Goal: Task Accomplishment & Management: Use online tool/utility

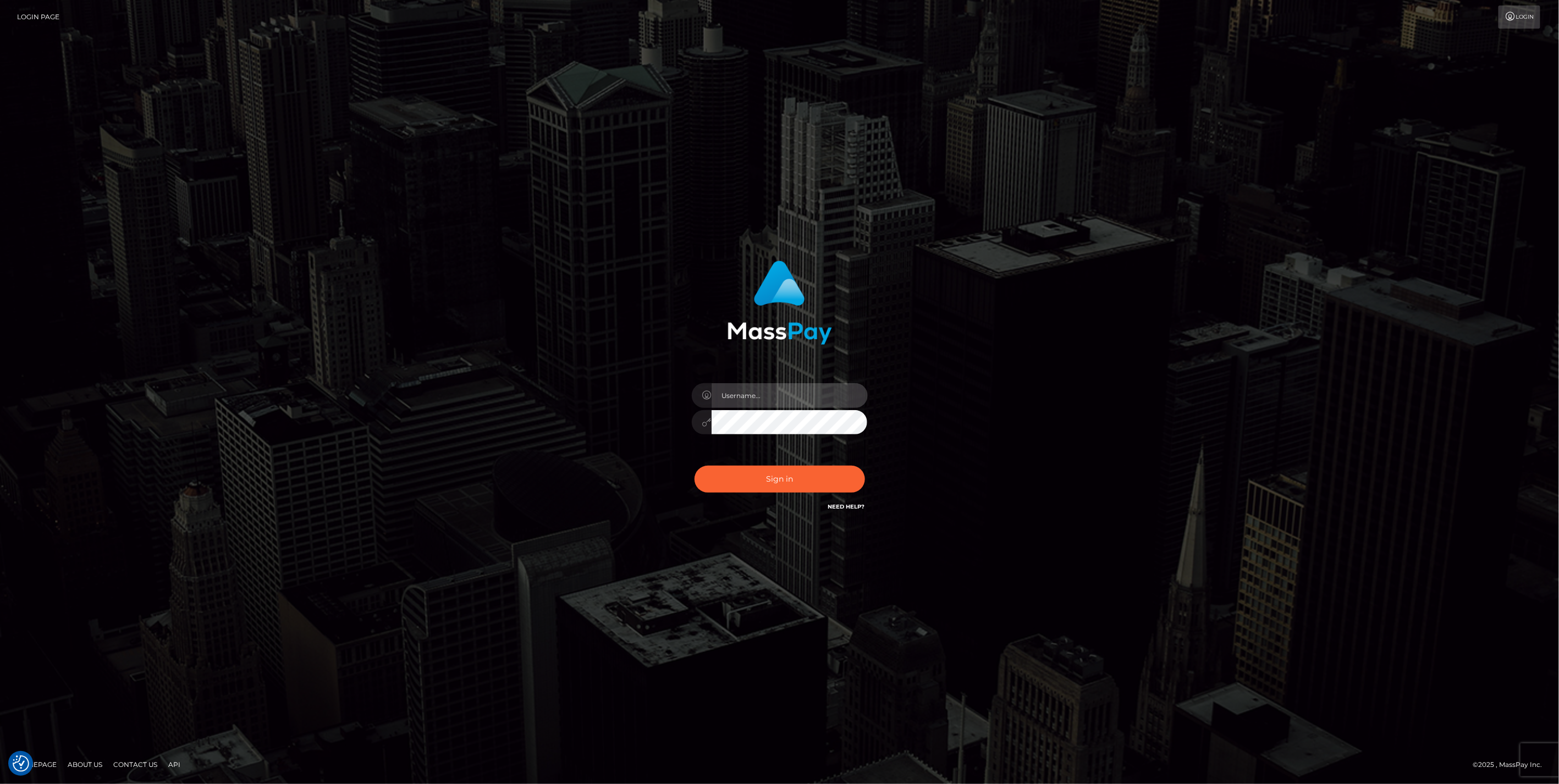
type input "jlo"
click at [798, 486] on button "Sign in" at bounding box center [780, 479] width 171 height 27
type input "jlo"
click at [797, 482] on button "Sign in" at bounding box center [780, 479] width 171 height 27
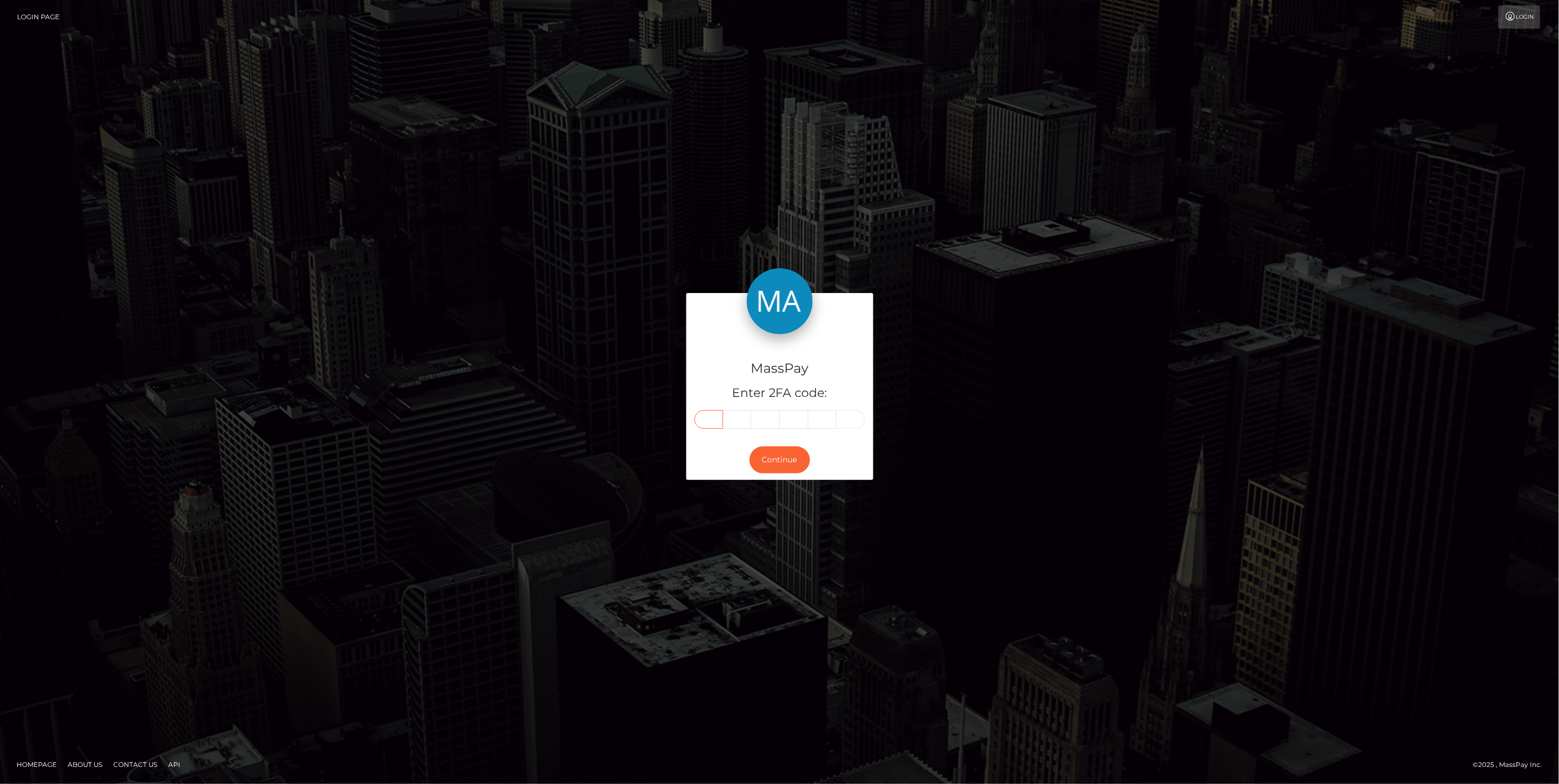
paste input "6"
type input "6"
type input "0"
type input "5"
type input "3"
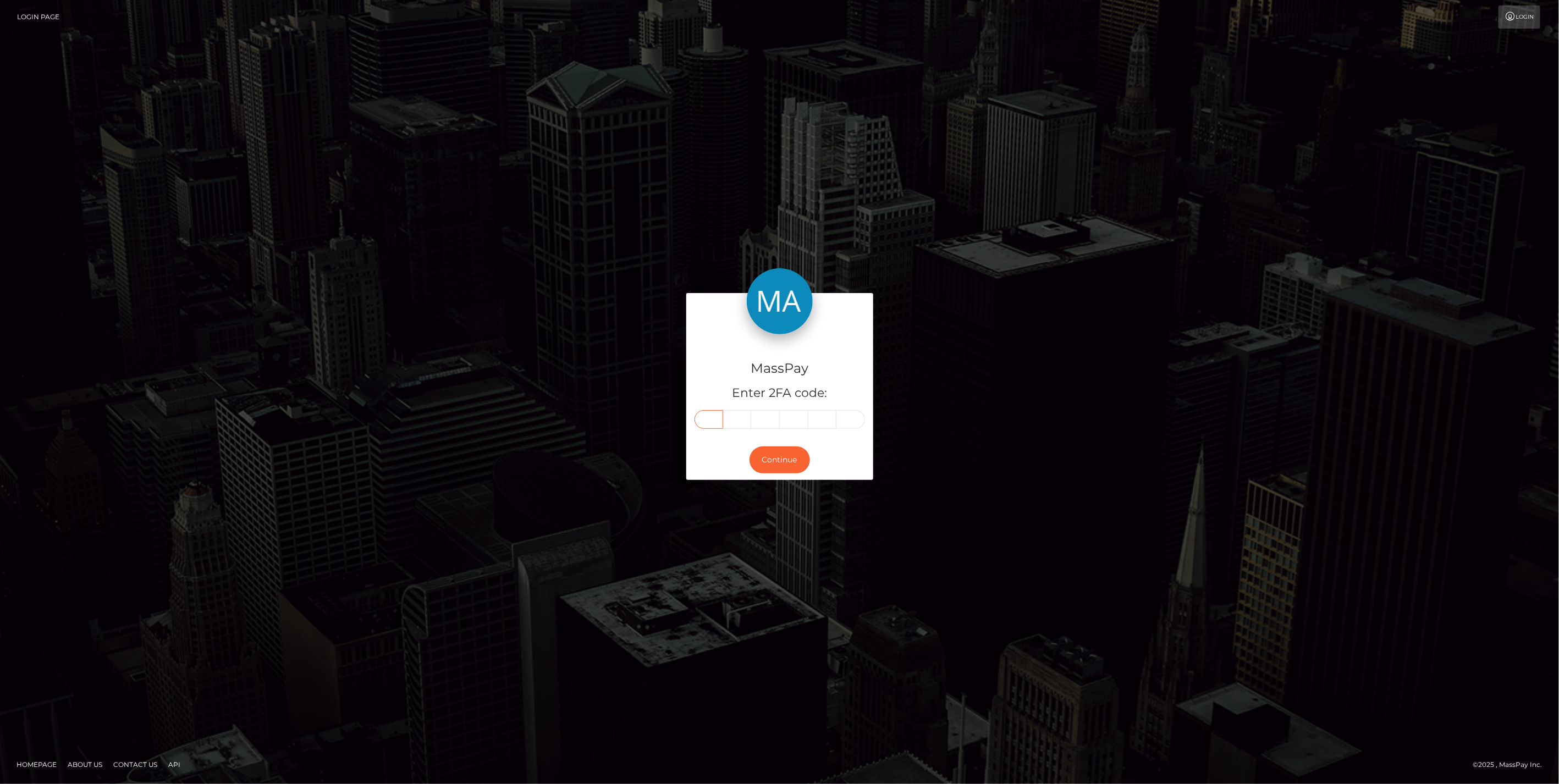
type input "8"
type input "9"
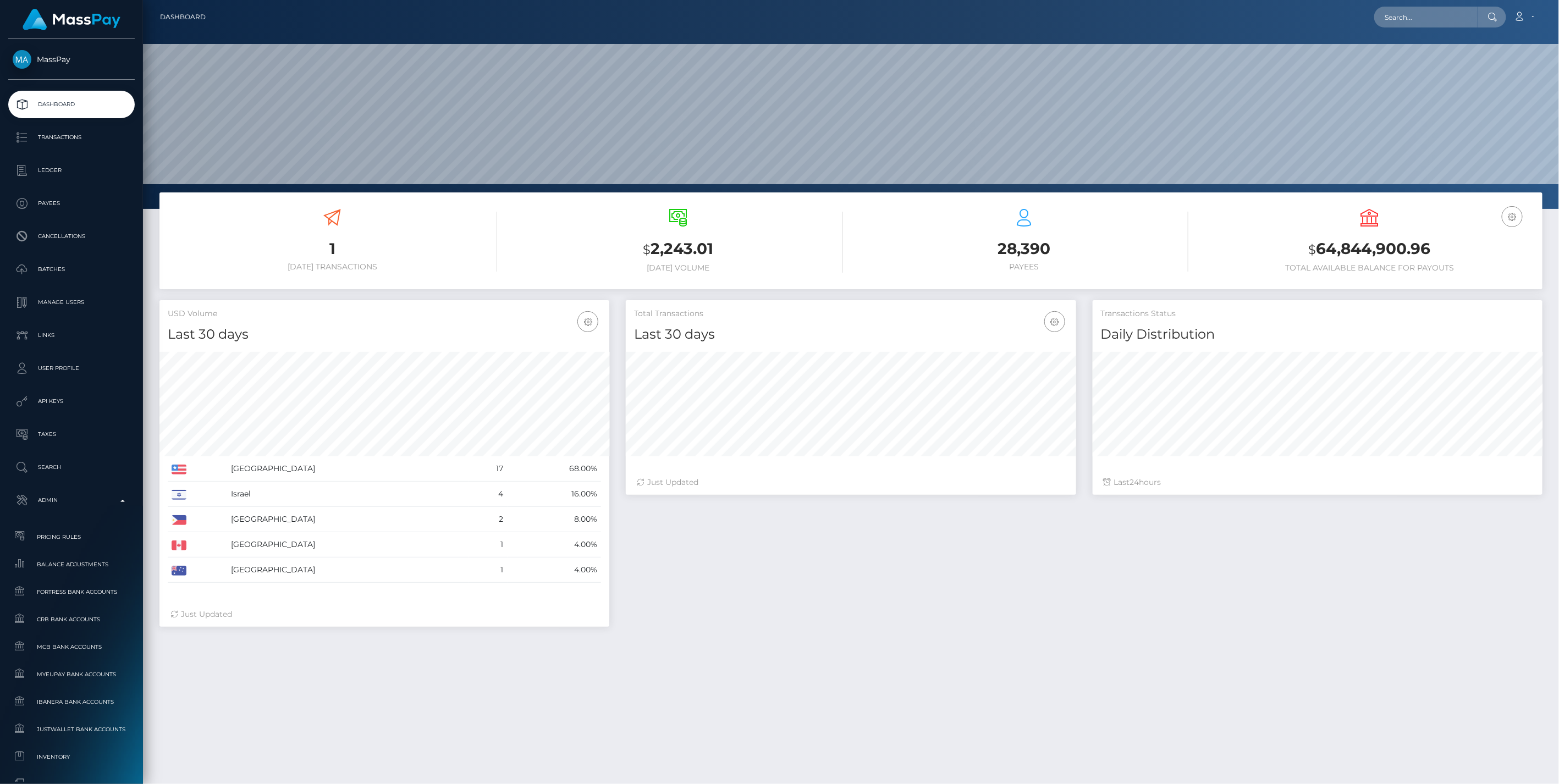
scroll to position [194, 449]
click at [69, 564] on span "Balance Adjustments" at bounding box center [71, 564] width 118 height 13
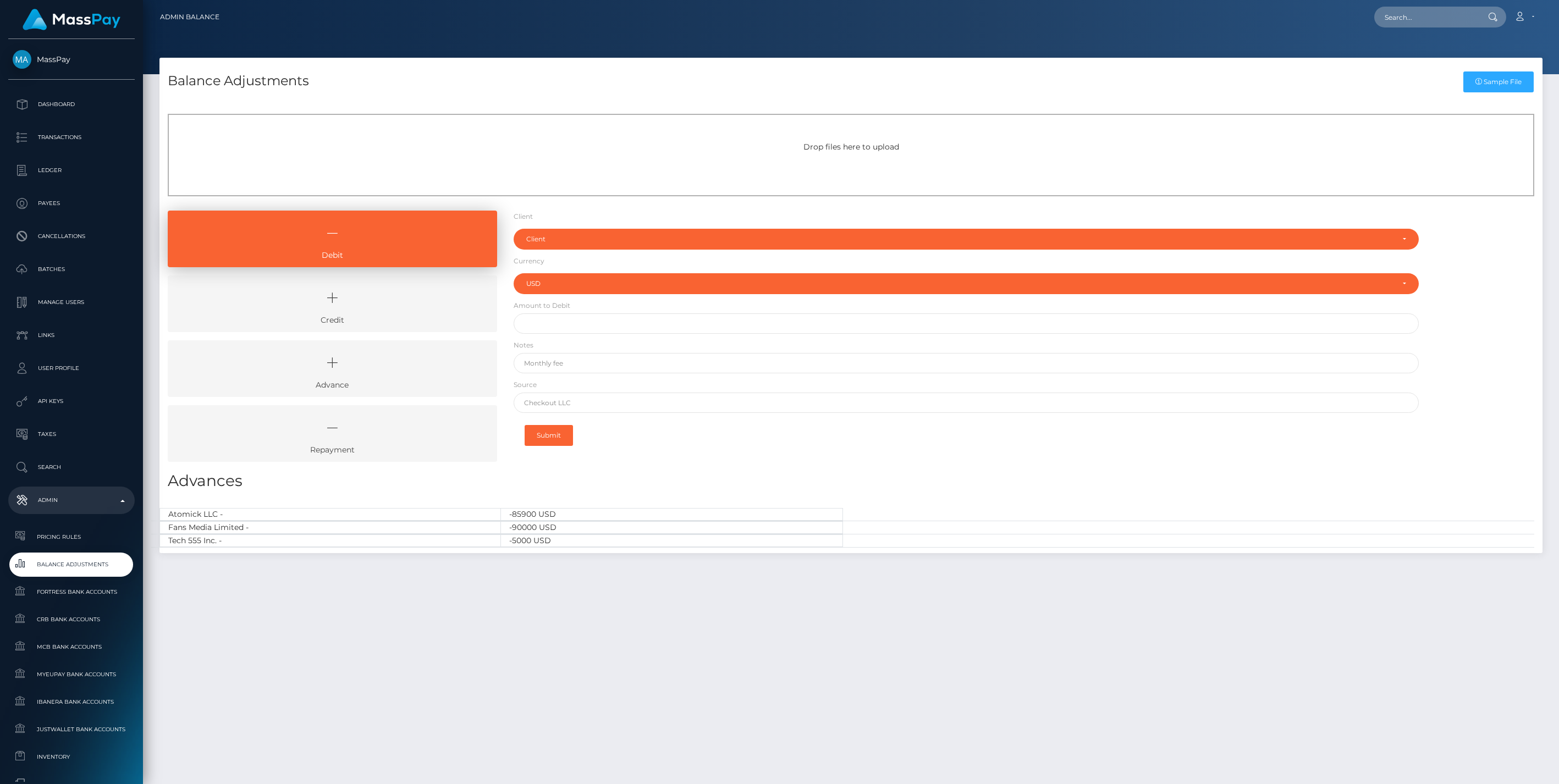
select select "USD"
click at [373, 299] on icon at bounding box center [332, 297] width 304 height 33
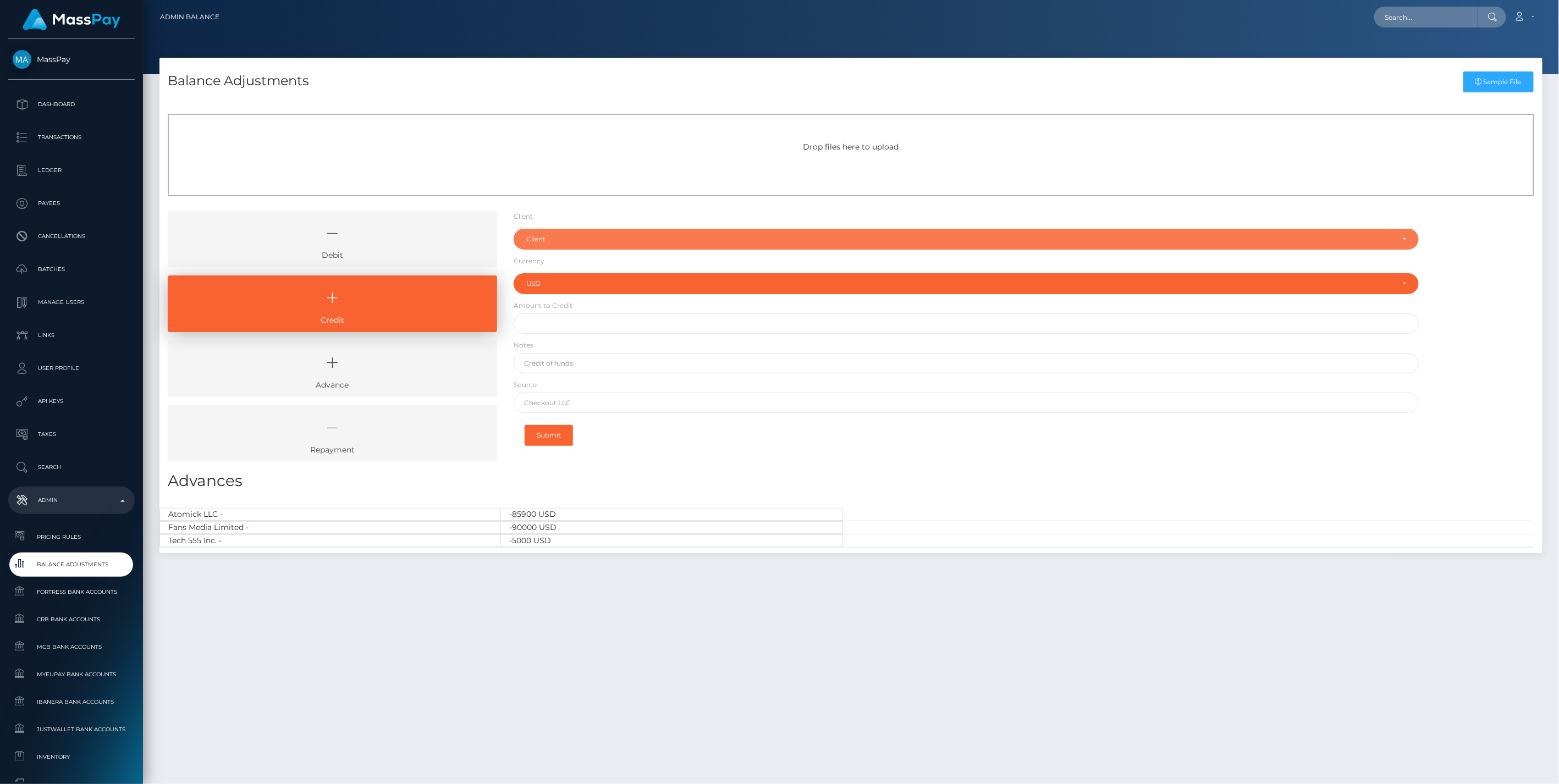
click at [587, 245] on div "Client" at bounding box center [966, 239] width 906 height 21
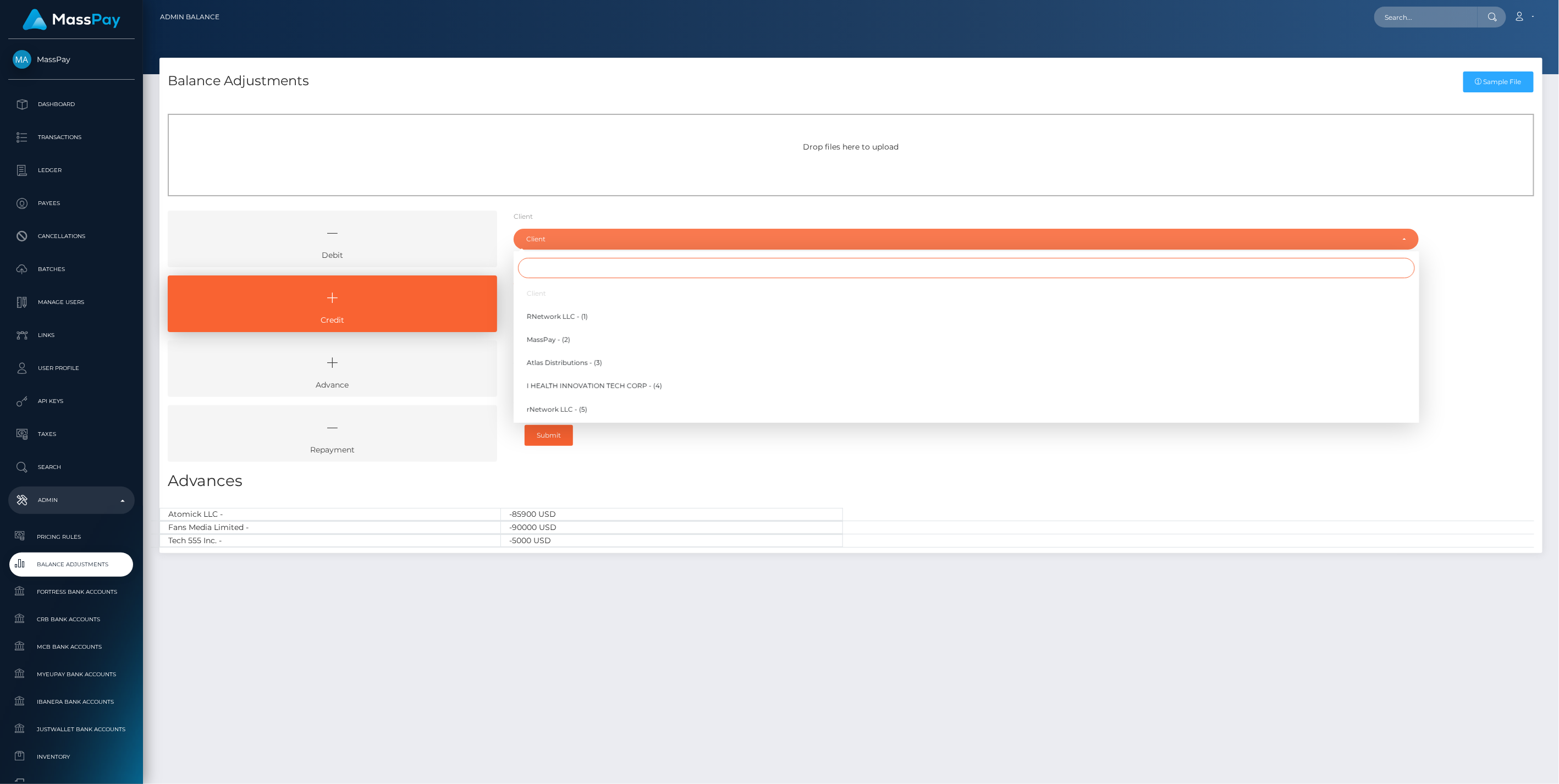
click at [557, 272] on input "Search" at bounding box center [966, 268] width 897 height 20
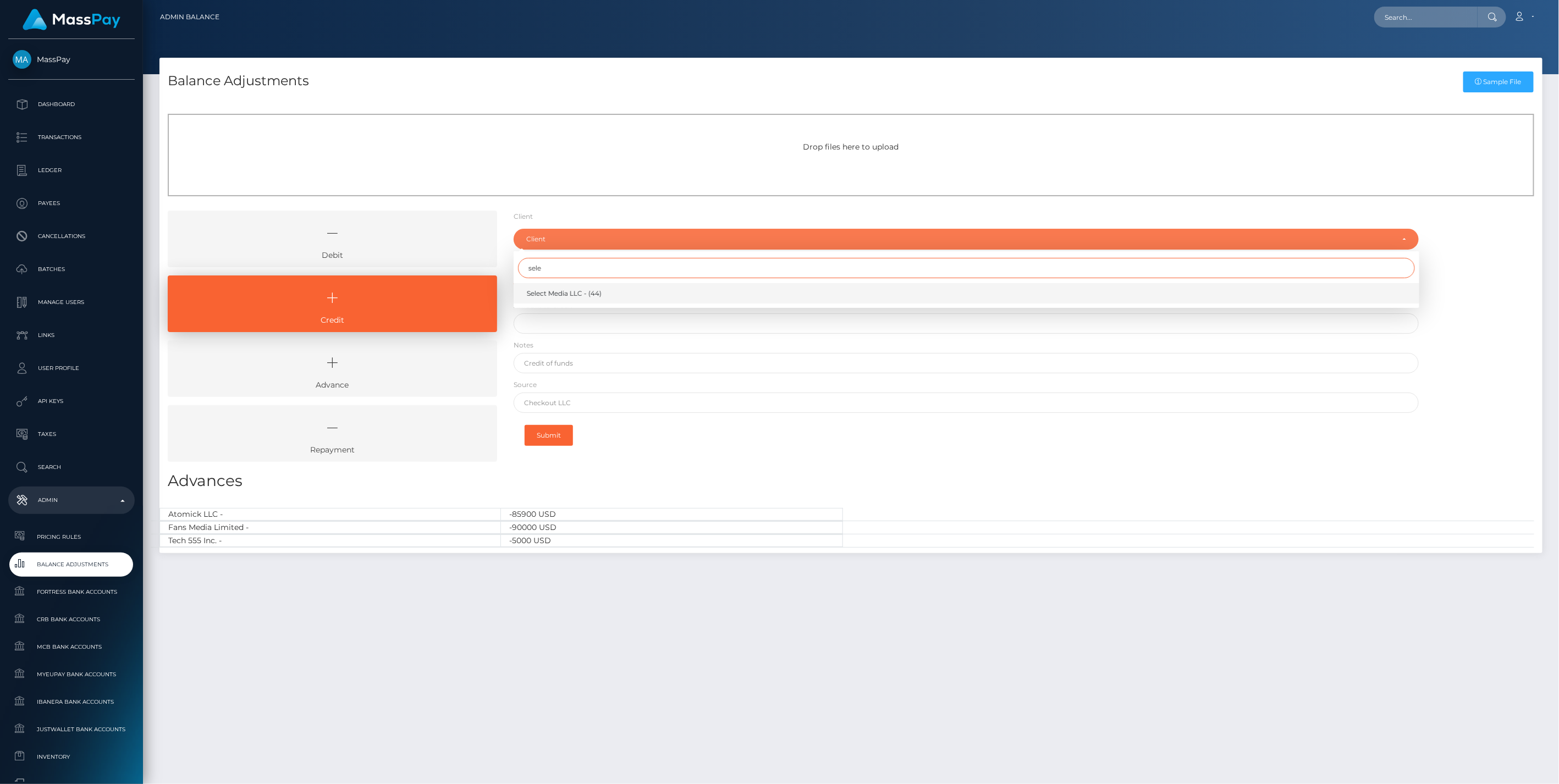
type input "sele"
click at [581, 300] on link "Select Media LLC - (44)" at bounding box center [966, 293] width 906 height 20
select select "44"
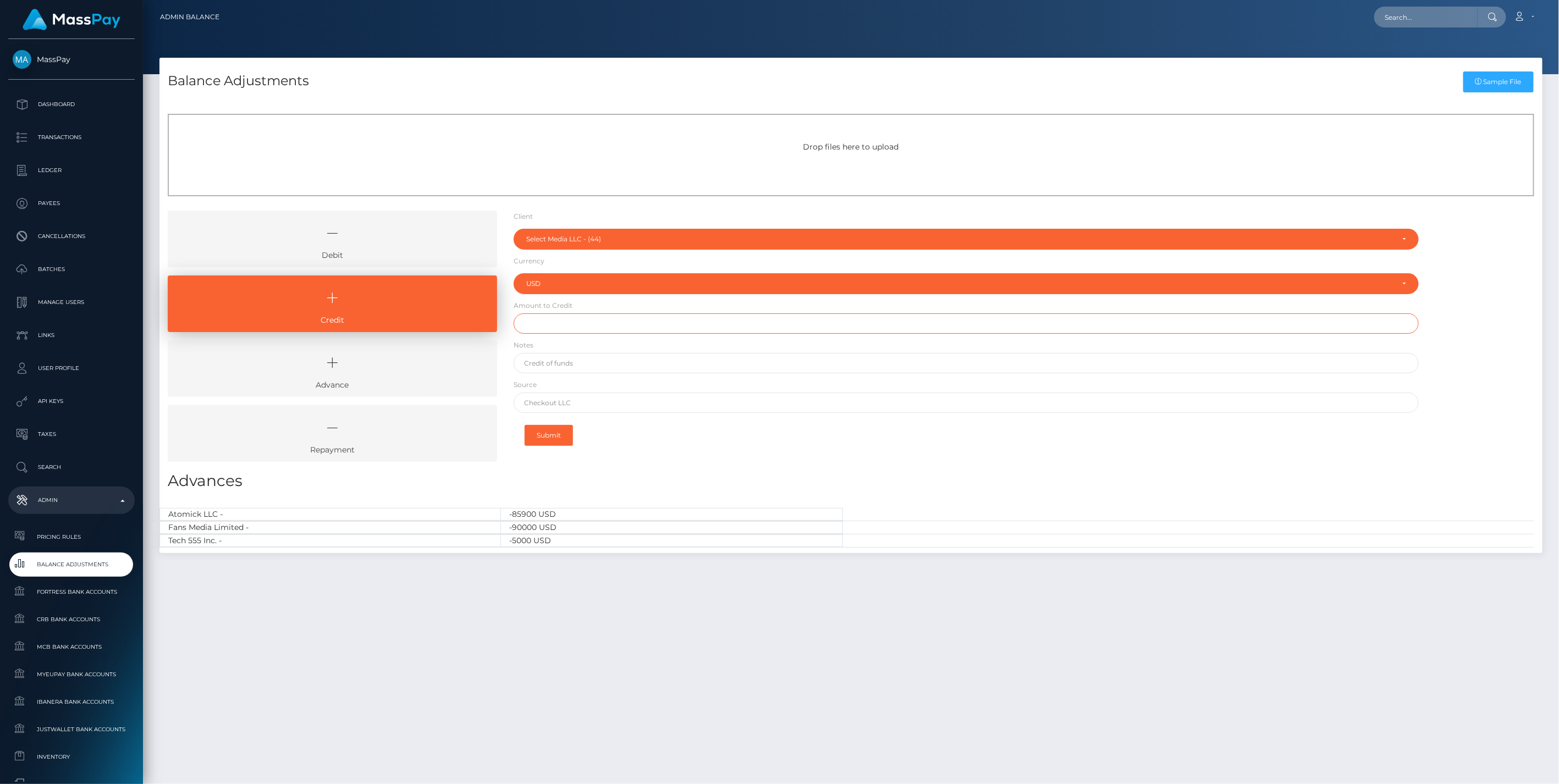
click at [561, 325] on input "text" at bounding box center [966, 323] width 906 height 20
type input "$1,550,000.00"
click at [563, 367] on input "text" at bounding box center [966, 363] width 906 height 20
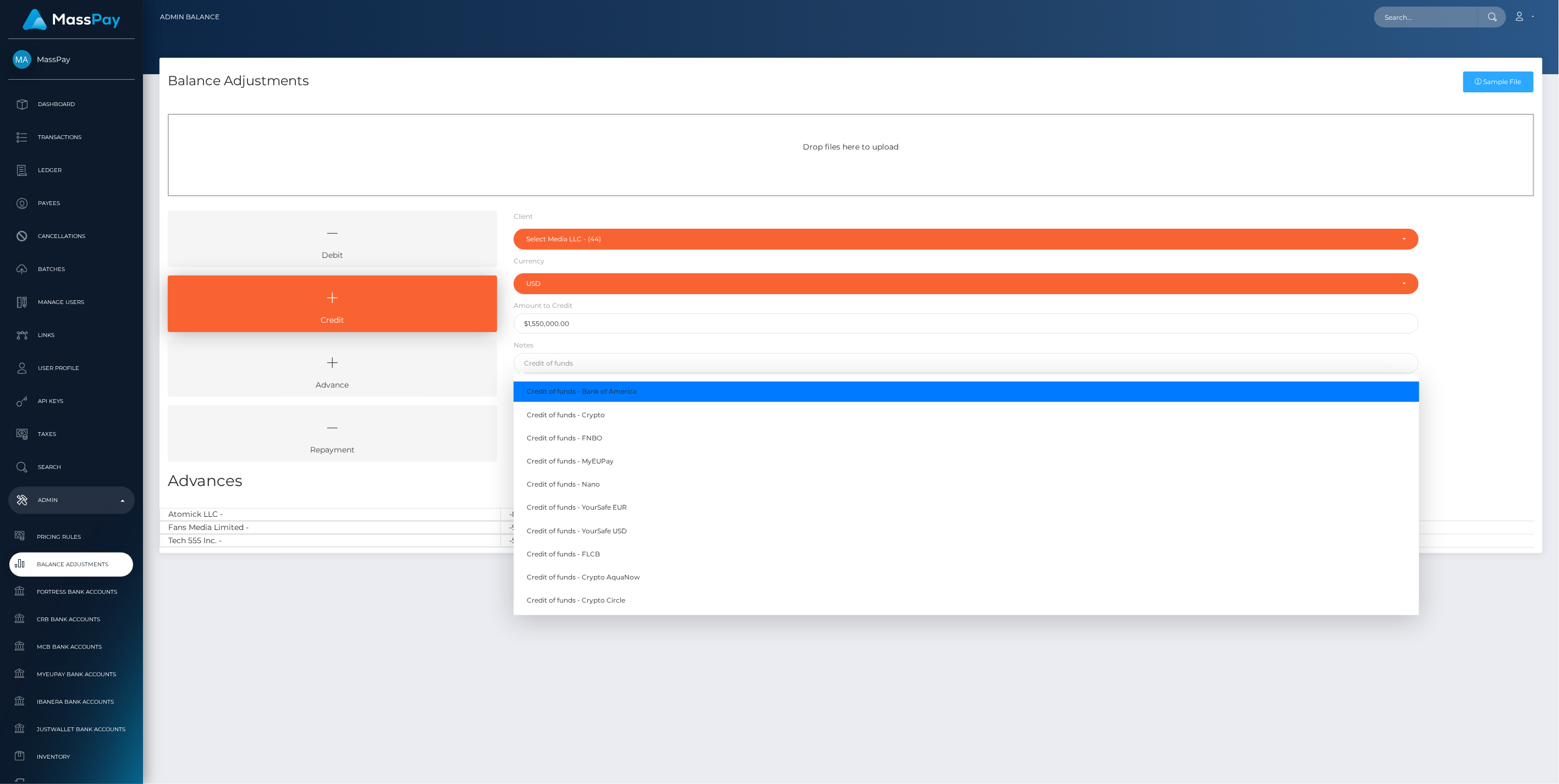
drag, startPoint x: 590, startPoint y: 392, endPoint x: 583, endPoint y: 392, distance: 7.0
click at [590, 392] on link "Credit of funds - Bank of America" at bounding box center [966, 392] width 906 height 20
type input "Credit of funds - Bank of America"
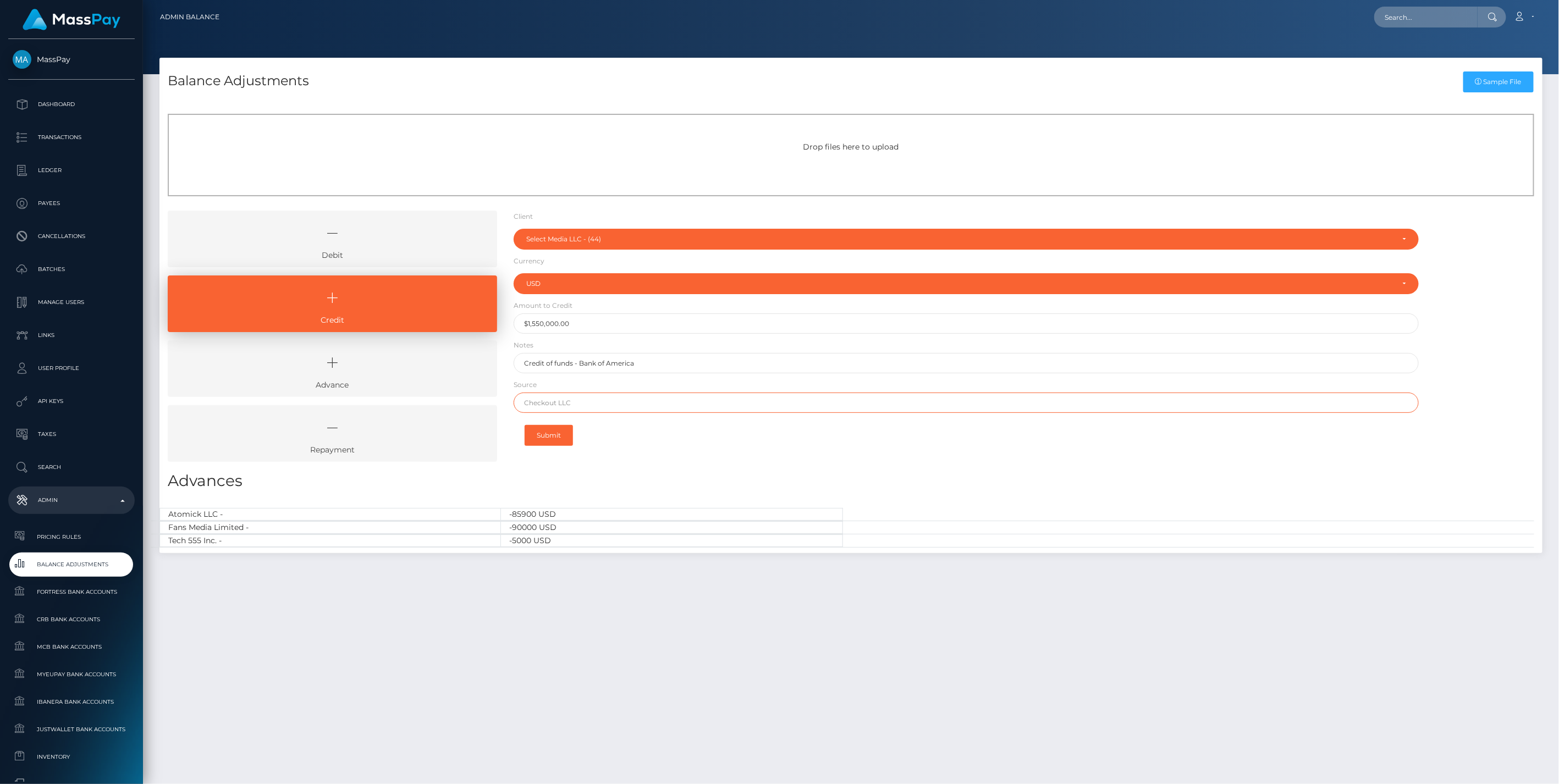
click at [547, 402] on input "text" at bounding box center [966, 402] width 906 height 20
type input "Chase"
click at [547, 432] on button "Submit" at bounding box center [548, 436] width 48 height 21
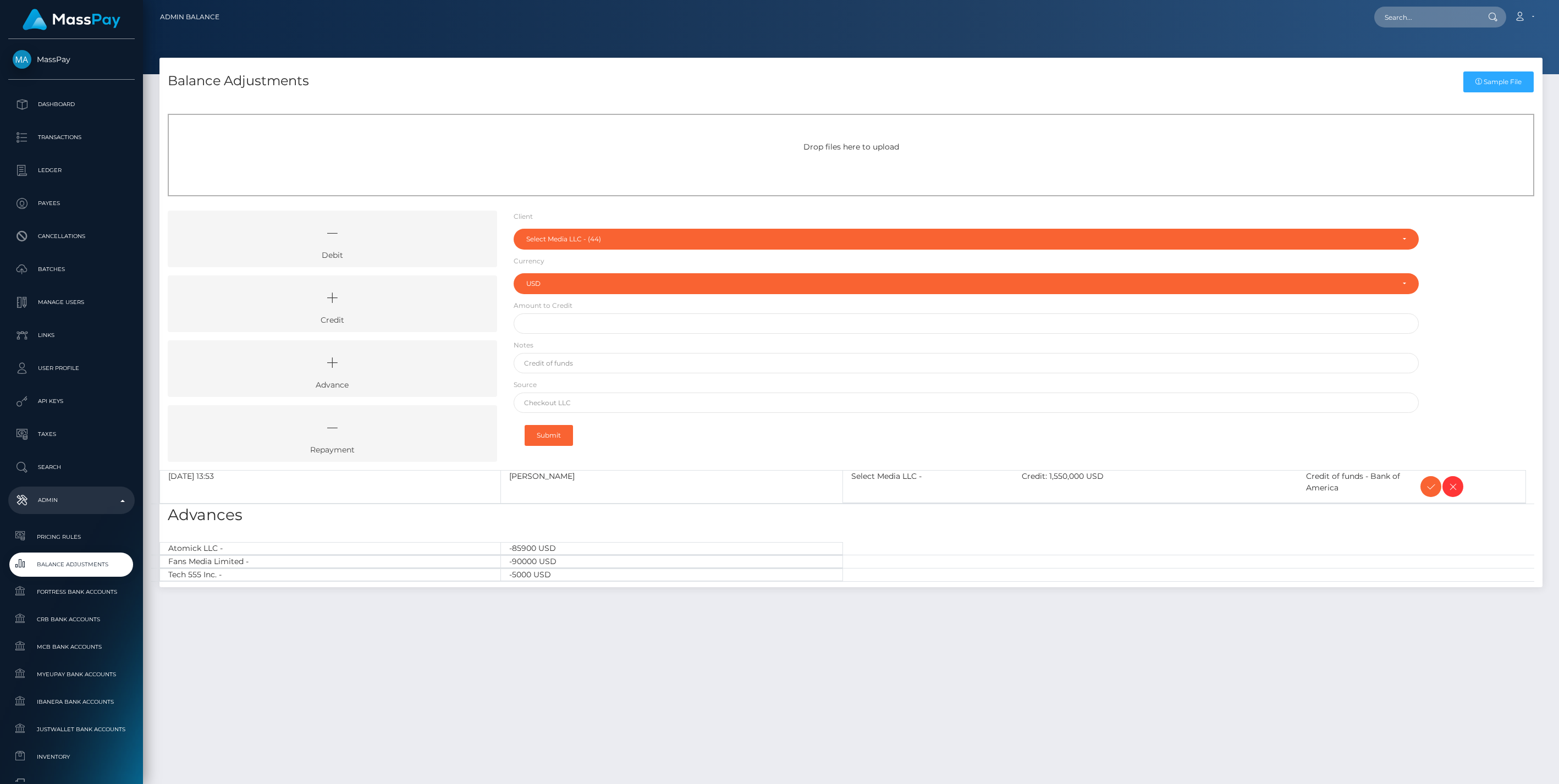
select select "44"
select select "USD"
click at [1428, 490] on icon at bounding box center [1430, 487] width 13 height 14
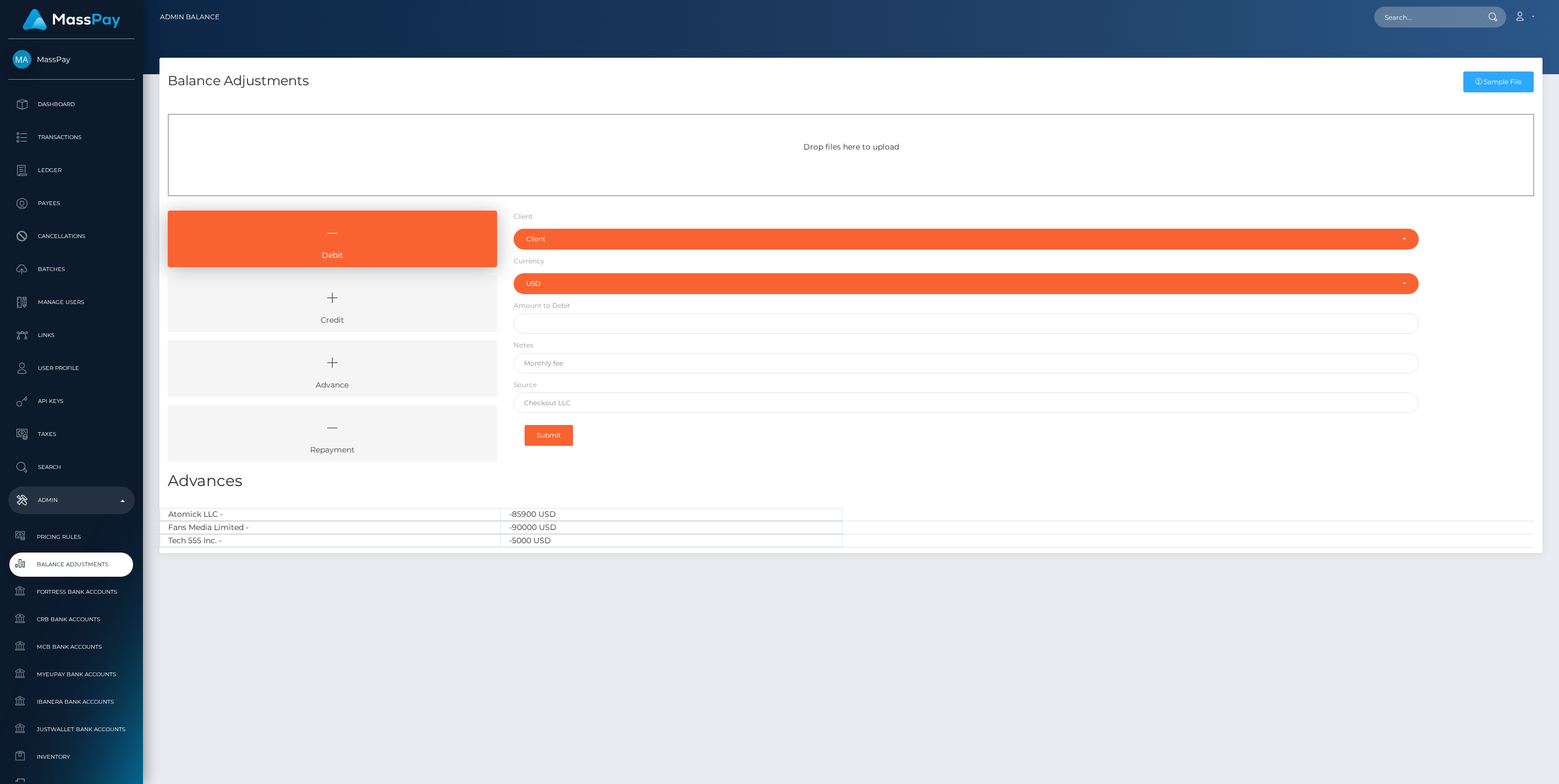
select select "USD"
click at [379, 315] on link "Credit" at bounding box center [332, 304] width 329 height 57
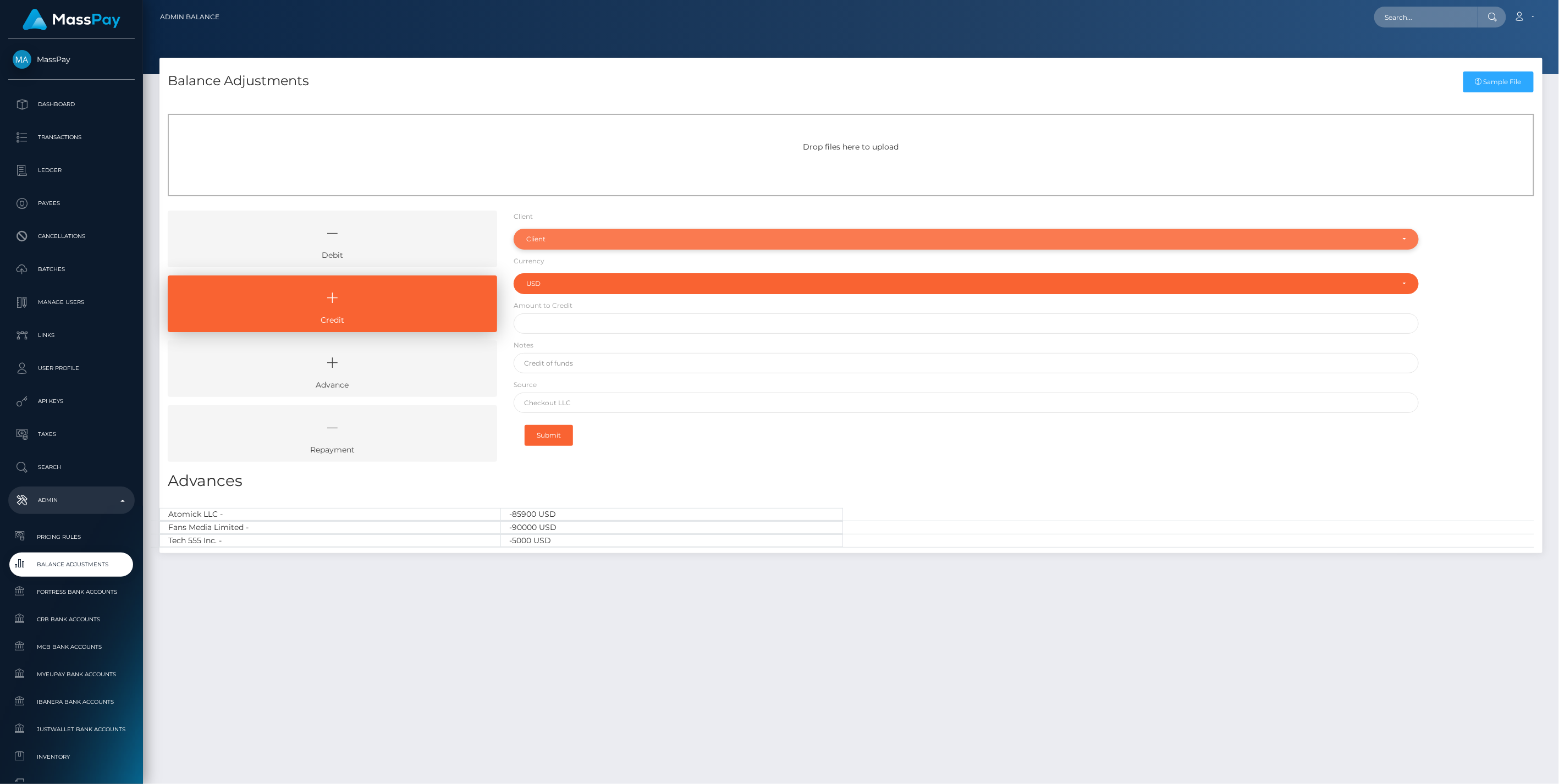
click at [558, 235] on div "Client" at bounding box center [960, 239] width 867 height 9
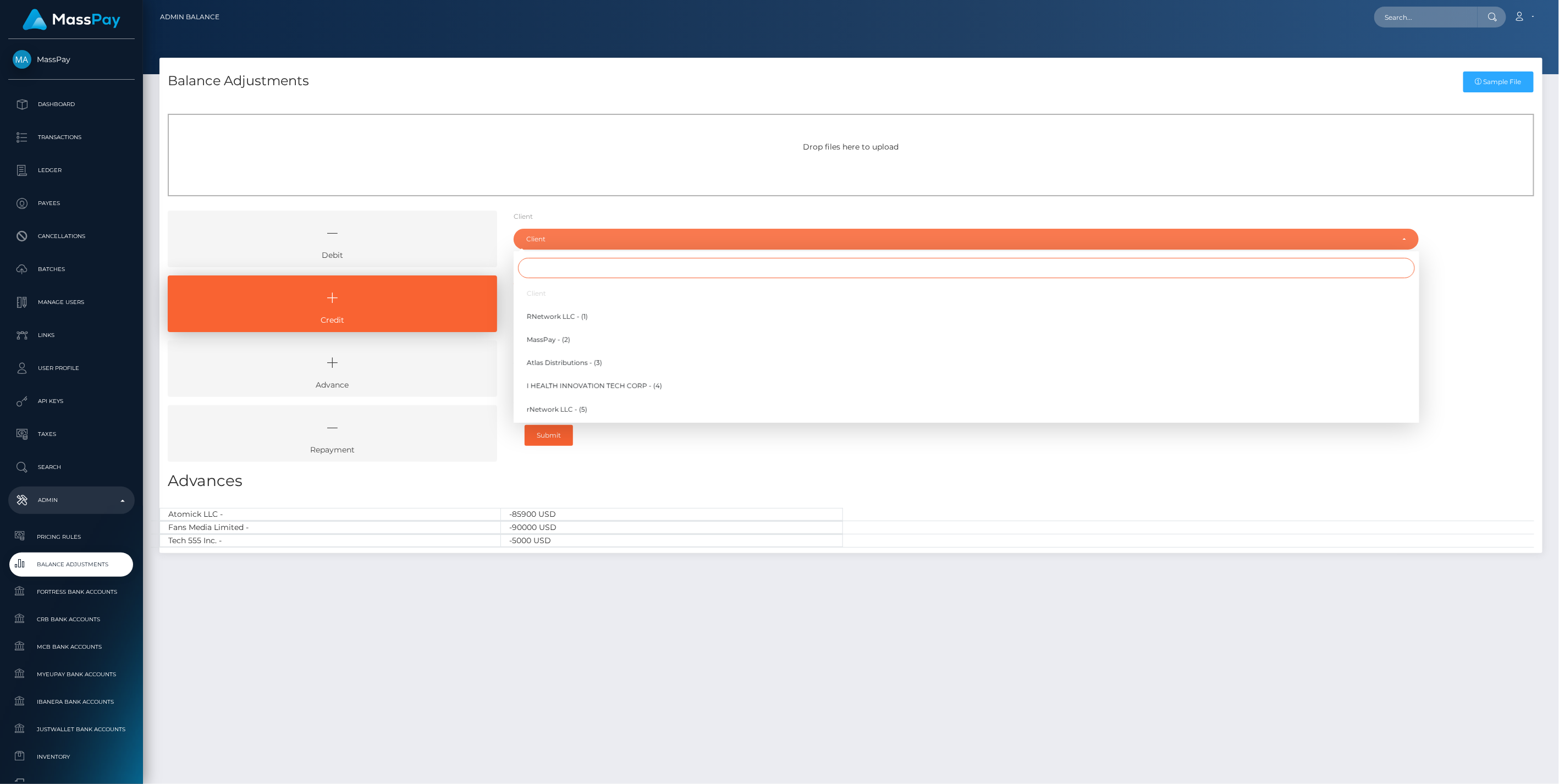
click at [567, 267] on input "Search" at bounding box center [966, 268] width 897 height 20
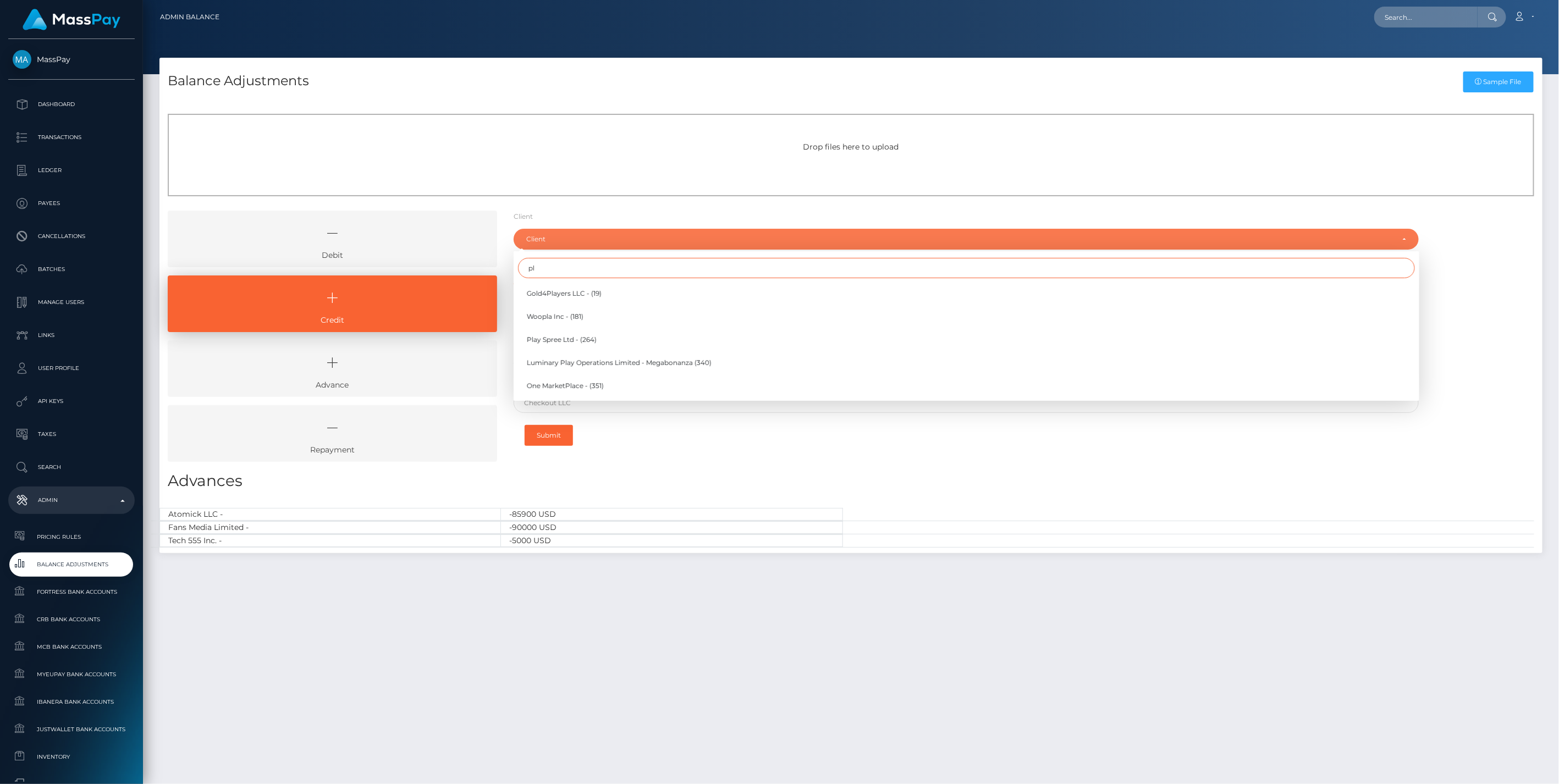
type input "p"
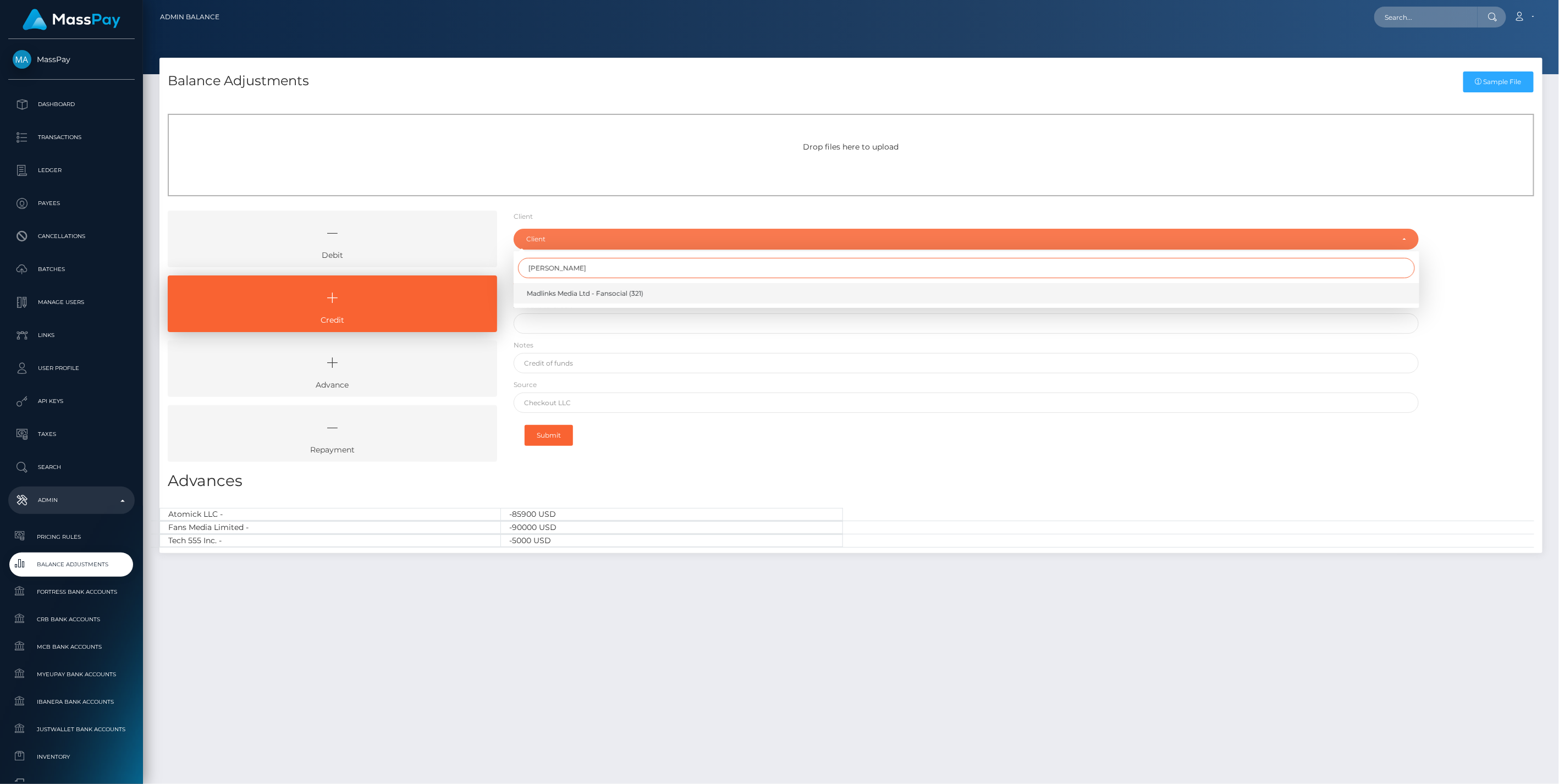
type input "madlin"
click at [569, 293] on span "Madlinks Media Ltd - Fansocial (321)" at bounding box center [585, 294] width 117 height 10
select select "321"
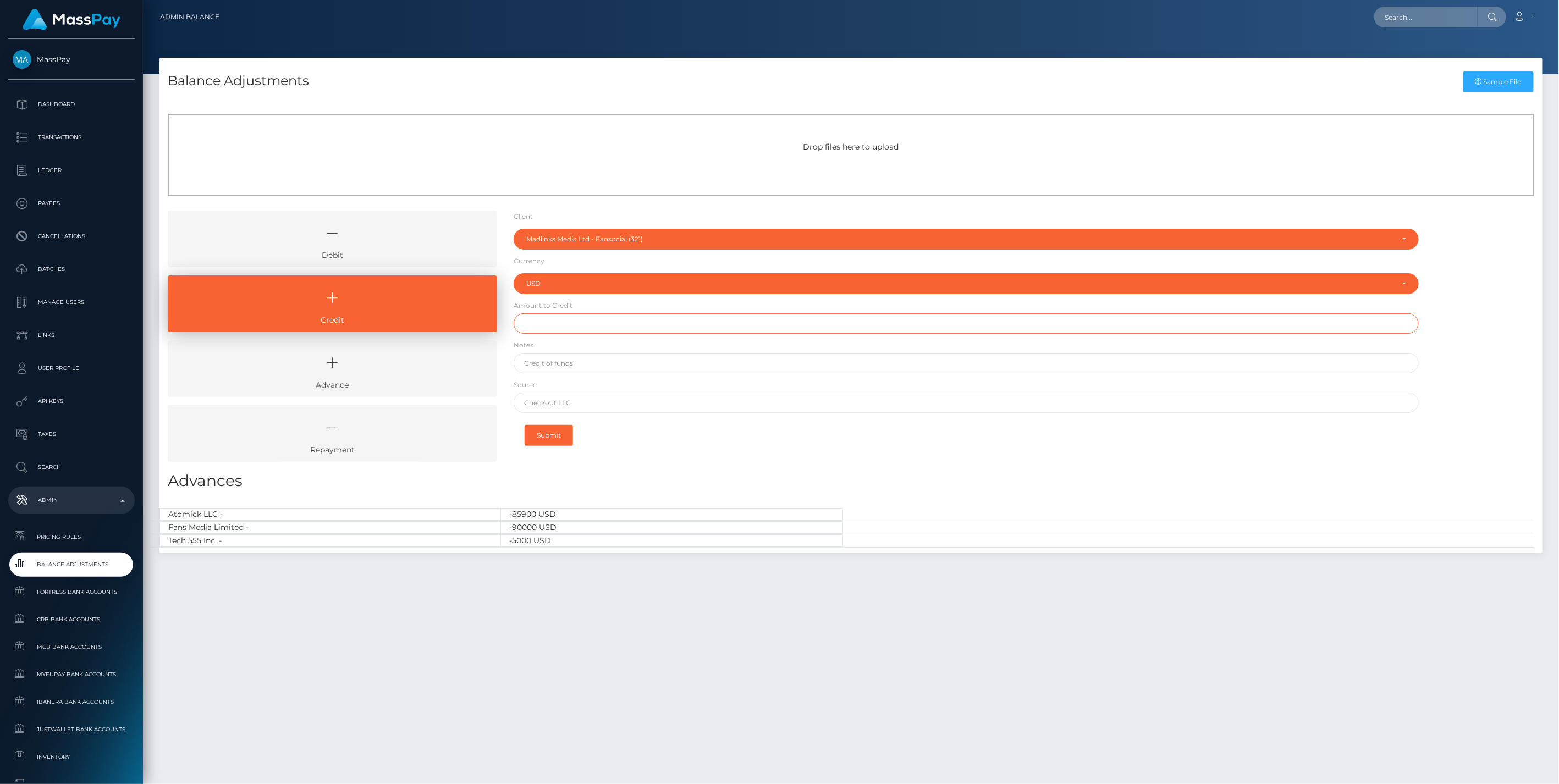
click at [551, 326] on input "text" at bounding box center [966, 323] width 906 height 20
type input "$6,530.00"
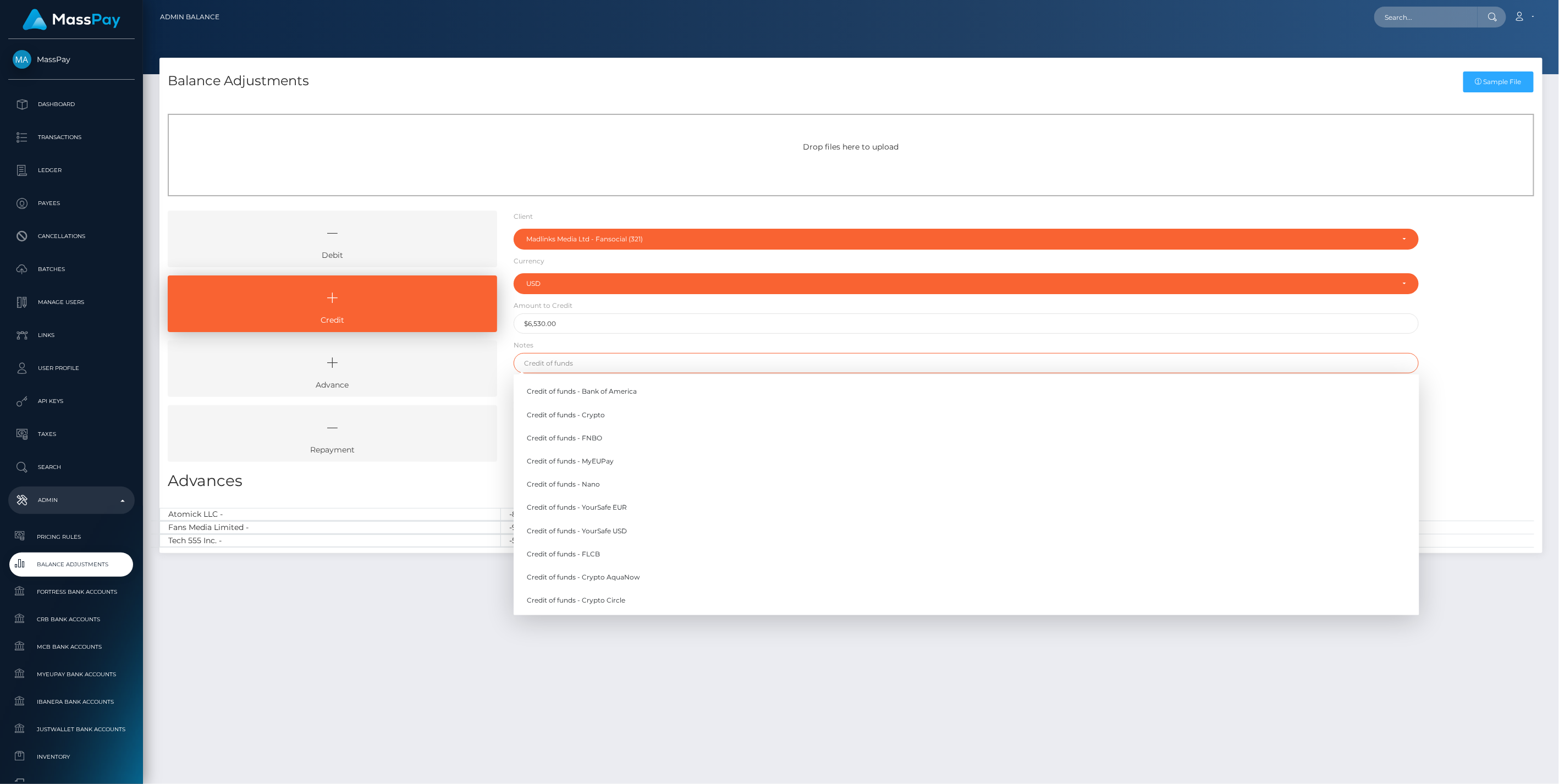
click at [567, 367] on input "text" at bounding box center [966, 363] width 906 height 20
click at [603, 531] on link "Credit of funds - YourSafe USD" at bounding box center [966, 530] width 906 height 20
type input "Credit of funds - YourSafe USD"
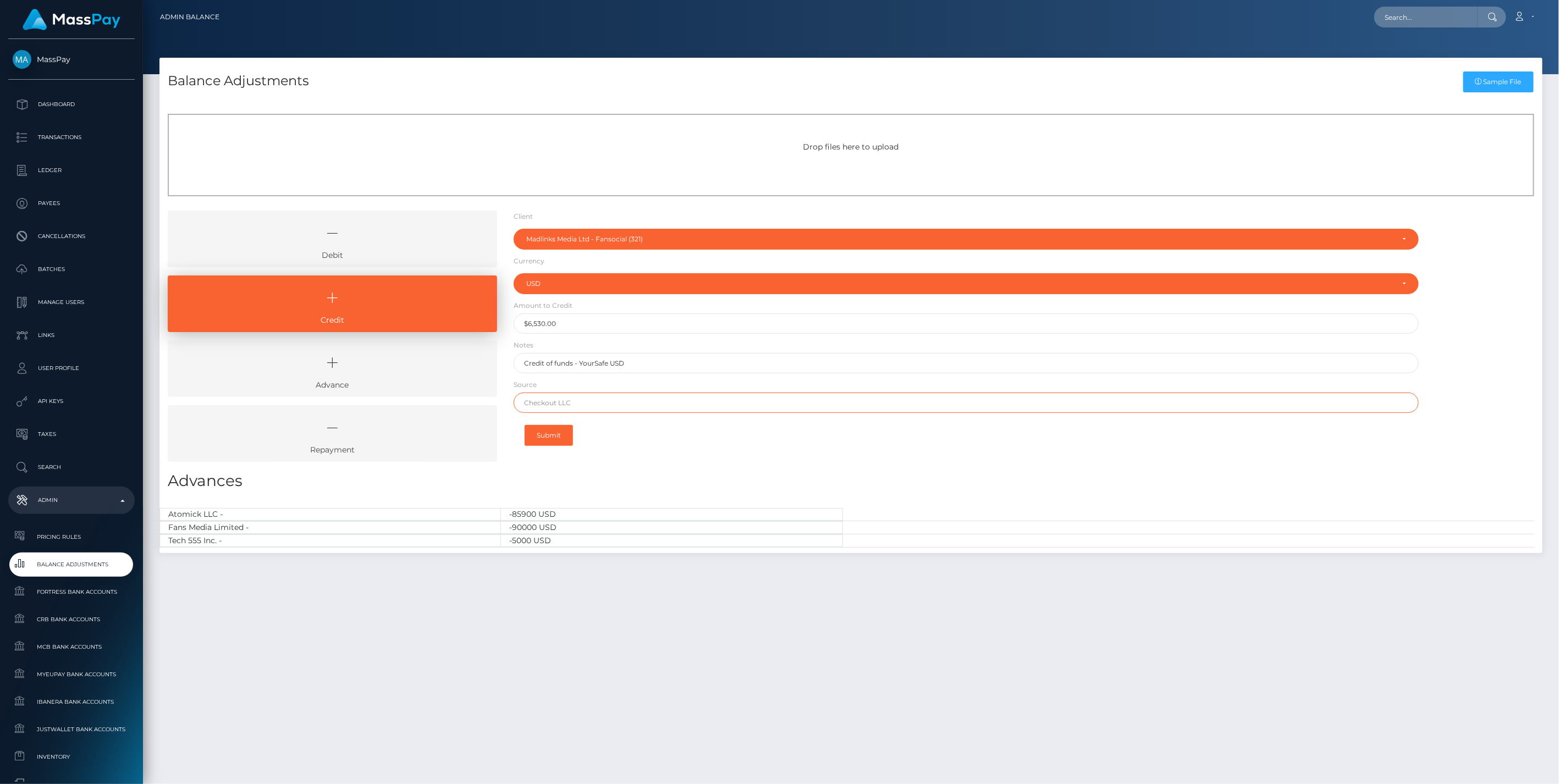
click at [547, 402] on input "text" at bounding box center [966, 402] width 906 height 20
paste input "REVOLUT LTD"
type input "REVOLUT LTD"
click at [557, 433] on button "Submit" at bounding box center [548, 436] width 48 height 21
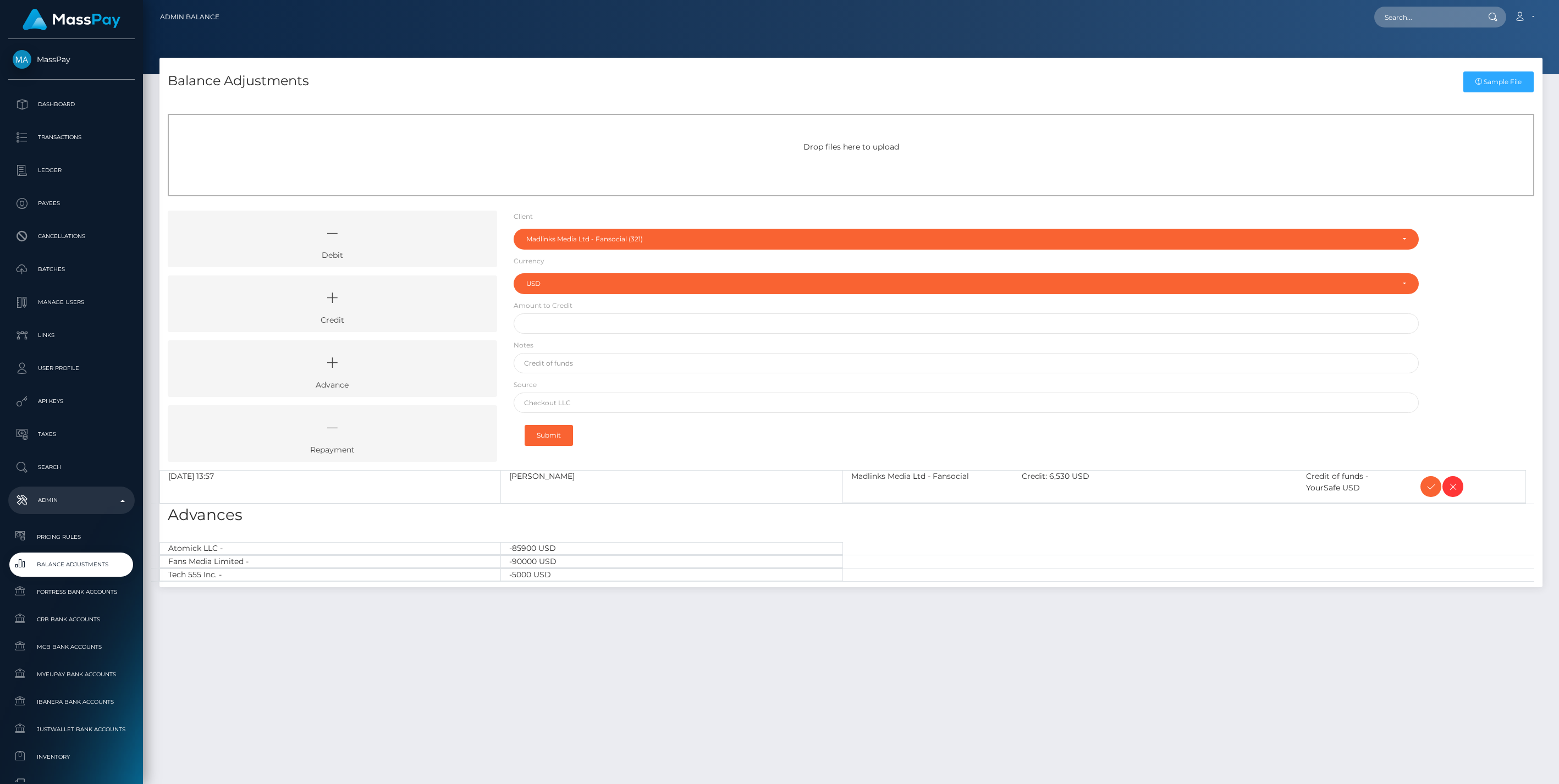
select select "321"
select select "USD"
drag, startPoint x: 392, startPoint y: 311, endPoint x: 426, endPoint y: 293, distance: 38.5
click at [392, 311] on icon at bounding box center [332, 297] width 304 height 33
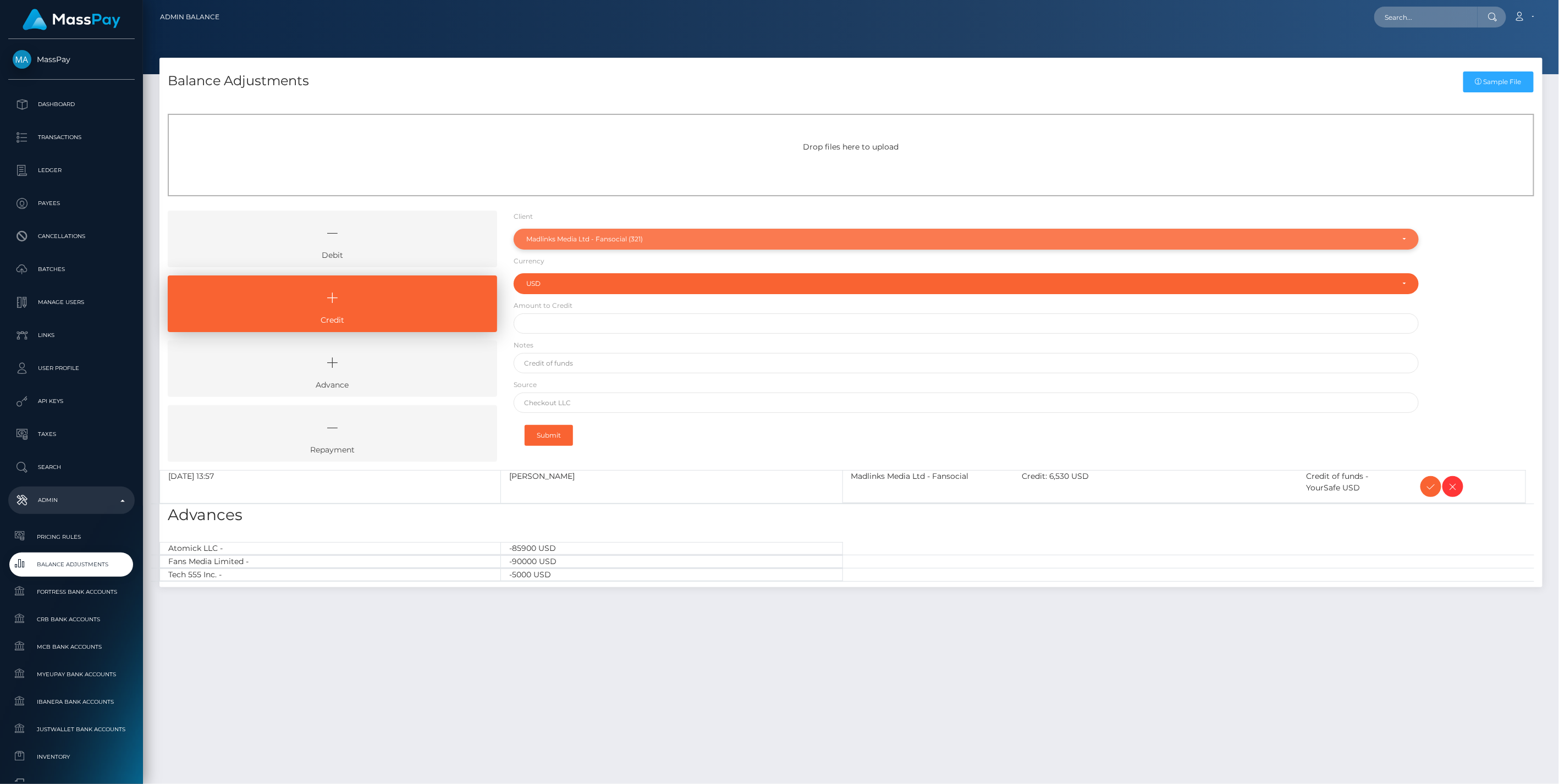
click at [598, 238] on div "Madlinks Media Ltd - Fansocial (321)" at bounding box center [960, 239] width 867 height 9
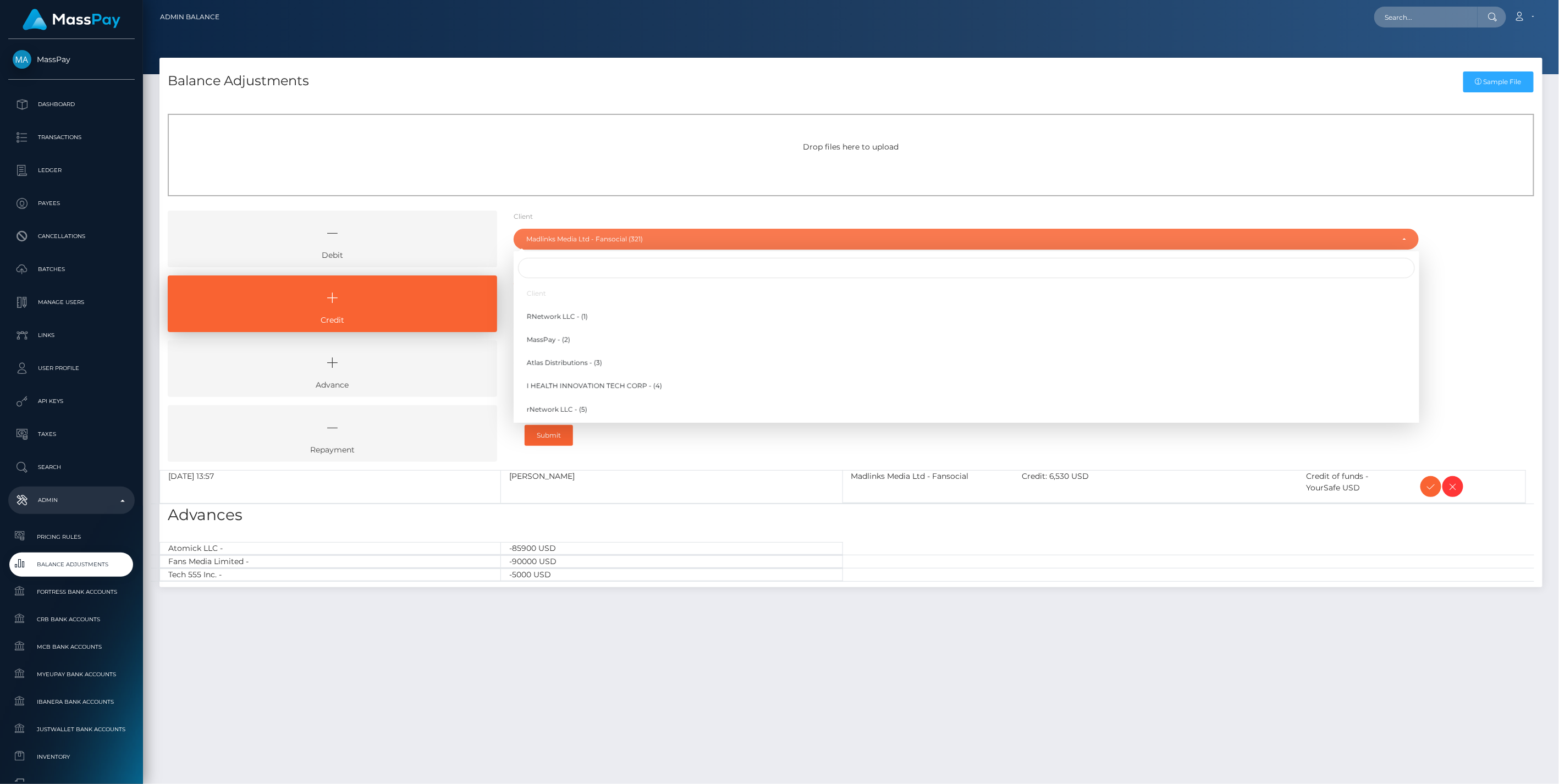
scroll to position [5675, 0]
click at [548, 271] on input "Search" at bounding box center [966, 268] width 897 height 20
type input "nf"
click at [557, 318] on span "NF Entertainment LLC - (60)" at bounding box center [574, 317] width 94 height 10
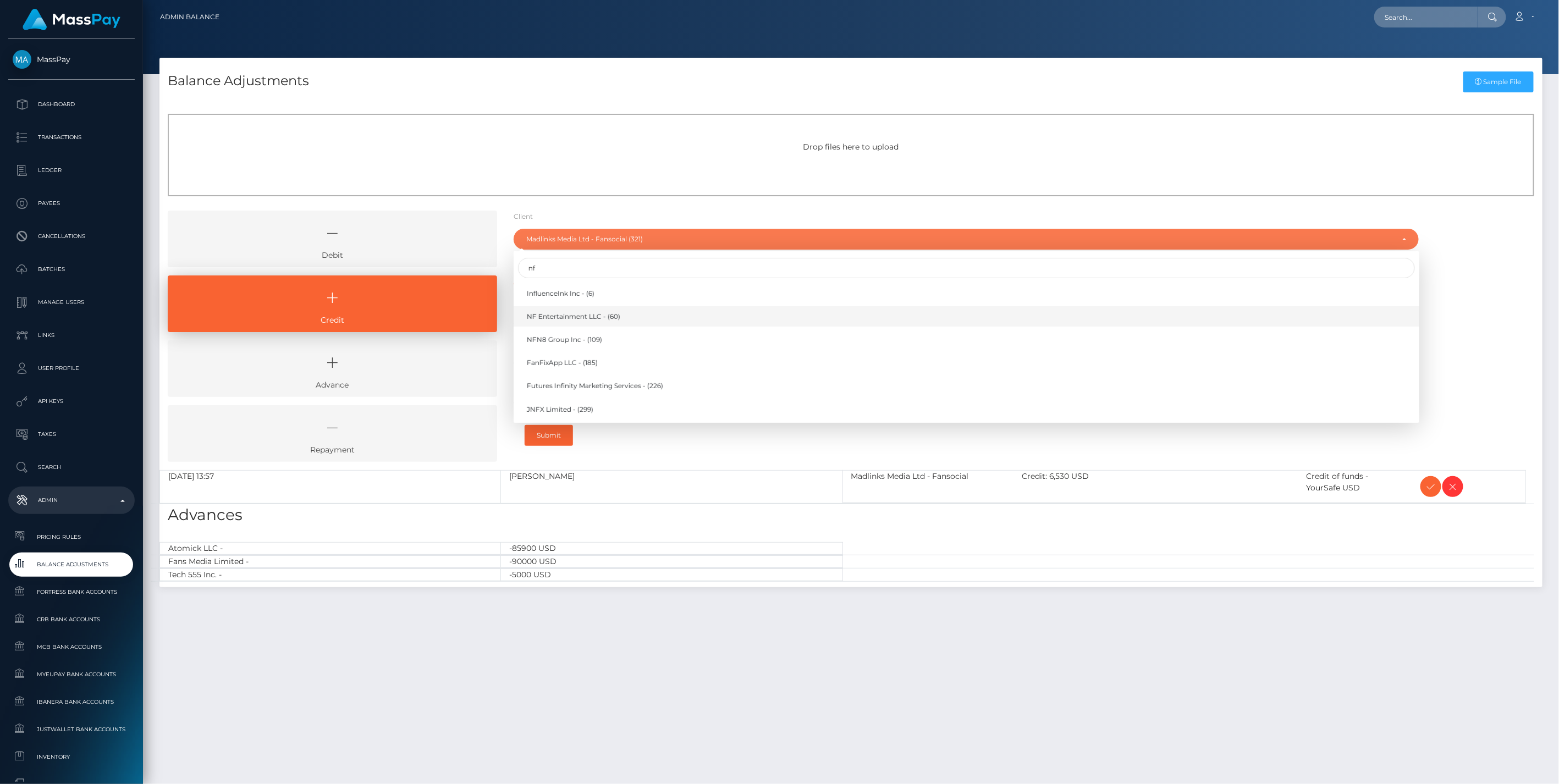
select select "60"
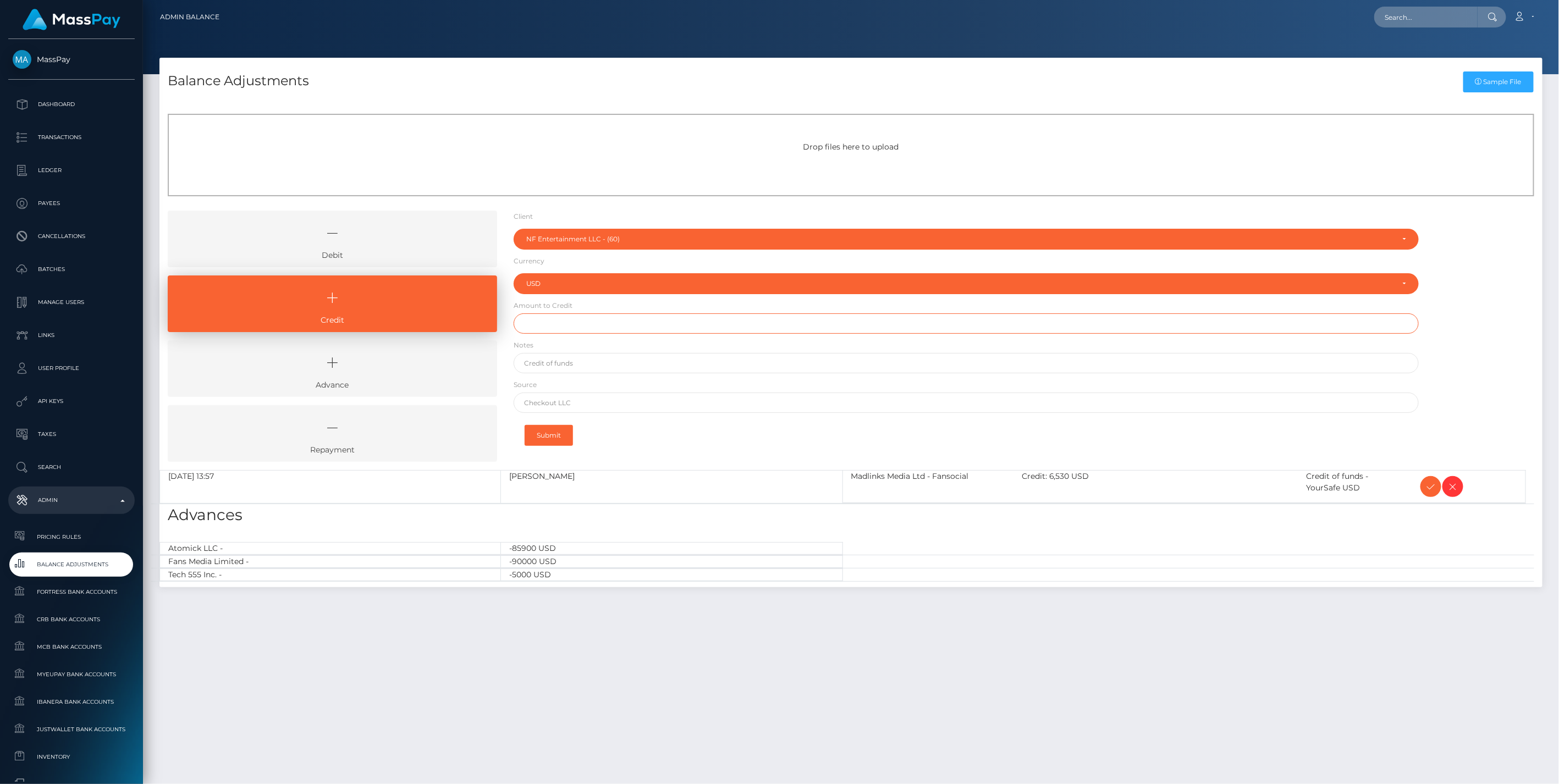
click at [544, 322] on input "text" at bounding box center [966, 323] width 906 height 20
click at [556, 409] on input "text" at bounding box center [966, 402] width 906 height 20
paste input "Bank of America"
type input "Bank of America"
click at [541, 361] on input "text" at bounding box center [966, 363] width 906 height 20
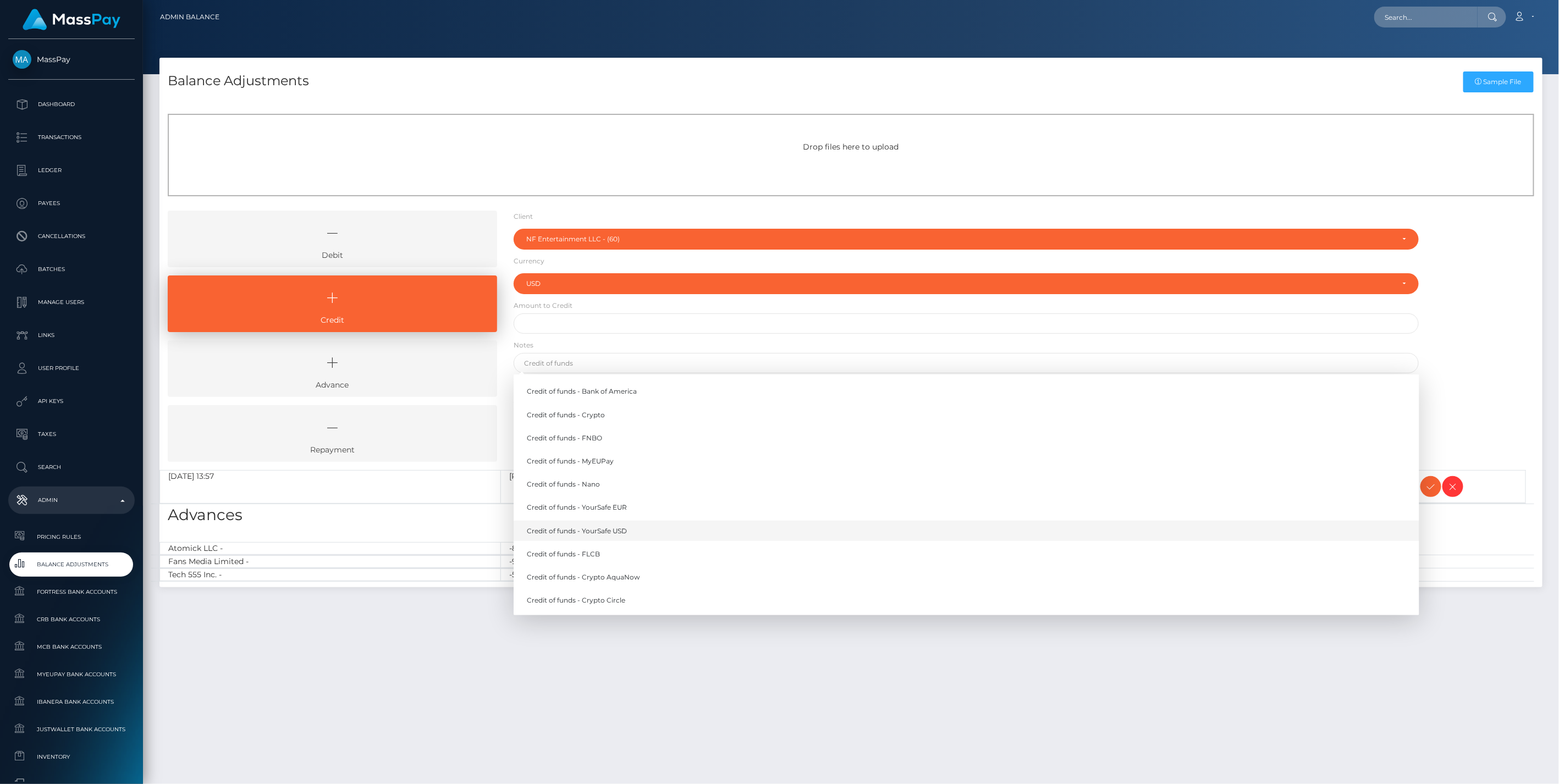
click at [601, 529] on link "Credit of funds - YourSafe USD" at bounding box center [966, 530] width 906 height 20
type input "Credit of funds - YourSafe USD"
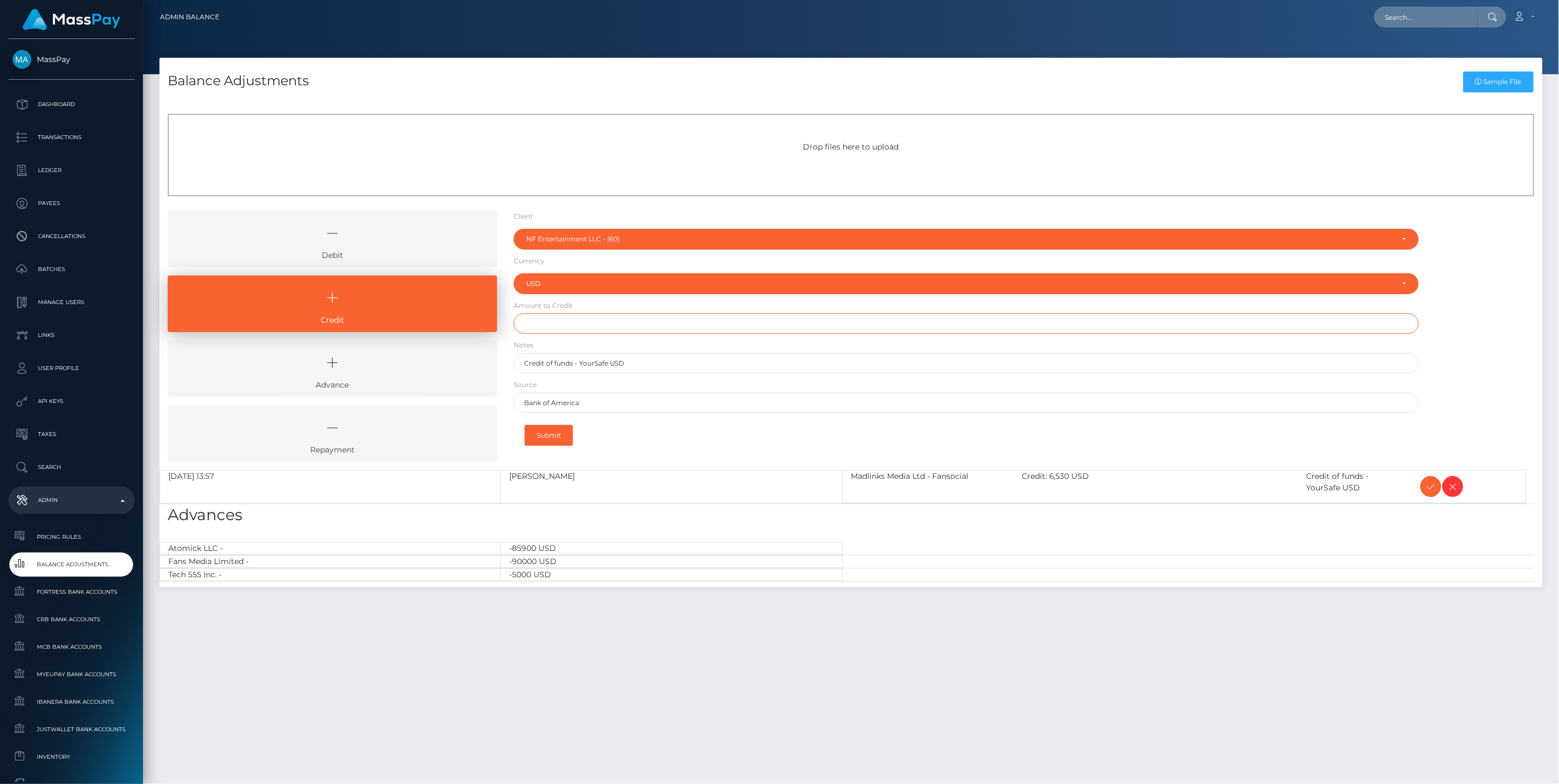
click at [543, 322] on input "text" at bounding box center [966, 323] width 906 height 20
type input "$49,000.00"
click at [546, 427] on button "Submit" at bounding box center [548, 436] width 48 height 21
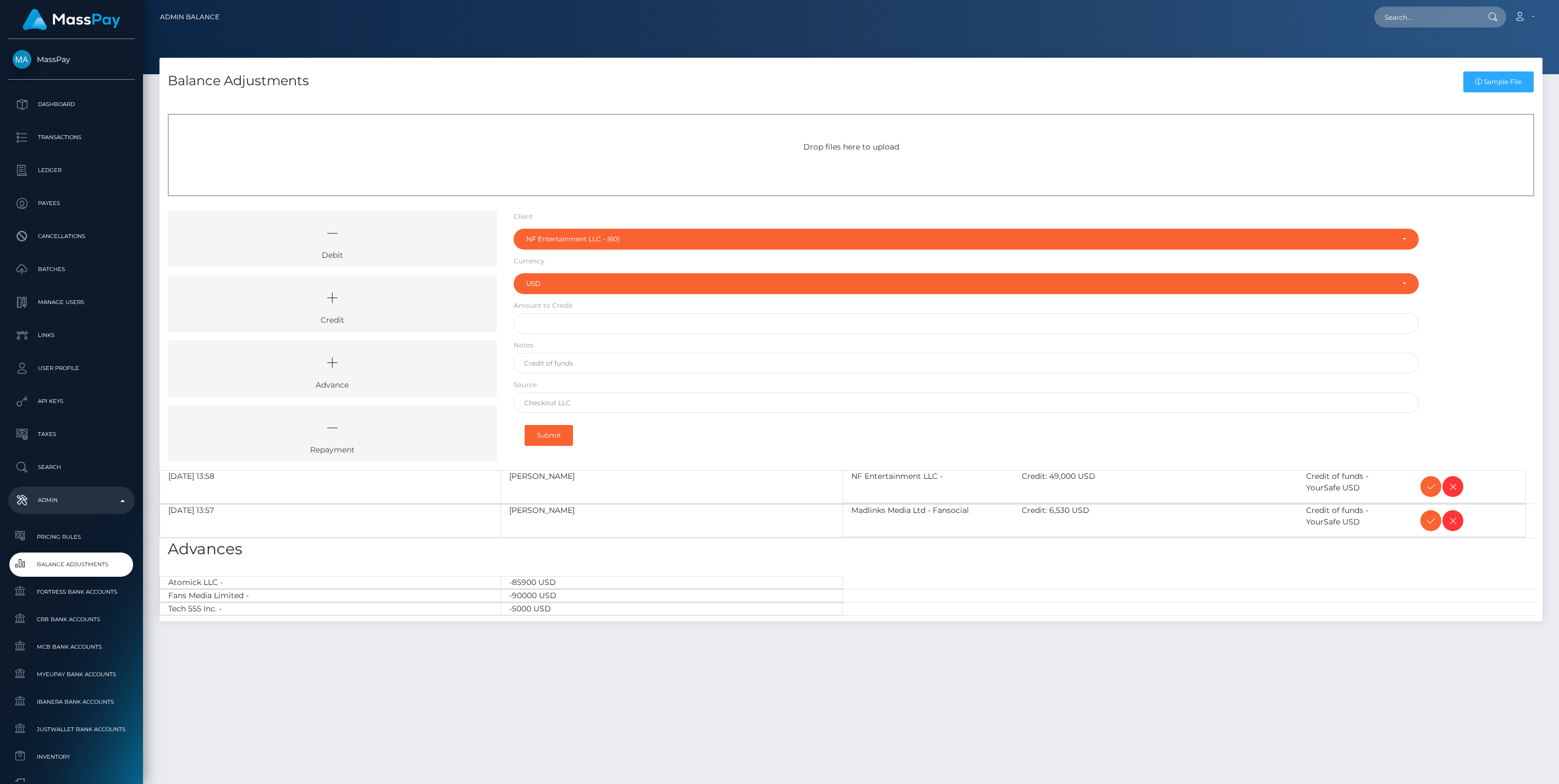
select select "60"
select select "USD"
click at [1430, 485] on icon at bounding box center [1430, 487] width 13 height 14
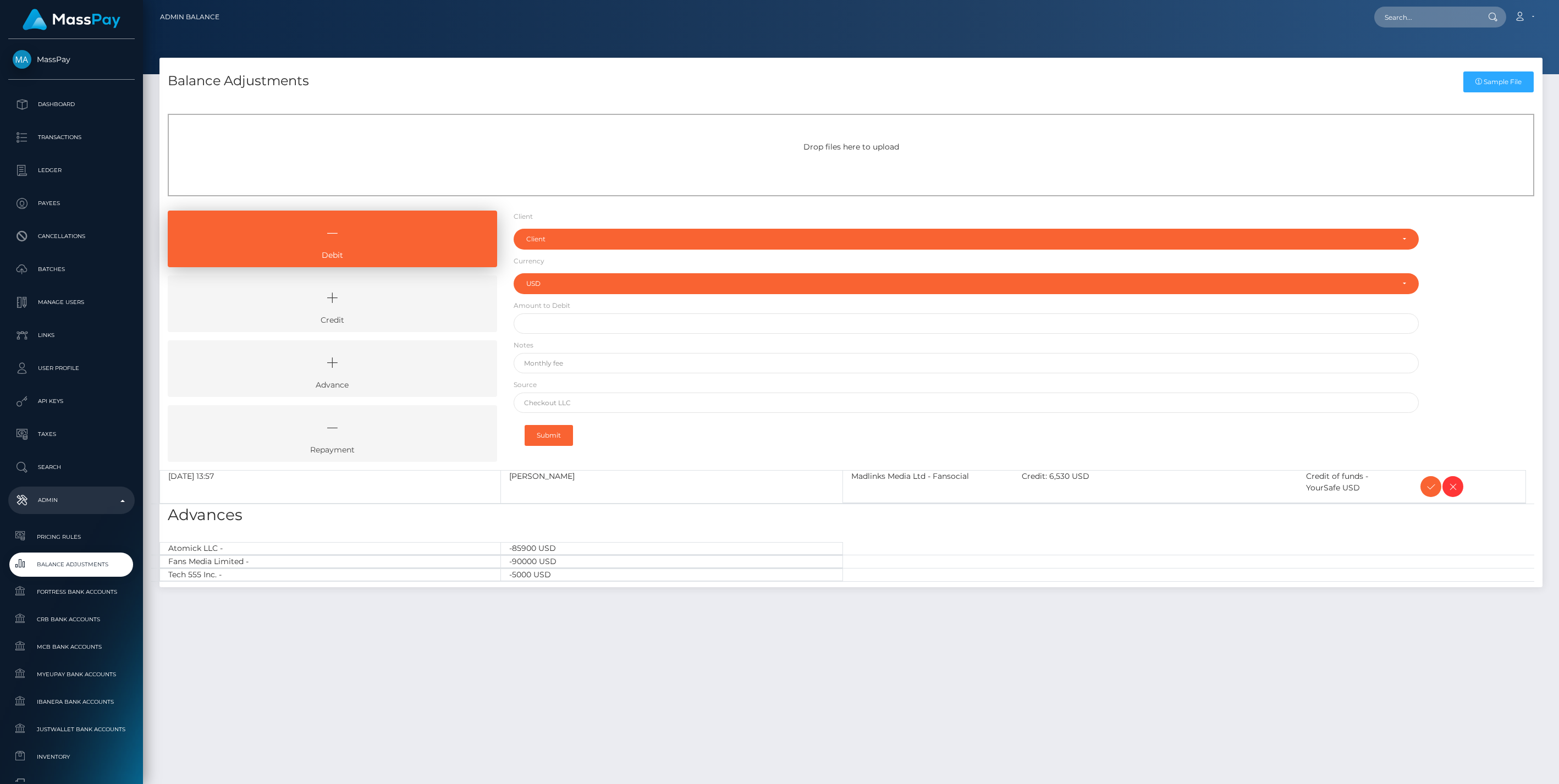
select select "USD"
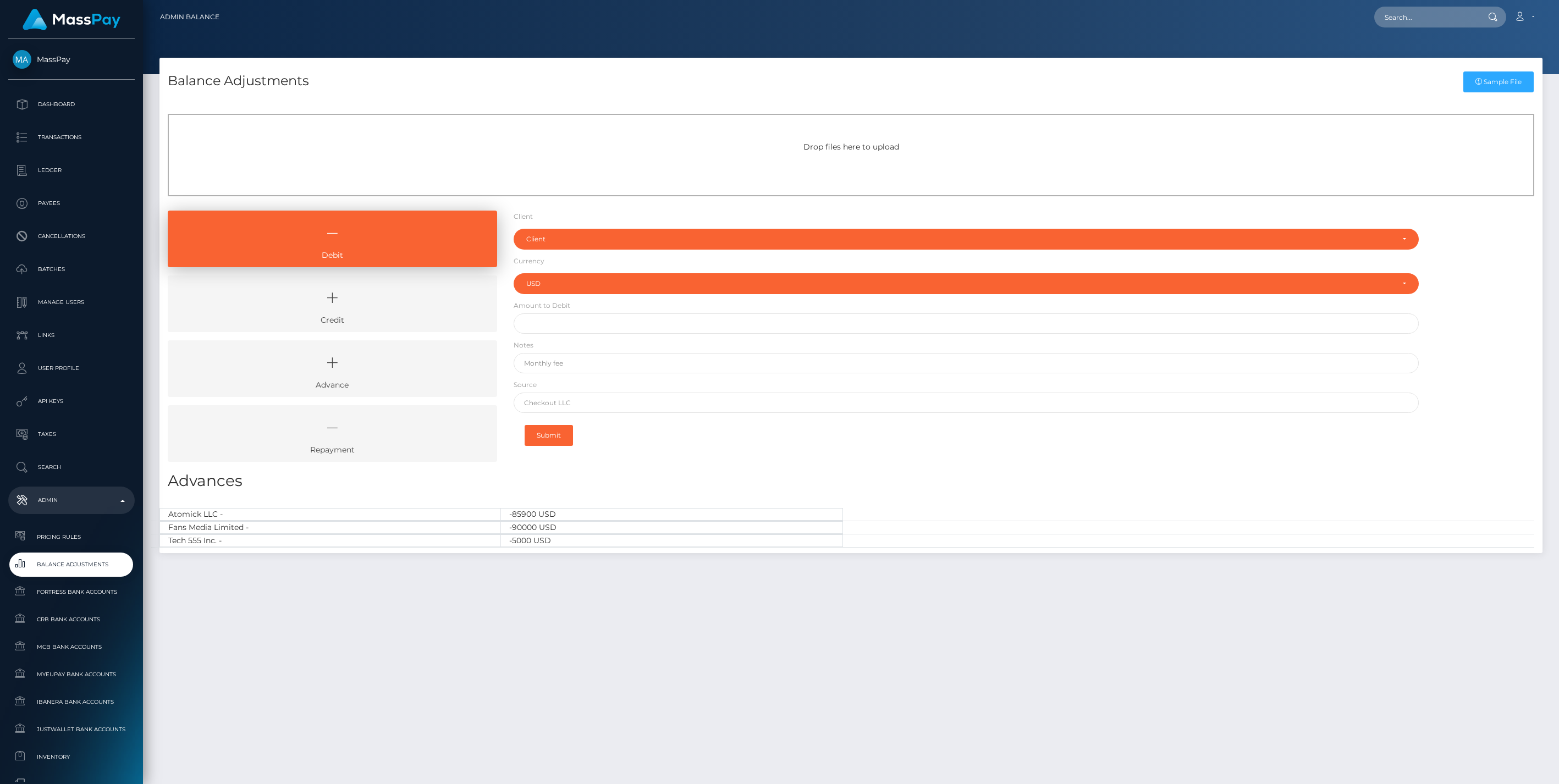
select select "USD"
click at [378, 319] on link "Credit" at bounding box center [332, 304] width 329 height 57
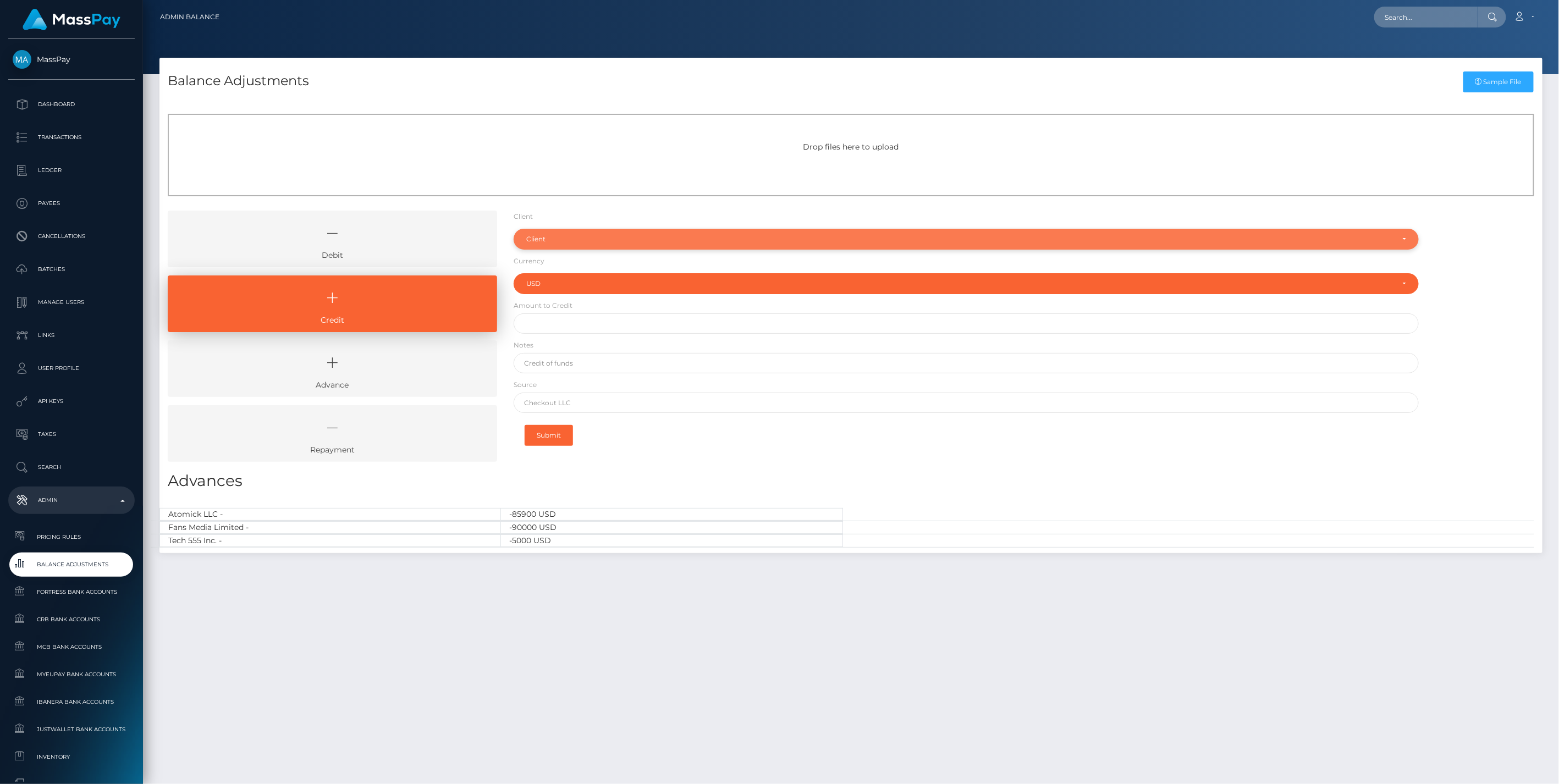
click at [558, 234] on div "Client" at bounding box center [966, 239] width 906 height 21
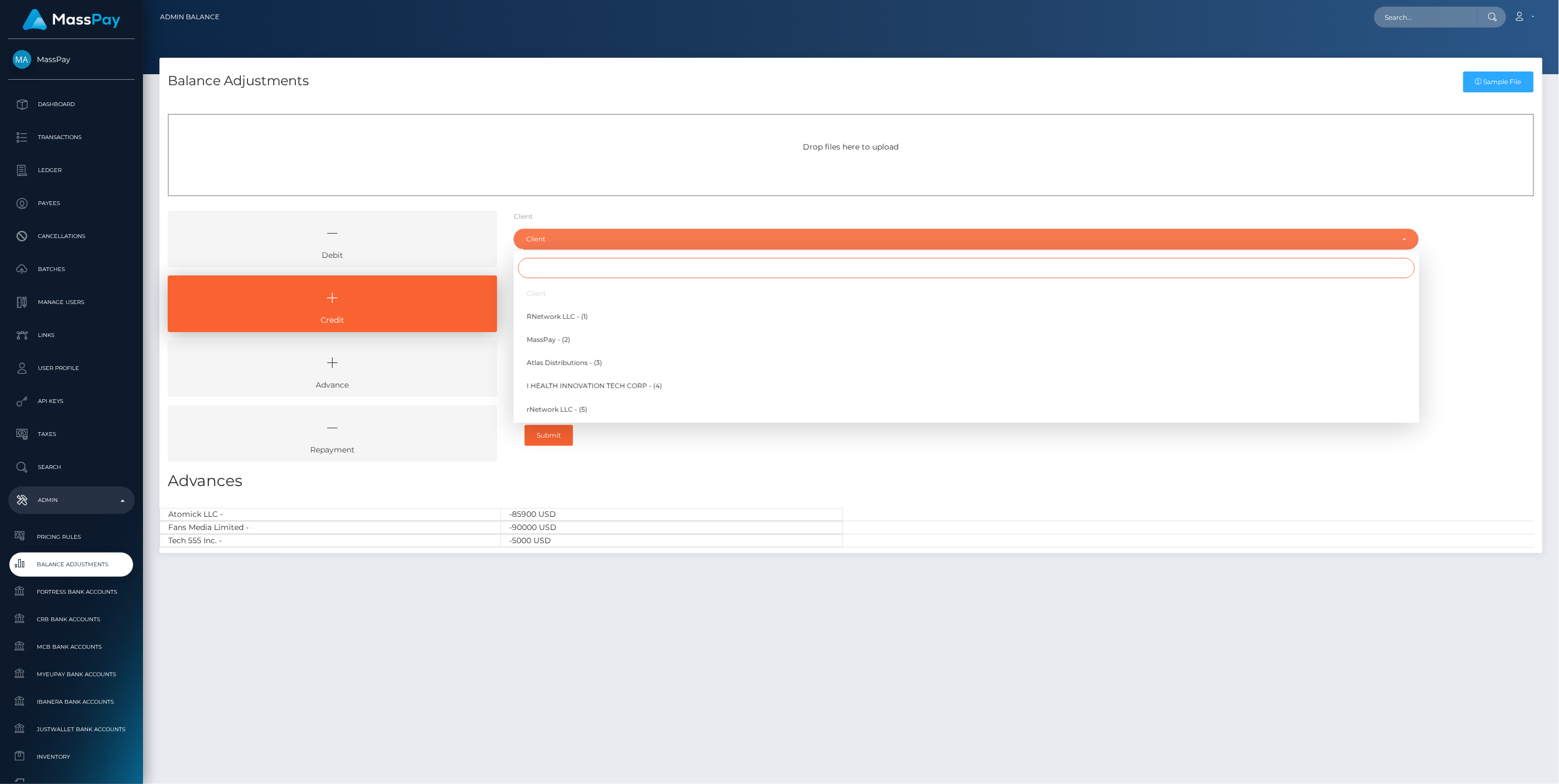
click at [548, 269] on input "Search" at bounding box center [966, 268] width 897 height 20
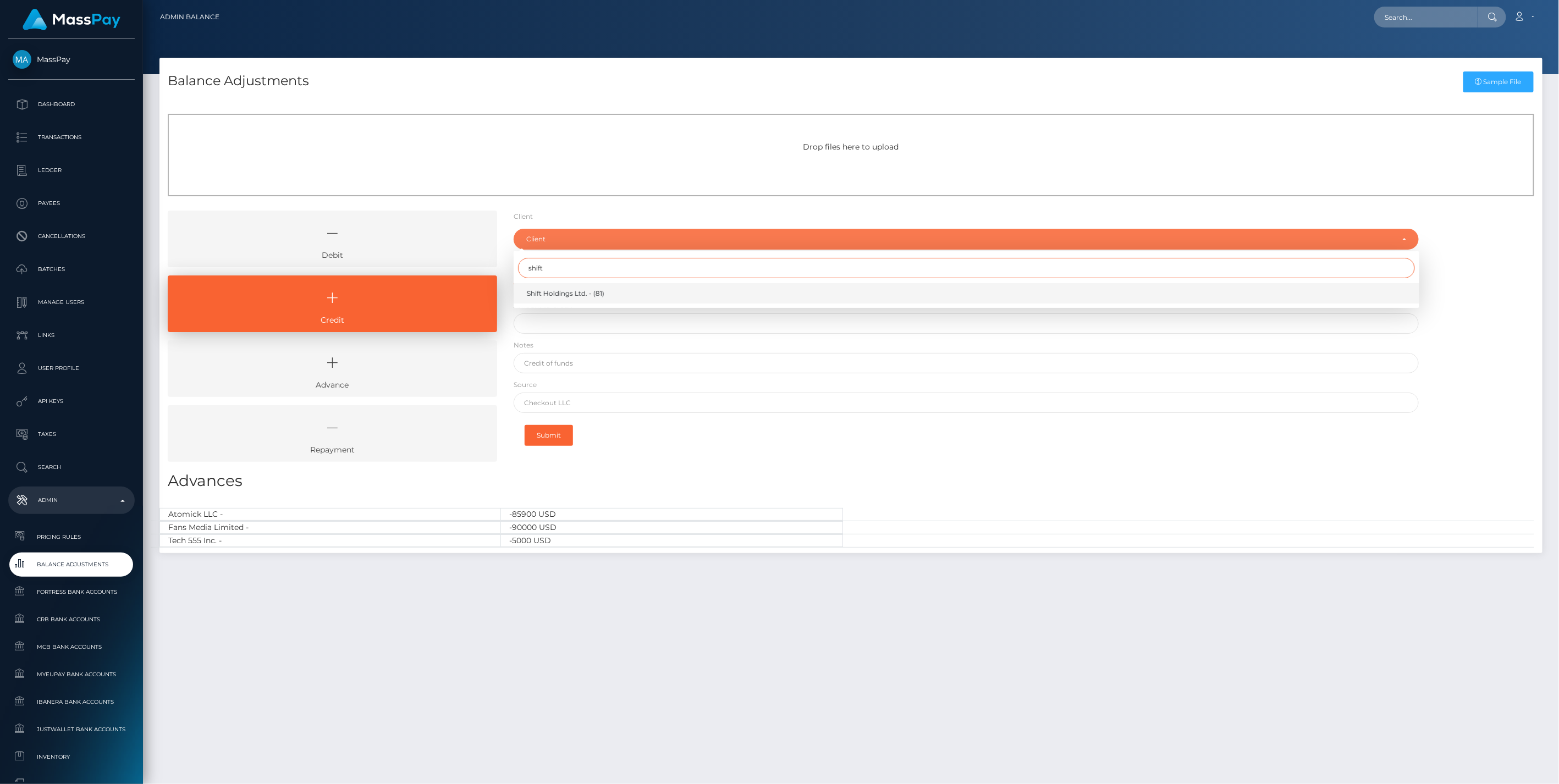
type input "shift"
click at [553, 297] on span "Shift Holdings Ltd. - (81)" at bounding box center [565, 294] width 78 height 10
select select "81"
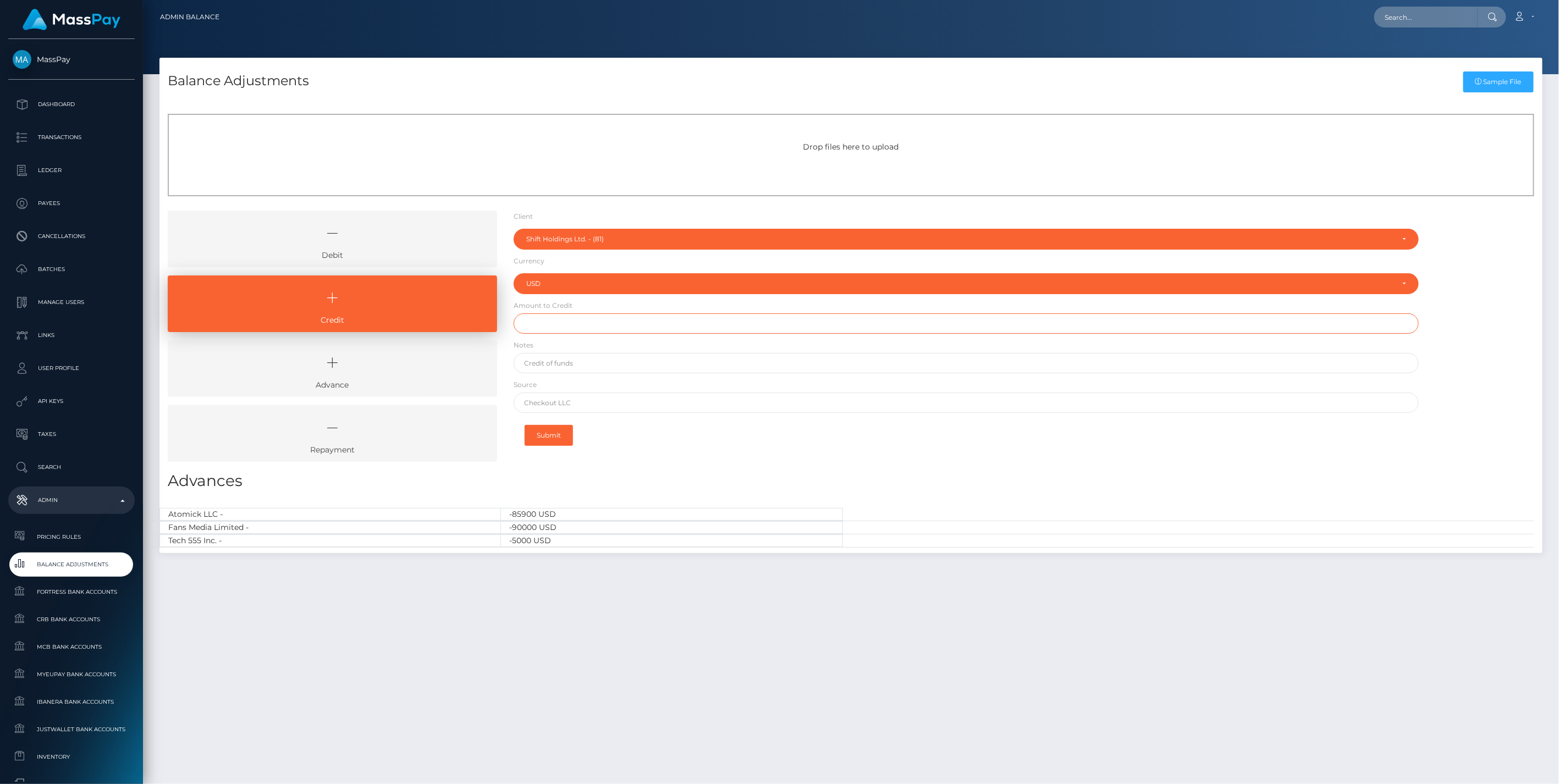
click at [551, 327] on input "text" at bounding box center [966, 323] width 906 height 20
type input "$100,000.00"
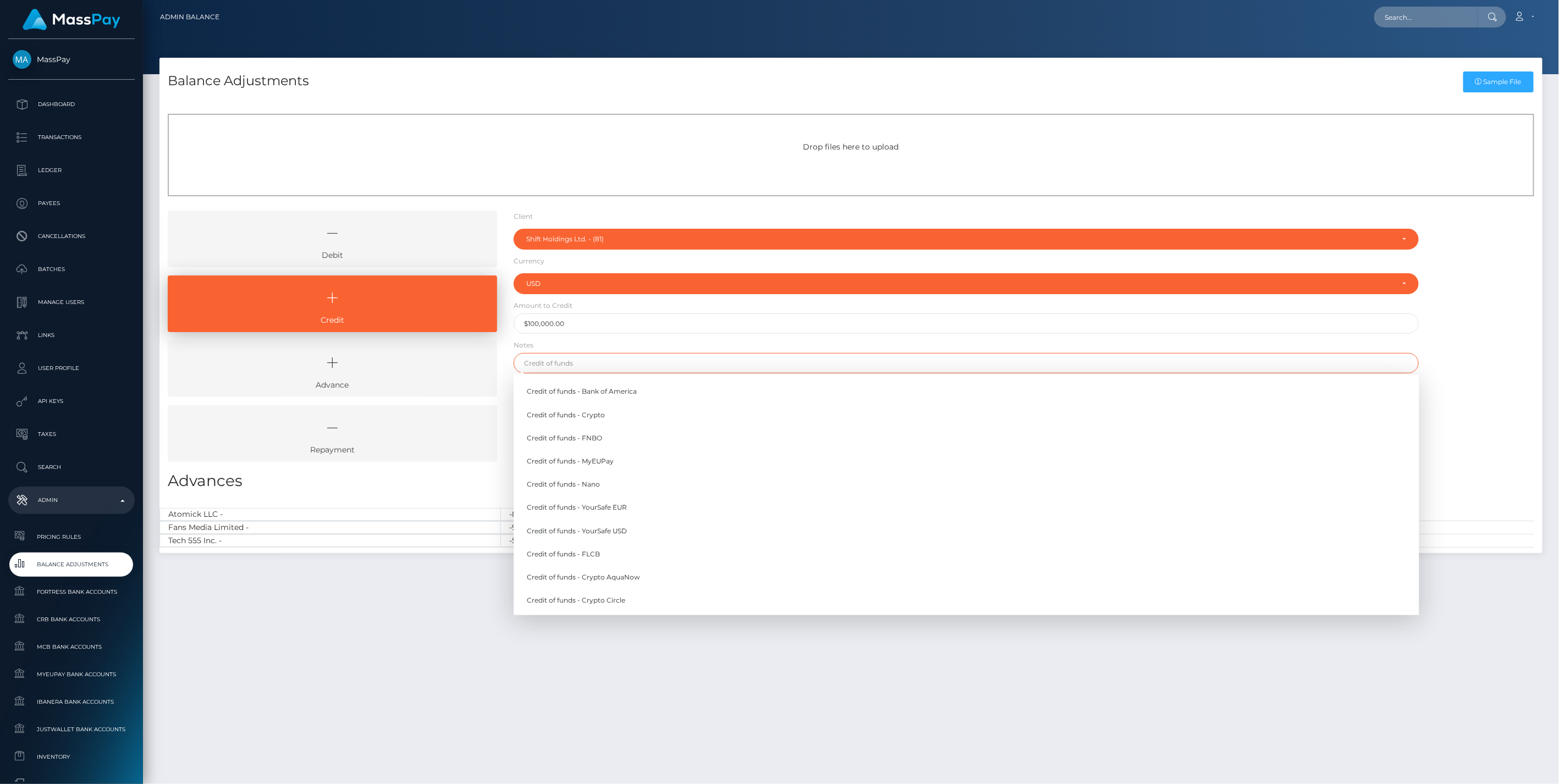
click at [567, 369] on input "text" at bounding box center [966, 363] width 906 height 20
click at [596, 485] on link "Credit of funds - Nano" at bounding box center [966, 484] width 906 height 20
type input "Credit of funds - Nano"
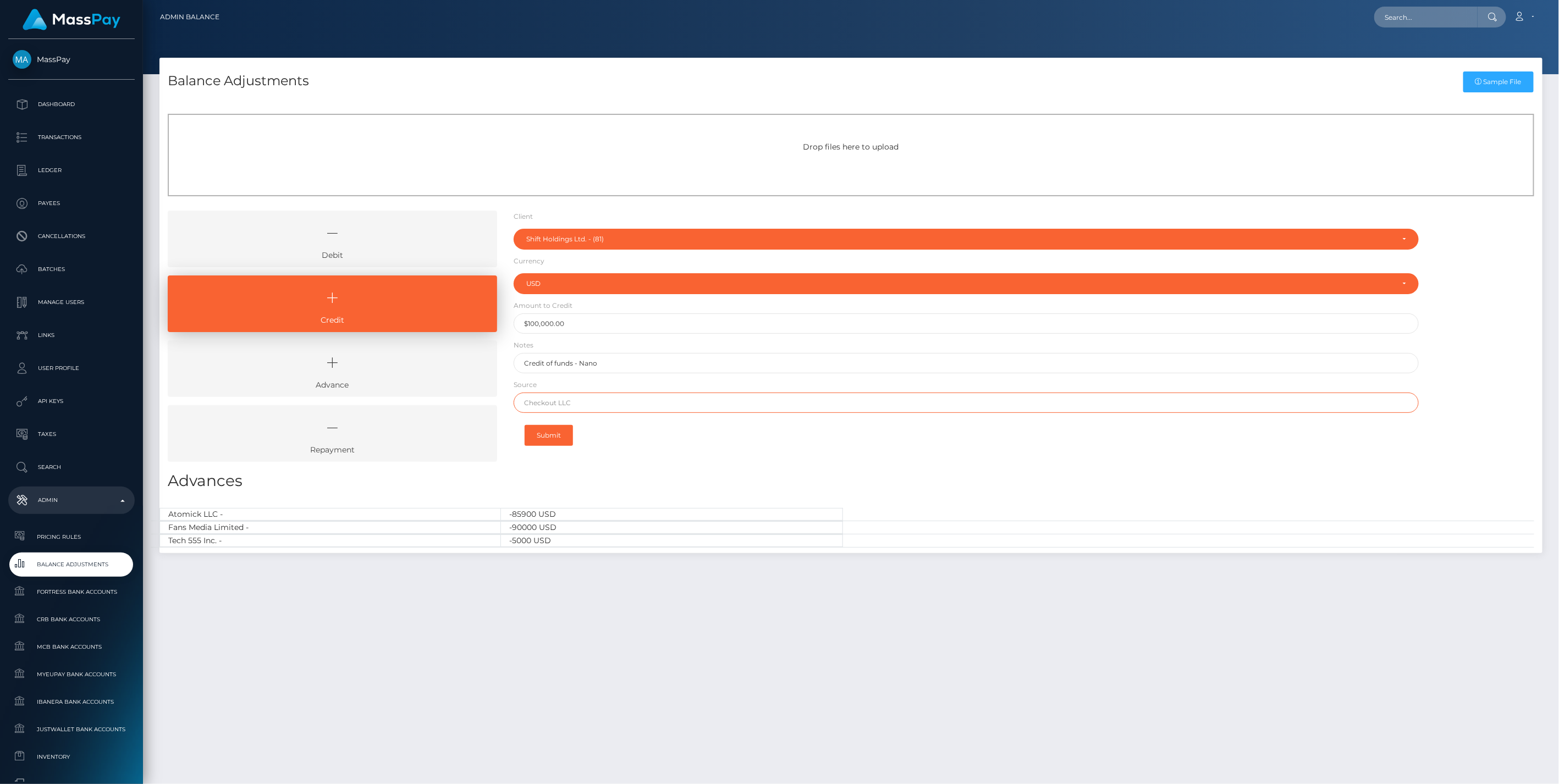
click at [576, 407] on input "text" at bounding box center [966, 402] width 906 height 20
type input "a"
type input "Nano"
click at [553, 429] on button "Submit" at bounding box center [548, 436] width 48 height 21
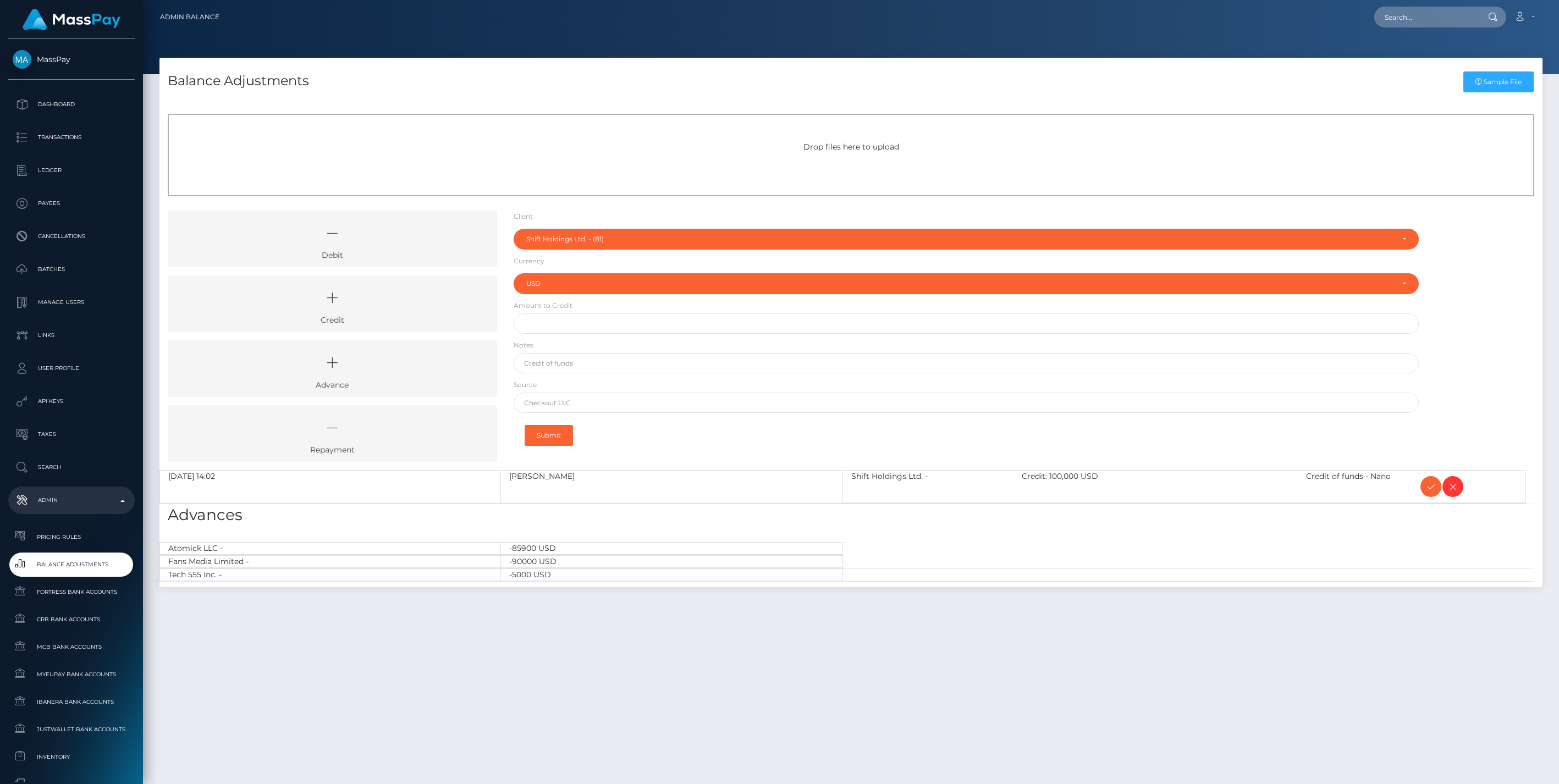
select select "81"
select select "USD"
click at [1428, 487] on icon at bounding box center [1430, 487] width 13 height 14
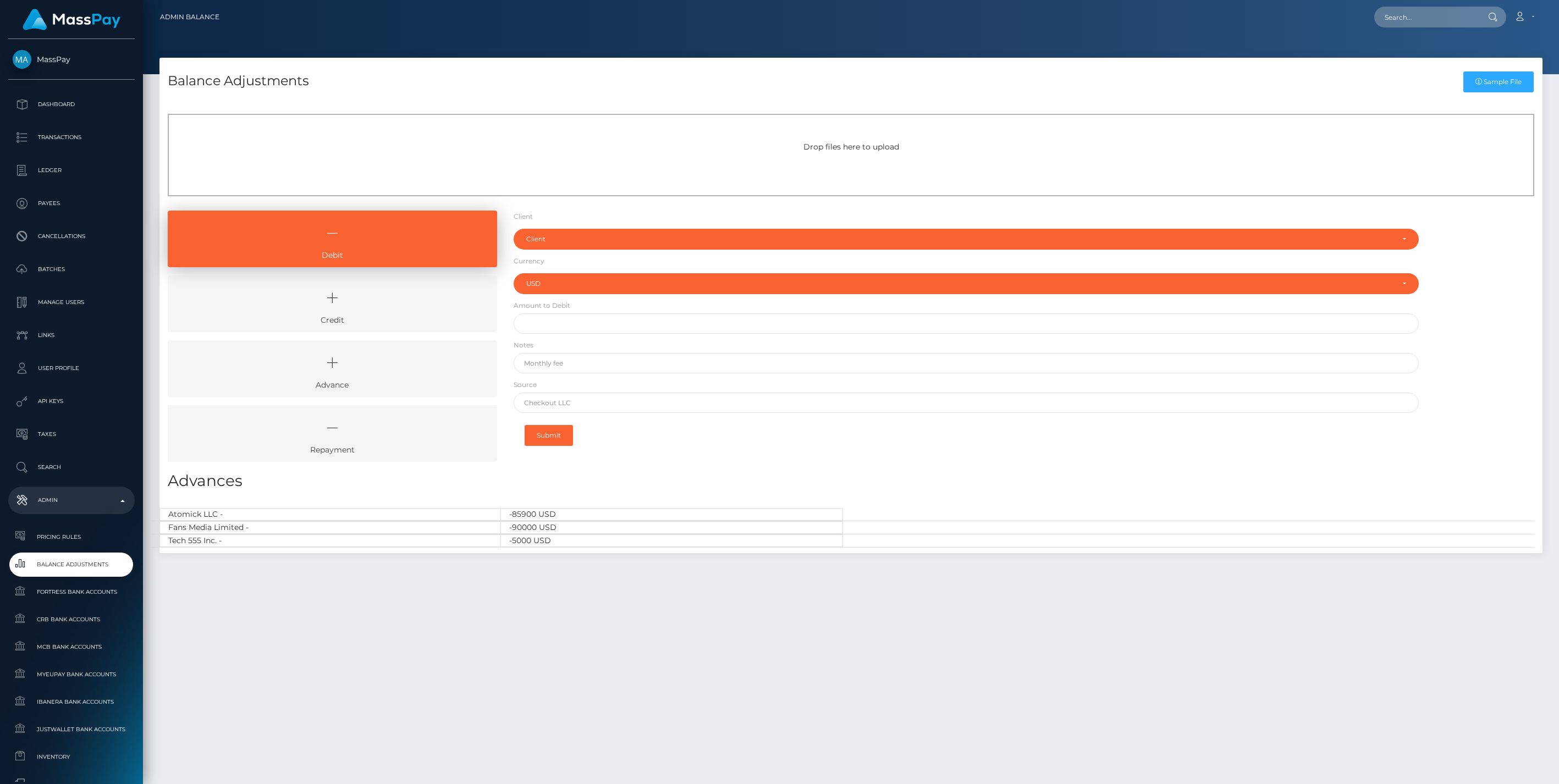
select select "USD"
drag, startPoint x: 390, startPoint y: 294, endPoint x: 517, endPoint y: 435, distance: 189.8
click at [390, 294] on icon at bounding box center [332, 297] width 304 height 33
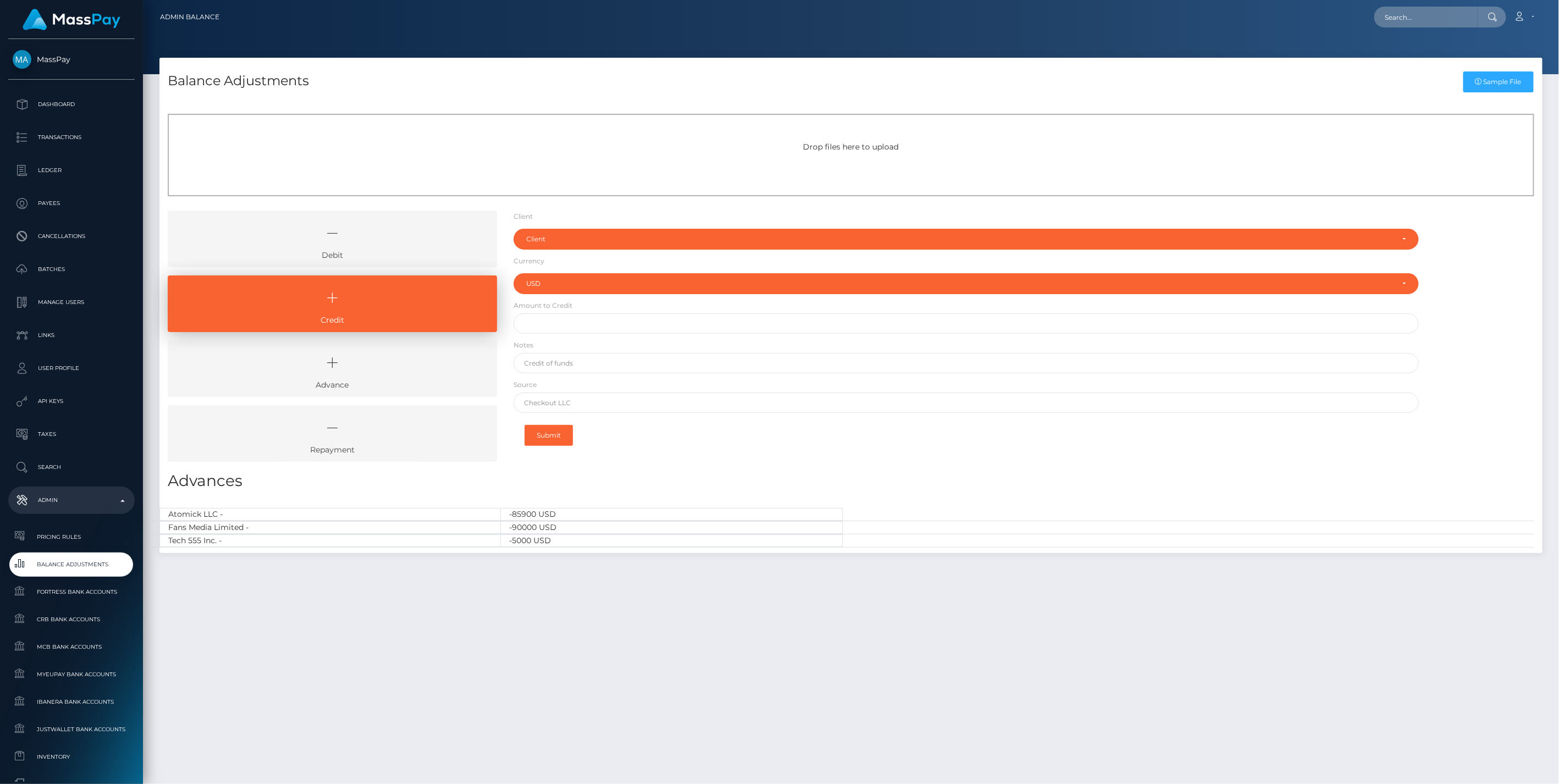
click at [397, 243] on icon at bounding box center [332, 233] width 304 height 33
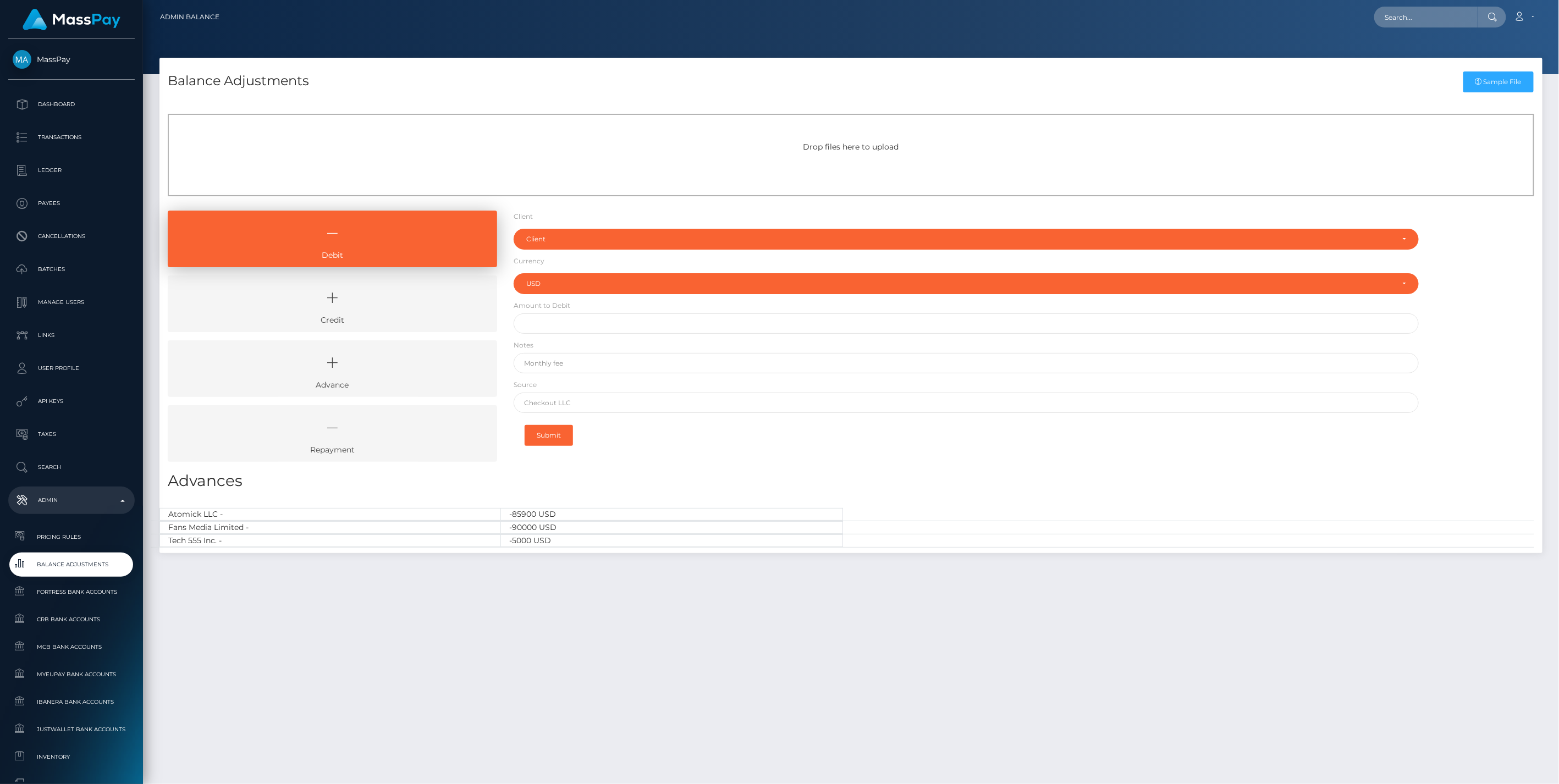
click at [407, 305] on icon at bounding box center [332, 297] width 304 height 33
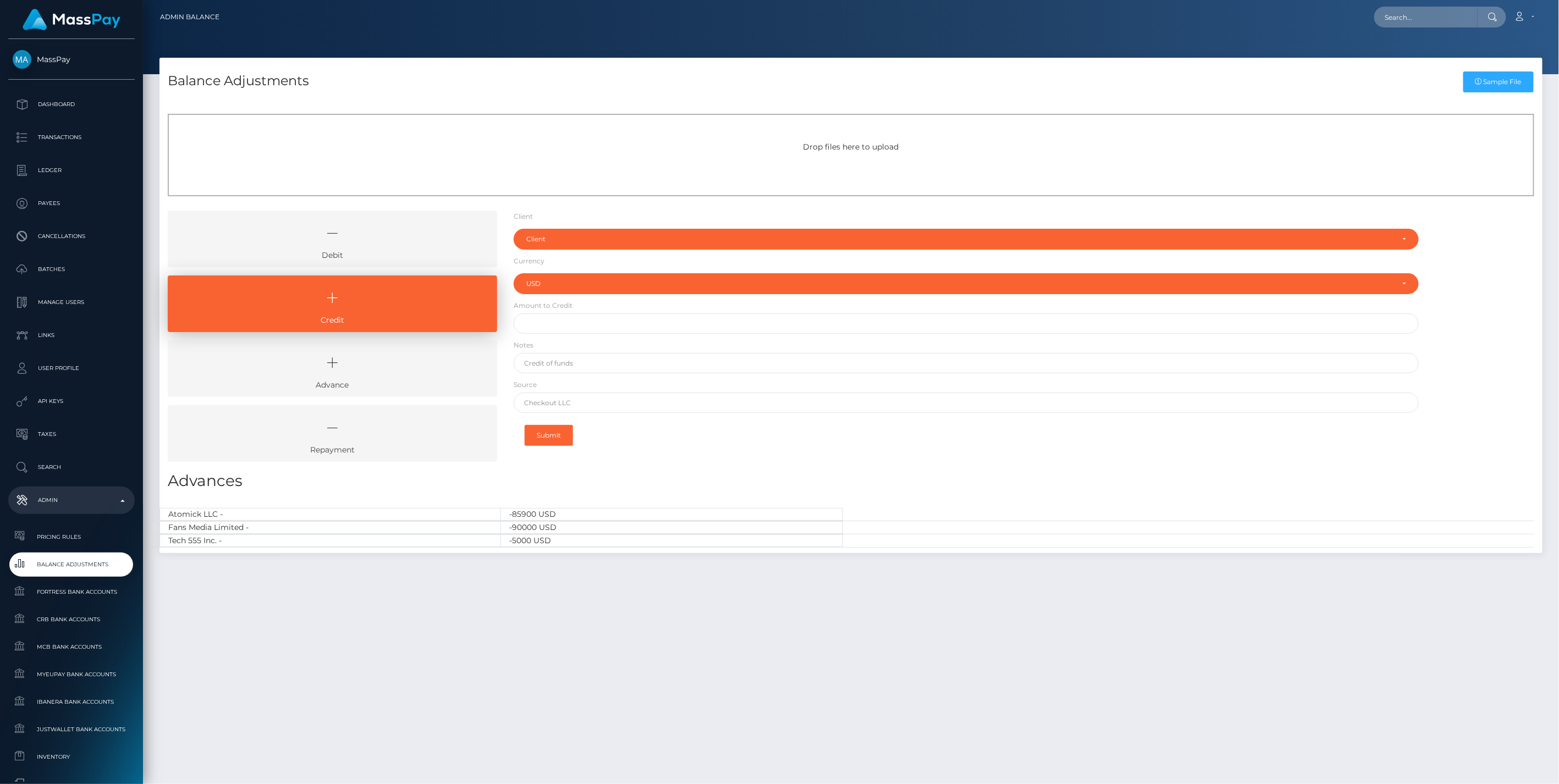
click at [378, 248] on icon at bounding box center [332, 233] width 304 height 33
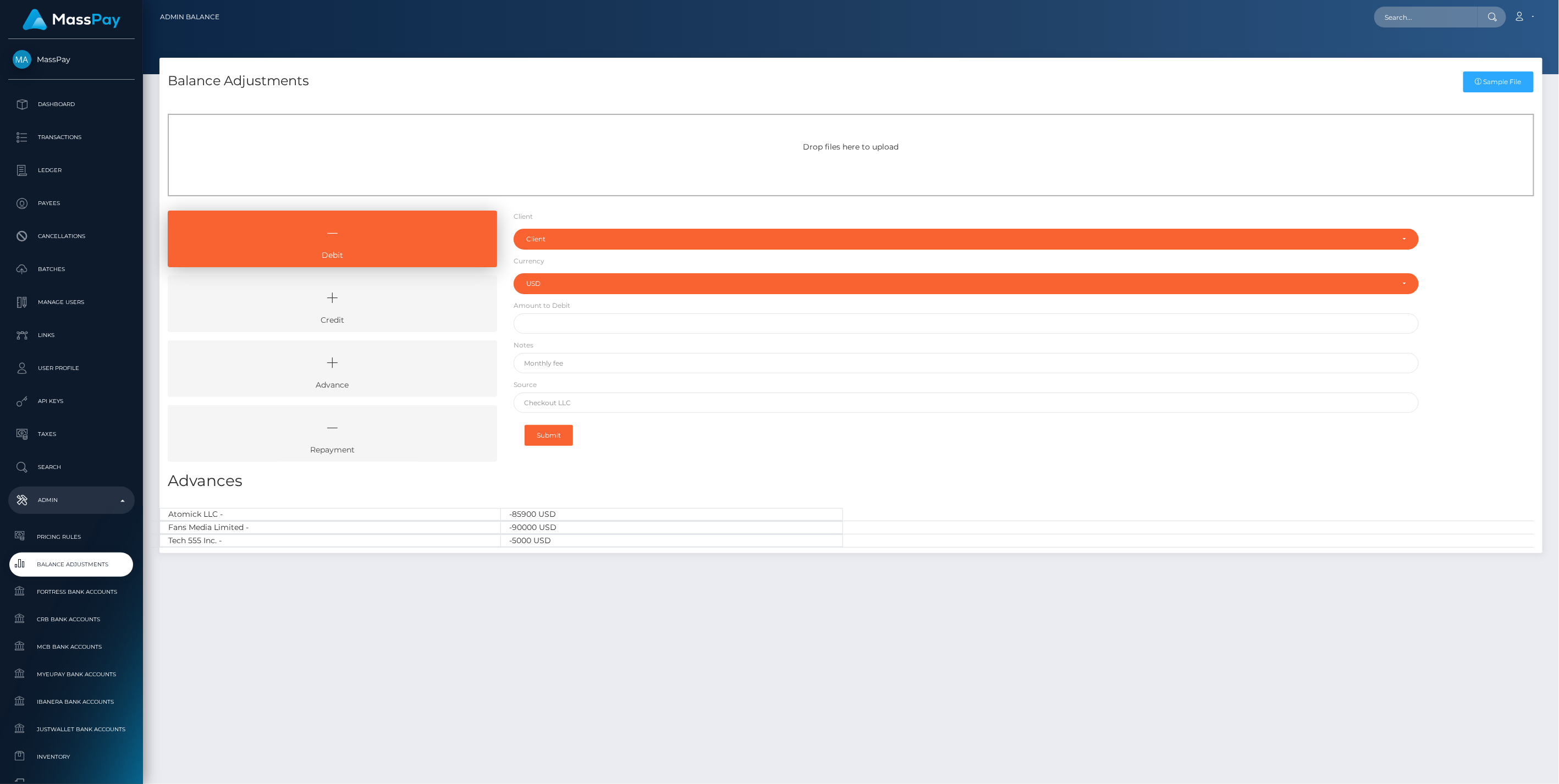
click at [385, 305] on icon at bounding box center [332, 297] width 304 height 33
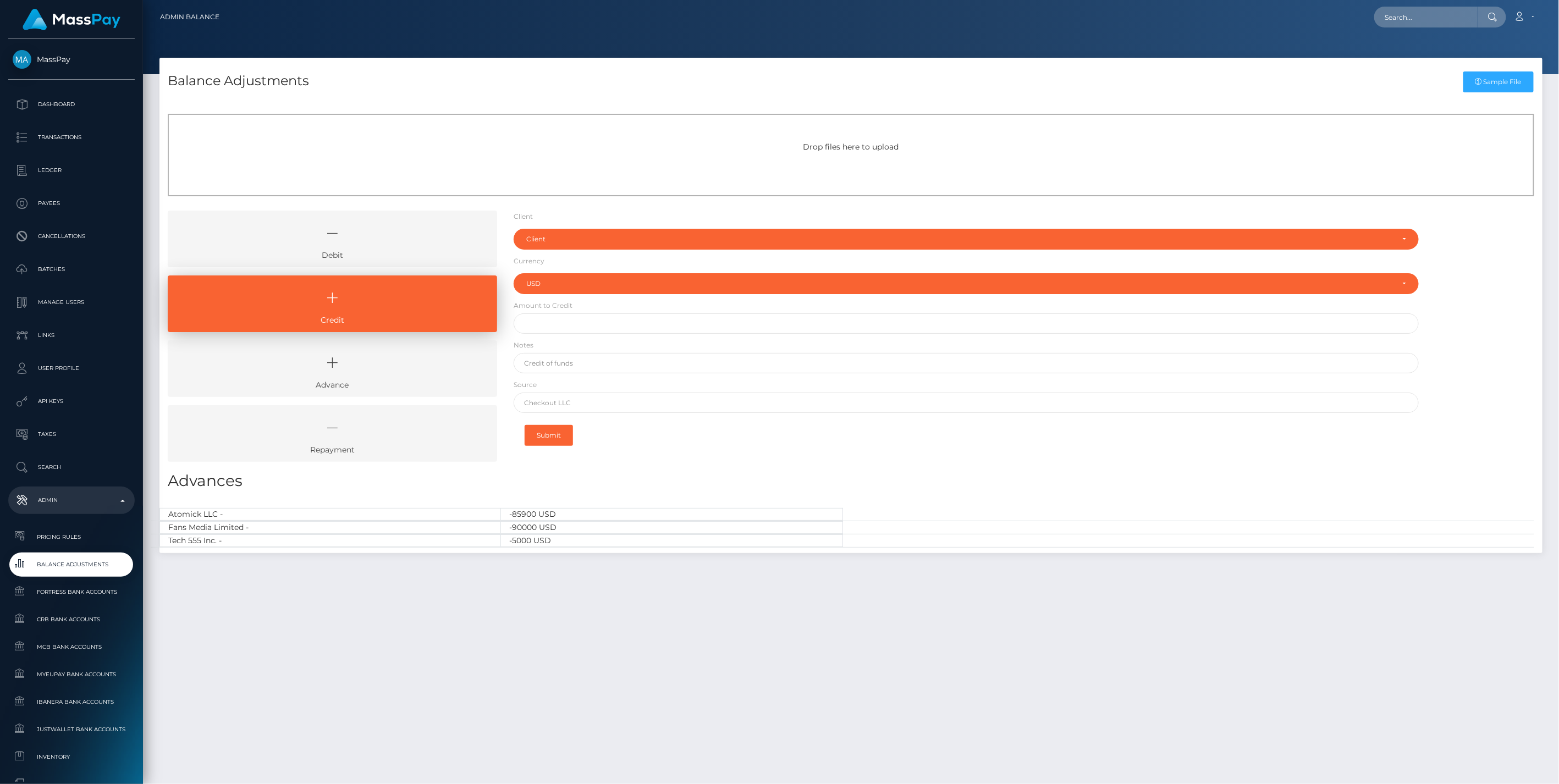
click at [436, 238] on icon at bounding box center [332, 233] width 304 height 33
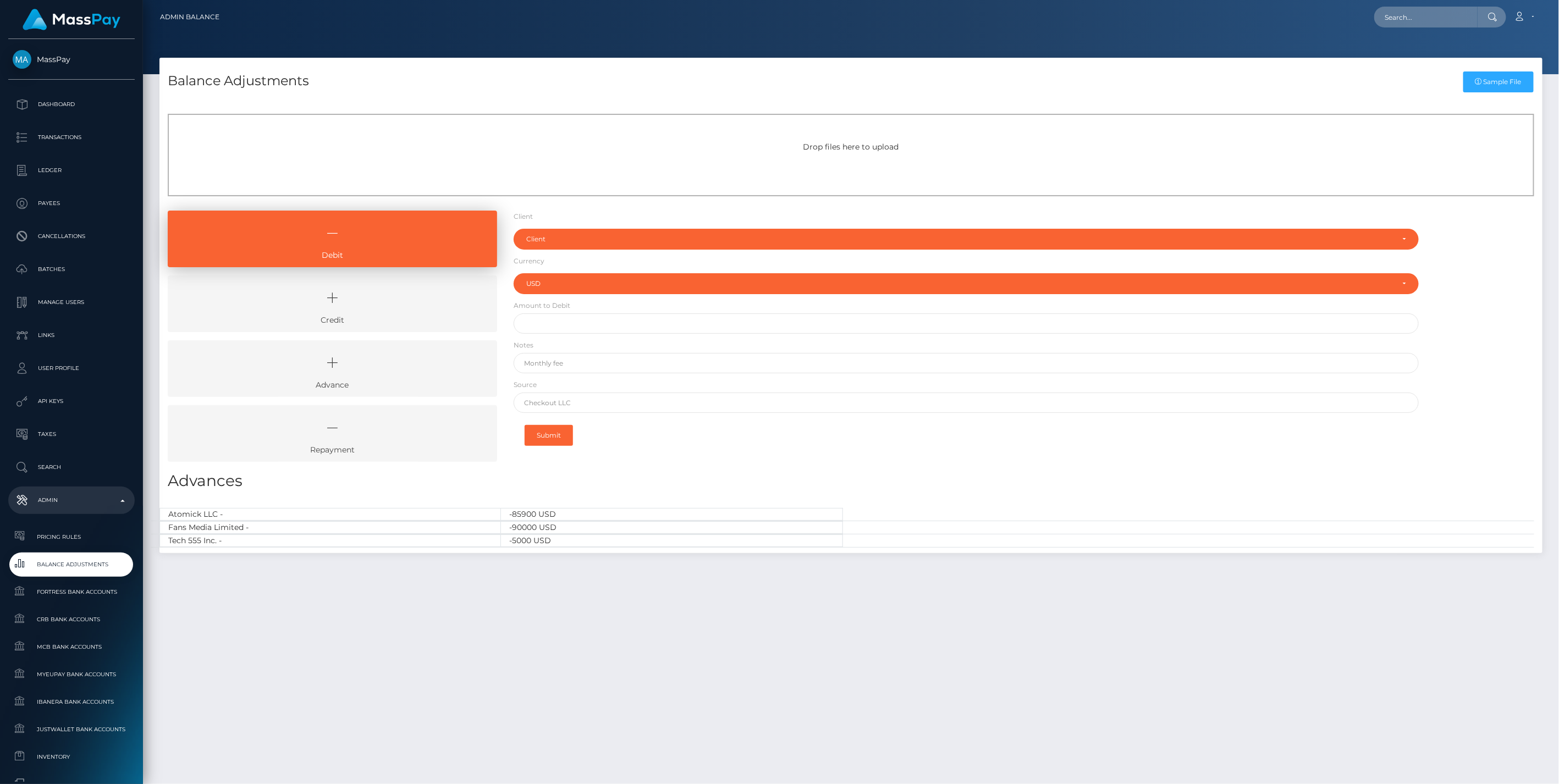
click at [432, 305] on icon at bounding box center [332, 297] width 304 height 33
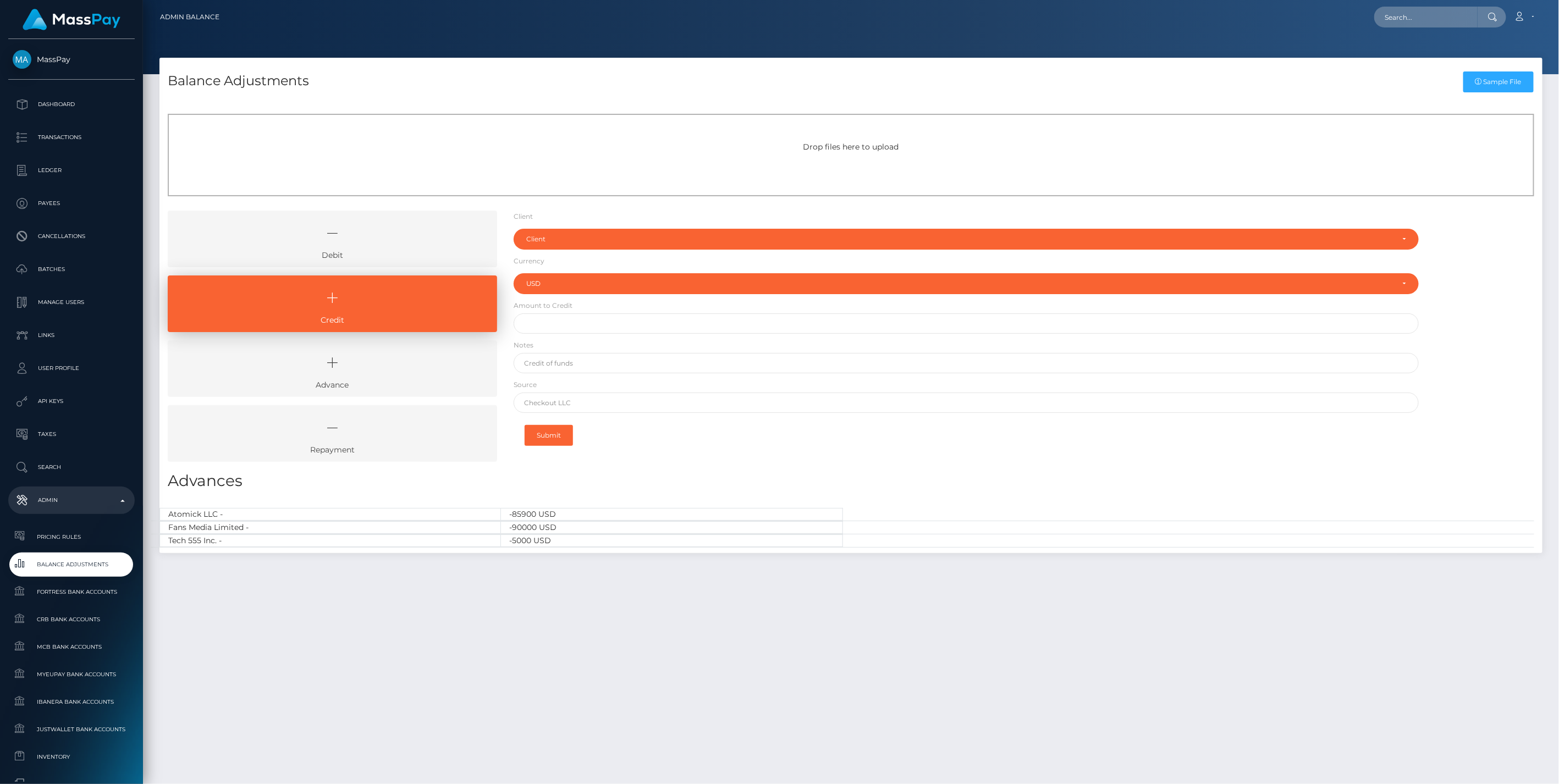
click at [391, 219] on icon at bounding box center [332, 233] width 304 height 33
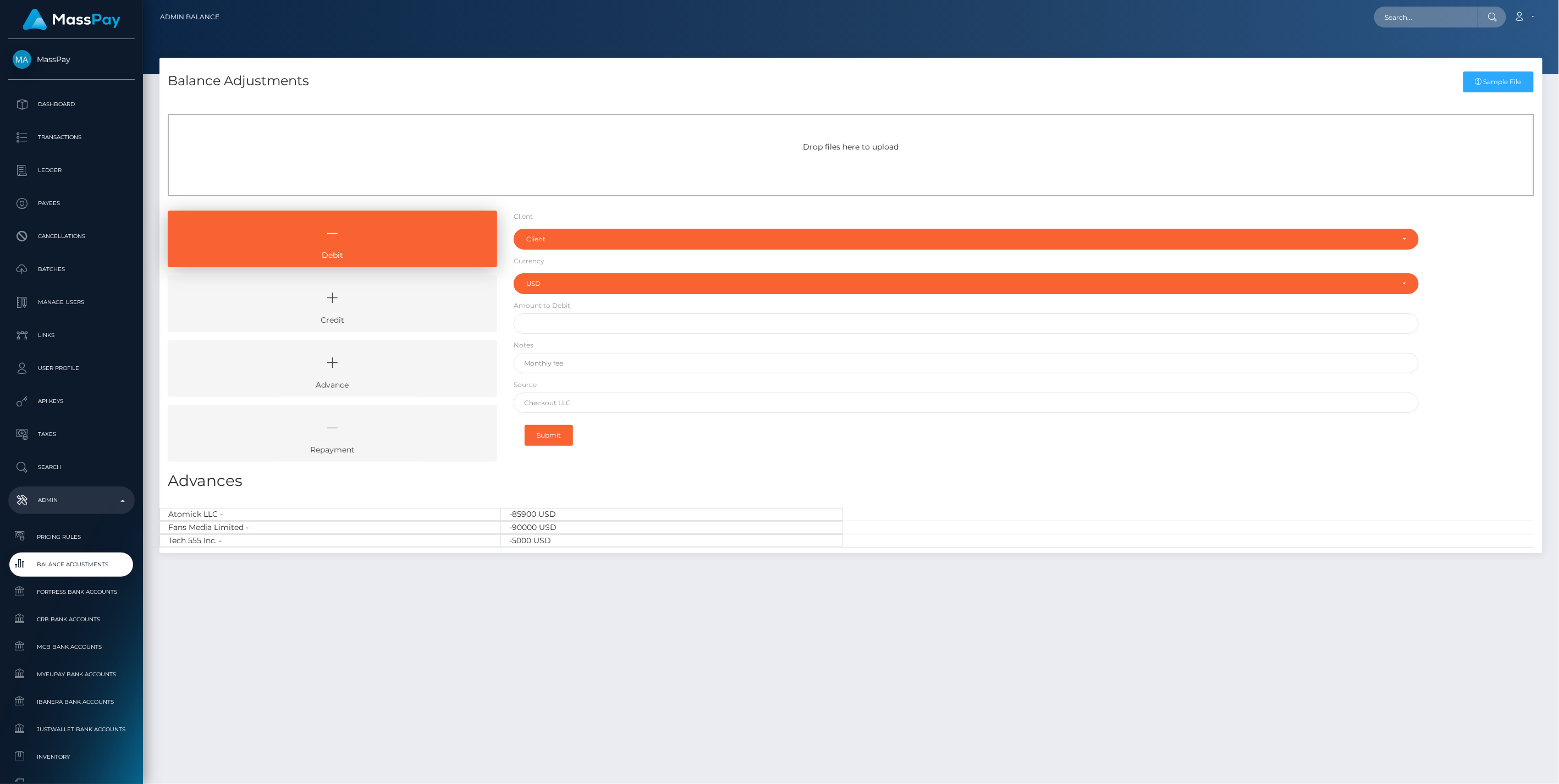
click at [392, 310] on icon at bounding box center [332, 297] width 304 height 33
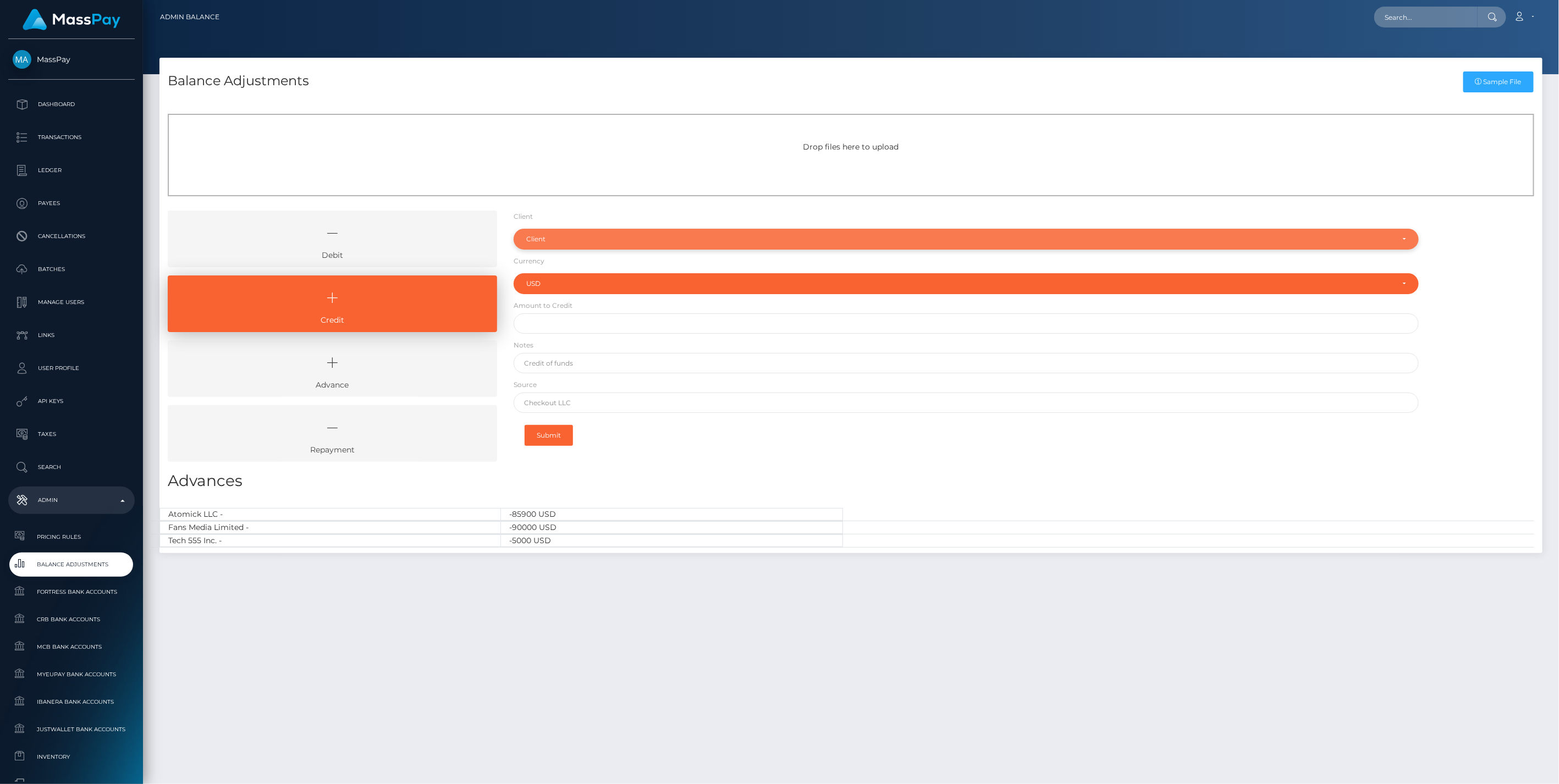
click at [551, 235] on div "Client" at bounding box center [960, 239] width 867 height 9
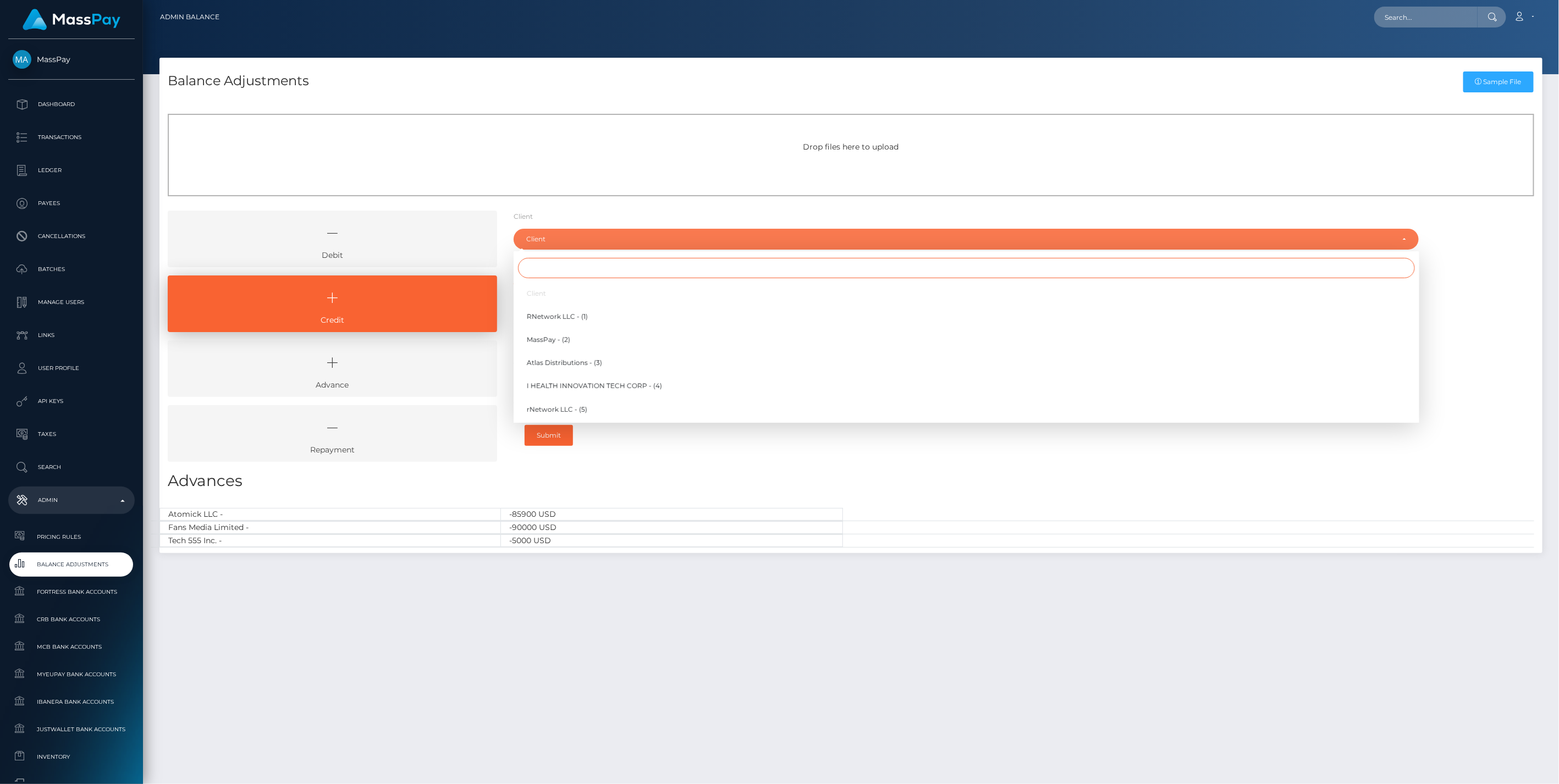
click at [548, 272] on input "Search" at bounding box center [966, 268] width 897 height 20
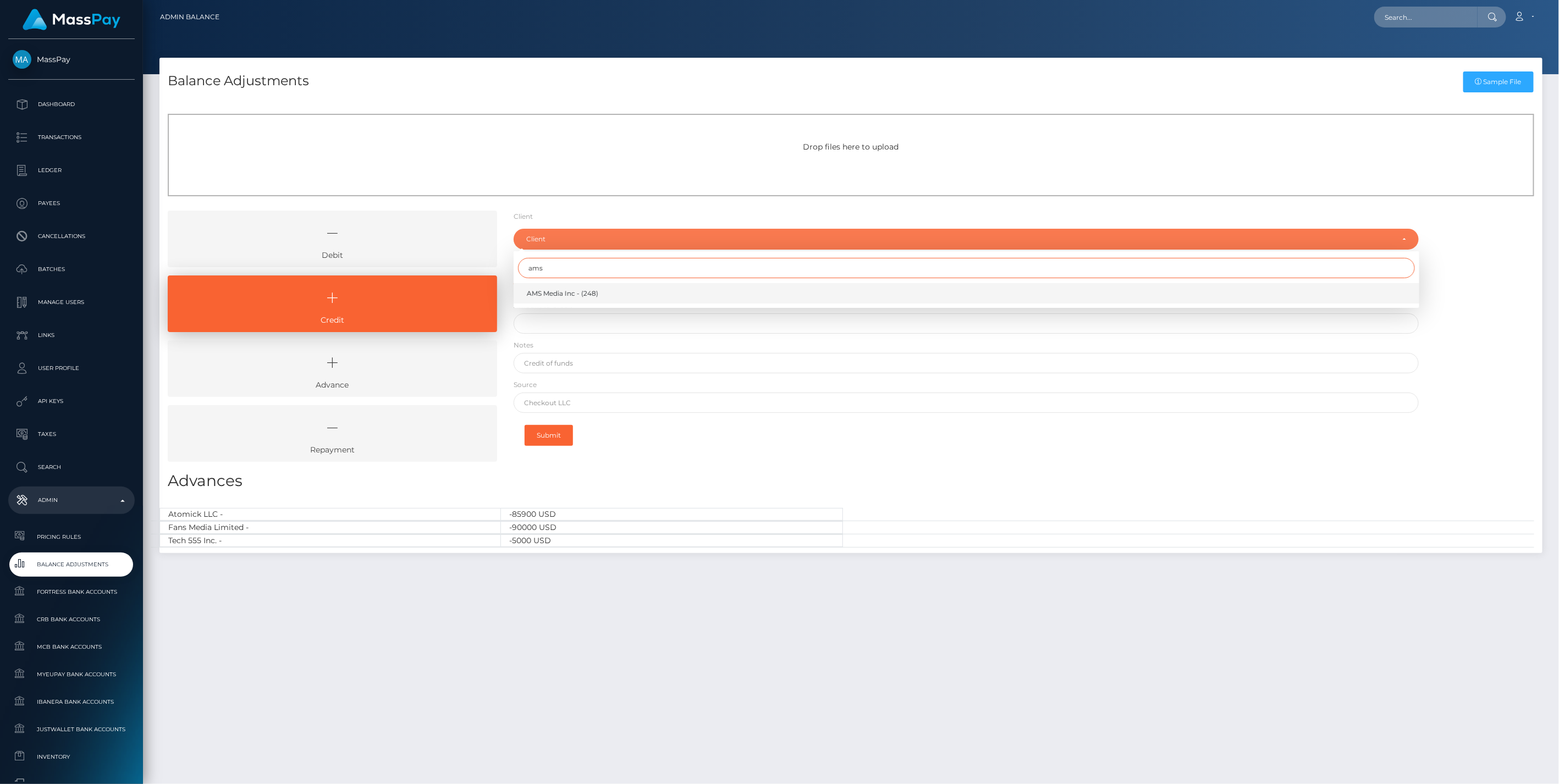
type input "ams"
click at [567, 293] on span "AMS Media Inc - (248)" at bounding box center [562, 294] width 71 height 10
select select "248"
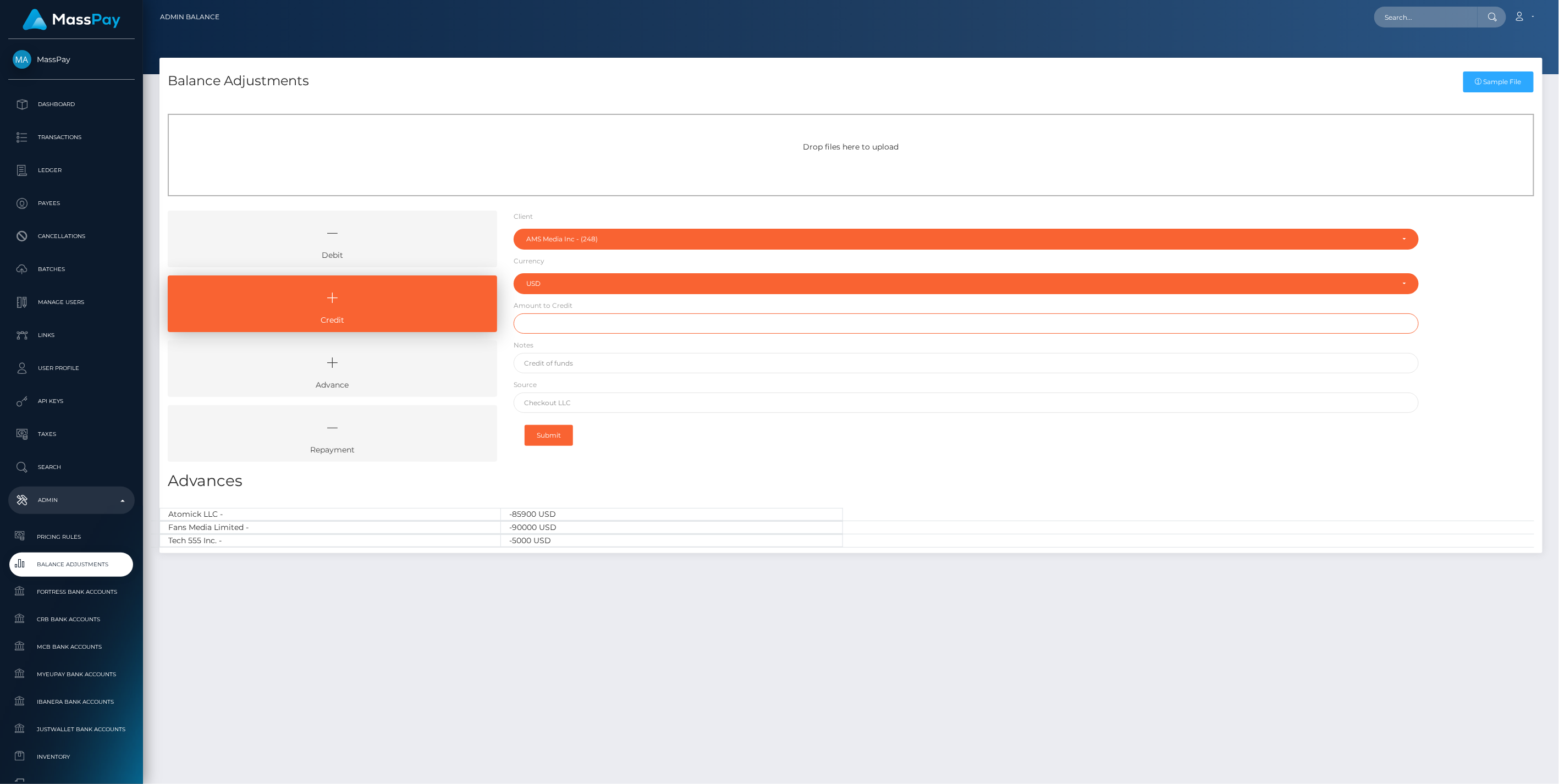
click at [559, 320] on input "text" at bounding box center [966, 323] width 906 height 20
paste input "11,302.29"
type input "$11,302.29"
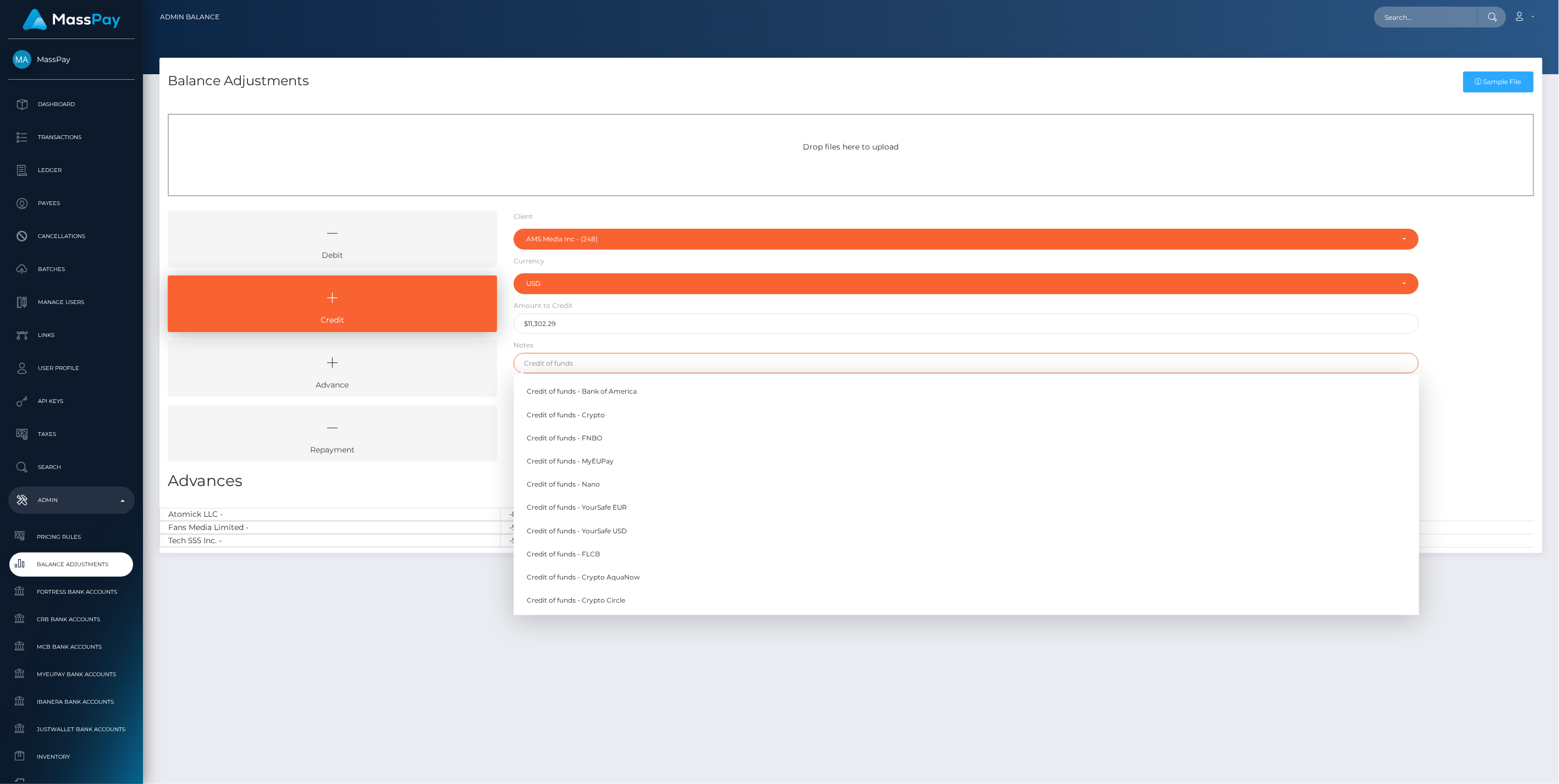
click at [557, 366] on input "text" at bounding box center [966, 363] width 906 height 20
click at [592, 436] on link "Credit of funds - FNBO" at bounding box center [966, 438] width 906 height 20
type input "Credit of funds - FNBO"
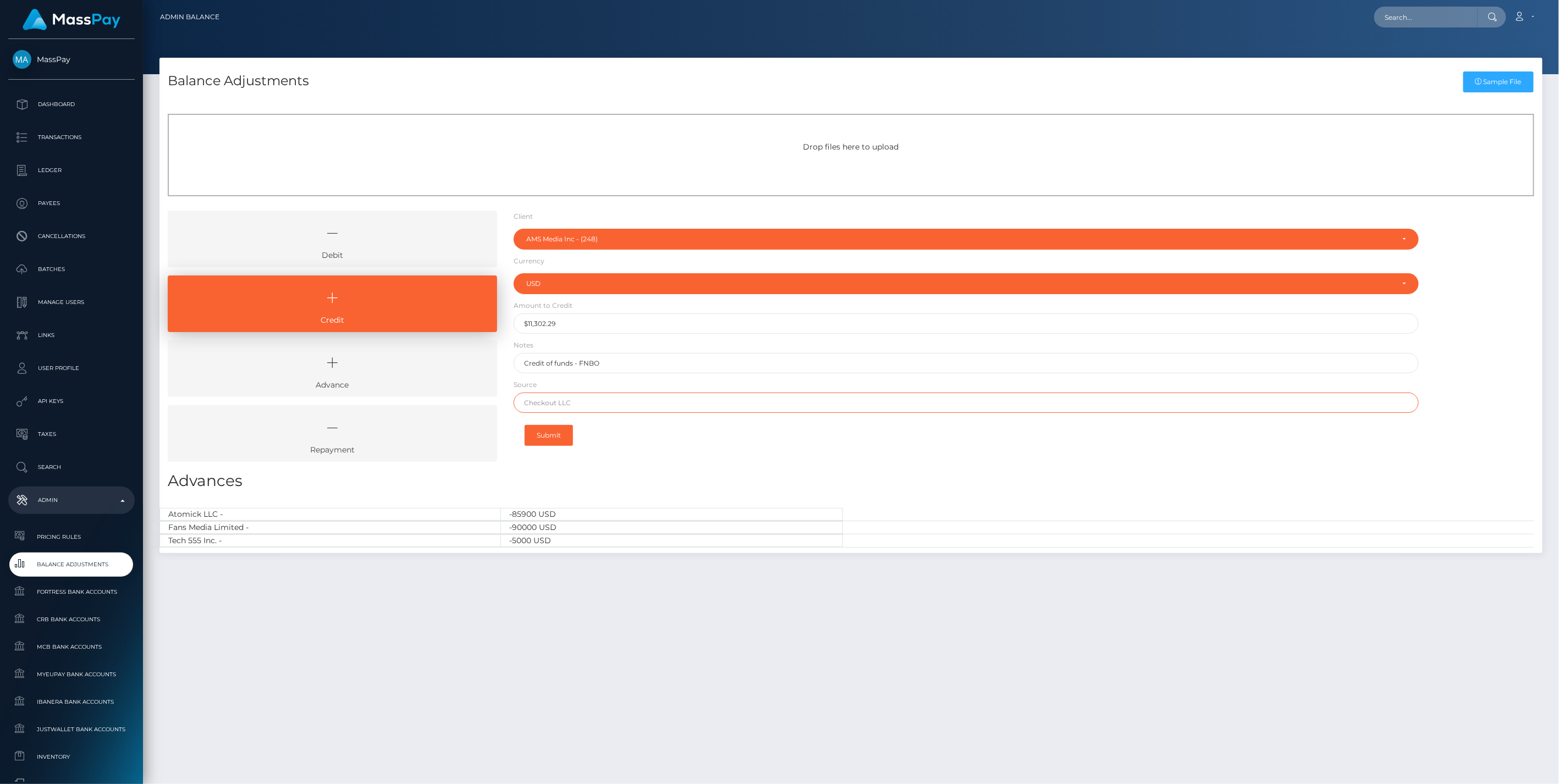
click at [553, 401] on input "text" at bounding box center [966, 402] width 906 height 20
type input "Wise US"
click at [559, 436] on button "Submit" at bounding box center [548, 436] width 48 height 21
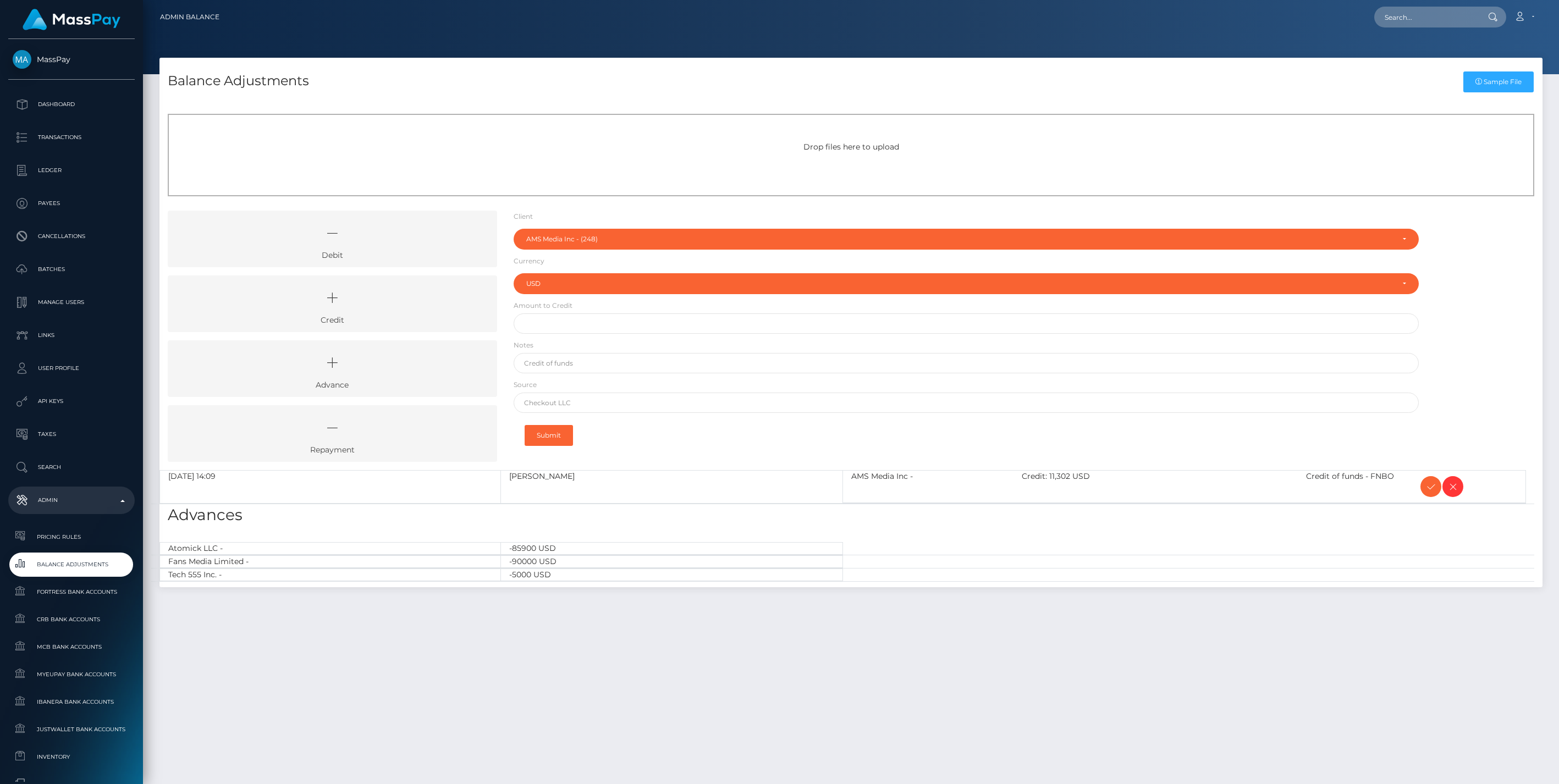
select select "248"
select select "USD"
click at [1428, 486] on icon at bounding box center [1430, 487] width 13 height 14
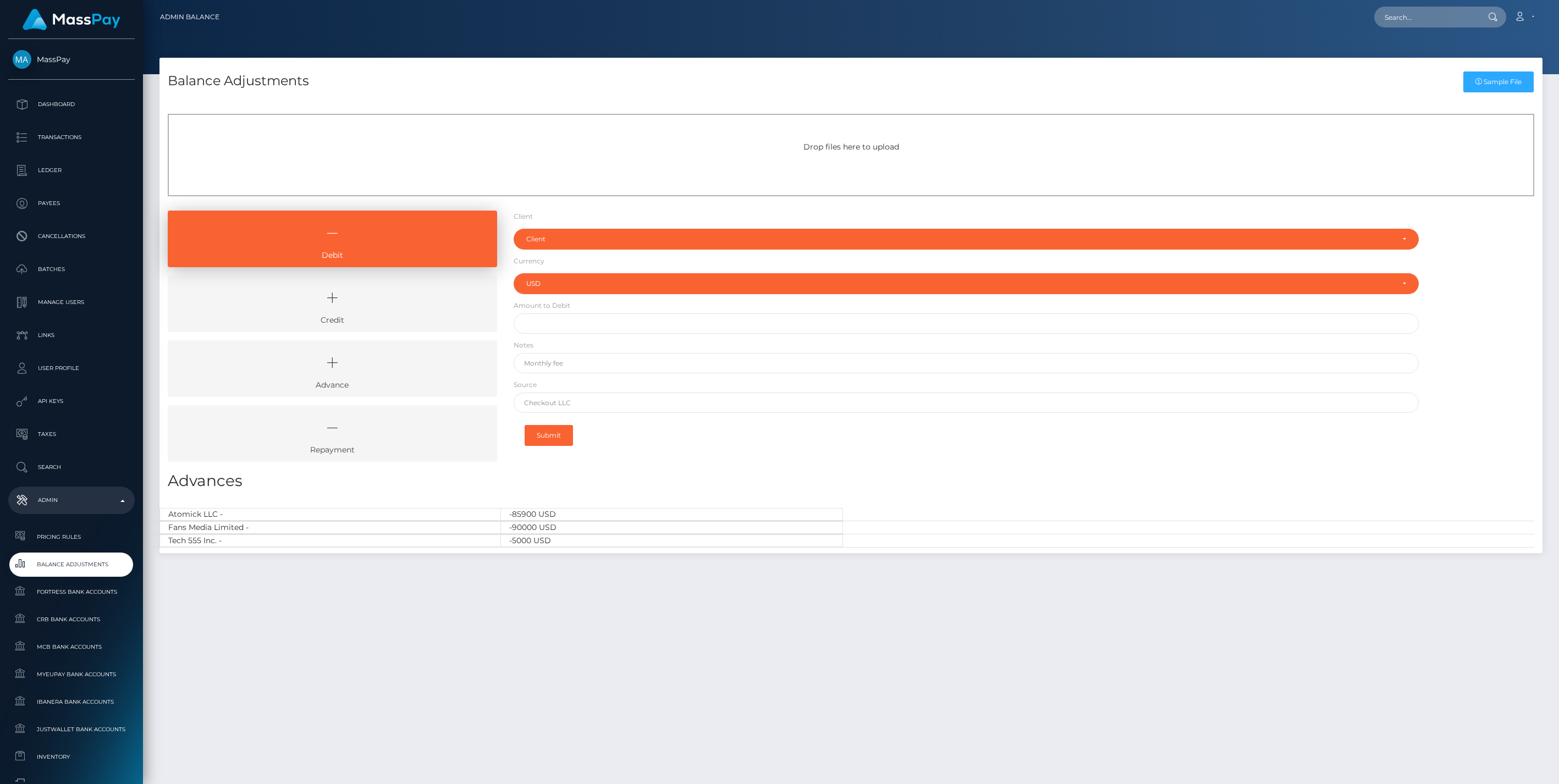
select select "USD"
click at [399, 306] on icon at bounding box center [332, 297] width 304 height 33
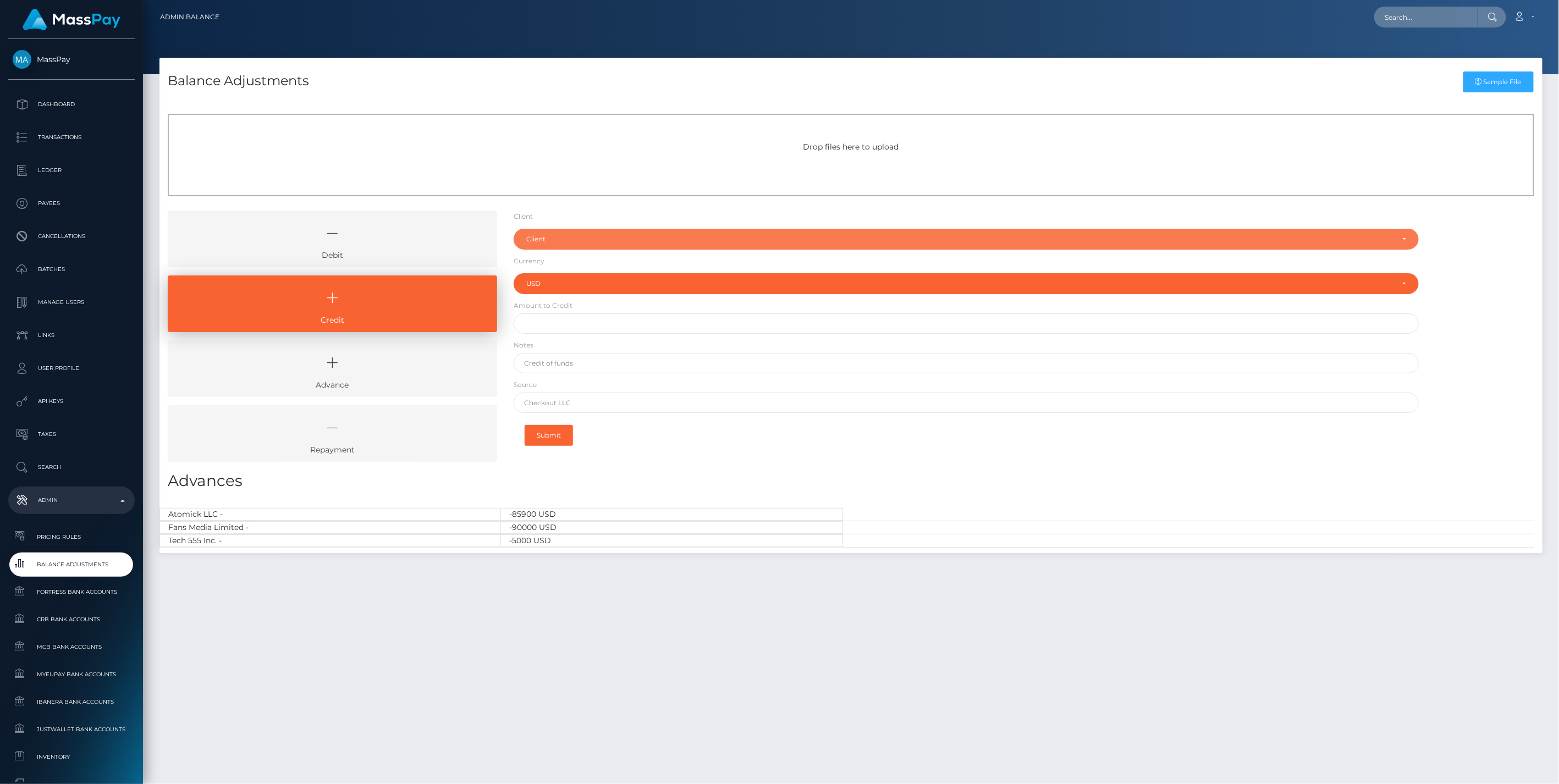
click at [559, 244] on div "Client" at bounding box center [966, 239] width 906 height 21
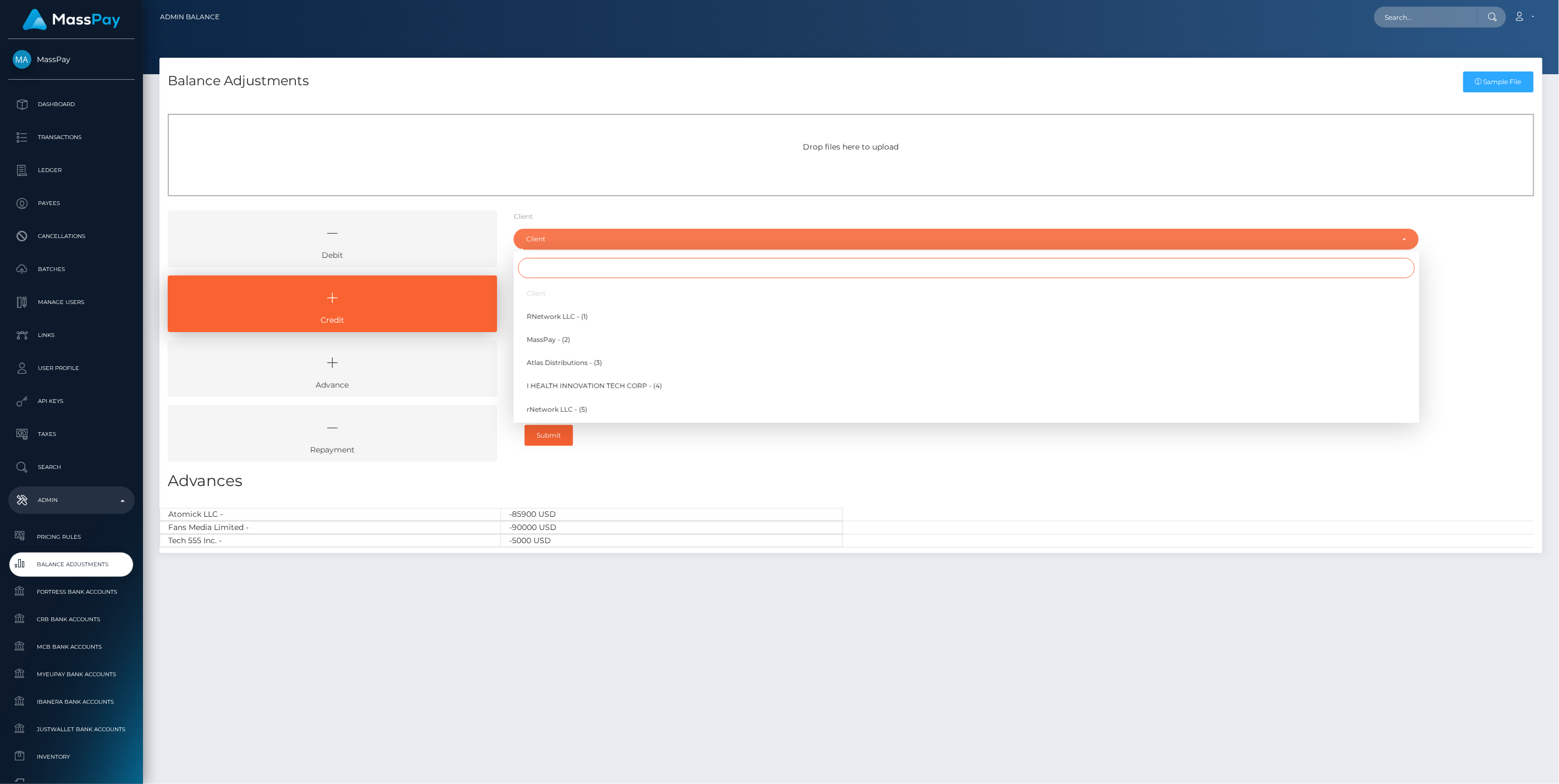
click at [545, 273] on input "Search" at bounding box center [966, 268] width 897 height 20
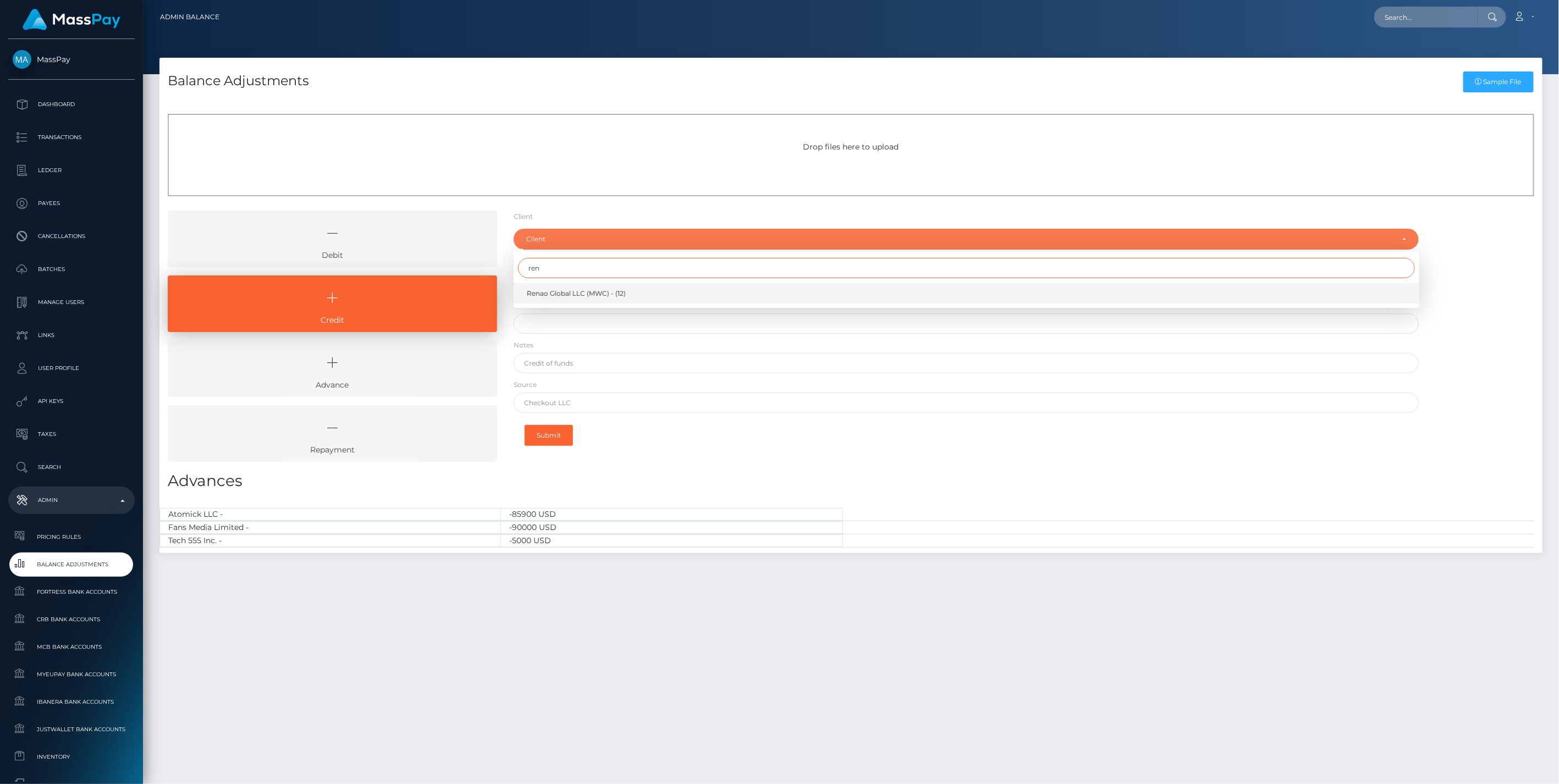
type input "ren"
click at [555, 293] on span "Renao Global LLC (MWC) - (12)" at bounding box center [576, 294] width 99 height 10
select select "12"
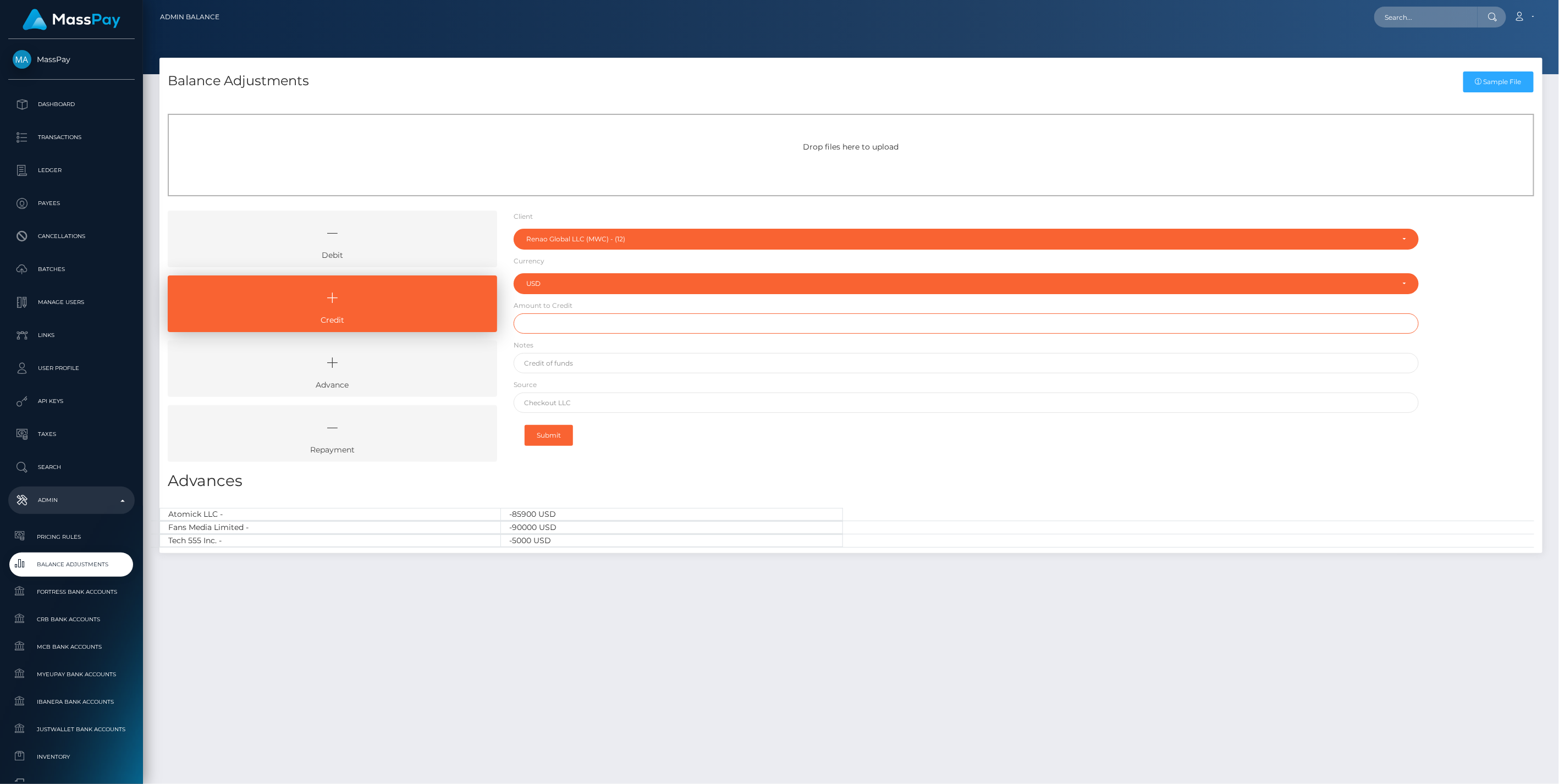
click at [546, 327] on input "text" at bounding box center [966, 323] width 906 height 20
type input "$920.00"
click at [551, 366] on input "text" at bounding box center [966, 363] width 906 height 20
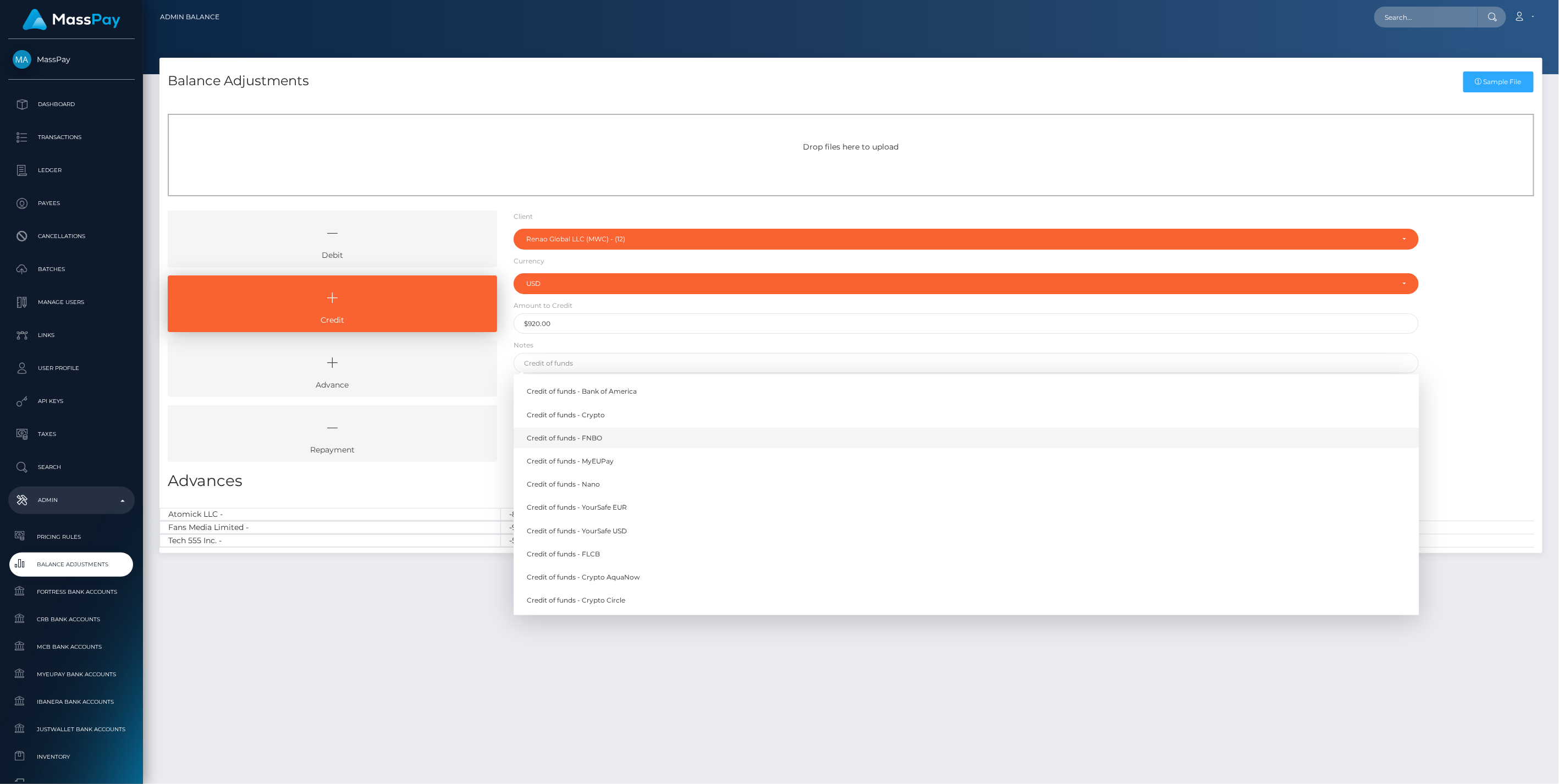
click at [606, 440] on link "Credit of funds - FNBO" at bounding box center [966, 438] width 906 height 20
type input "Credit of funds - FNBO"
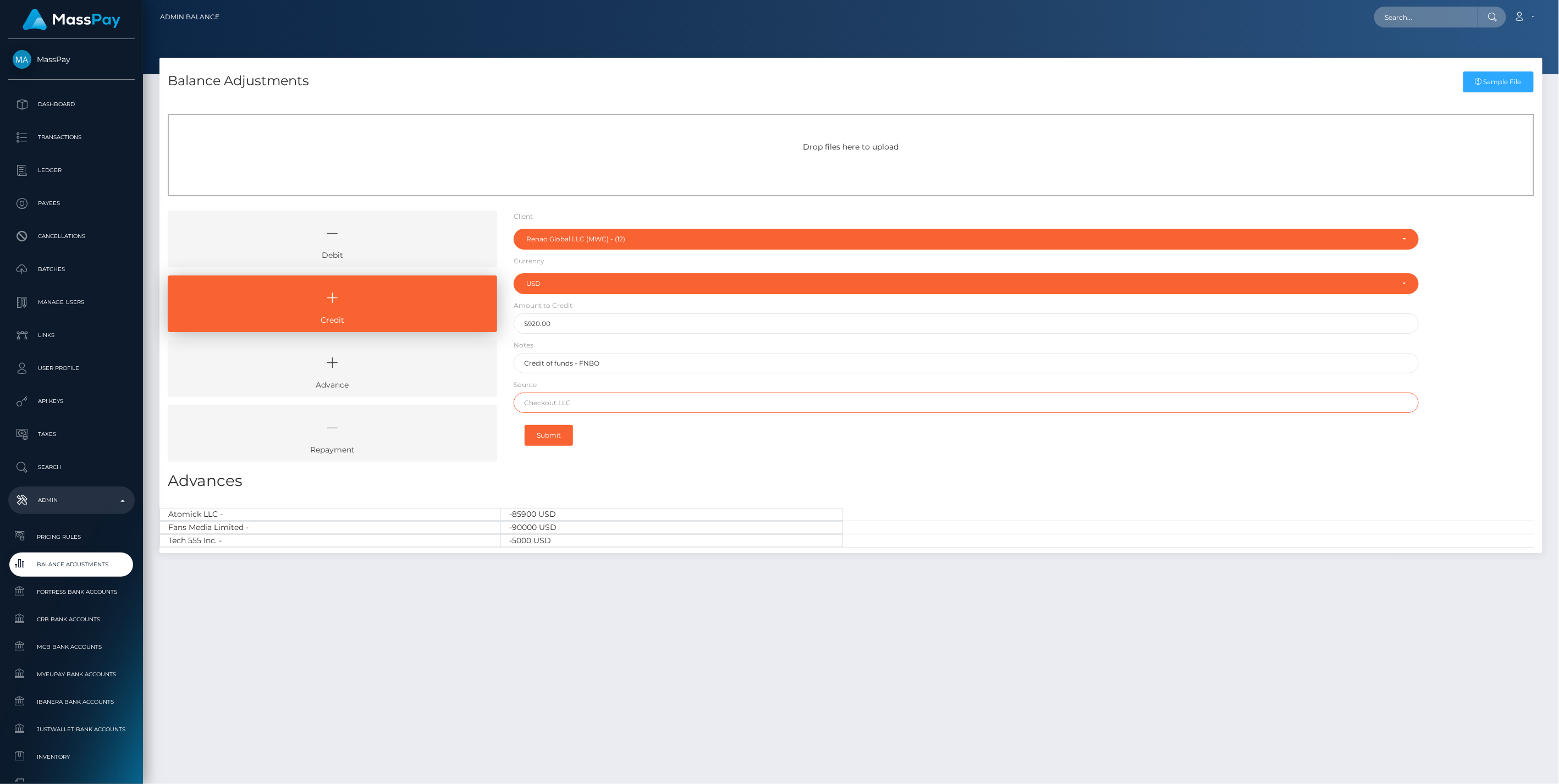
click at [569, 402] on input "text" at bounding box center [966, 402] width 906 height 20
paste input "BANK OF AMERICA"
type input "BANK OF AMERICA"
click at [553, 436] on button "Submit" at bounding box center [548, 436] width 48 height 21
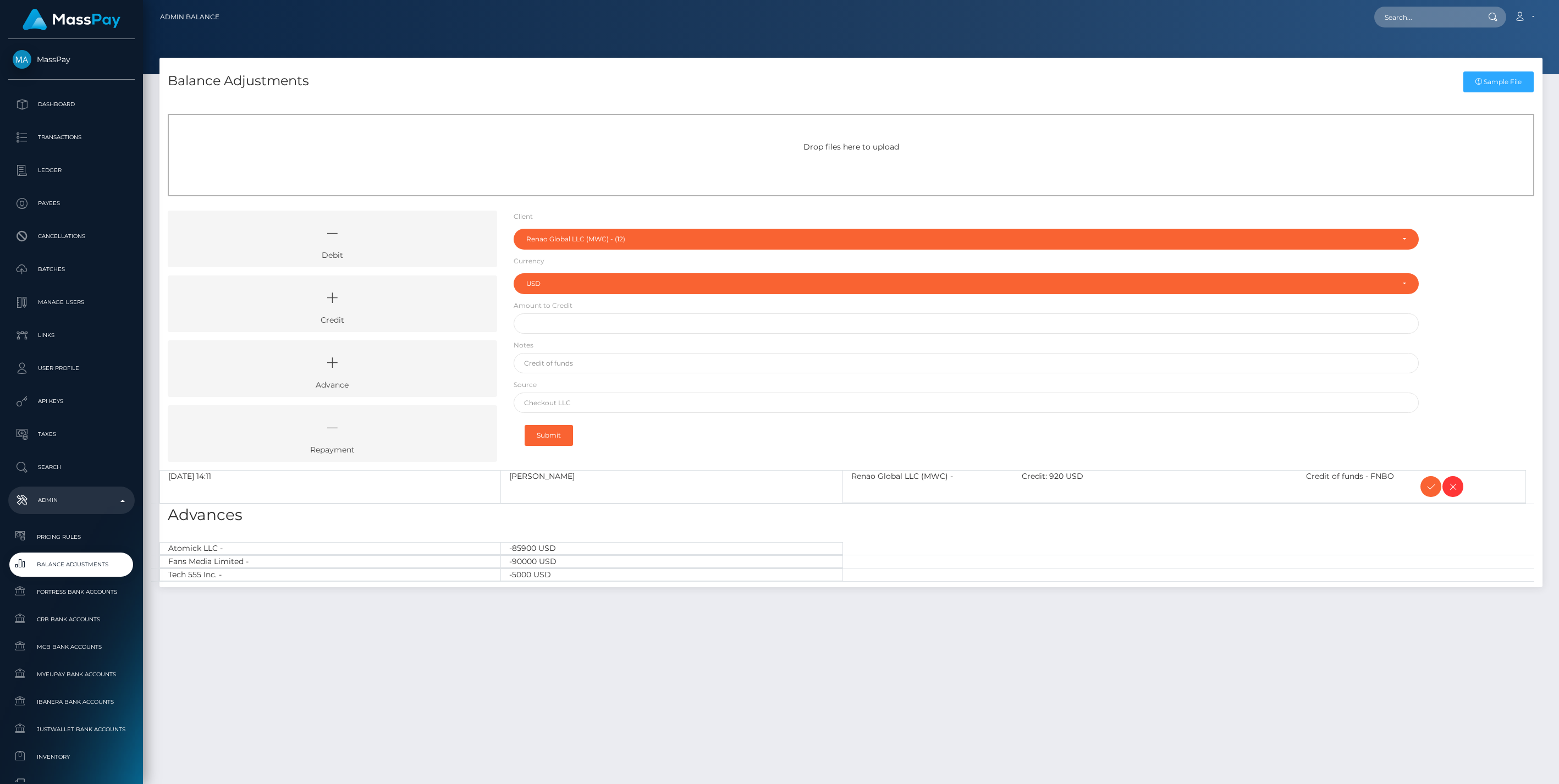
select select "12"
select select "USD"
click at [1428, 487] on icon at bounding box center [1430, 487] width 13 height 14
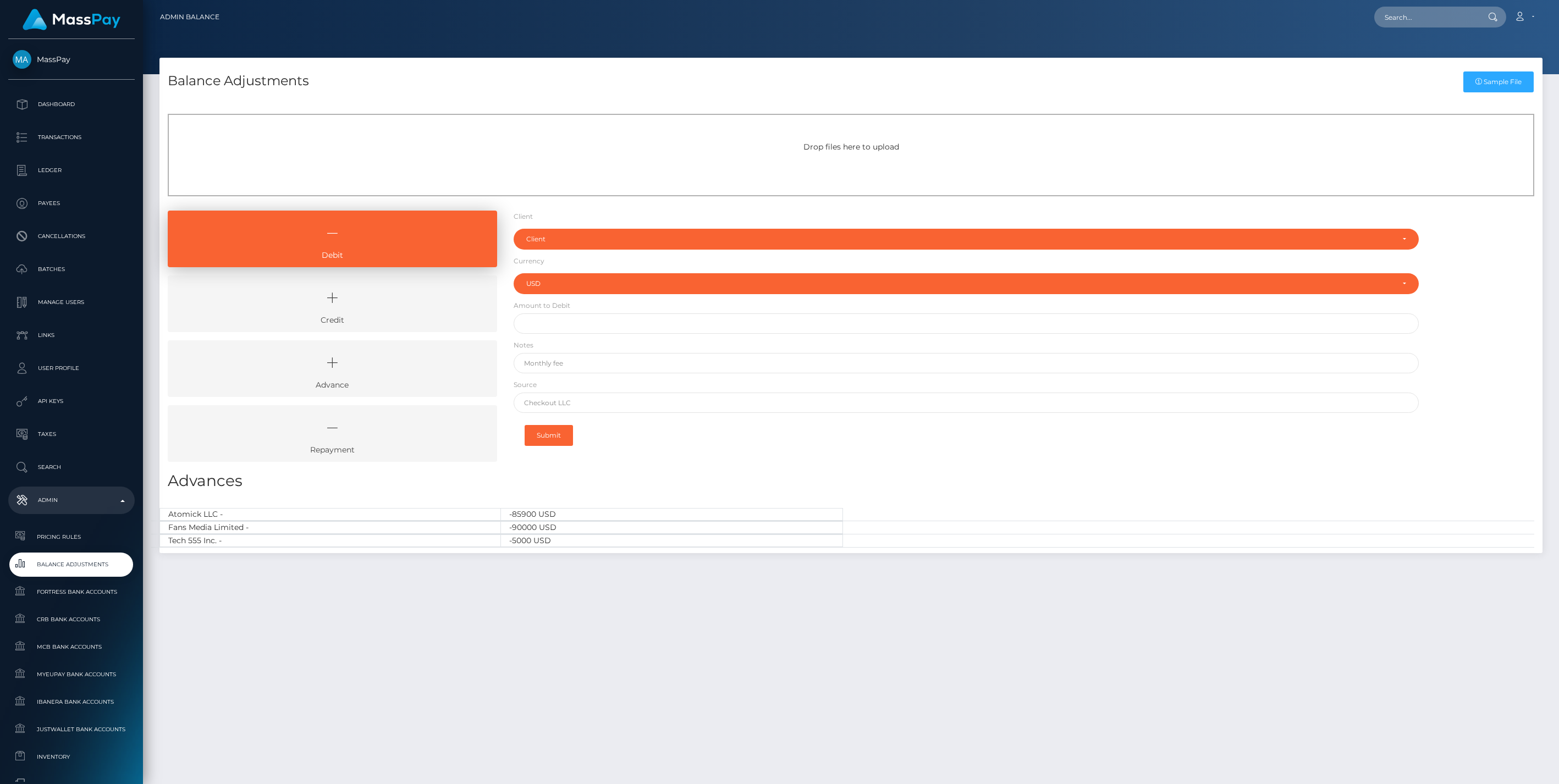
select select "USD"
click at [397, 311] on icon at bounding box center [332, 297] width 304 height 33
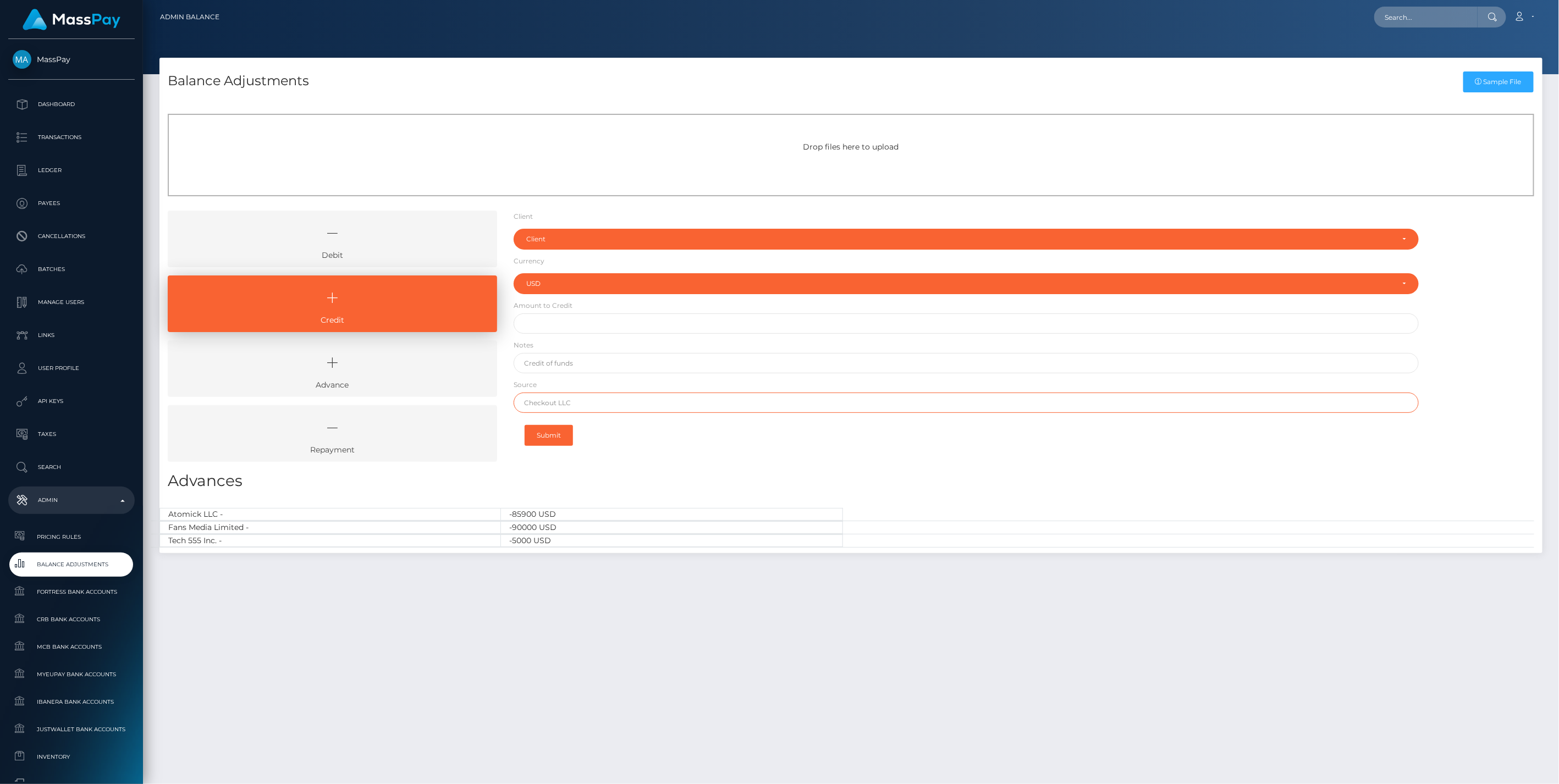
click at [567, 405] on input "text" at bounding box center [966, 402] width 906 height 20
paste input "FLAGSTAR BANK"
type input "FLAGSTAR BANK"
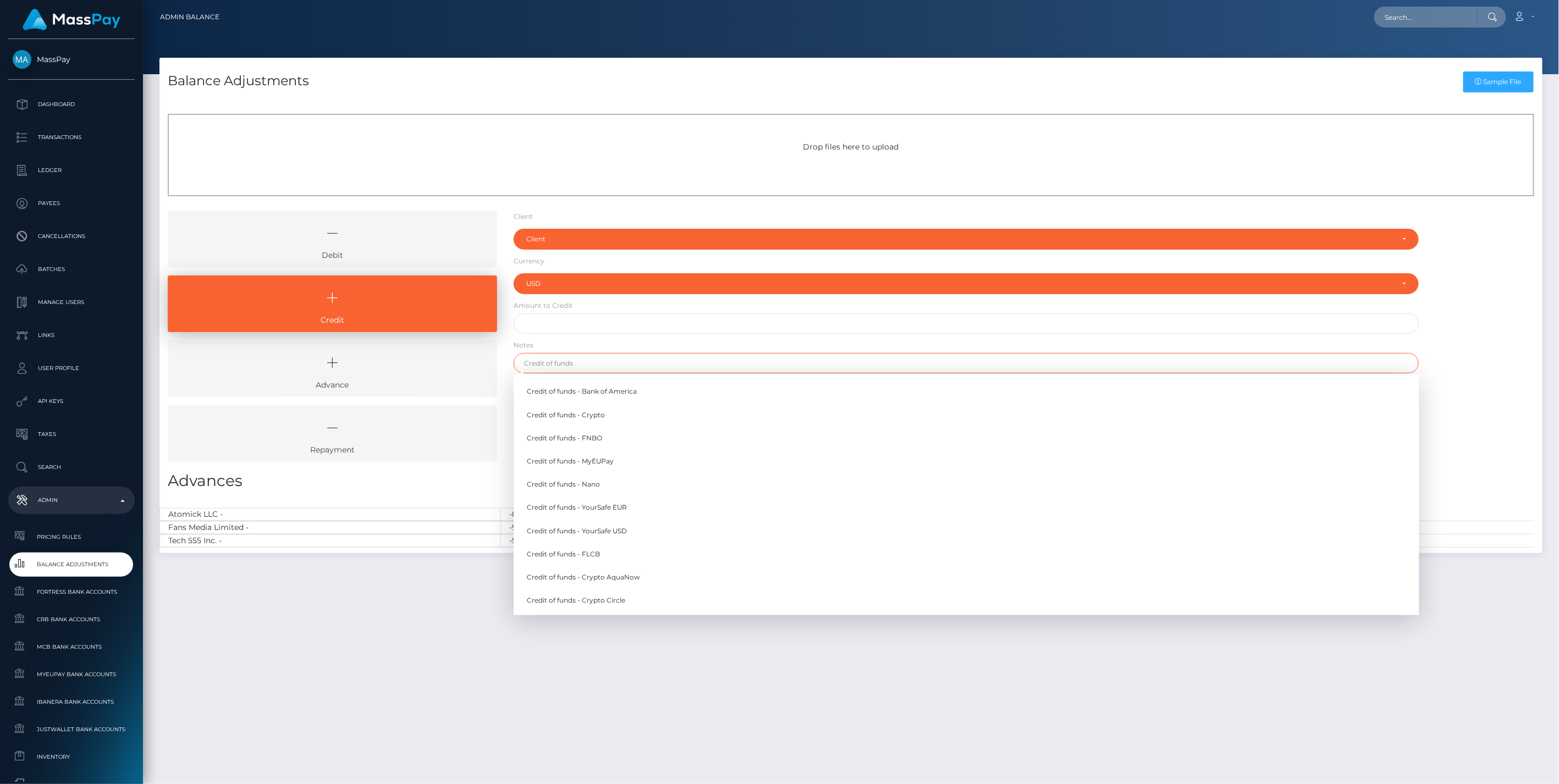
click at [567, 364] on input "text" at bounding box center [966, 363] width 906 height 20
click at [595, 437] on link "Credit of funds - FNBO" at bounding box center [966, 438] width 906 height 20
type input "Credit of funds - FNBO"
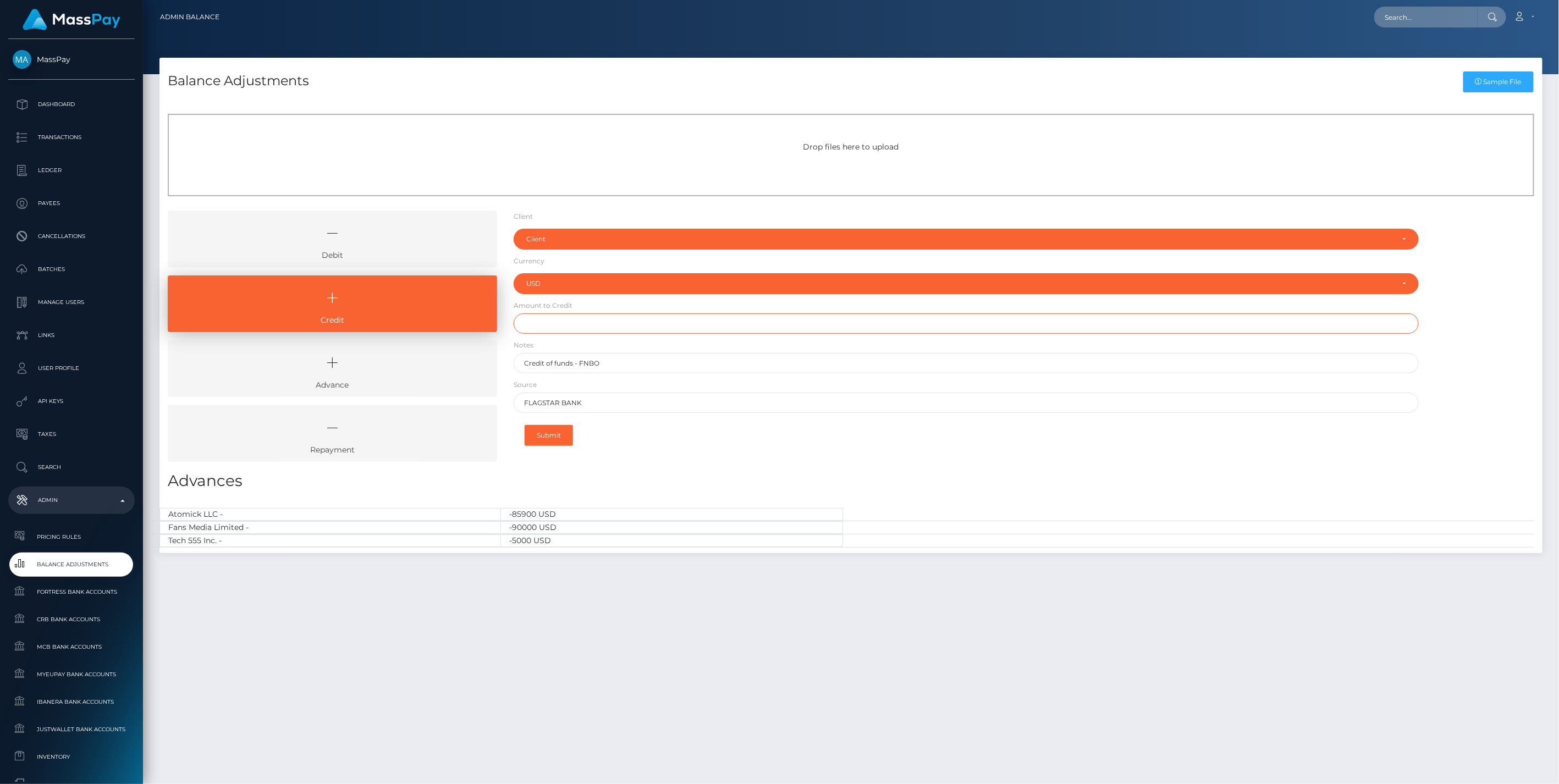
click at [544, 320] on input "text" at bounding box center [966, 323] width 906 height 20
paste input "13,262.47"
type input "$13,262.47"
click at [550, 238] on div "Client" at bounding box center [960, 239] width 867 height 9
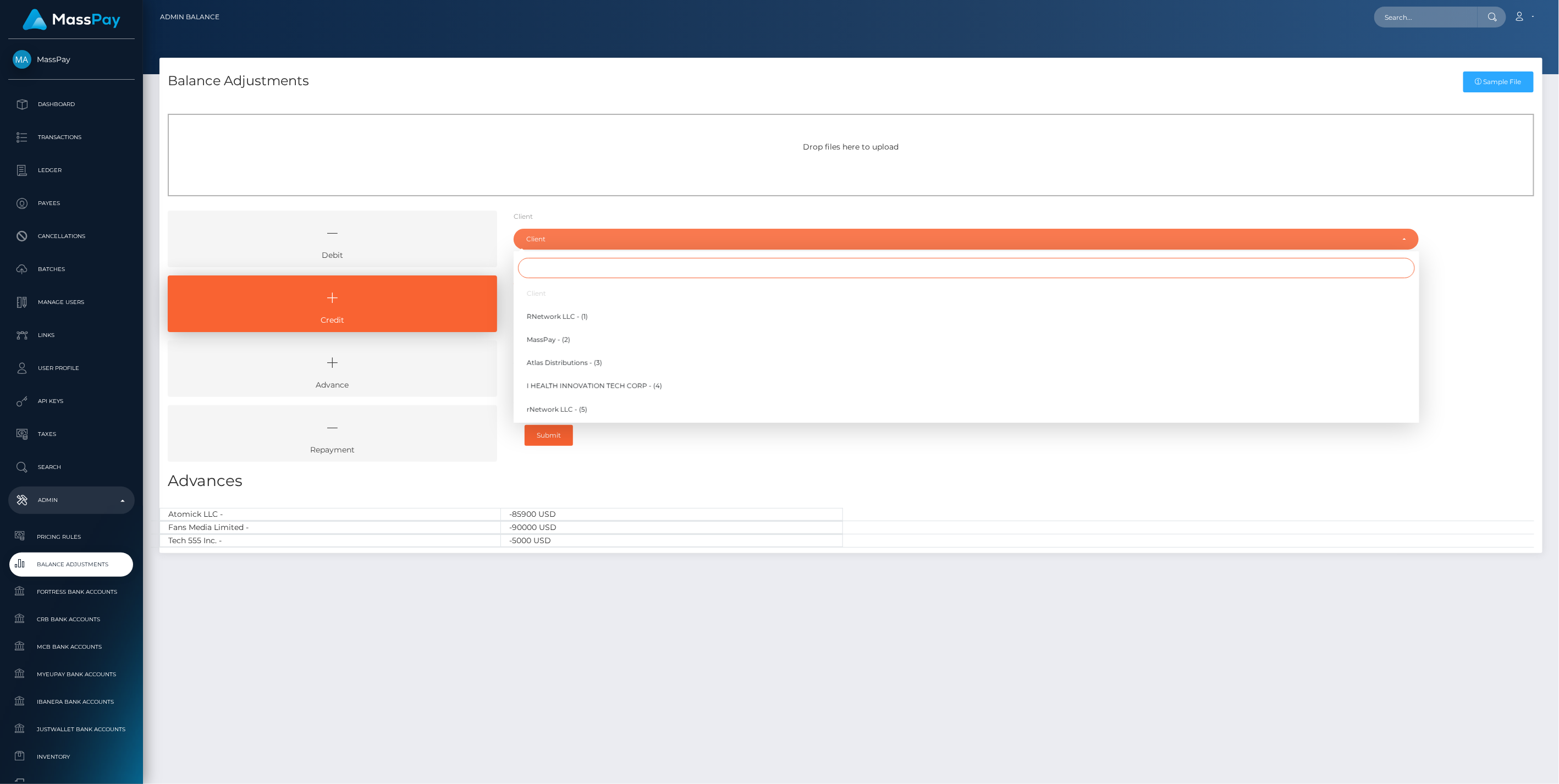
click at [557, 266] on input "Search" at bounding box center [966, 268] width 897 height 20
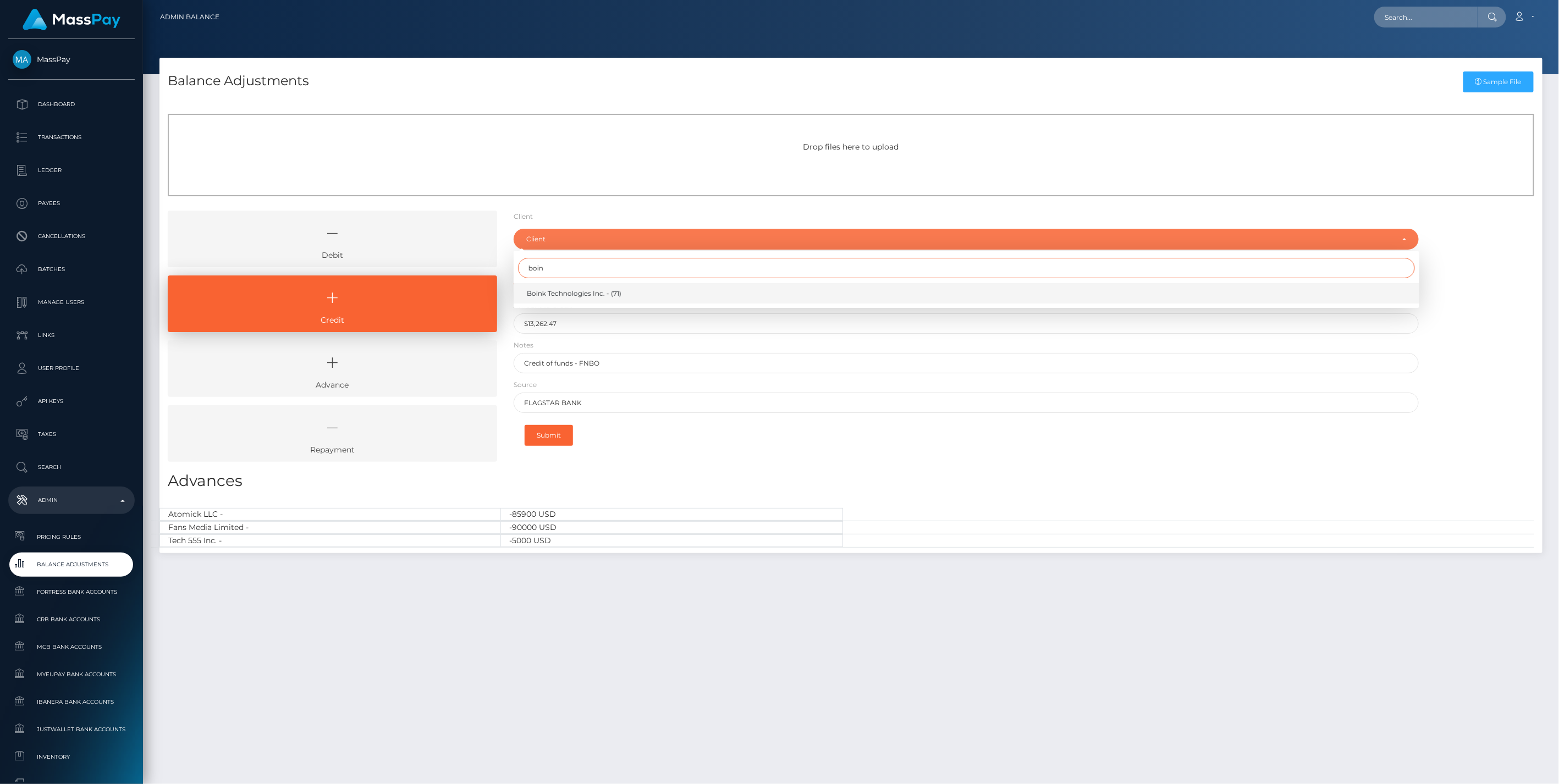
type input "boin"
click at [574, 294] on span "Boink Technologies Inc. - (71)" at bounding box center [574, 294] width 94 height 10
select select "71"
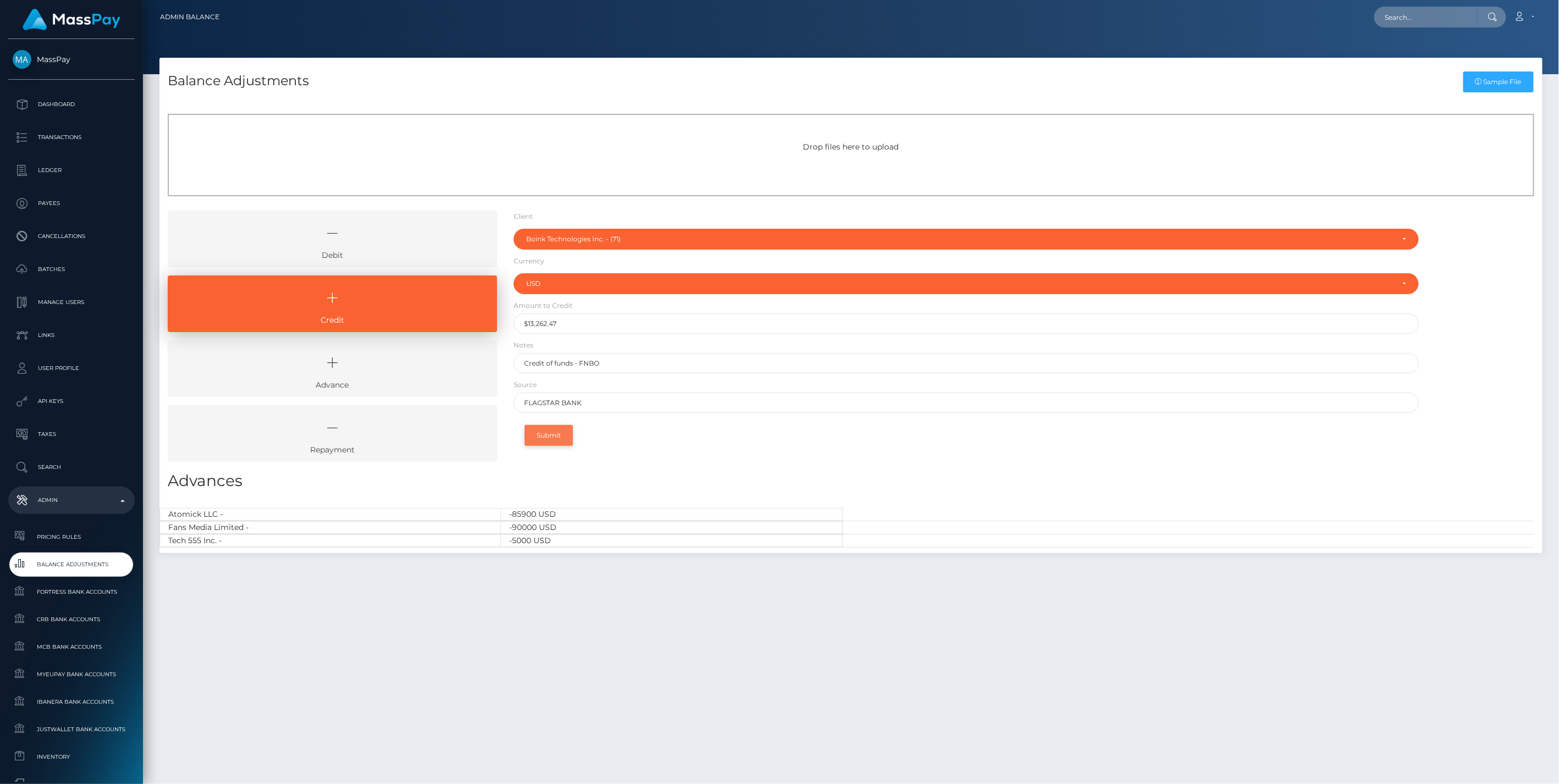
click at [546, 437] on button "Submit" at bounding box center [548, 436] width 48 height 21
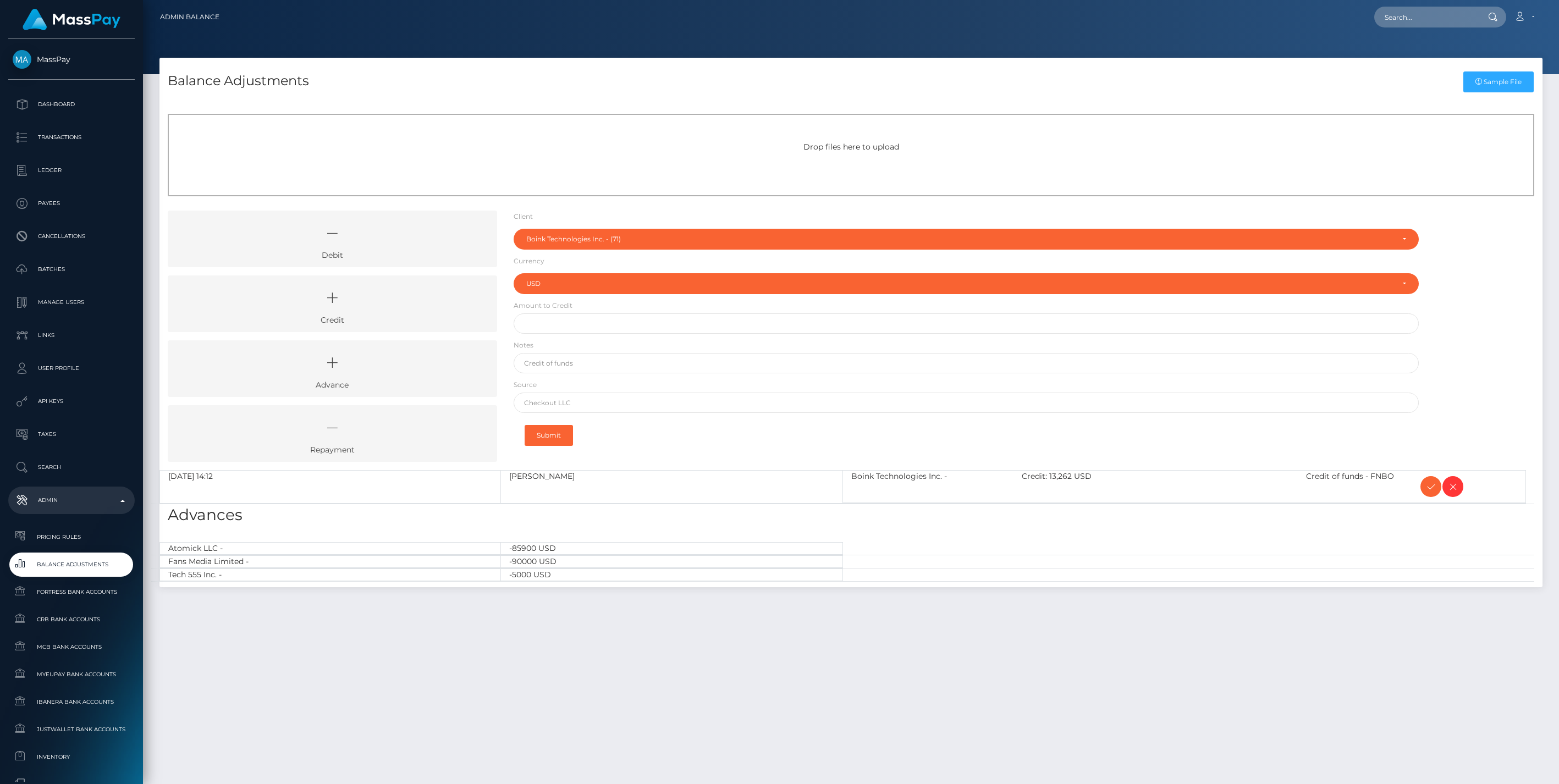
select select "71"
select select "USD"
click at [1430, 485] on icon at bounding box center [1430, 487] width 13 height 14
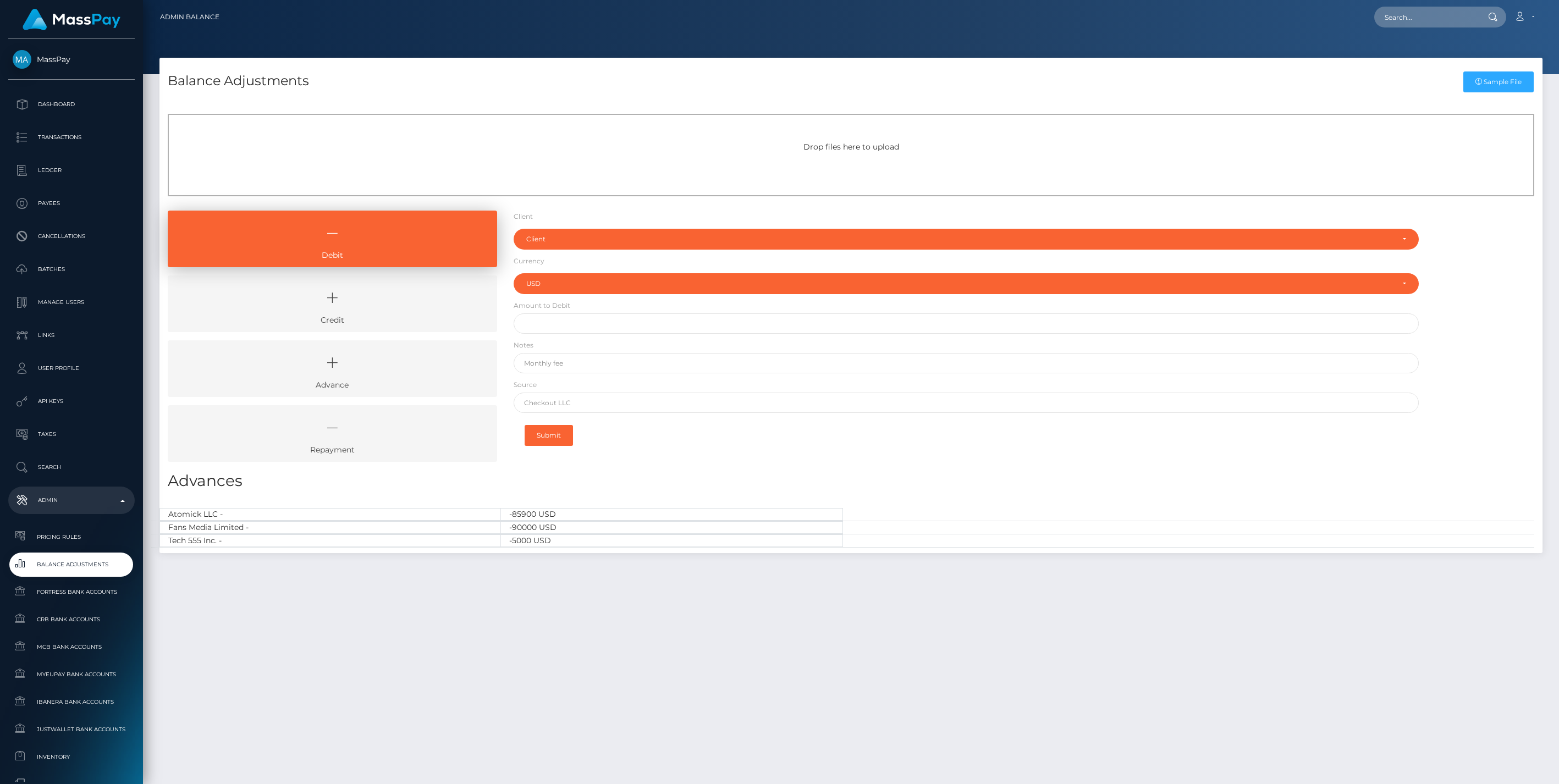
select select "USD"
click at [348, 313] on icon at bounding box center [332, 297] width 304 height 33
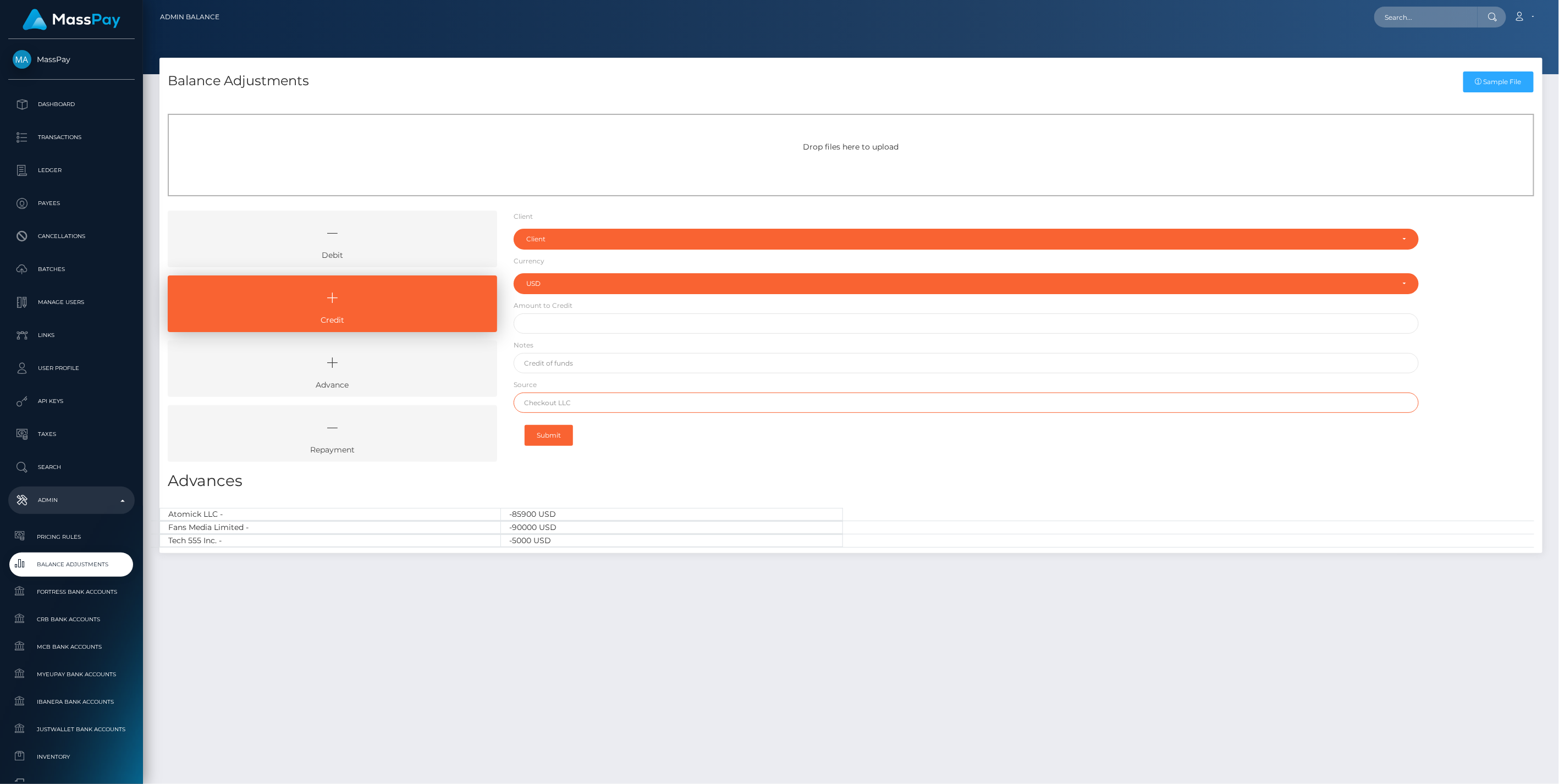
click at [549, 400] on input "text" at bounding box center [966, 402] width 906 height 20
paste input "Column [PERSON_NAME]"
type input "Column [PERSON_NAME]"
click at [550, 244] on div "Client" at bounding box center [966, 239] width 906 height 21
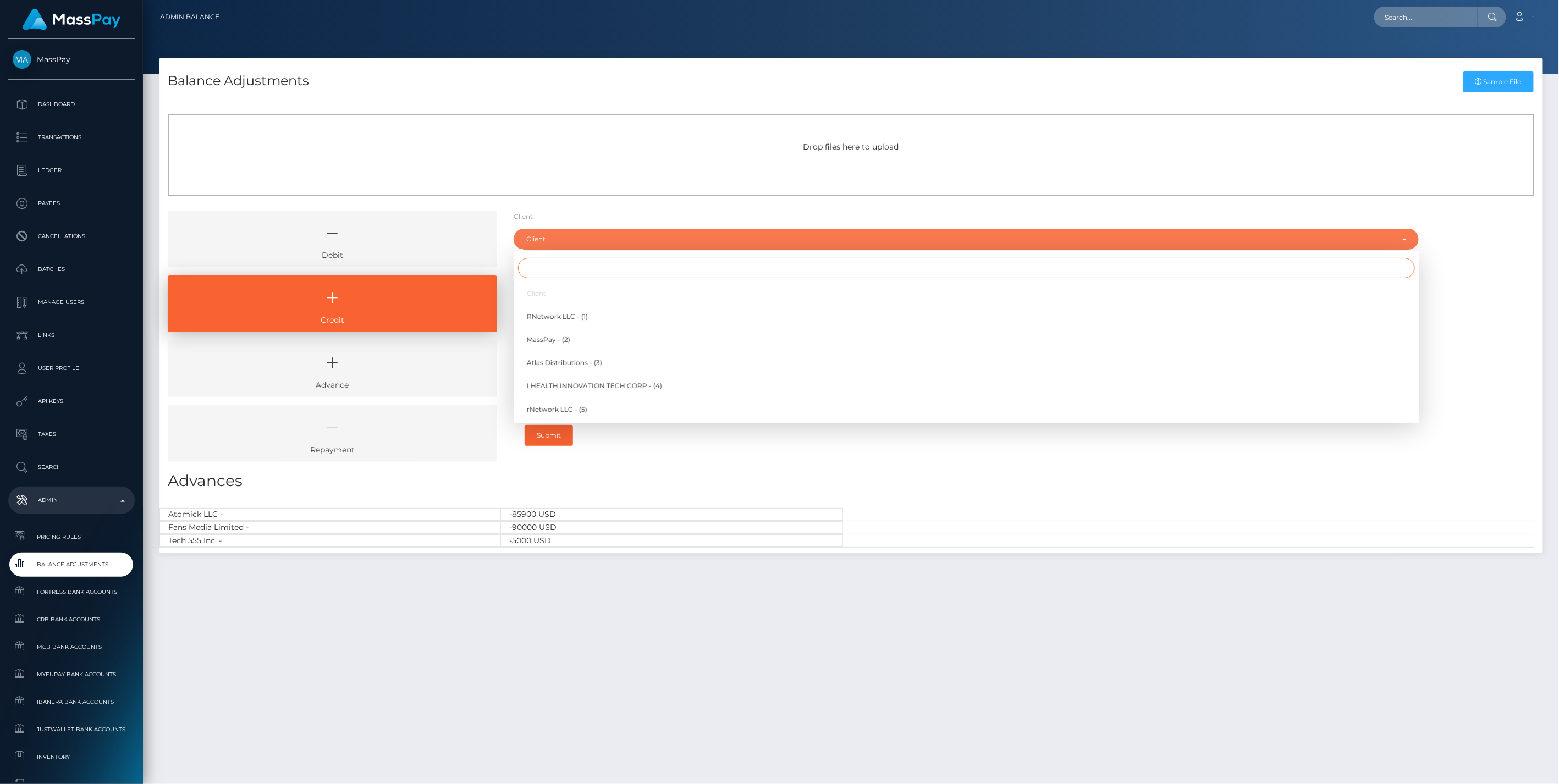
click at [542, 275] on input "Search" at bounding box center [966, 268] width 897 height 20
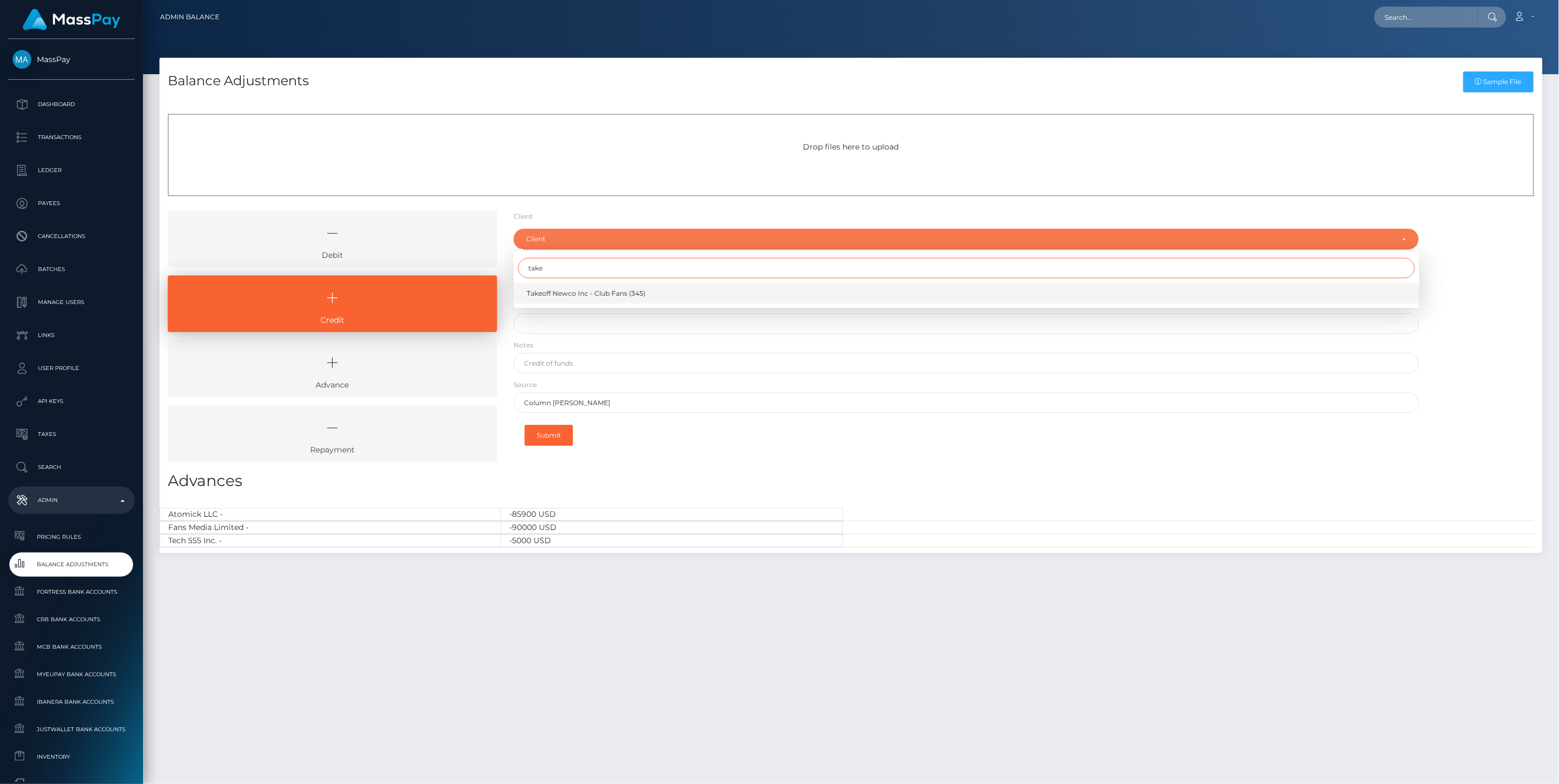
type input "take"
click at [551, 294] on span "Takeoff Newco Inc - Club Fans (345)" at bounding box center [586, 294] width 119 height 10
select select "345"
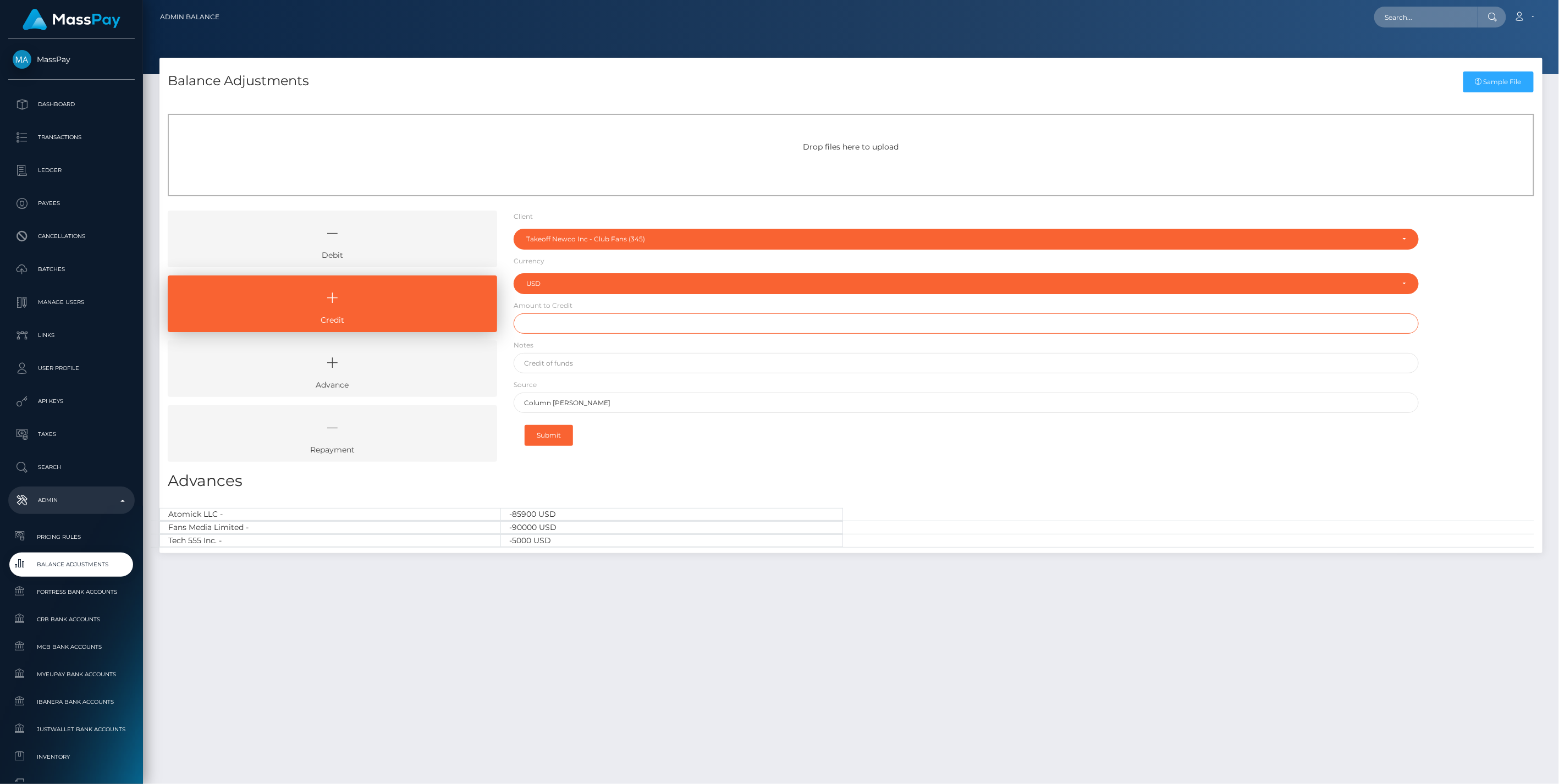
click at [539, 320] on input "text" at bounding box center [966, 323] width 906 height 20
paste input "4,936.99"
type input "$4,936.99"
click at [580, 363] on input "text" at bounding box center [966, 363] width 906 height 20
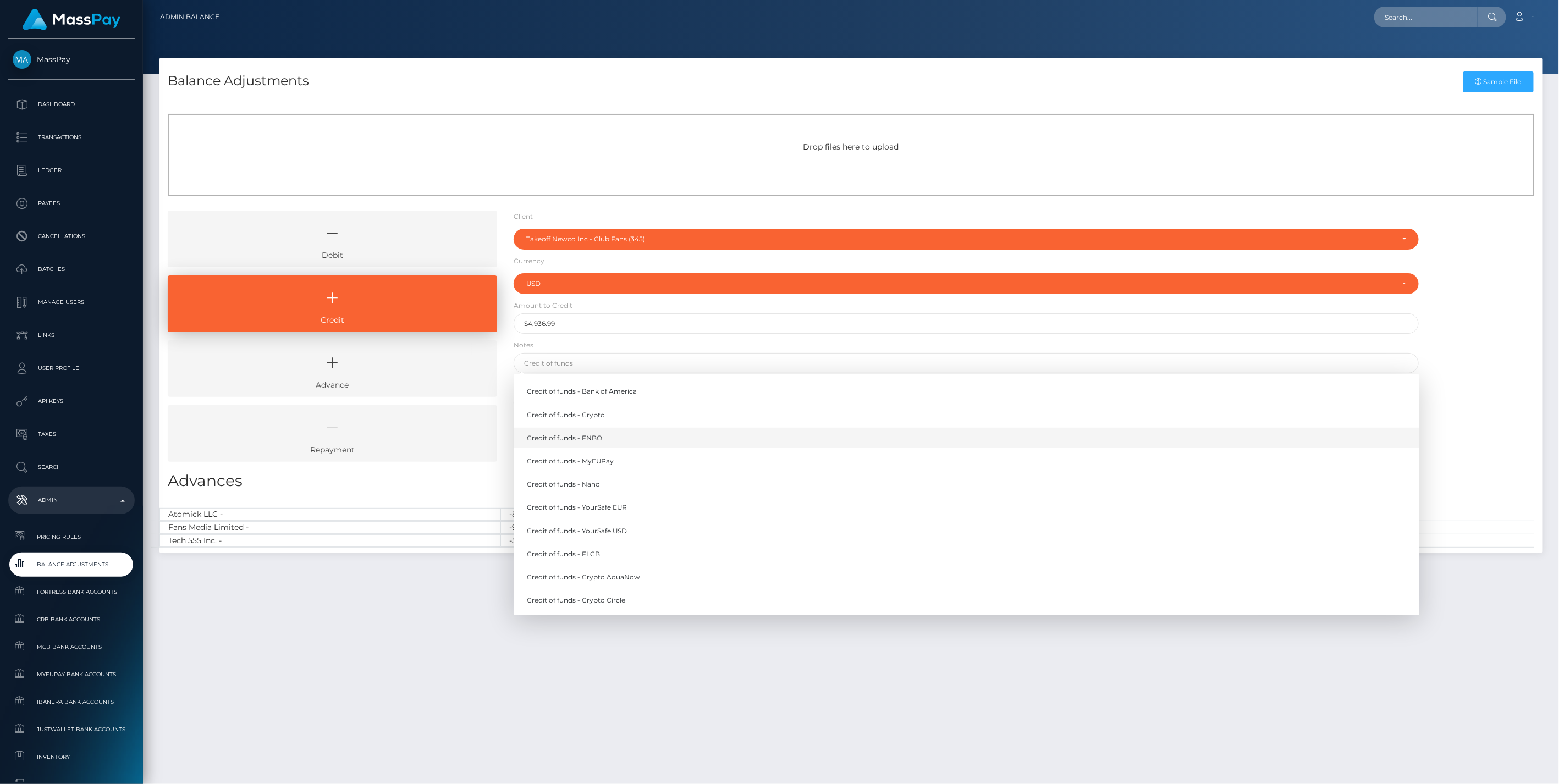
click at [578, 436] on link "Credit of funds - FNBO" at bounding box center [966, 438] width 906 height 20
type input "Credit of funds - FNBO"
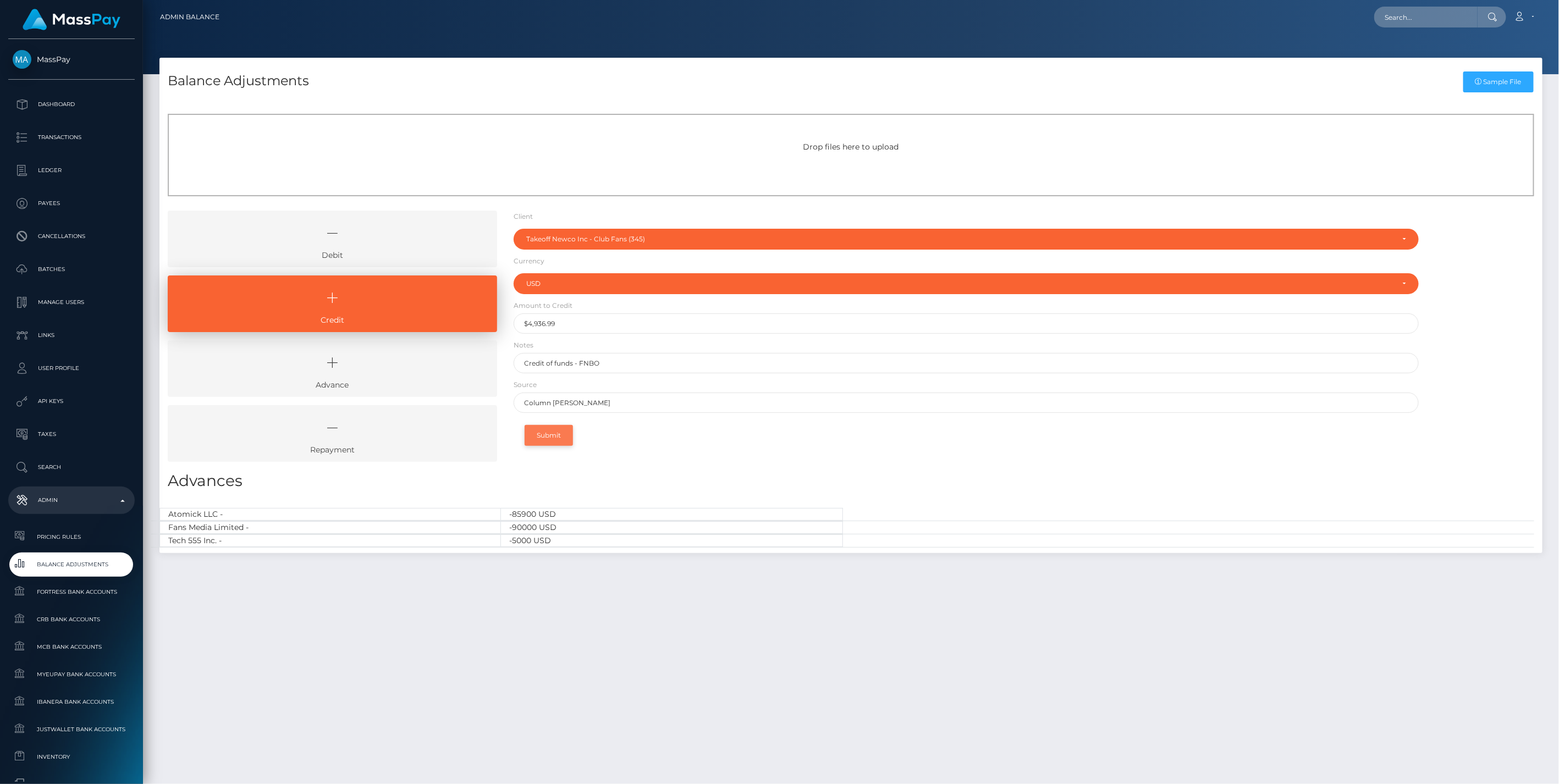
click at [561, 435] on button "Submit" at bounding box center [548, 436] width 48 height 21
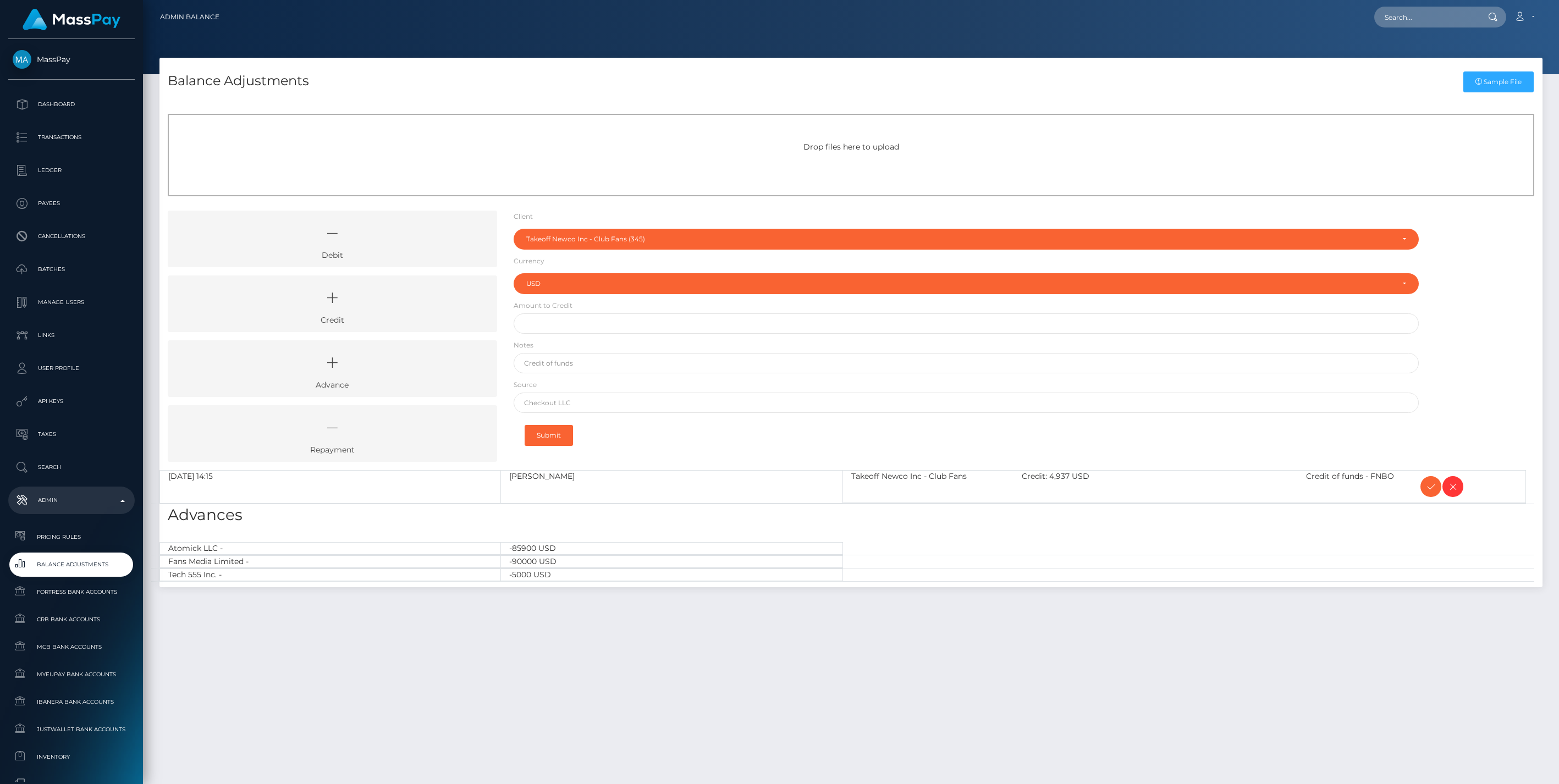
select select "345"
select select "USD"
click at [1430, 487] on icon at bounding box center [1430, 487] width 13 height 14
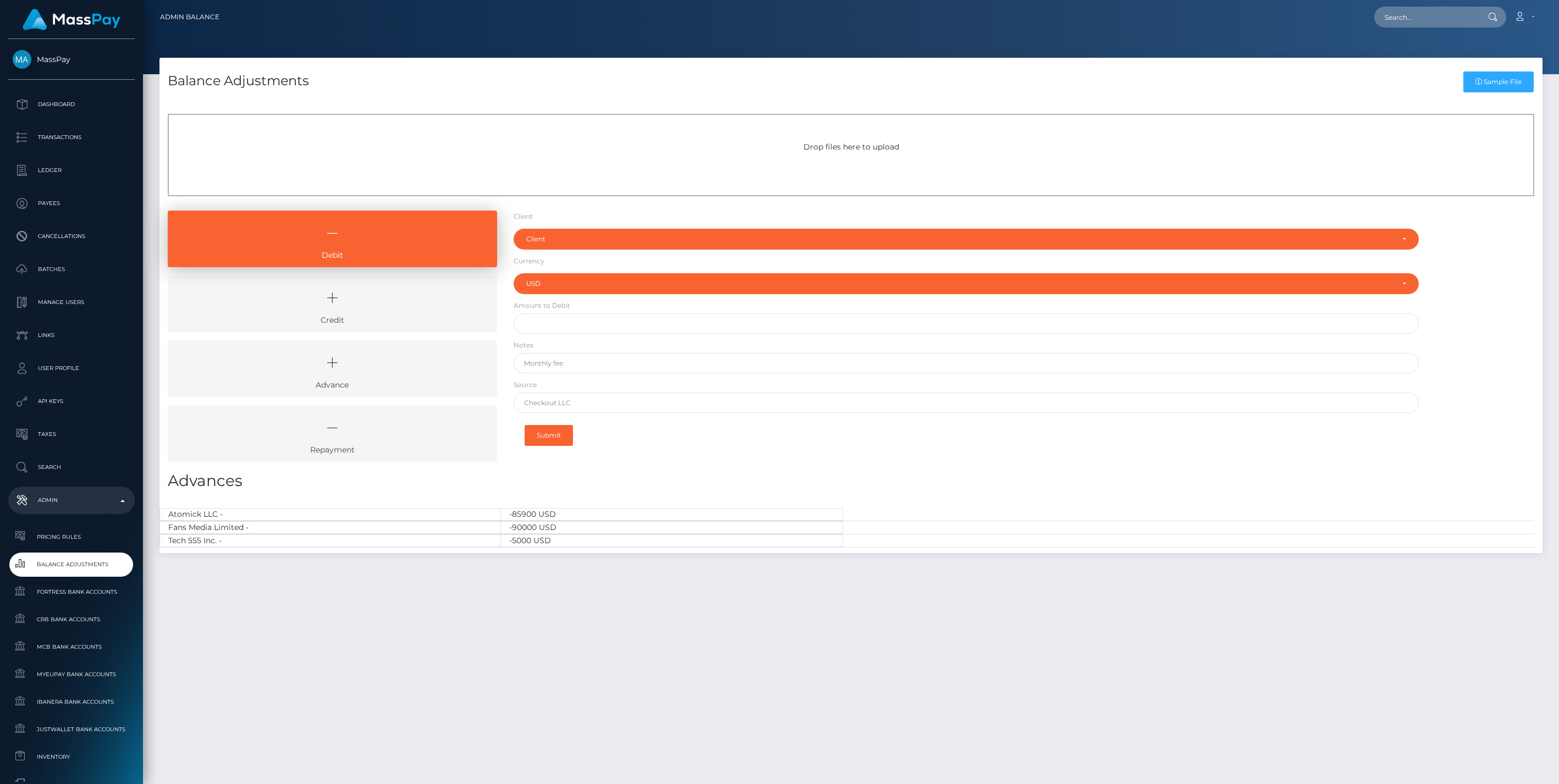
select select "USD"
click at [392, 308] on icon at bounding box center [332, 297] width 304 height 33
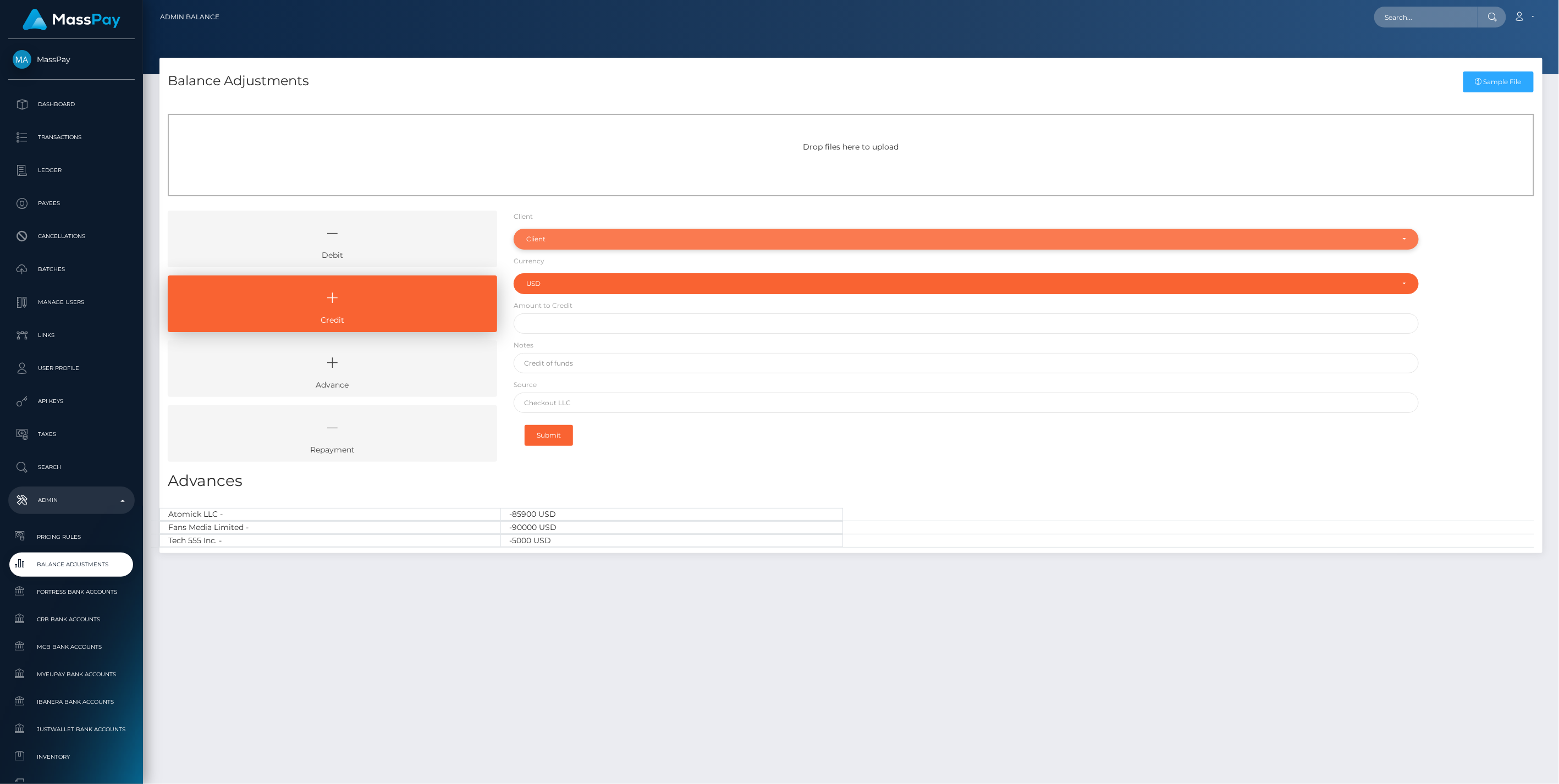
click at [536, 244] on div "Client" at bounding box center [966, 239] width 906 height 21
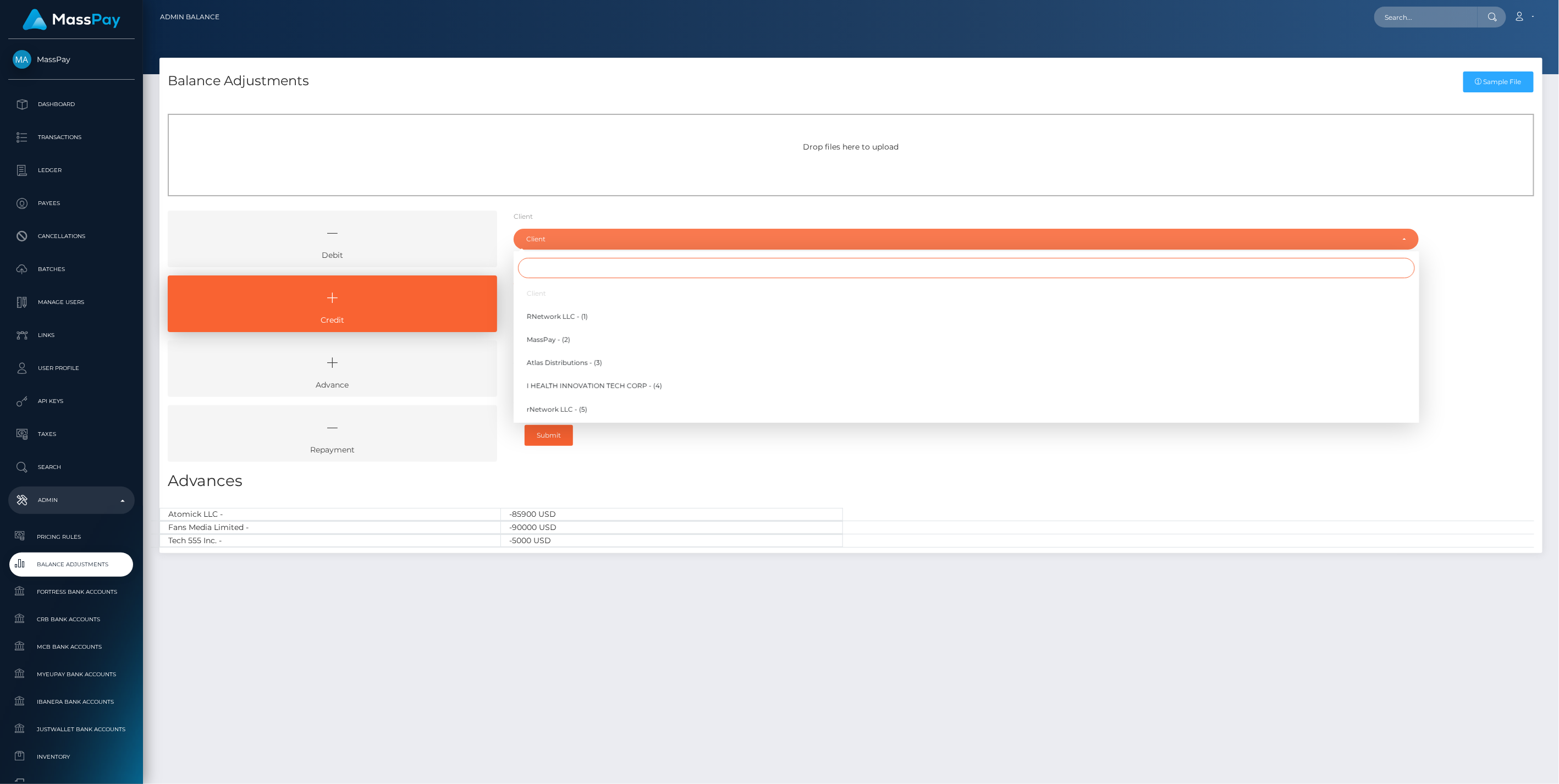
click at [567, 271] on input "Search" at bounding box center [966, 268] width 897 height 20
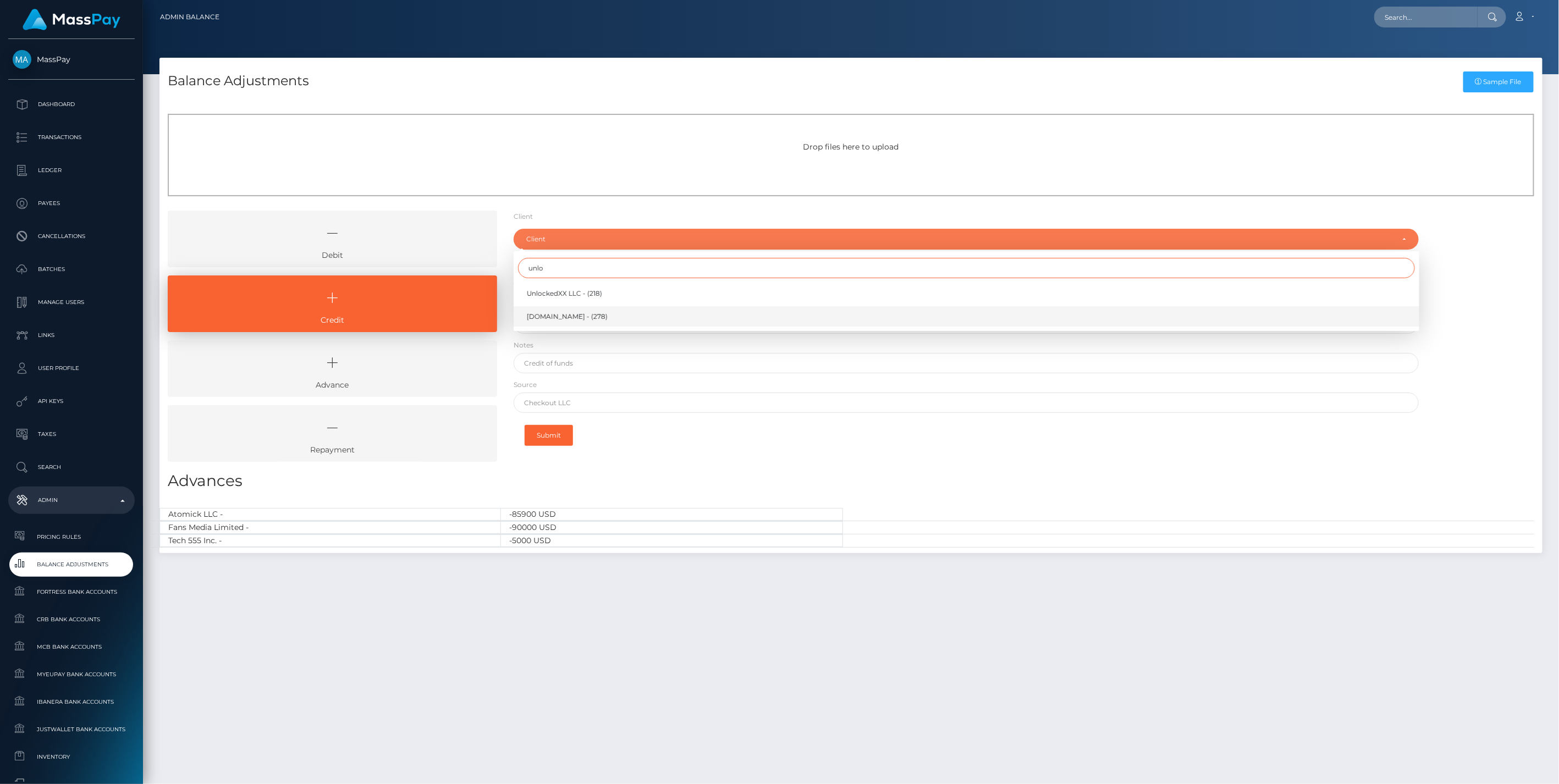
type input "unlo"
click at [569, 315] on span "[DOMAIN_NAME] - (278)" at bounding box center [567, 317] width 81 height 10
select select "278"
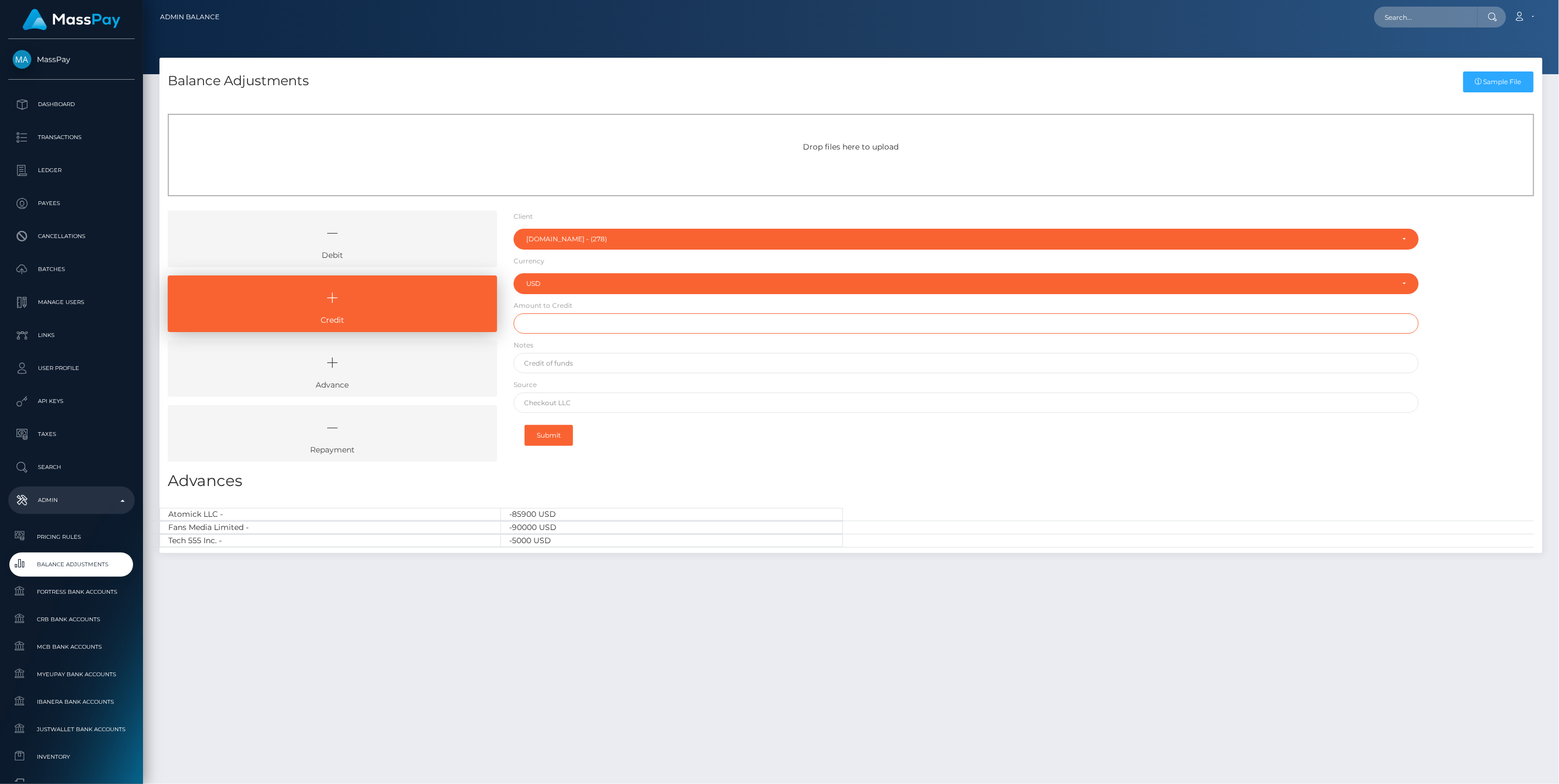
click at [567, 323] on input "text" at bounding box center [966, 323] width 906 height 20
click at [540, 322] on input "text" at bounding box center [966, 323] width 906 height 20
type input "$170,000.00"
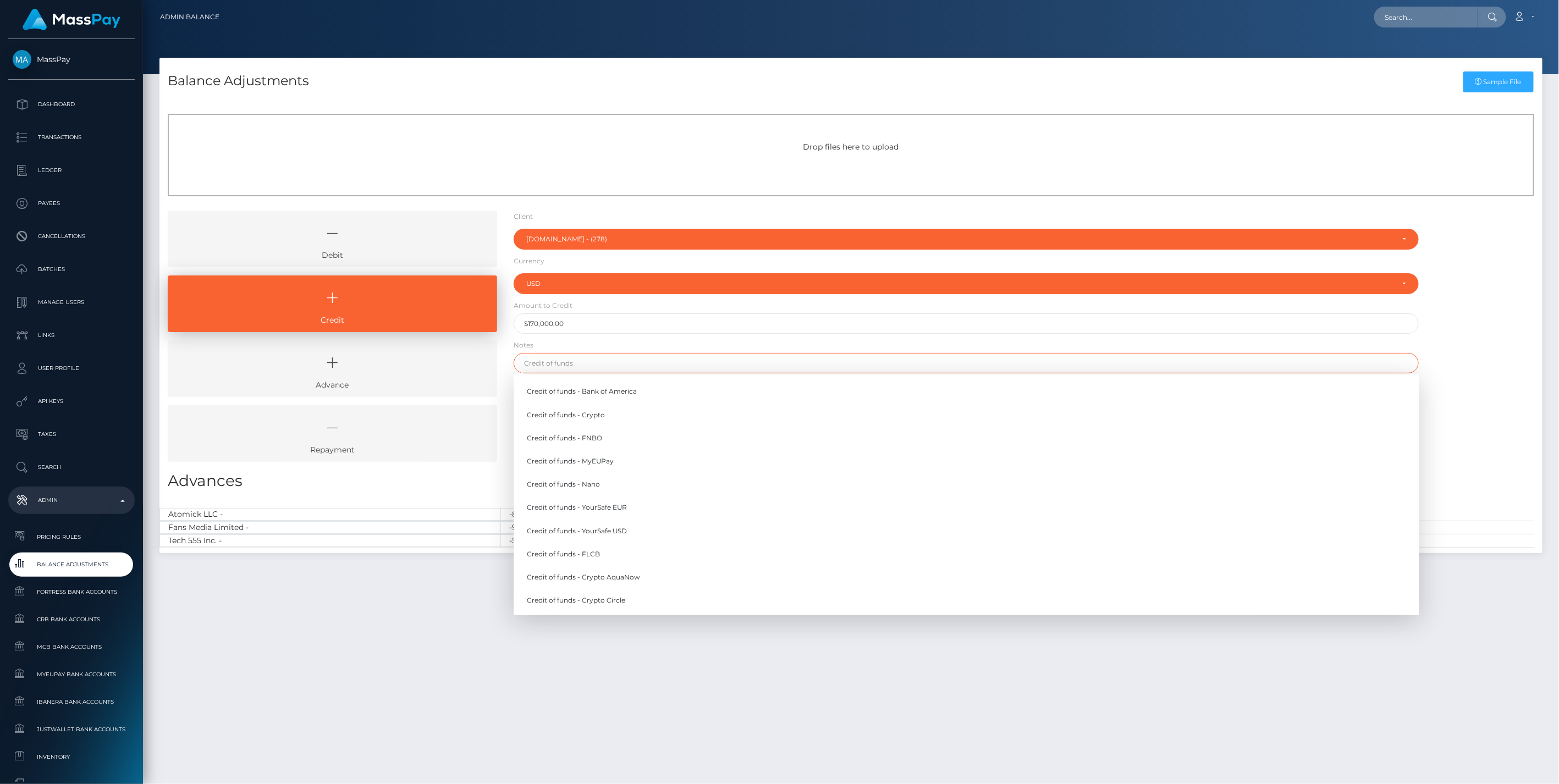
click at [585, 360] on input "text" at bounding box center [966, 363] width 906 height 20
click at [600, 439] on link "Credit of funds - FNBO" at bounding box center [966, 438] width 906 height 20
type input "Credit of funds - FNBO"
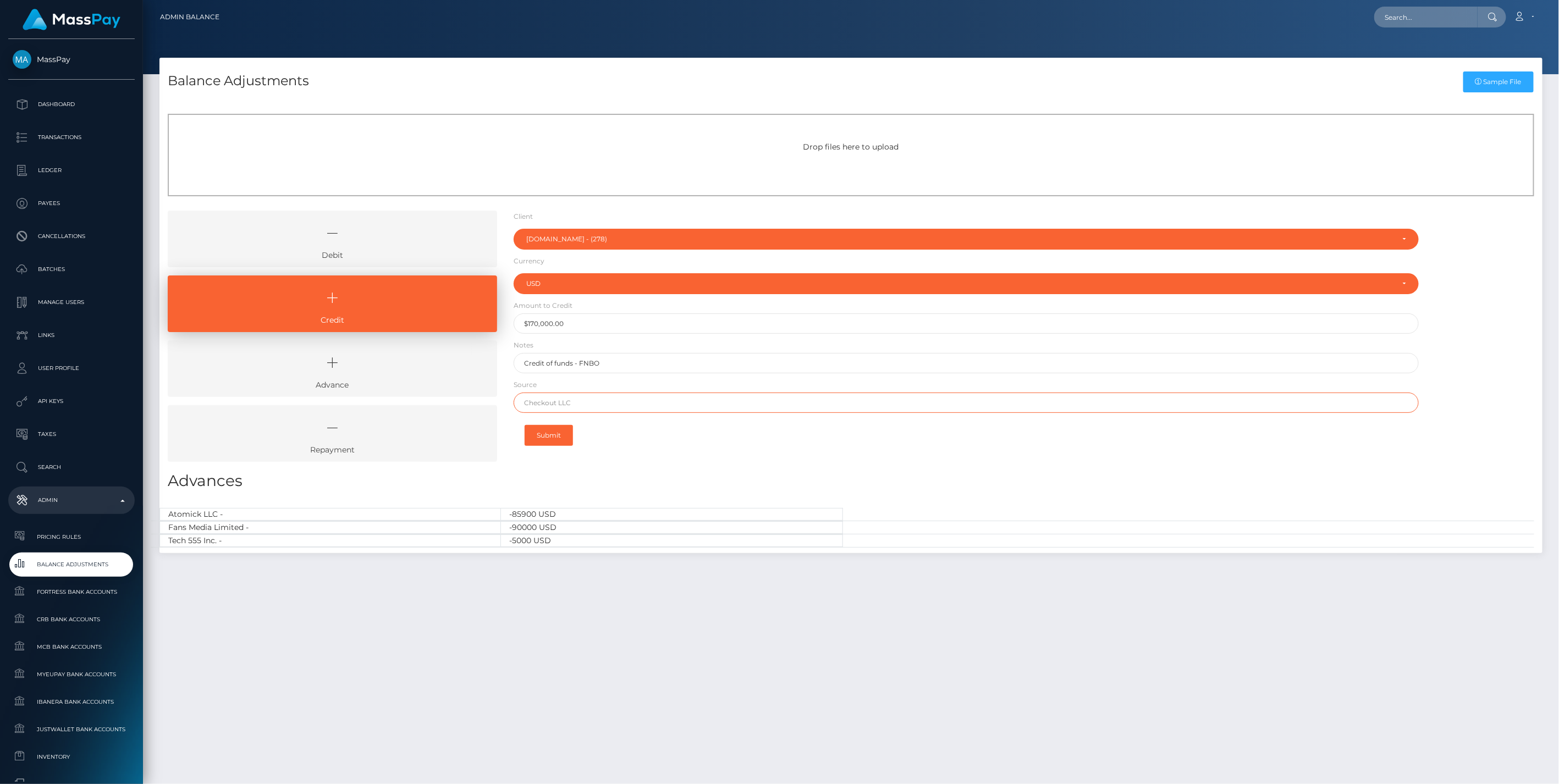
click at [567, 410] on input "text" at bounding box center [966, 402] width 906 height 20
type input "Revolution"
drag, startPoint x: 657, startPoint y: 462, endPoint x: 588, endPoint y: 443, distance: 71.6
click at [657, 462] on div "Client Client RNetwork LLC - (1) MassPay - (2) Atlas Distributions - (3) I HEAL…" at bounding box center [966, 340] width 922 height 259
click at [553, 436] on button "Submit" at bounding box center [548, 436] width 48 height 21
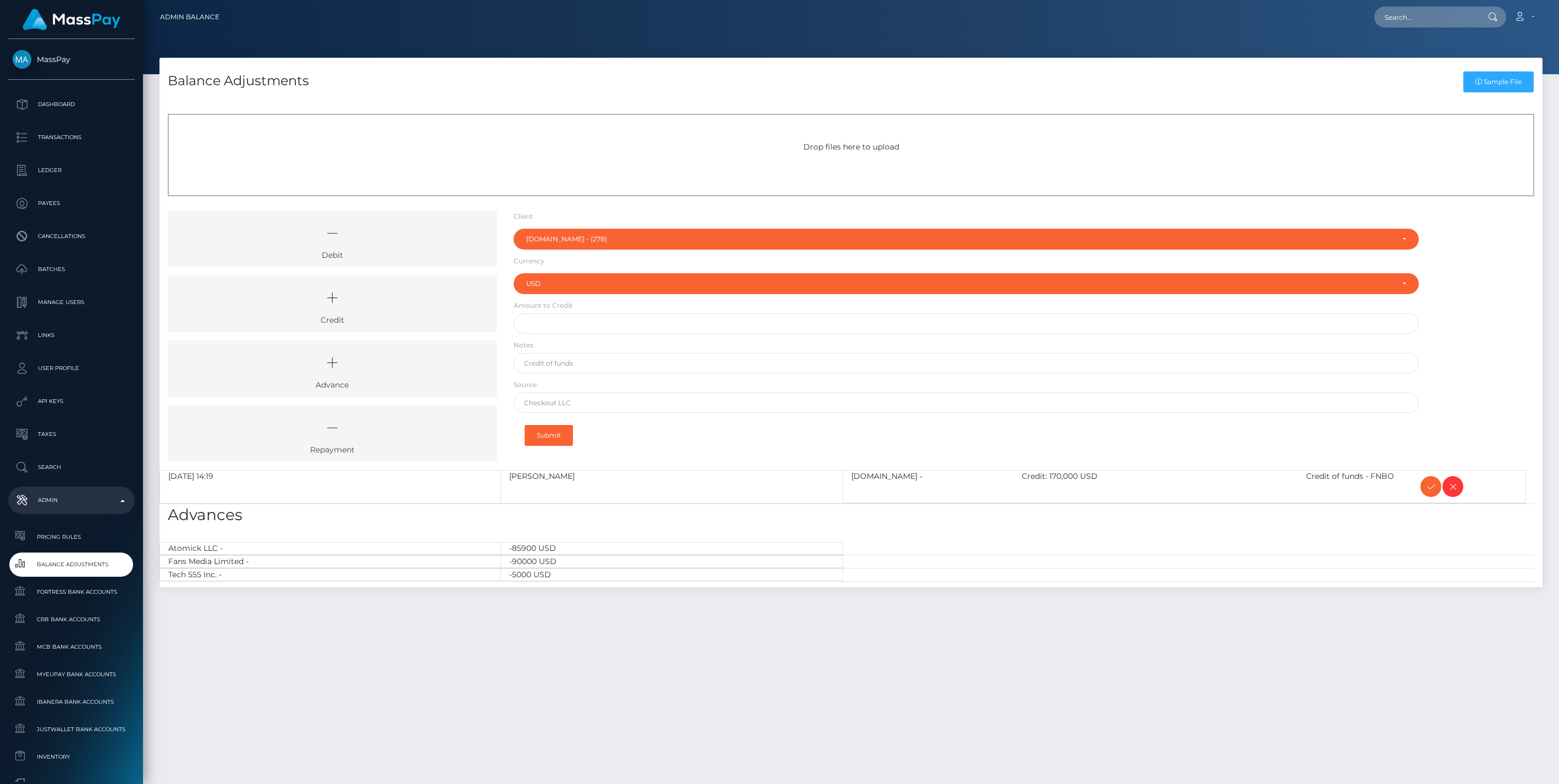
select select "278"
select select "USD"
click at [1430, 486] on icon at bounding box center [1430, 487] width 13 height 14
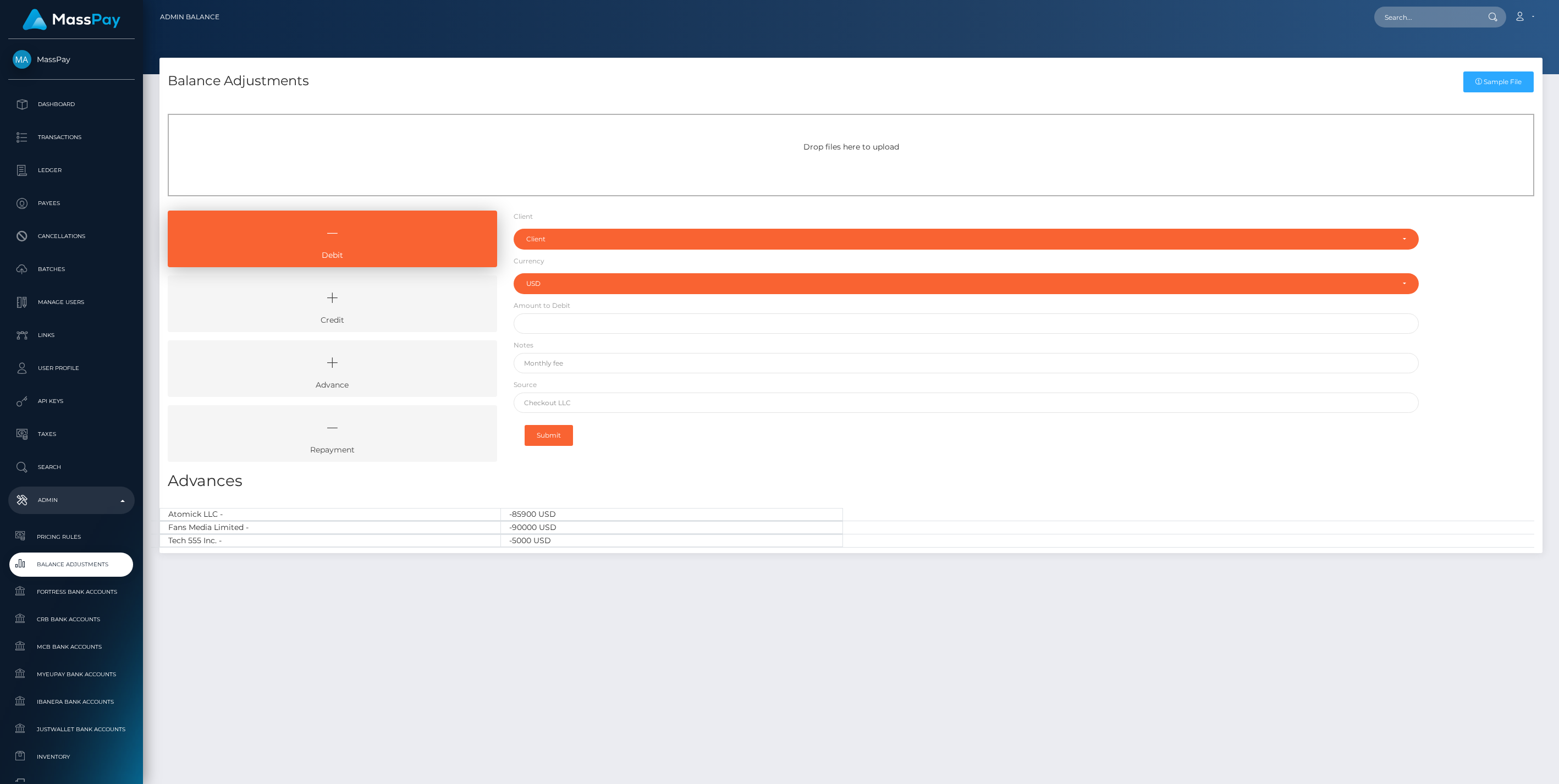
select select "USD"
drag, startPoint x: 418, startPoint y: 308, endPoint x: 498, endPoint y: 256, distance: 95.4
click at [418, 308] on icon at bounding box center [332, 297] width 304 height 33
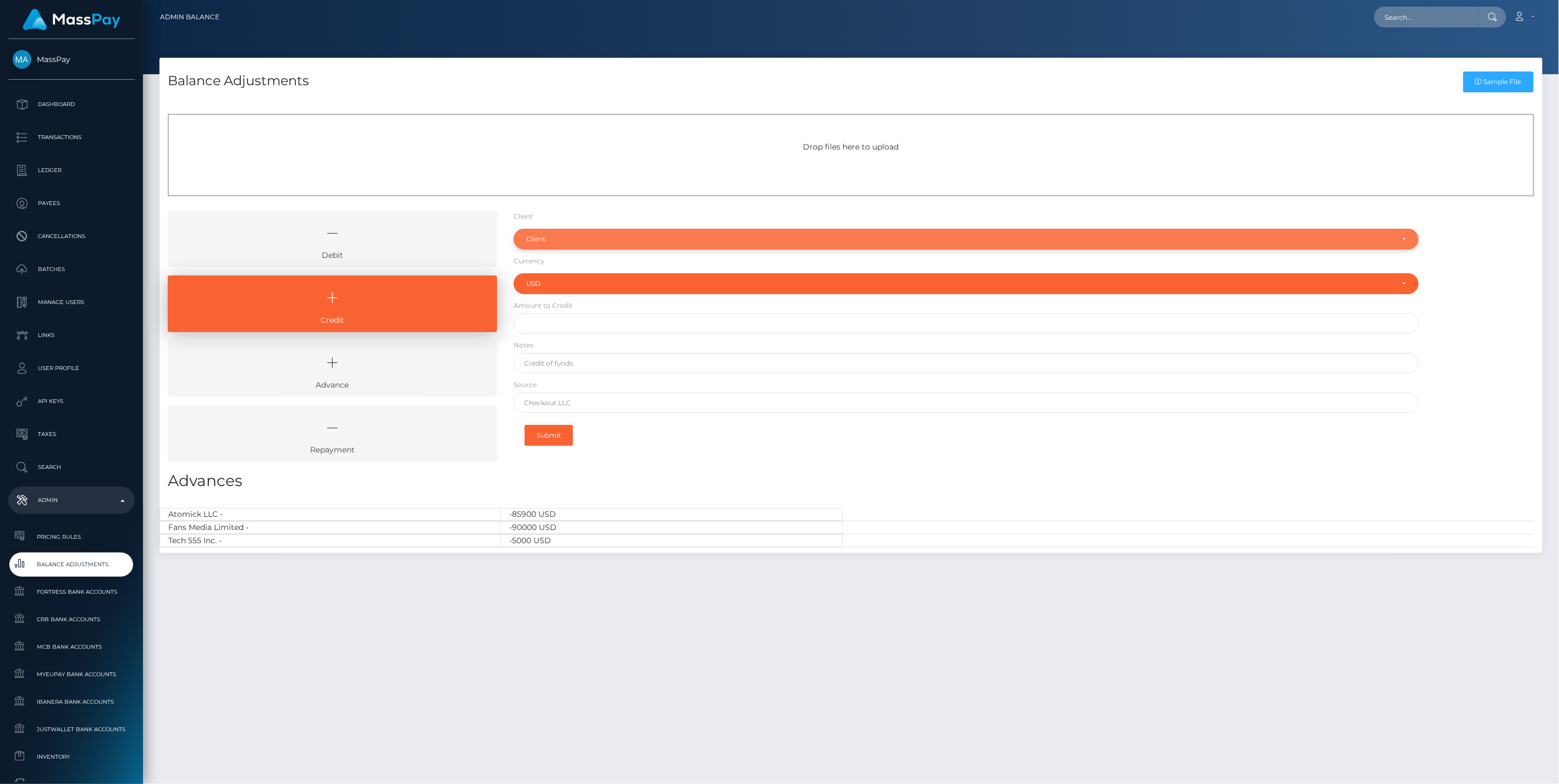
click at [575, 236] on div "Client" at bounding box center [960, 239] width 867 height 9
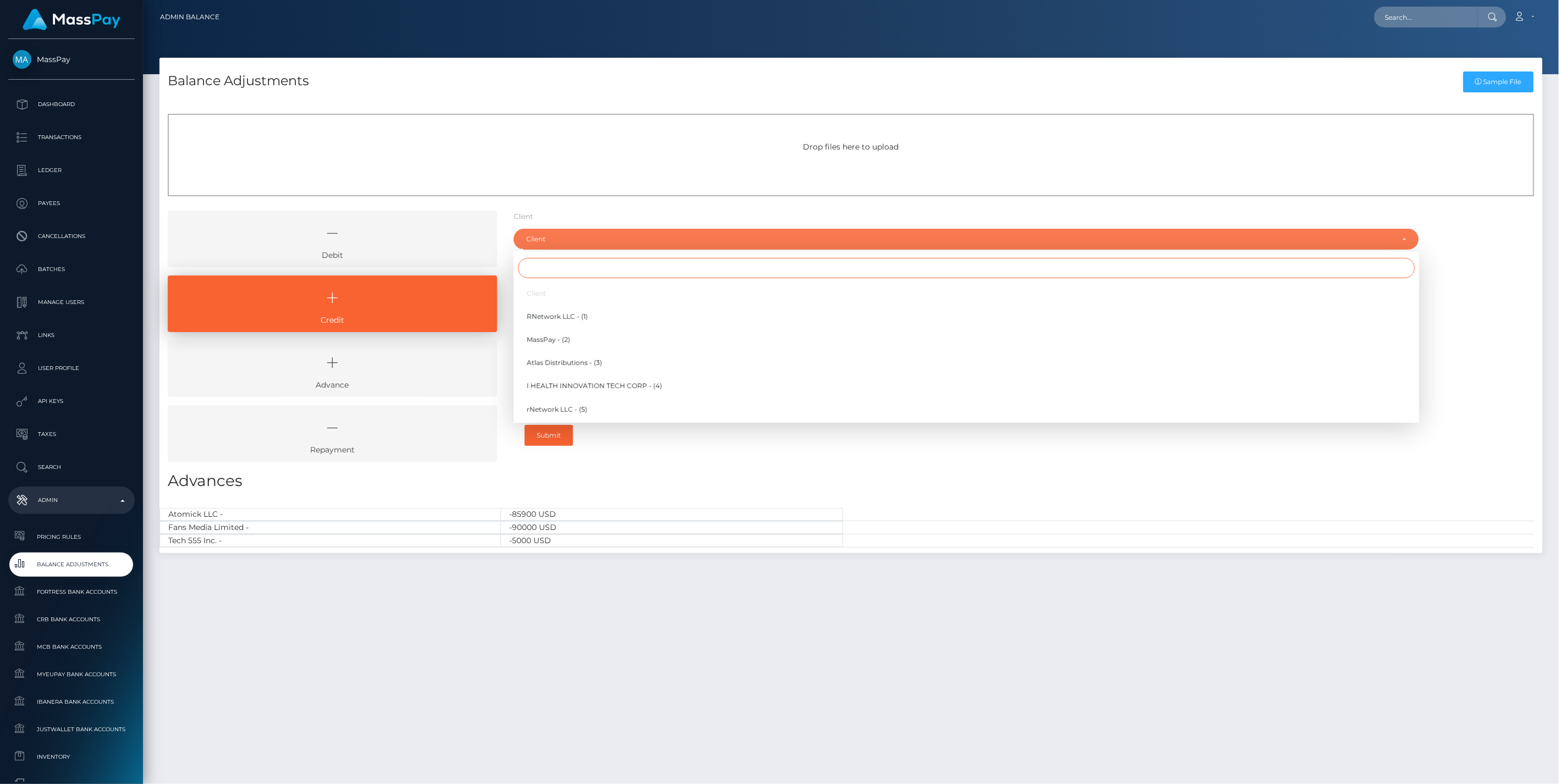
click at [546, 267] on input "Search" at bounding box center [966, 268] width 897 height 20
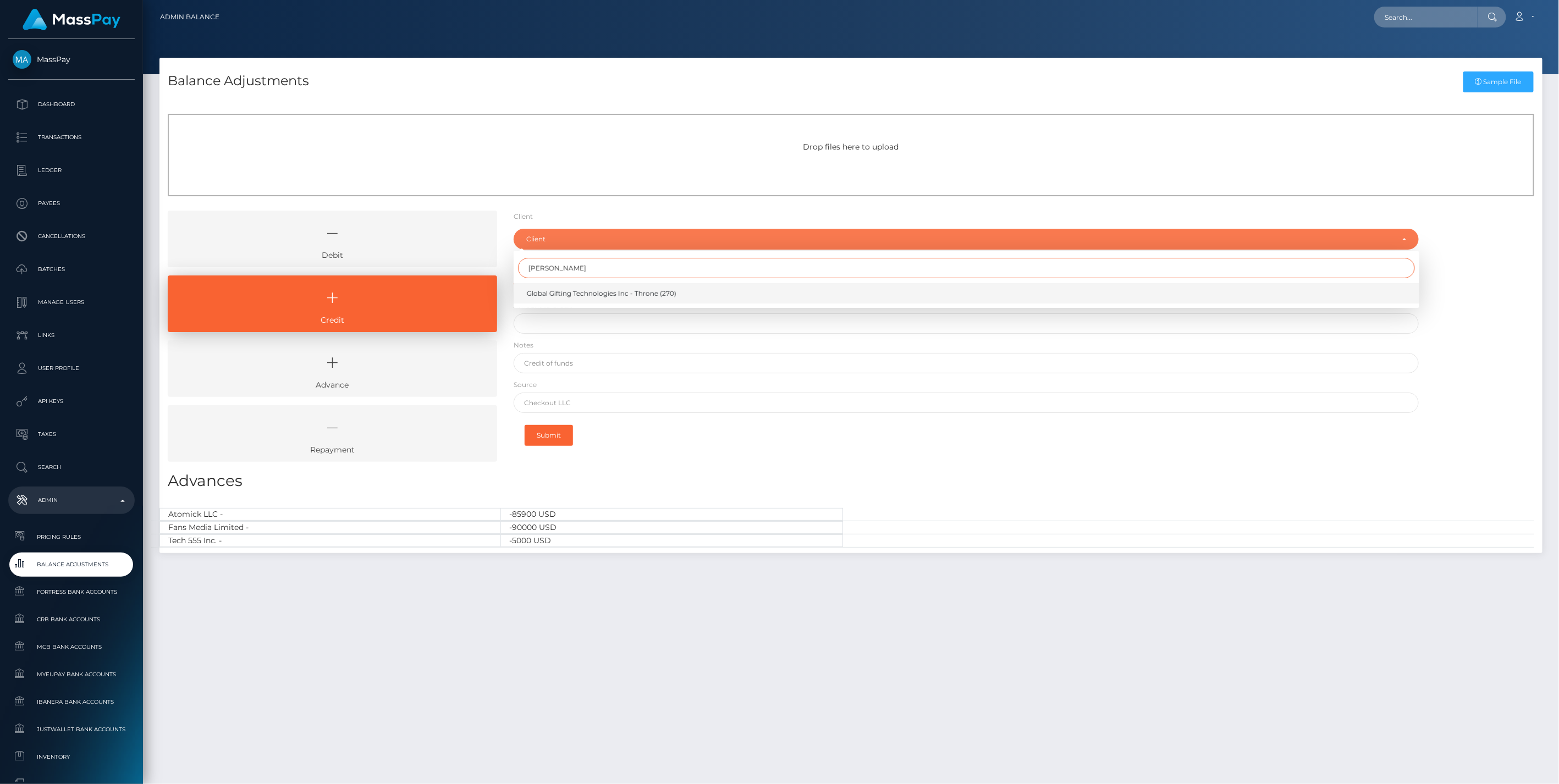
type input "thron"
click at [541, 289] on span "Global Gifting Technologies Inc - Throne (270)" at bounding box center [601, 294] width 150 height 10
select select "270"
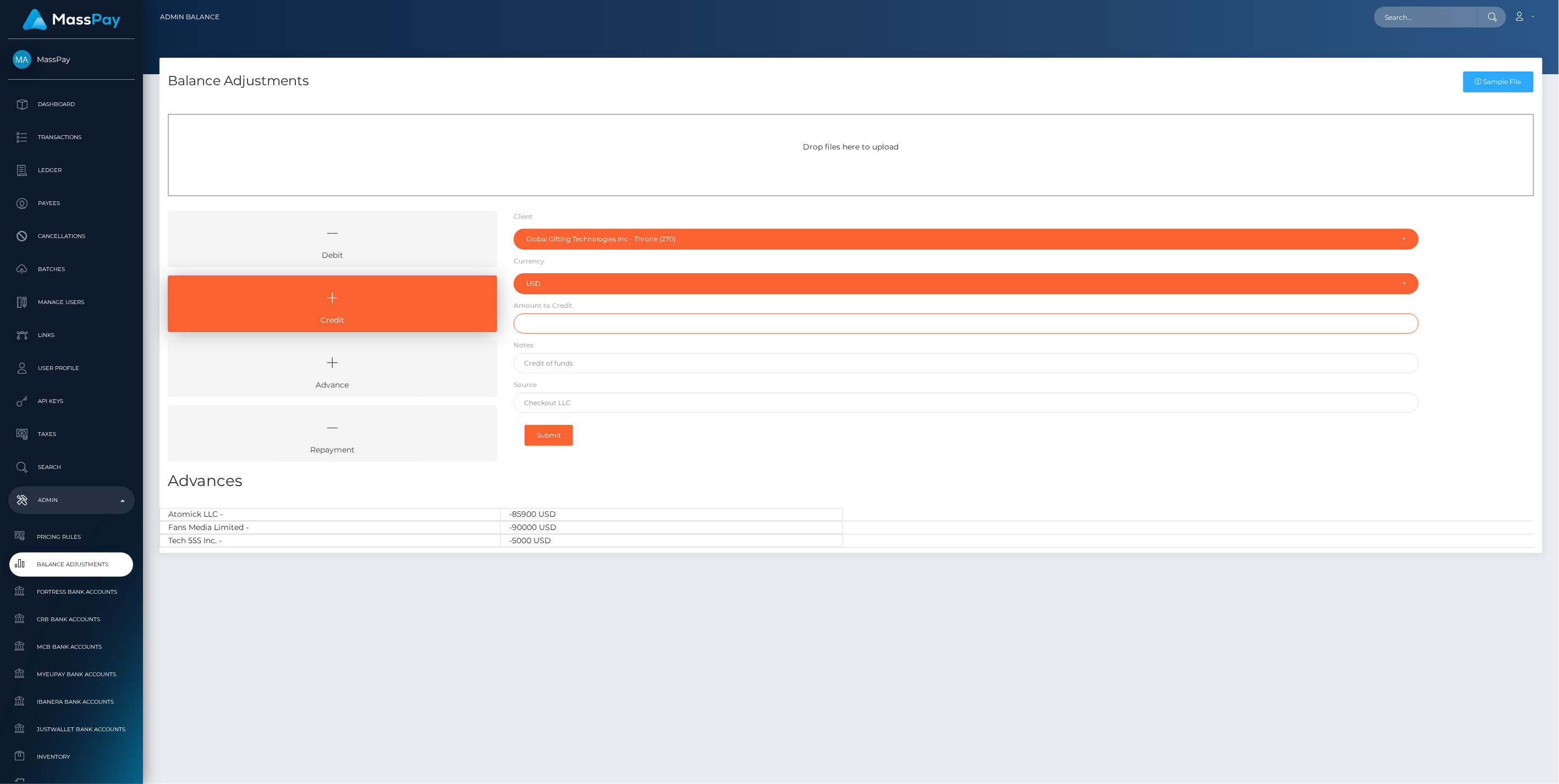
click at [541, 320] on input "text" at bounding box center [966, 323] width 906 height 20
type input "$1,000,000.00"
click at [567, 363] on input "text" at bounding box center [966, 363] width 906 height 20
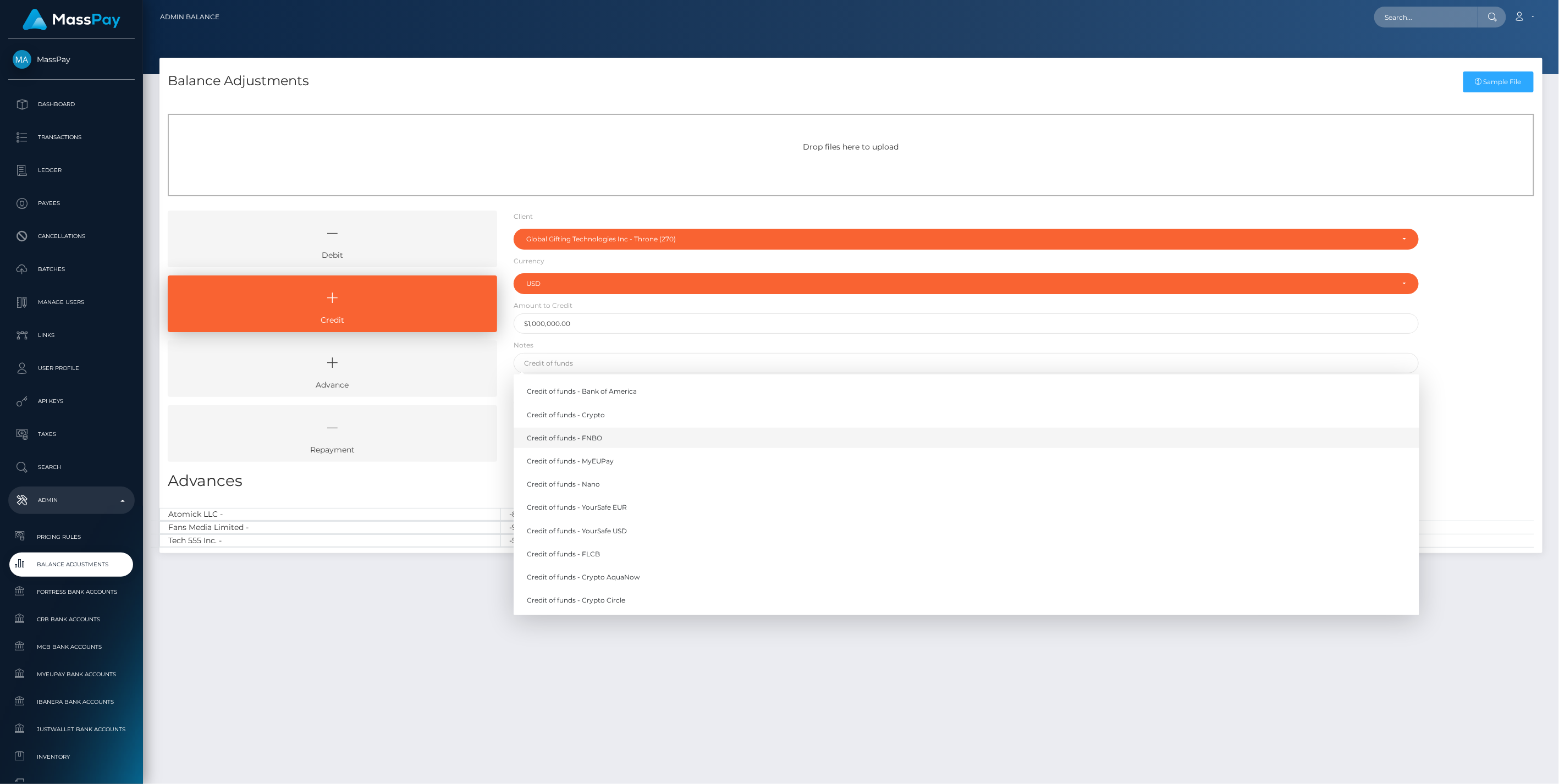
click at [592, 440] on link "Credit of funds - FNBO" at bounding box center [966, 438] width 906 height 20
type input "Credit of funds - FNBO"
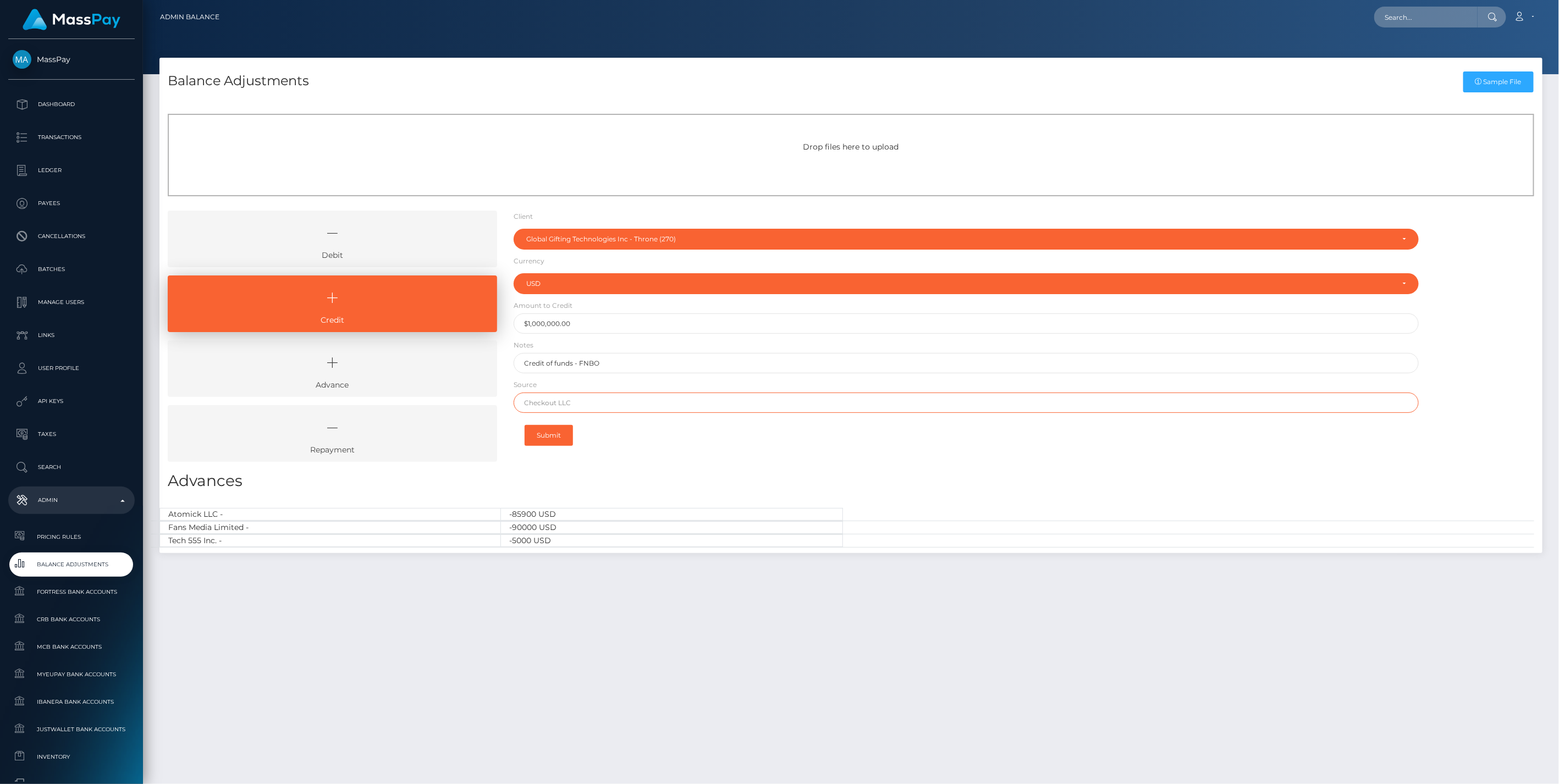
click at [554, 405] on input "text" at bounding box center [966, 402] width 906 height 20
type input "Mercury"
click at [541, 436] on button "Submit" at bounding box center [548, 436] width 48 height 21
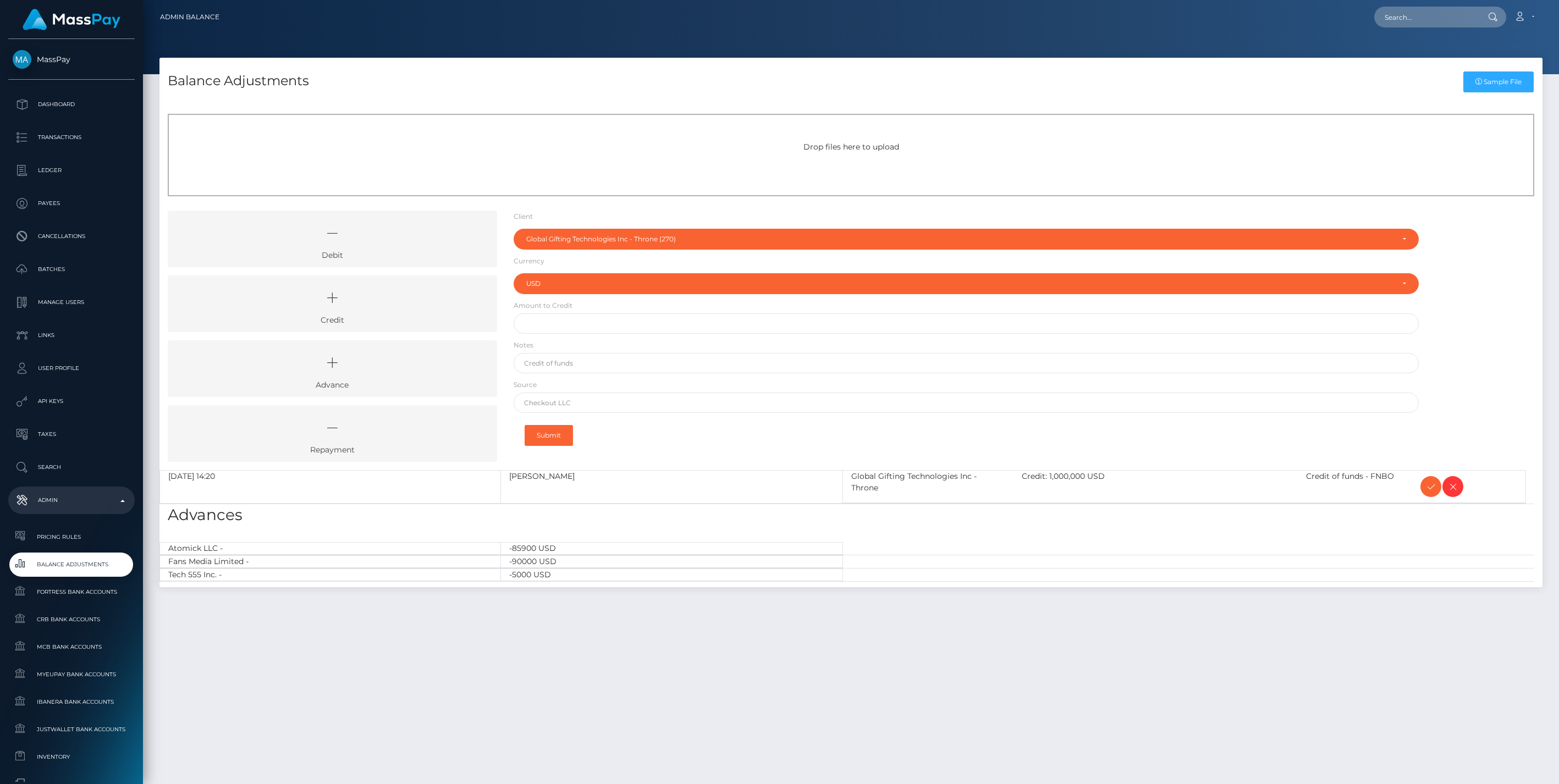
select select "270"
select select "USD"
click at [1431, 487] on icon at bounding box center [1430, 487] width 13 height 14
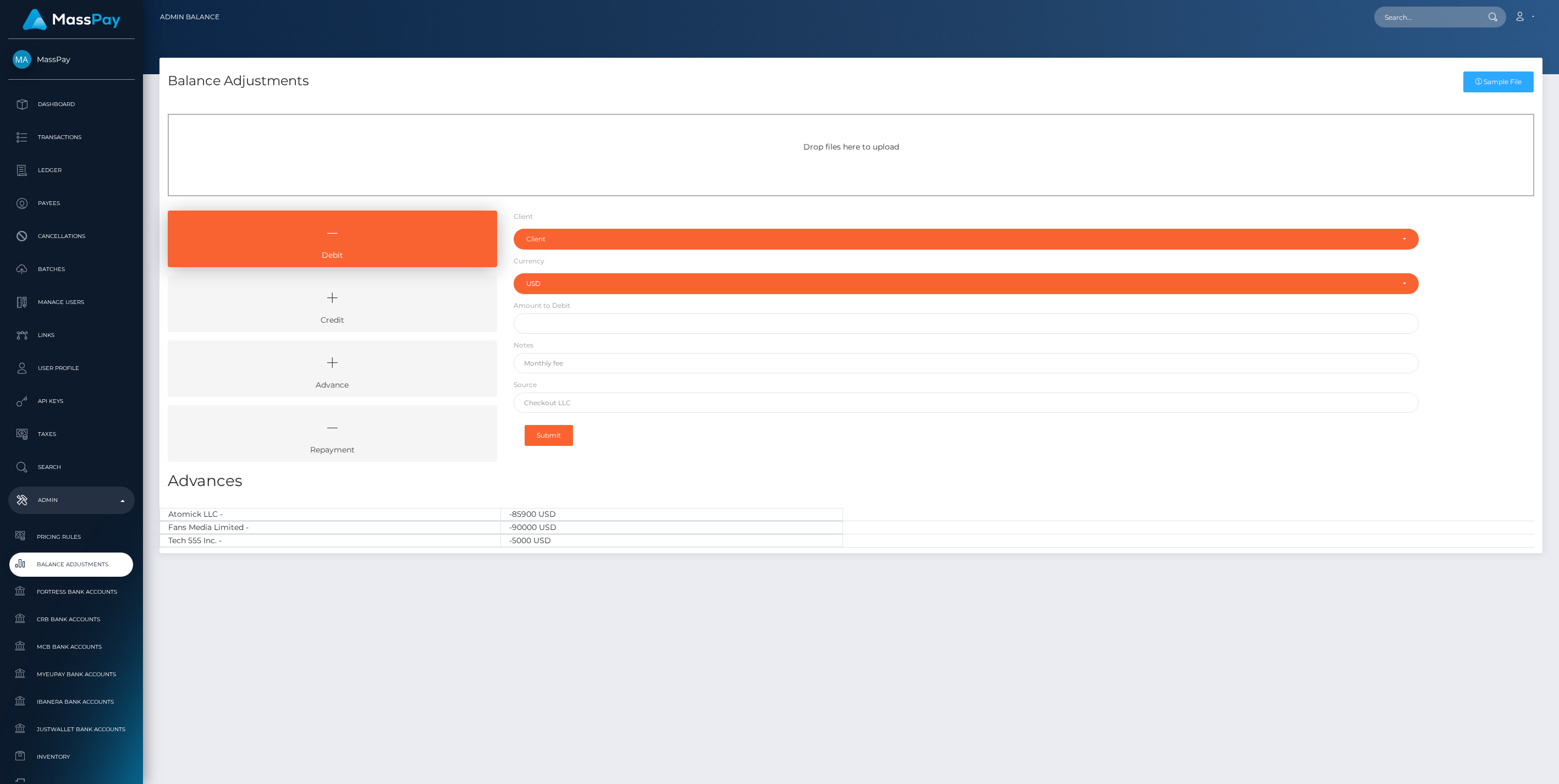
select select "USD"
click at [357, 303] on icon at bounding box center [332, 297] width 304 height 33
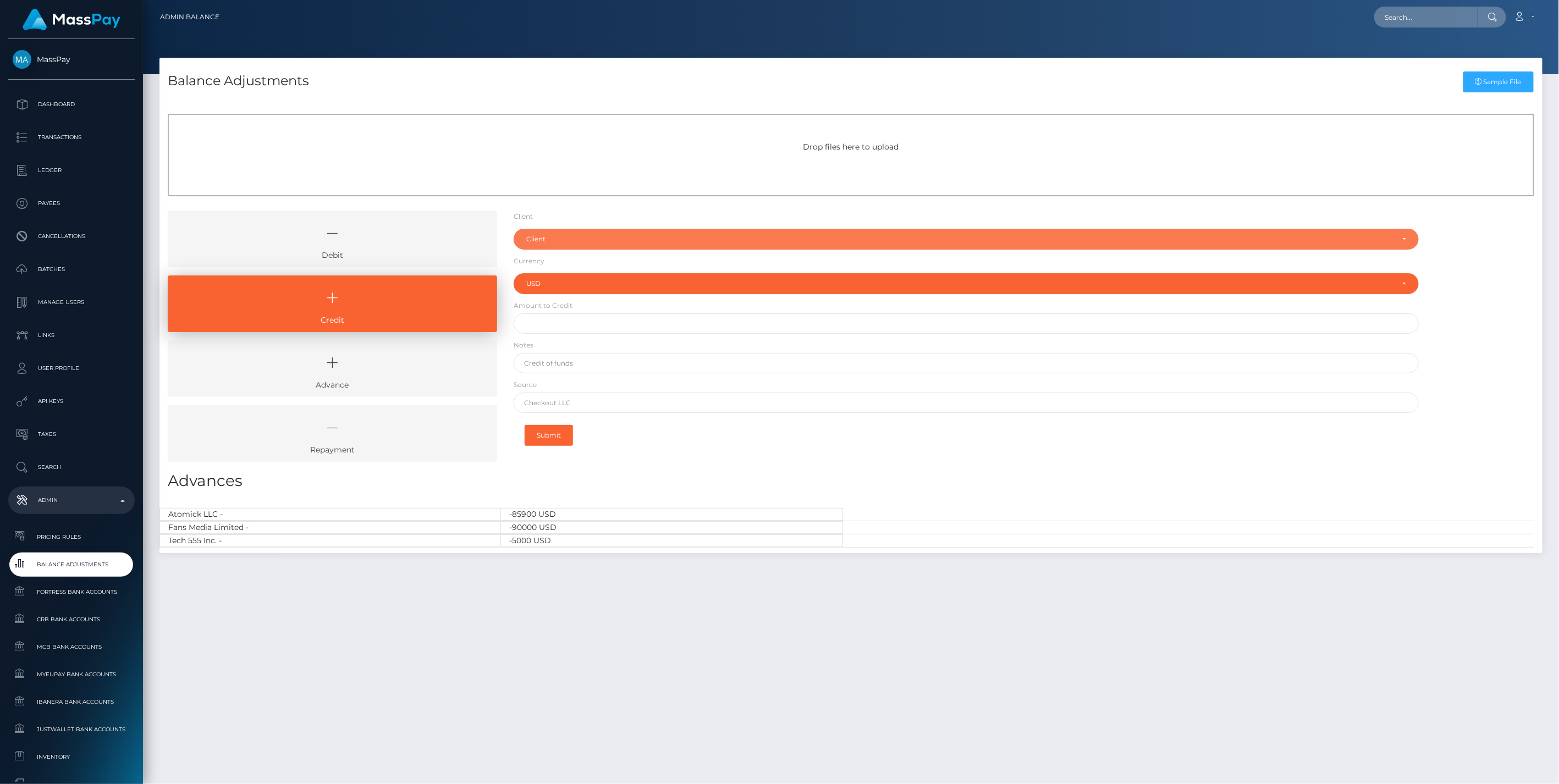
click at [559, 241] on div "Client" at bounding box center [960, 239] width 867 height 9
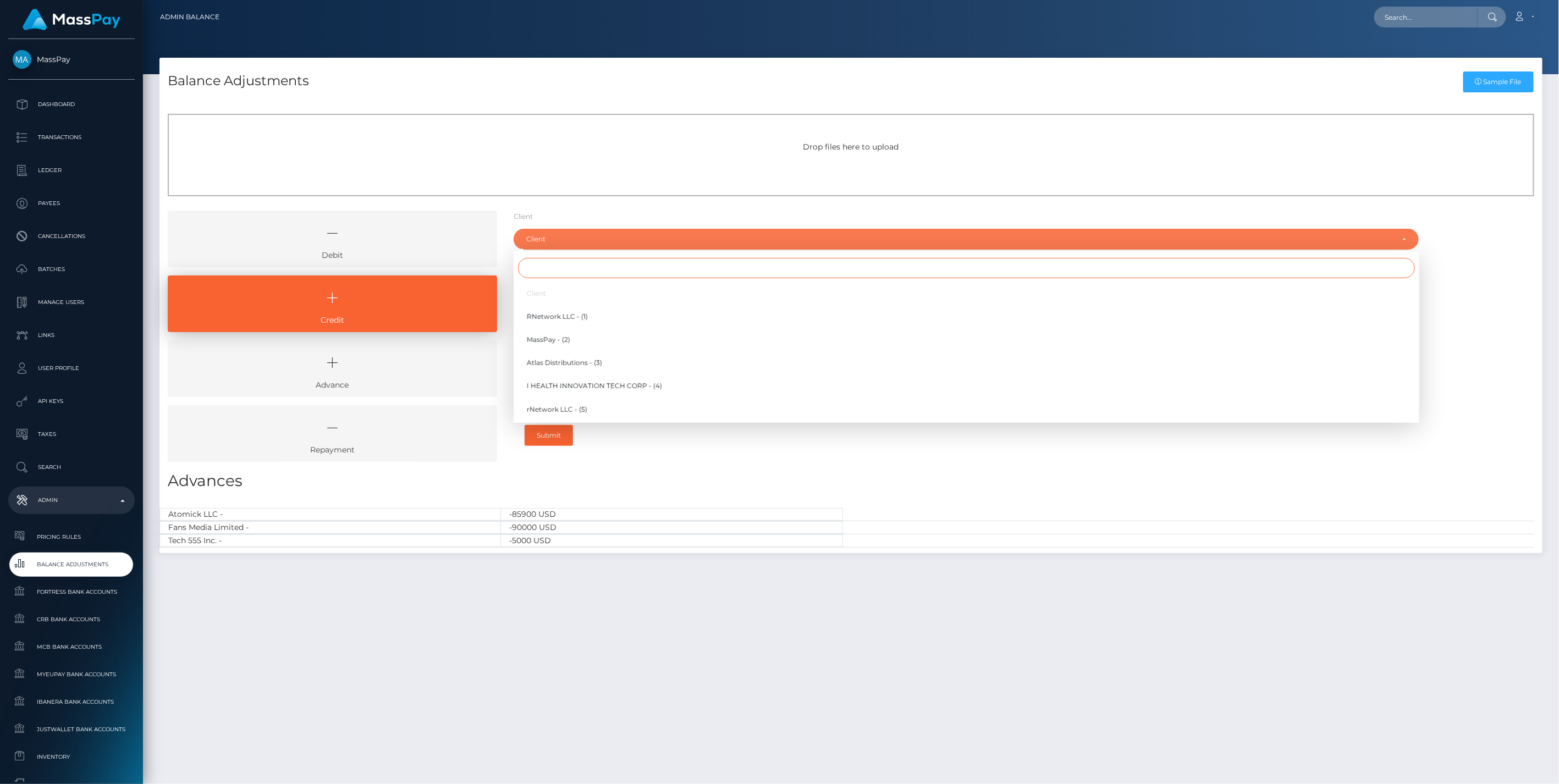
click at [541, 270] on input "Search" at bounding box center [966, 268] width 897 height 20
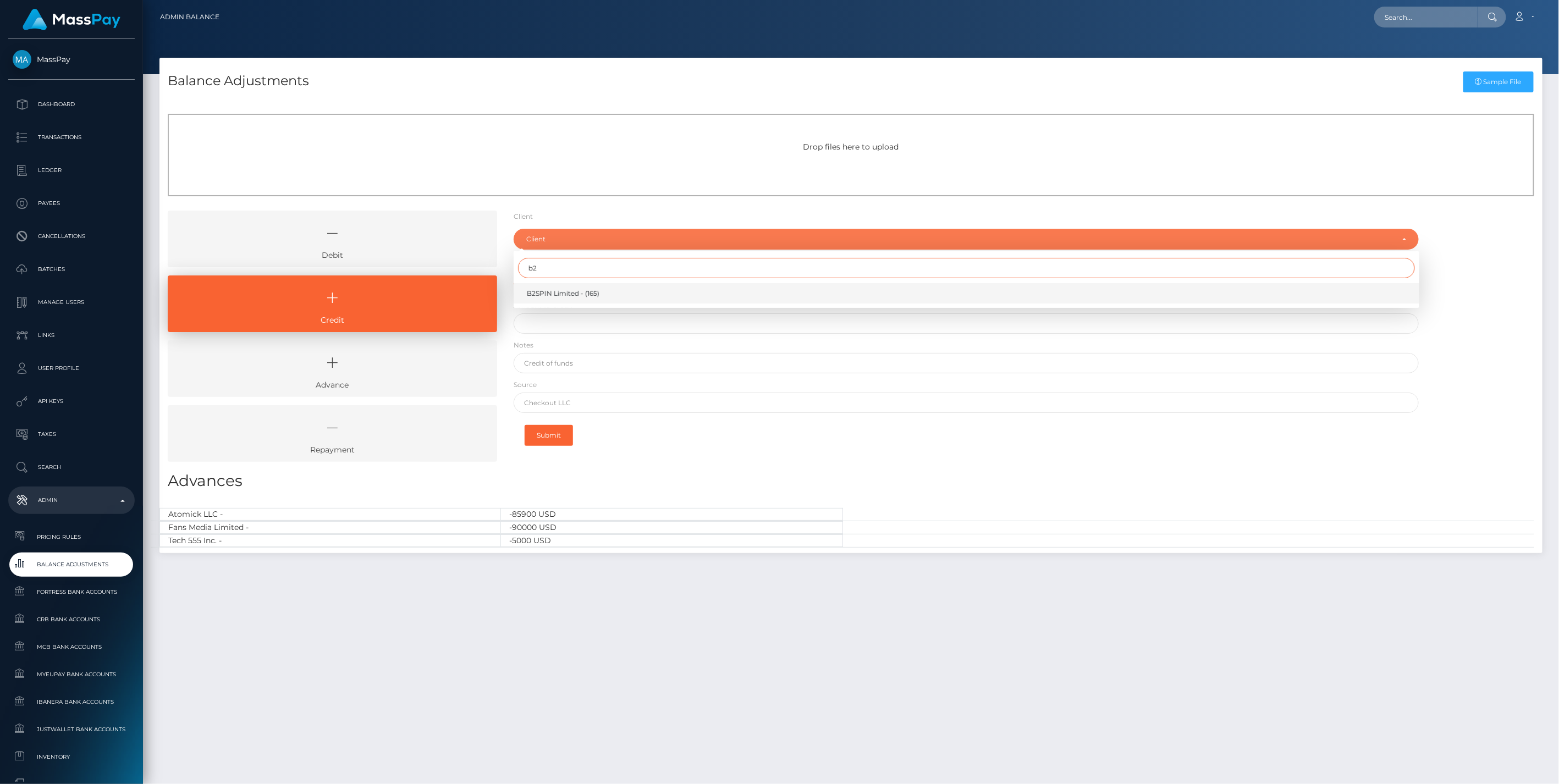
type input "b2"
click at [567, 302] on link "B2SPIN Limited - (165)" at bounding box center [966, 293] width 906 height 20
select select "165"
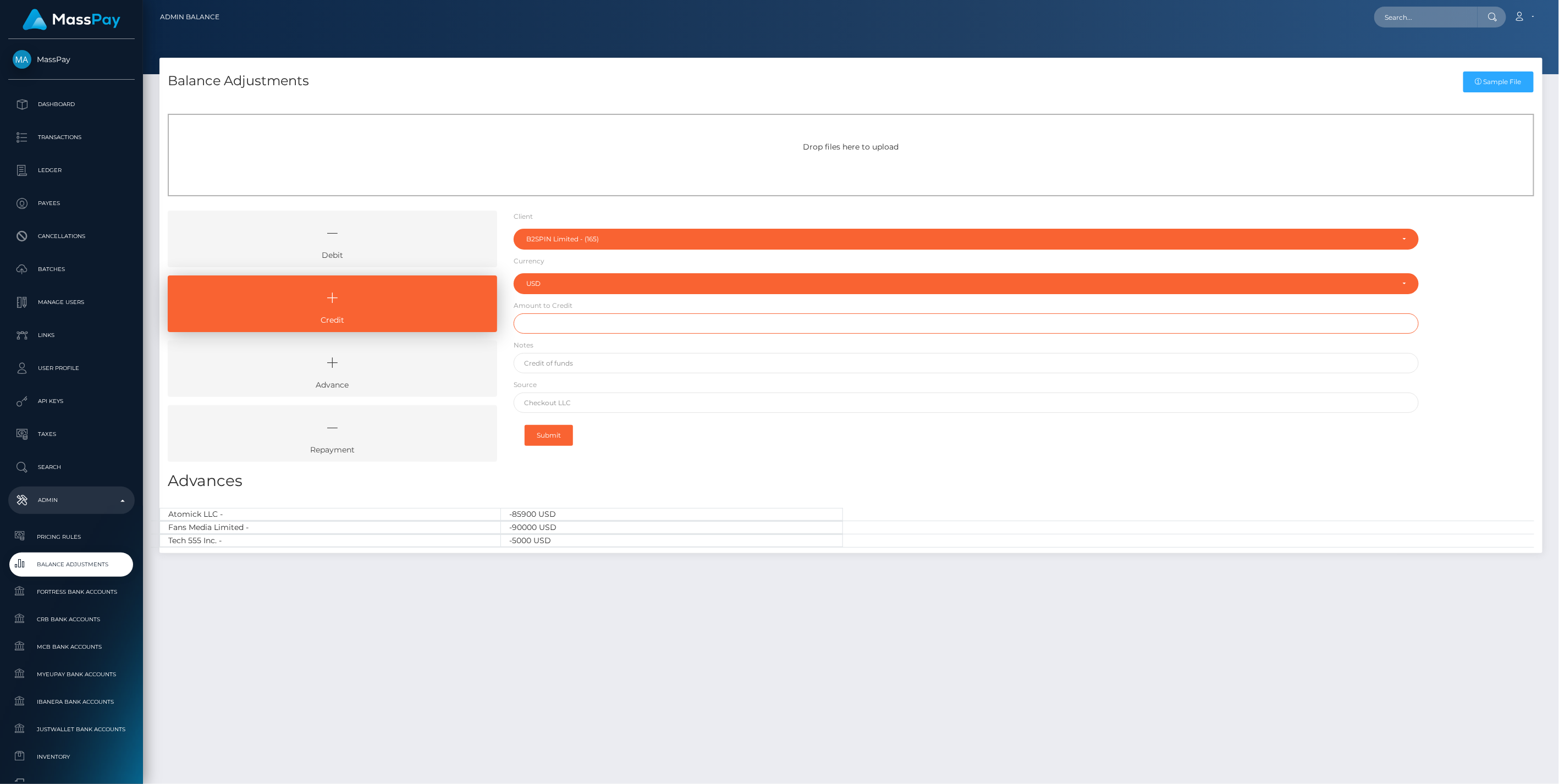
click at [554, 322] on input "text" at bounding box center [966, 323] width 906 height 20
type input "$450,002.00"
click at [557, 364] on input "text" at bounding box center [966, 363] width 906 height 20
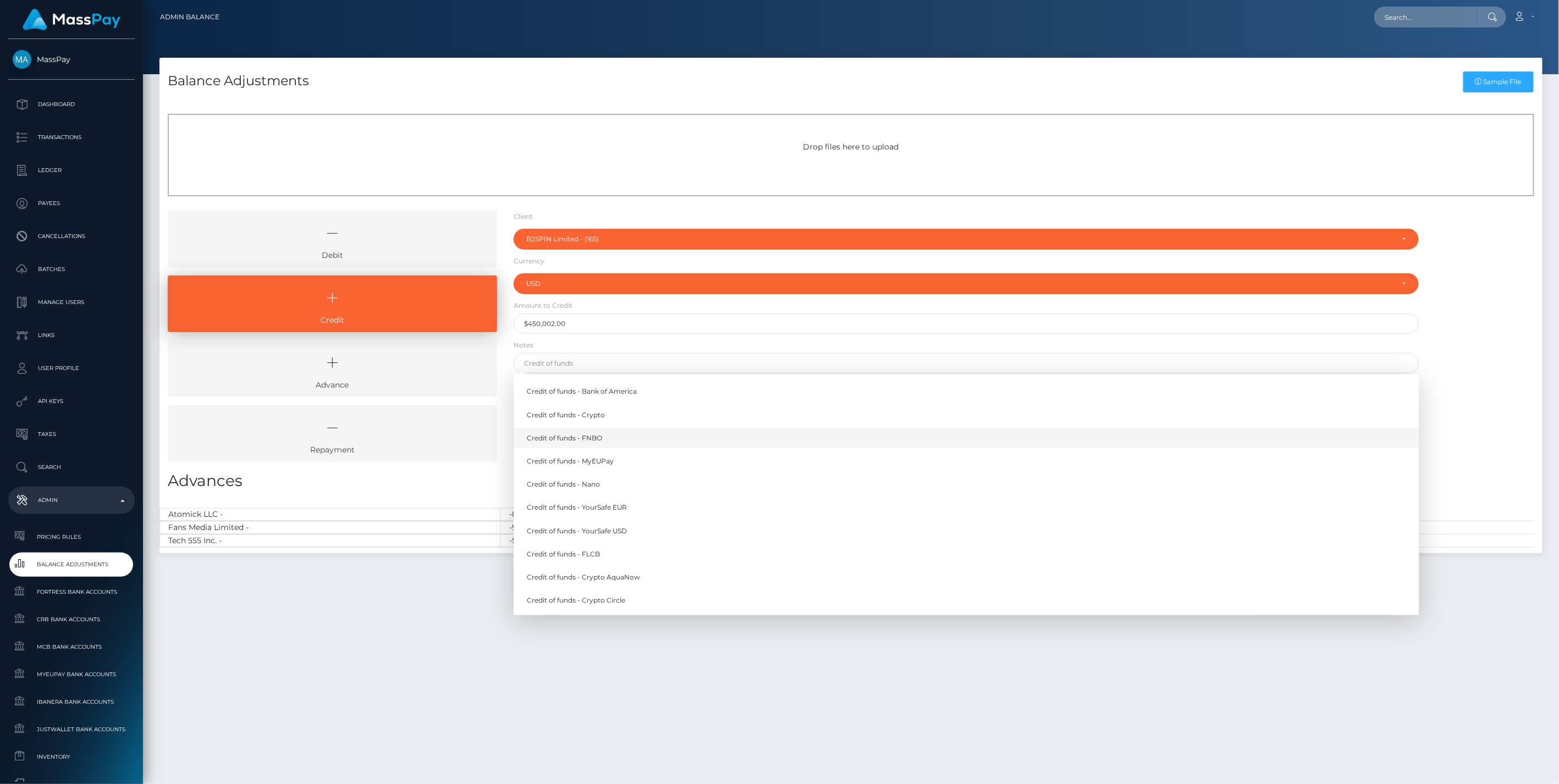
click at [573, 439] on link "Credit of funds - FNBO" at bounding box center [966, 438] width 906 height 20
type input "Credit of funds - FNBO"
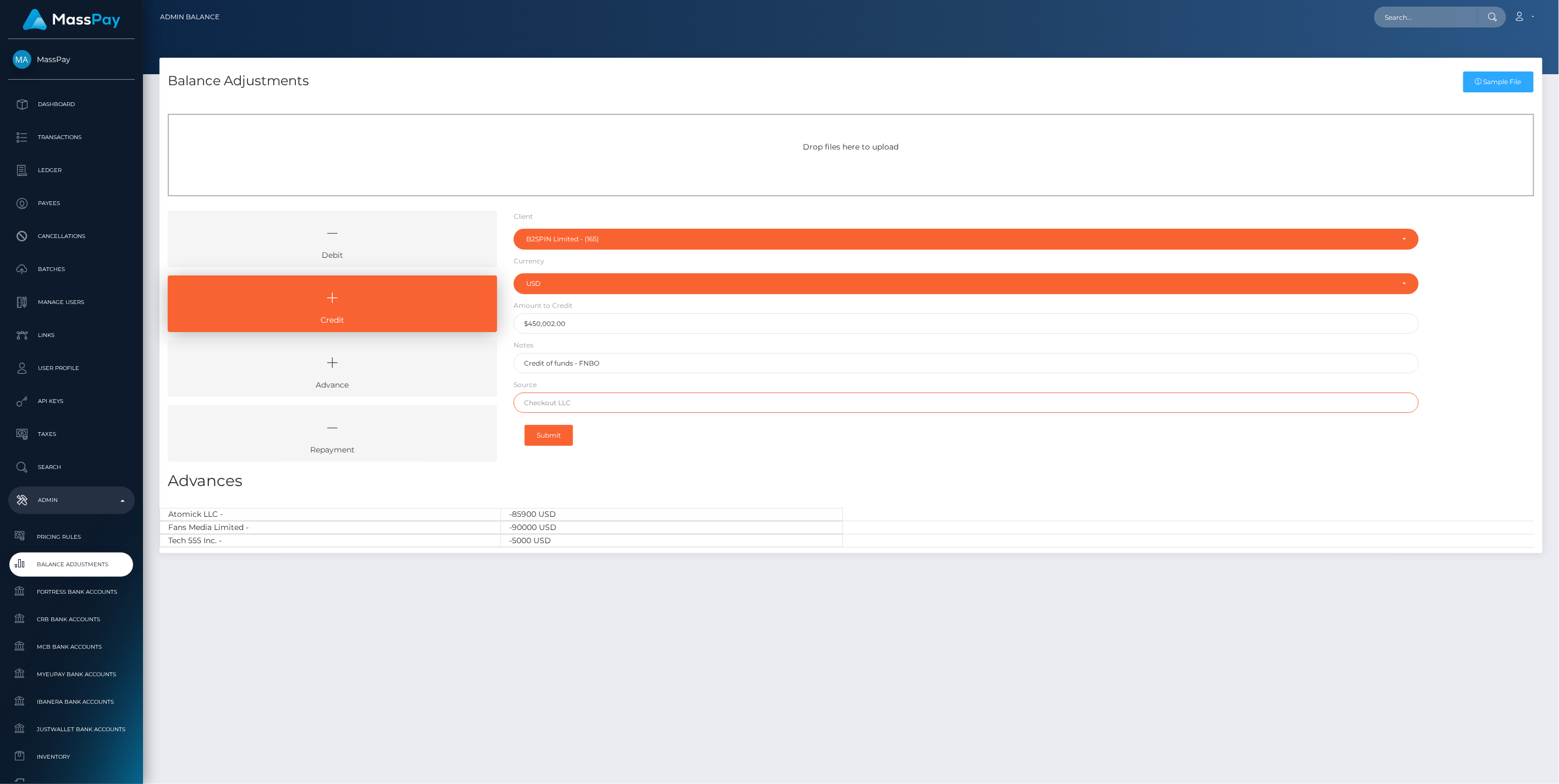
click at [572, 402] on input "text" at bounding box center [966, 402] width 906 height 20
paste input "AIRWALLEX US LLC"
type input "AIRWALLEX US LLC"
click at [555, 435] on button "Submit" at bounding box center [548, 436] width 48 height 21
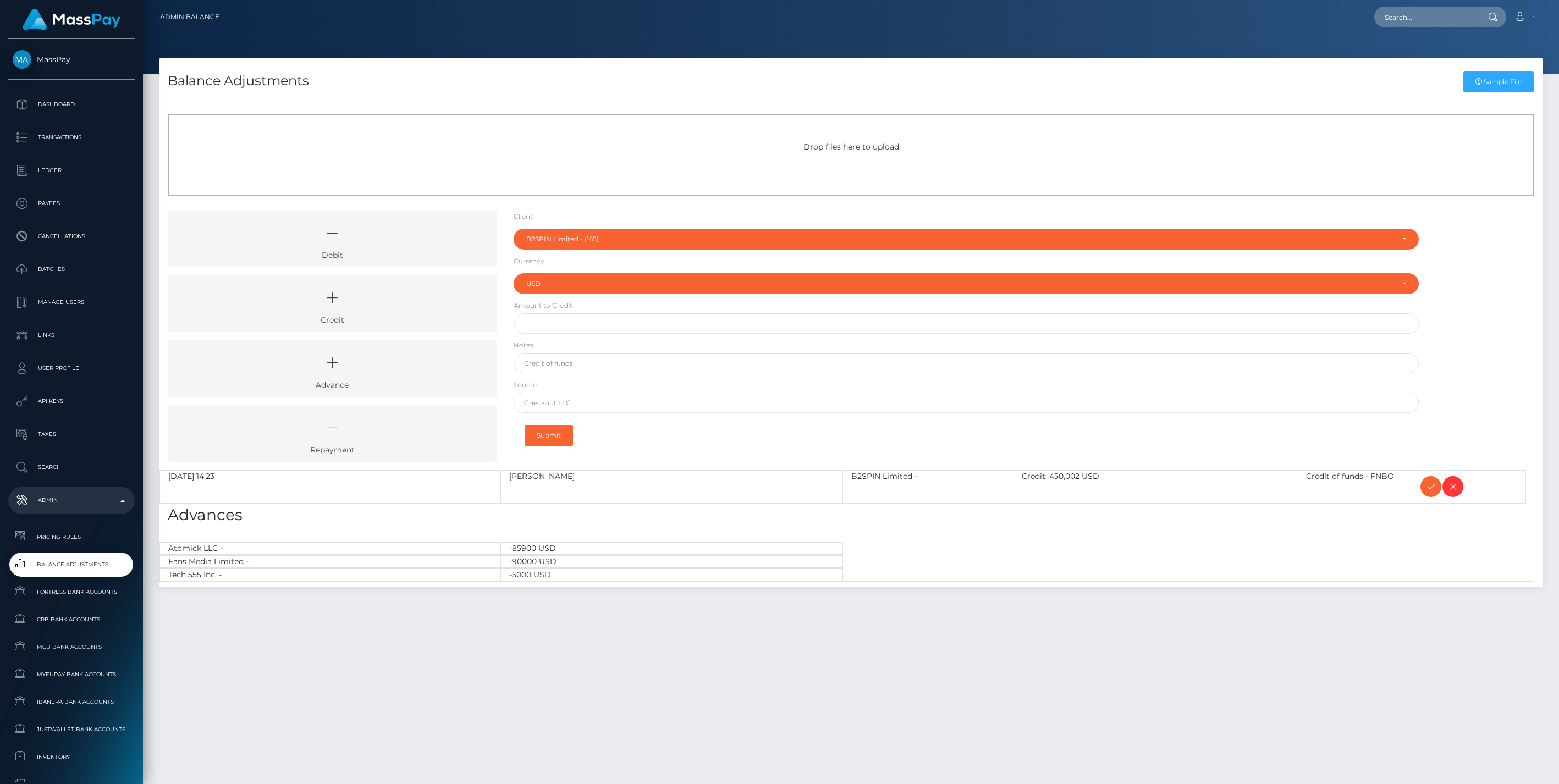
select select "165"
select select "USD"
drag, startPoint x: 1428, startPoint y: 487, endPoint x: 1413, endPoint y: 485, distance: 15.1
click at [1428, 487] on icon at bounding box center [1430, 487] width 13 height 14
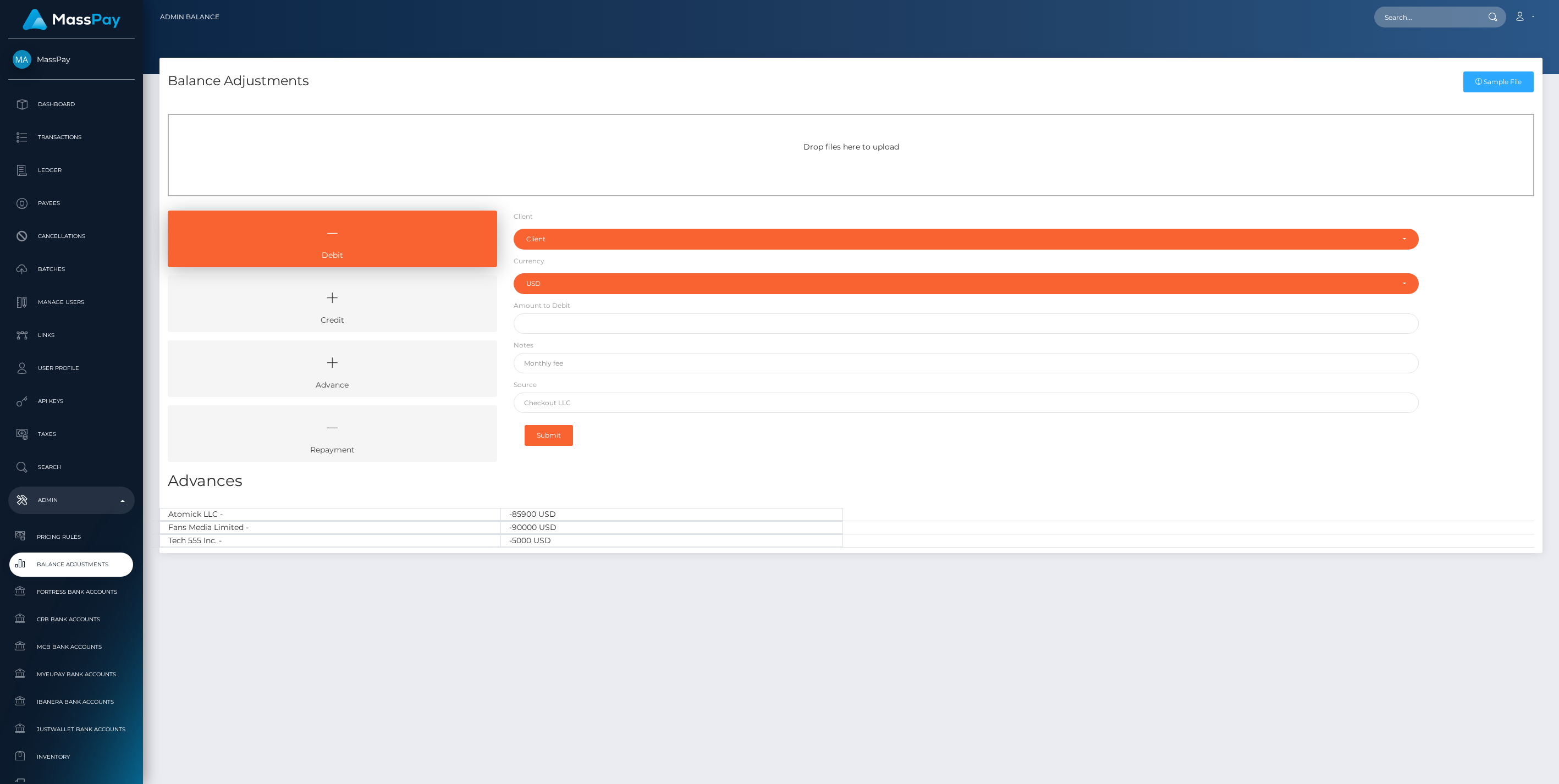
select select "USD"
drag, startPoint x: 384, startPoint y: 308, endPoint x: 451, endPoint y: 273, distance: 75.6
click at [384, 308] on icon at bounding box center [332, 297] width 304 height 33
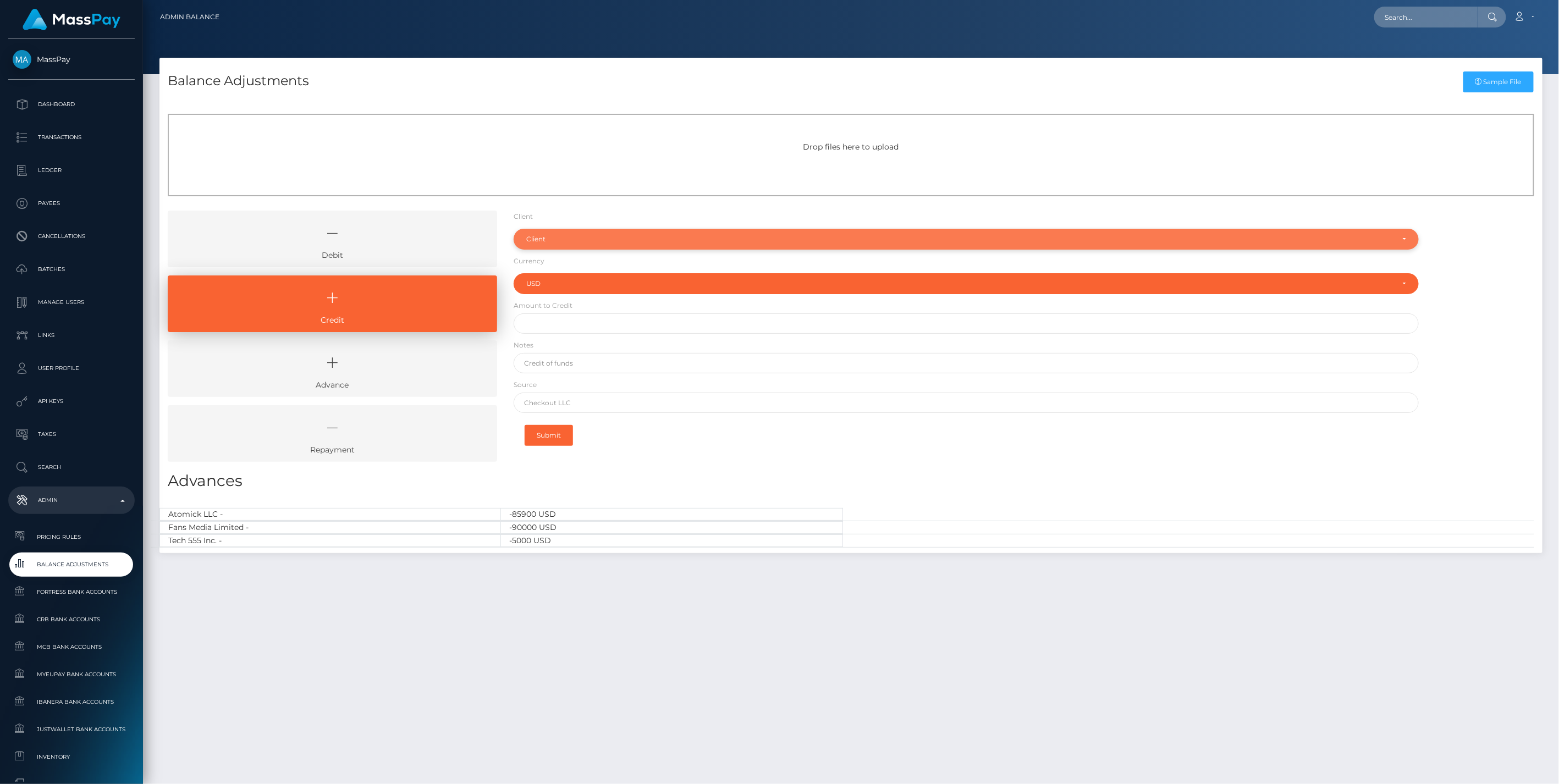
click at [544, 240] on div "Client" at bounding box center [960, 239] width 867 height 9
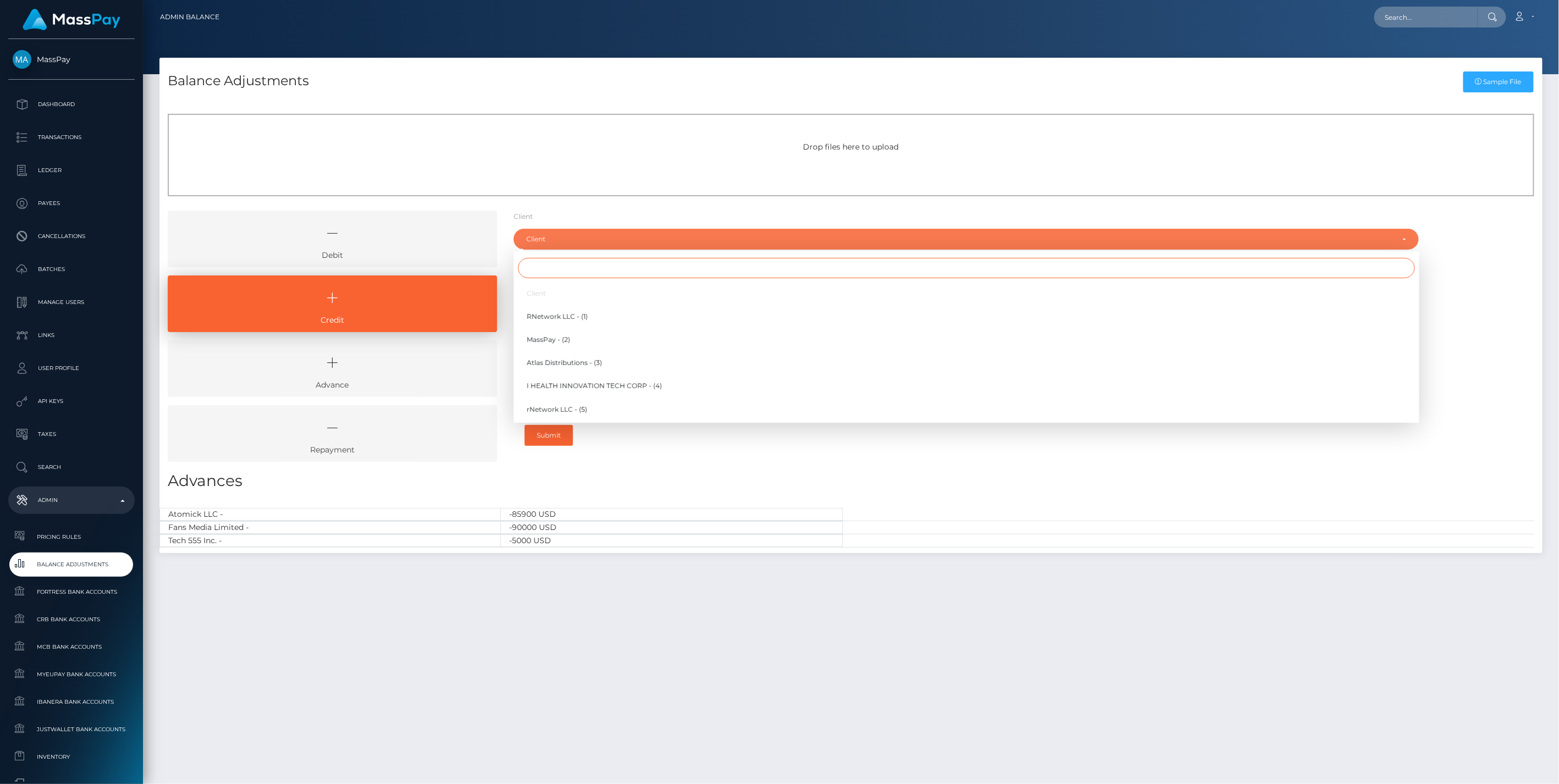
click at [548, 269] on input "Search" at bounding box center [966, 268] width 897 height 20
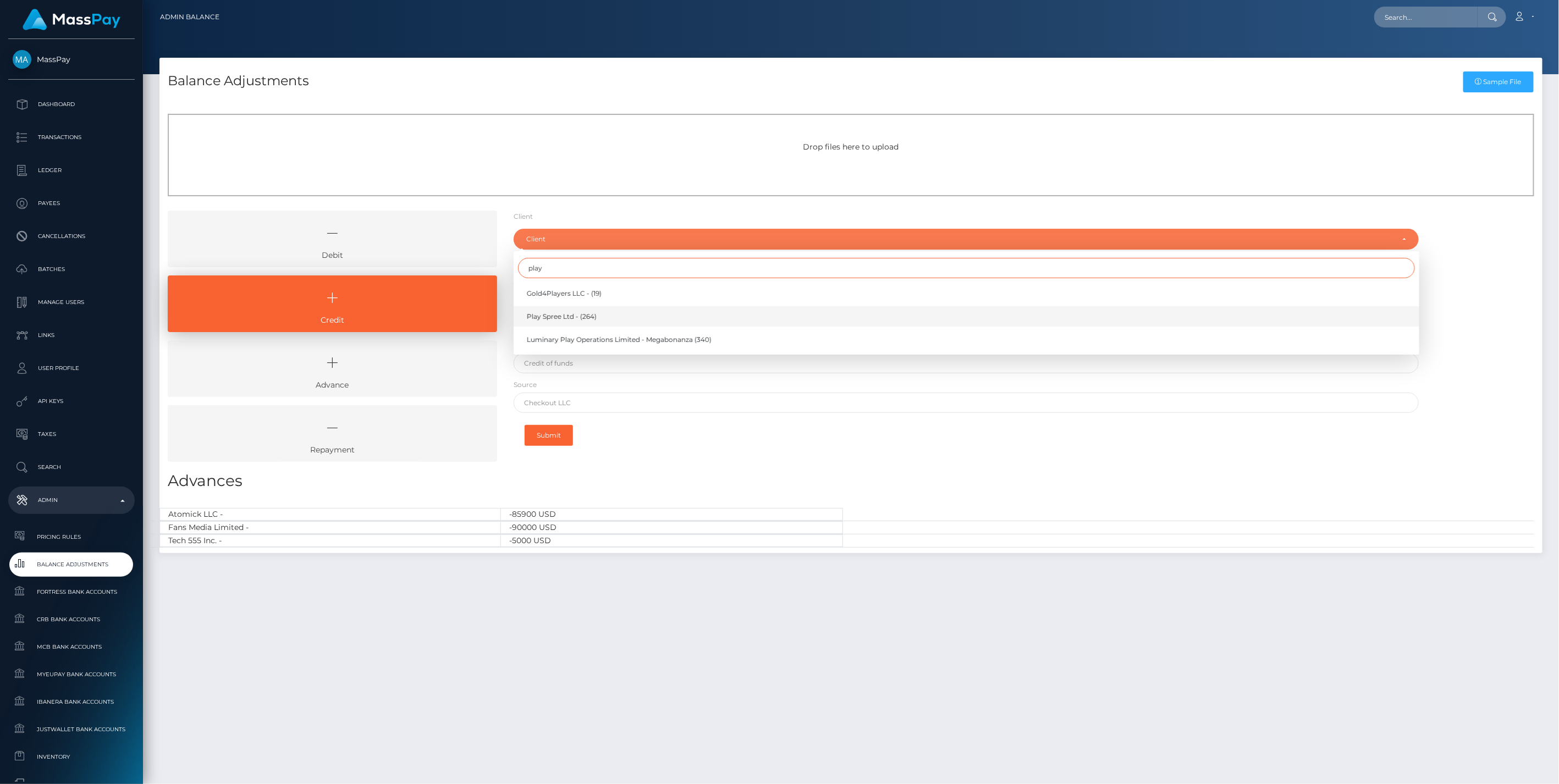
type input "play"
click at [562, 314] on span "Play Spree Ltd - (264)" at bounding box center [562, 317] width 70 height 10
select select "264"
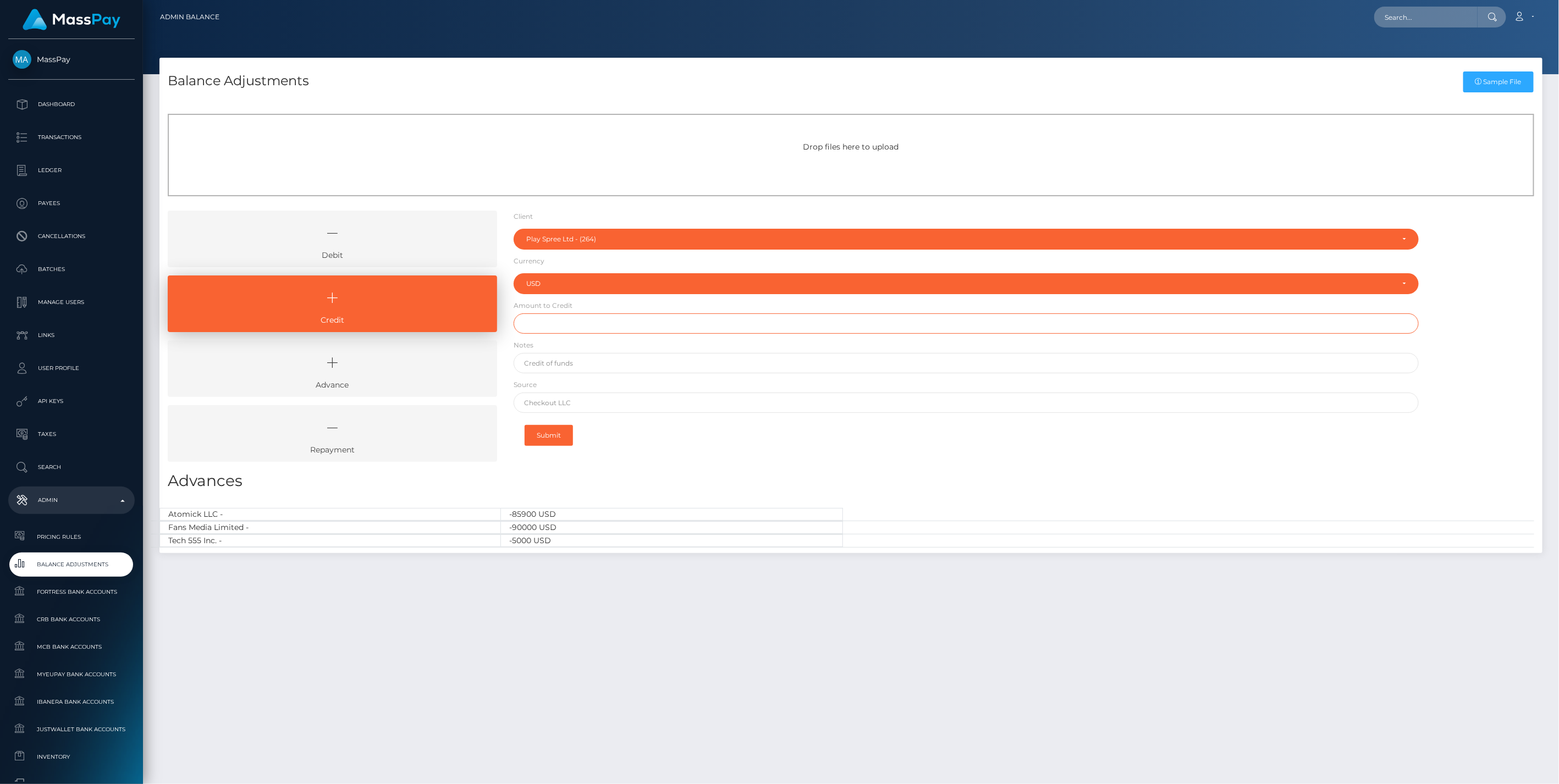
click at [551, 322] on input "text" at bounding box center [966, 323] width 906 height 20
type input "$150,006.00"
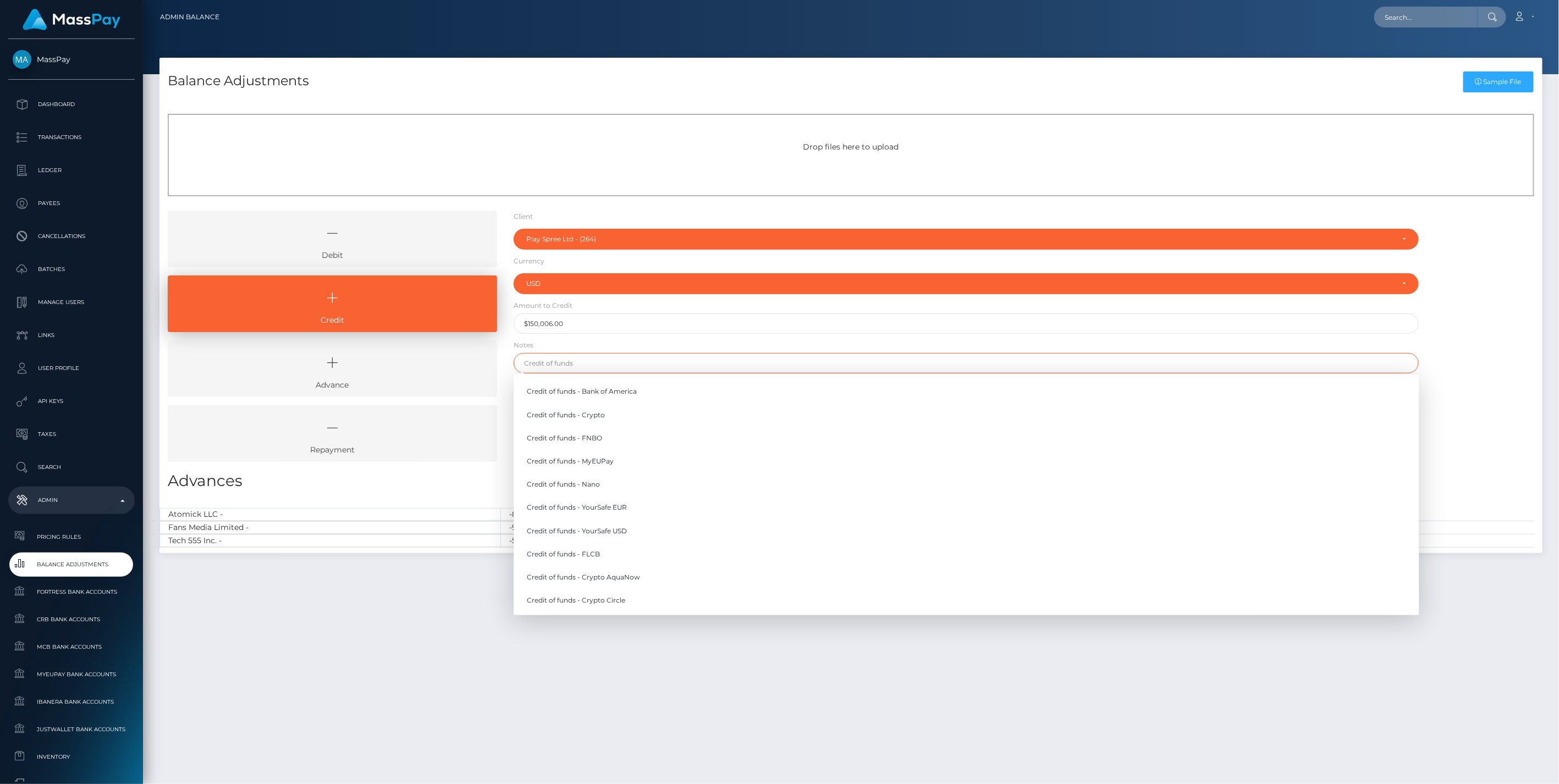
click at [606, 357] on input "text" at bounding box center [966, 363] width 906 height 20
click at [607, 441] on link "Credit of funds - FNBO" at bounding box center [966, 438] width 906 height 20
type input "Credit of funds - FNBO"
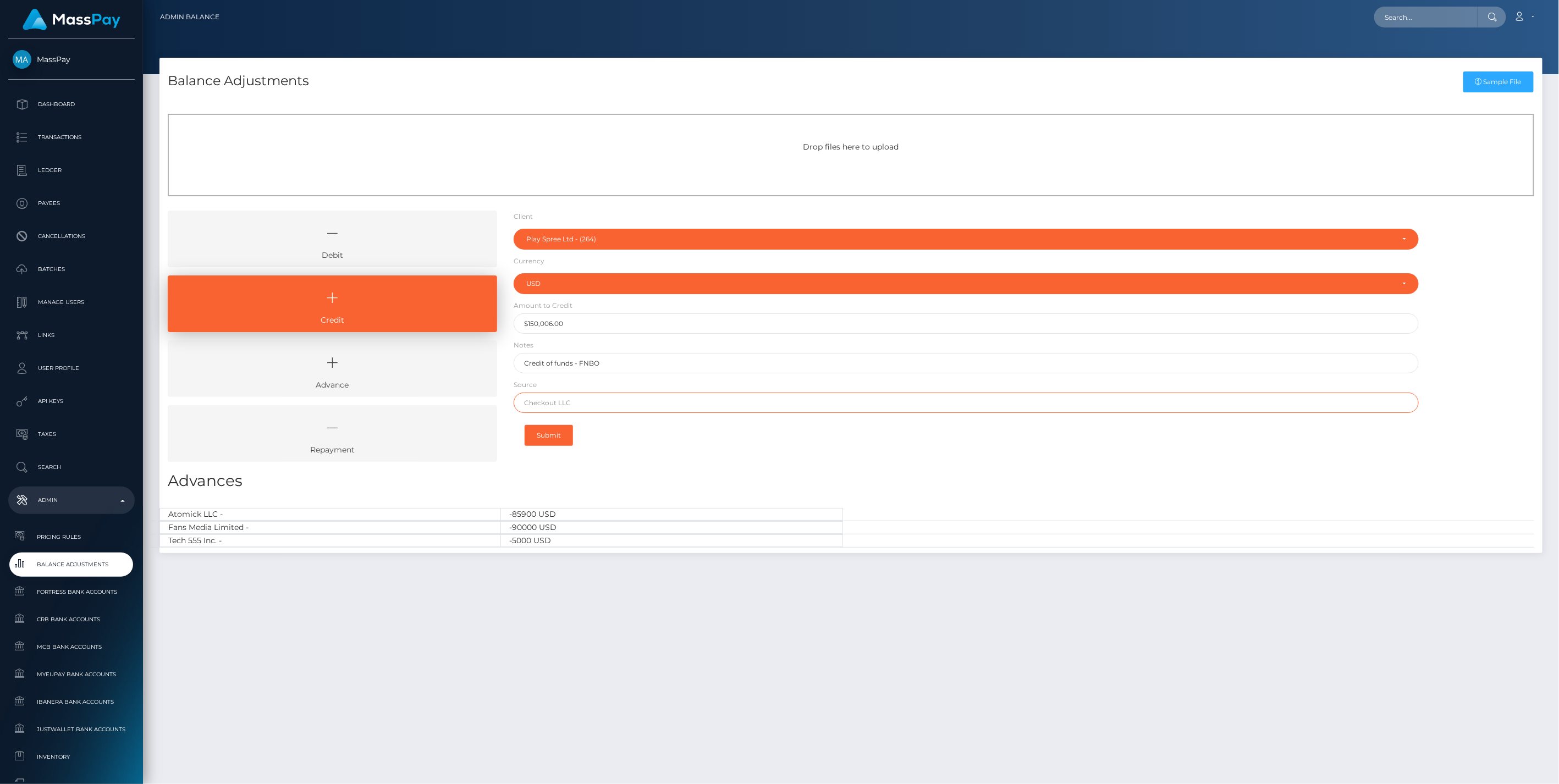
click at [564, 399] on input "text" at bounding box center [966, 402] width 906 height 20
paste input "IFX PAYMENTS"
type input "IFX PAYMENTS"
click at [553, 430] on button "Submit" at bounding box center [548, 436] width 48 height 21
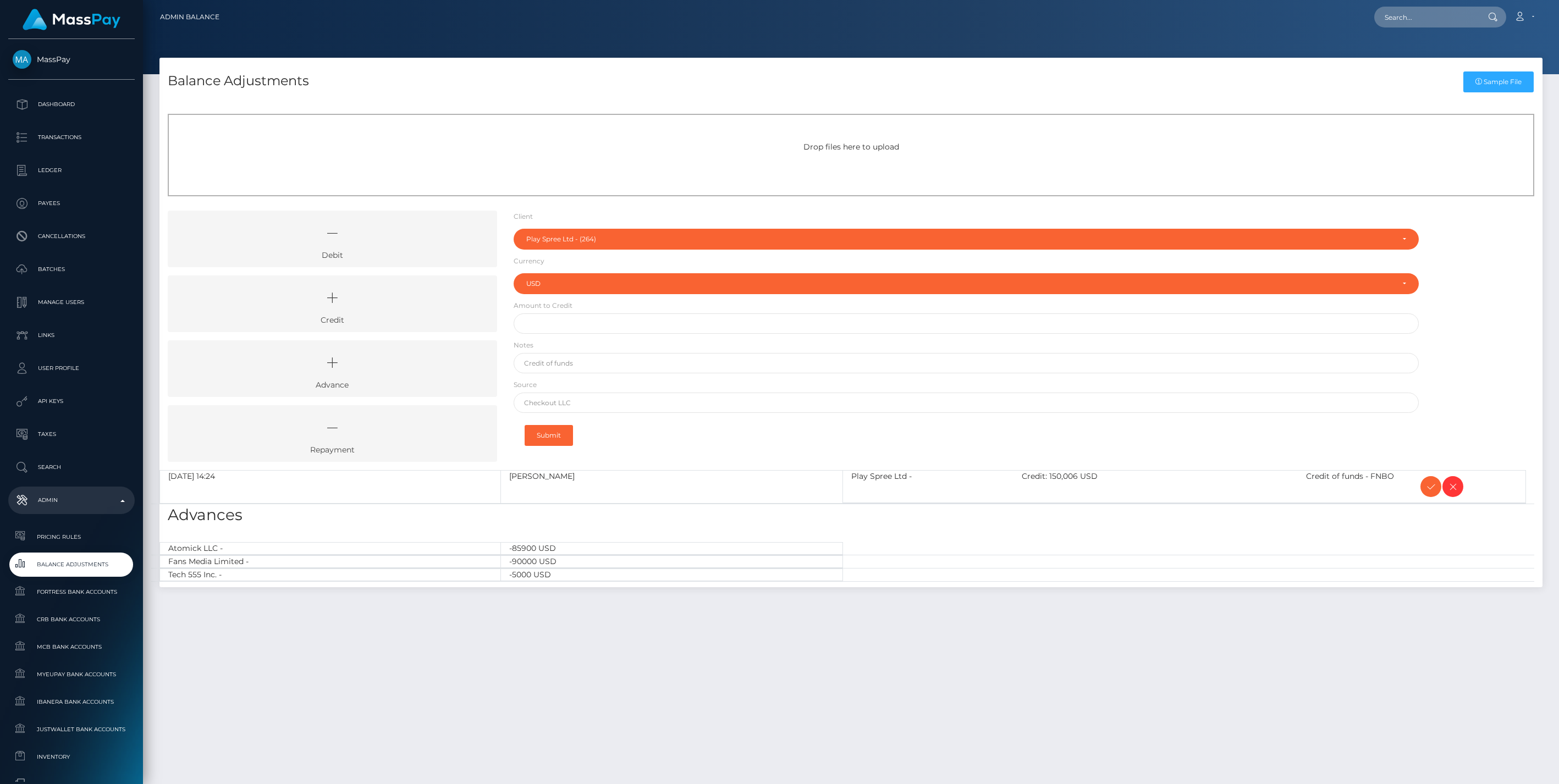
select select "264"
select select "USD"
click at [1430, 485] on icon at bounding box center [1430, 487] width 13 height 14
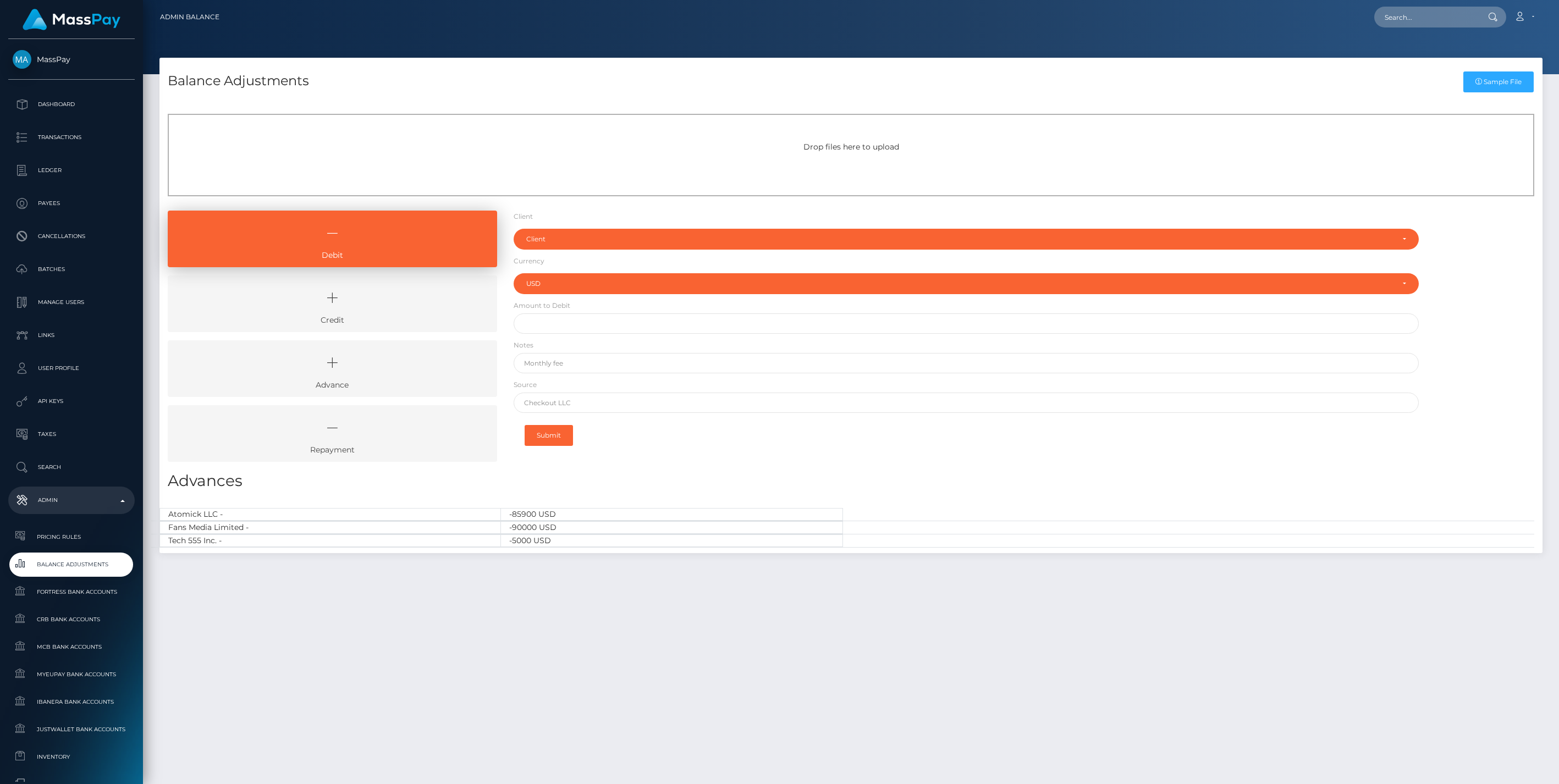
select select "USD"
click at [391, 305] on icon at bounding box center [332, 297] width 304 height 33
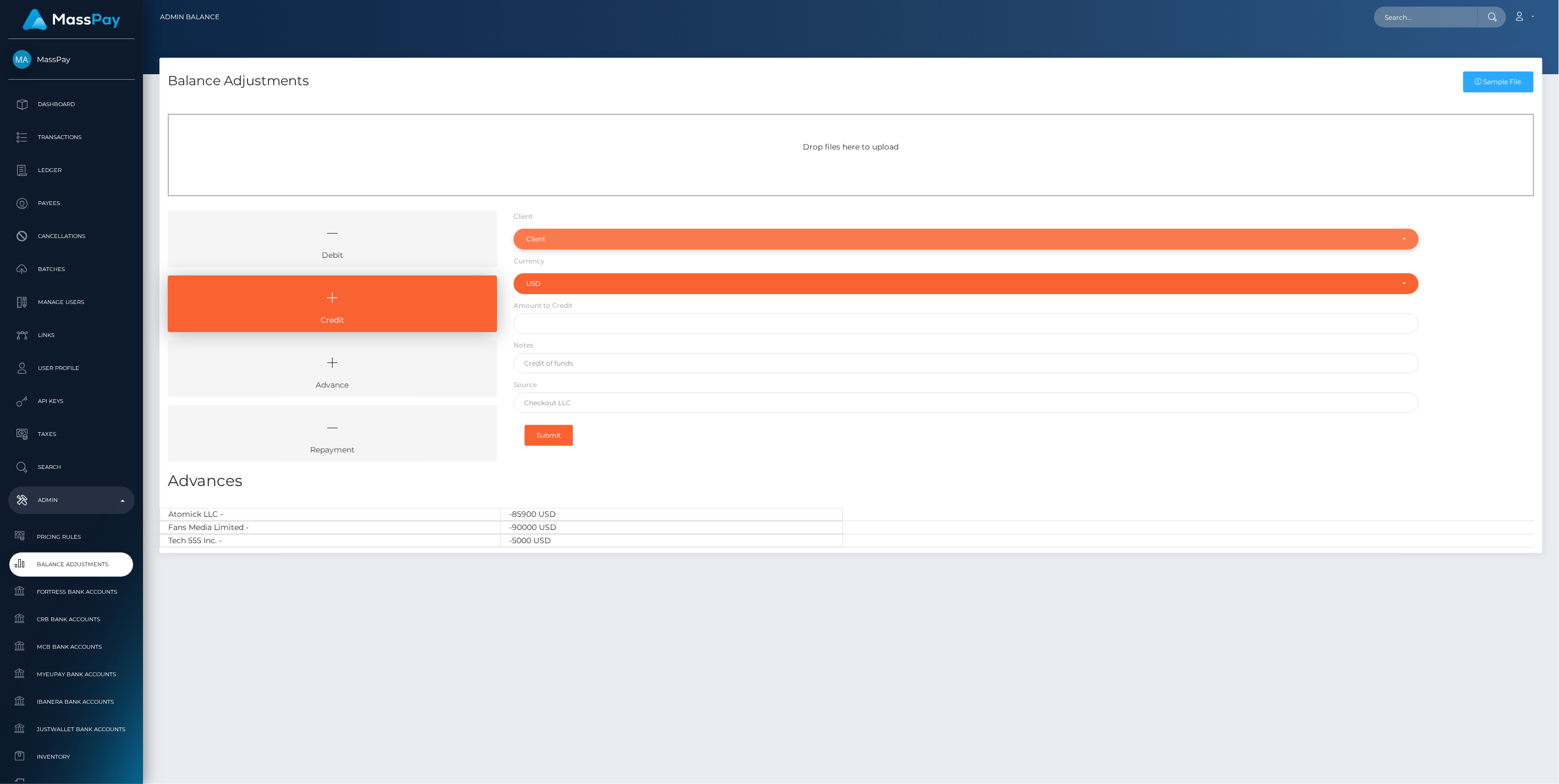
click at [611, 236] on div "Client" at bounding box center [960, 239] width 867 height 9
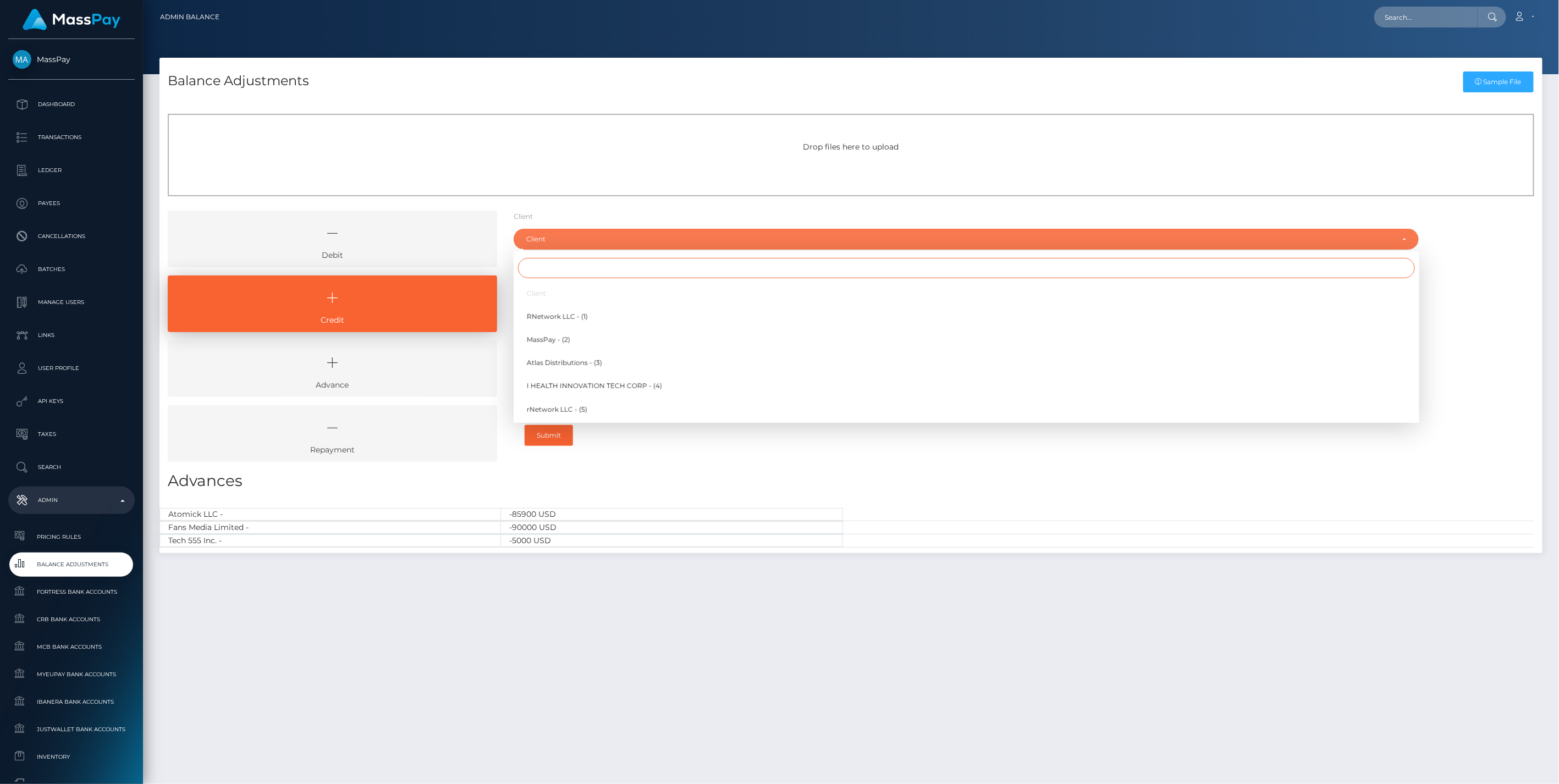
click at [564, 272] on input "Search" at bounding box center [966, 268] width 897 height 20
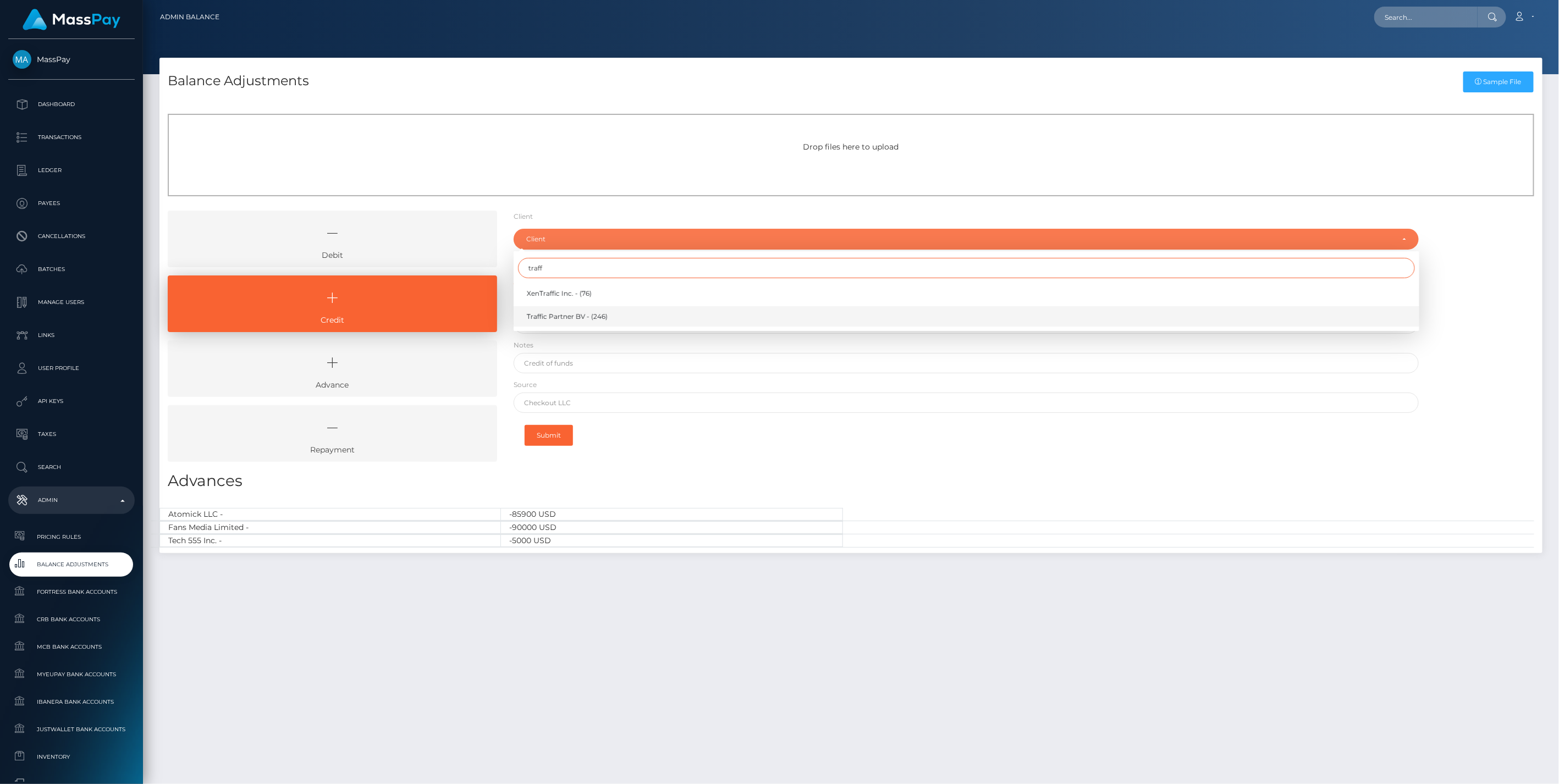
type input "traff"
click at [554, 315] on span "Traffic Partner BV - (246)" at bounding box center [567, 317] width 81 height 10
select select "246"
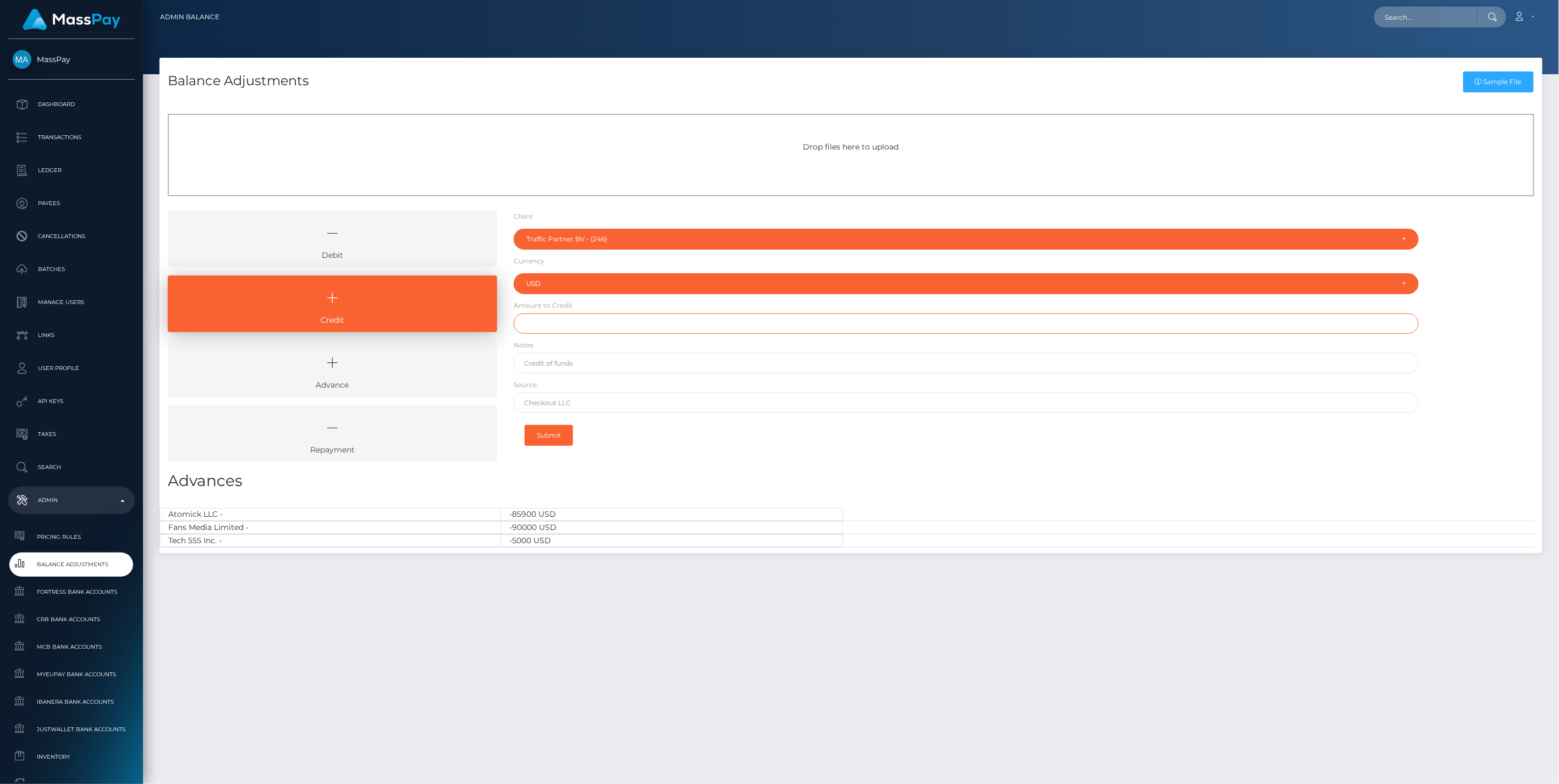
click at [554, 322] on input "text" at bounding box center [966, 323] width 906 height 20
type input "$203,102.86"
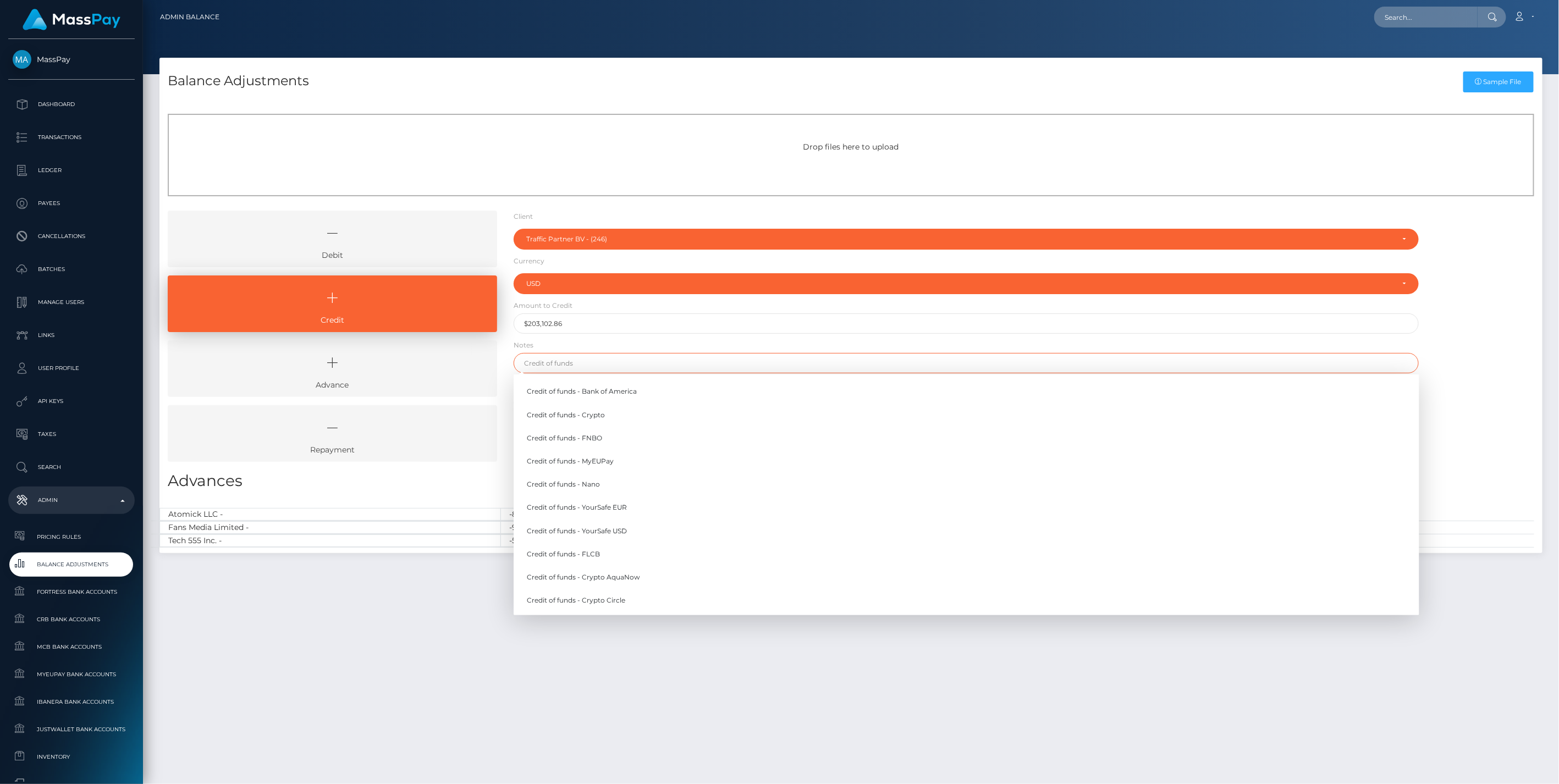
click at [546, 365] on input "text" at bounding box center [966, 363] width 906 height 20
click at [595, 435] on link "Credit of funds - FNBO" at bounding box center [966, 438] width 906 height 20
click at [611, 364] on input "Credit of funds - FNBO" at bounding box center [966, 363] width 906 height 20
click at [632, 509] on link "Credit of funds - YourSafe EUR" at bounding box center [966, 507] width 906 height 20
type input "Credit of funds - YourSafe EUR"
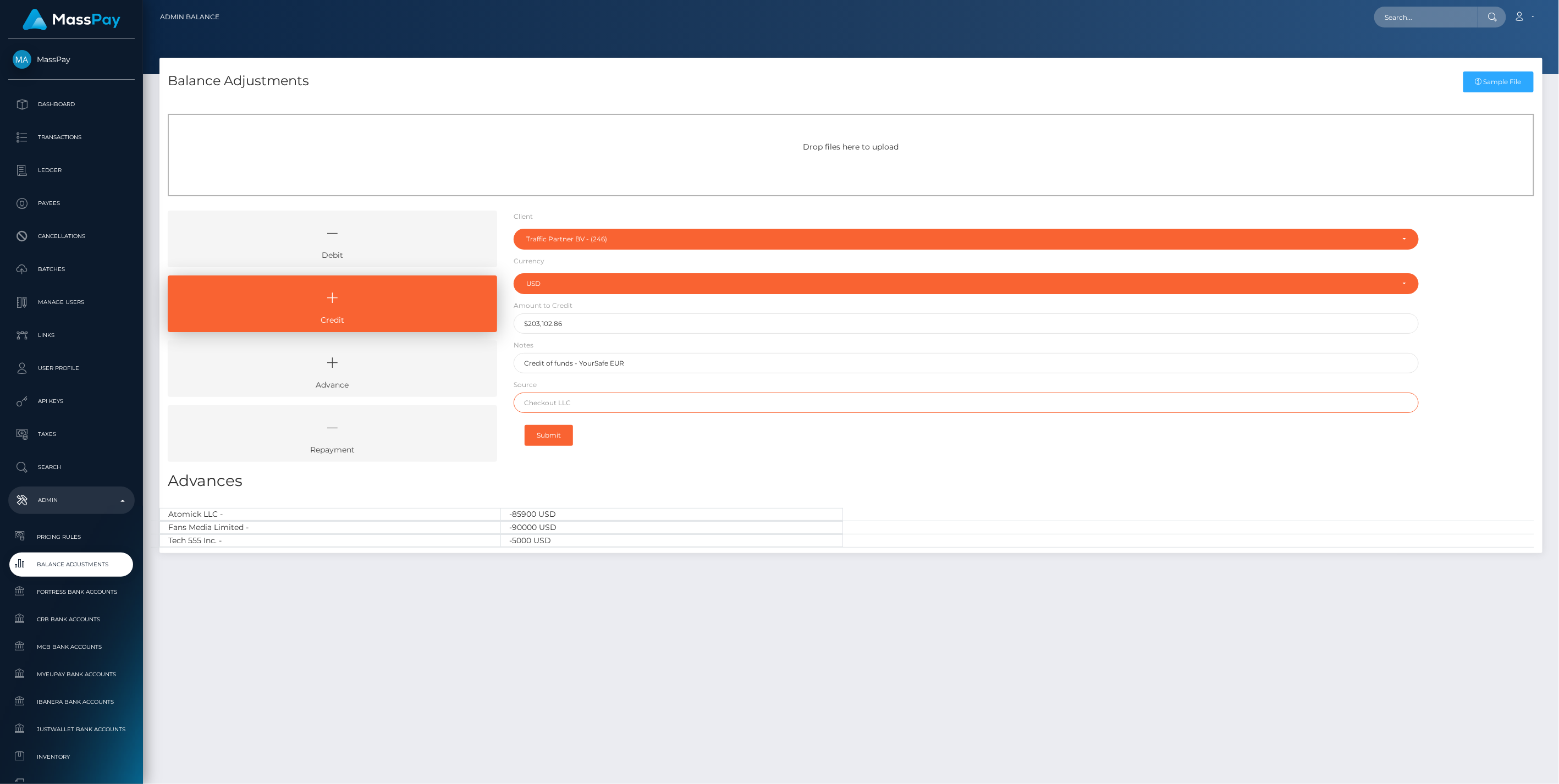
click at [570, 402] on input "text" at bounding box center [966, 402] width 906 height 20
paste input "TRUST PAY, A.S."
type input "TRUST PAY, A.S."
click at [548, 434] on button "Submit" at bounding box center [548, 436] width 48 height 21
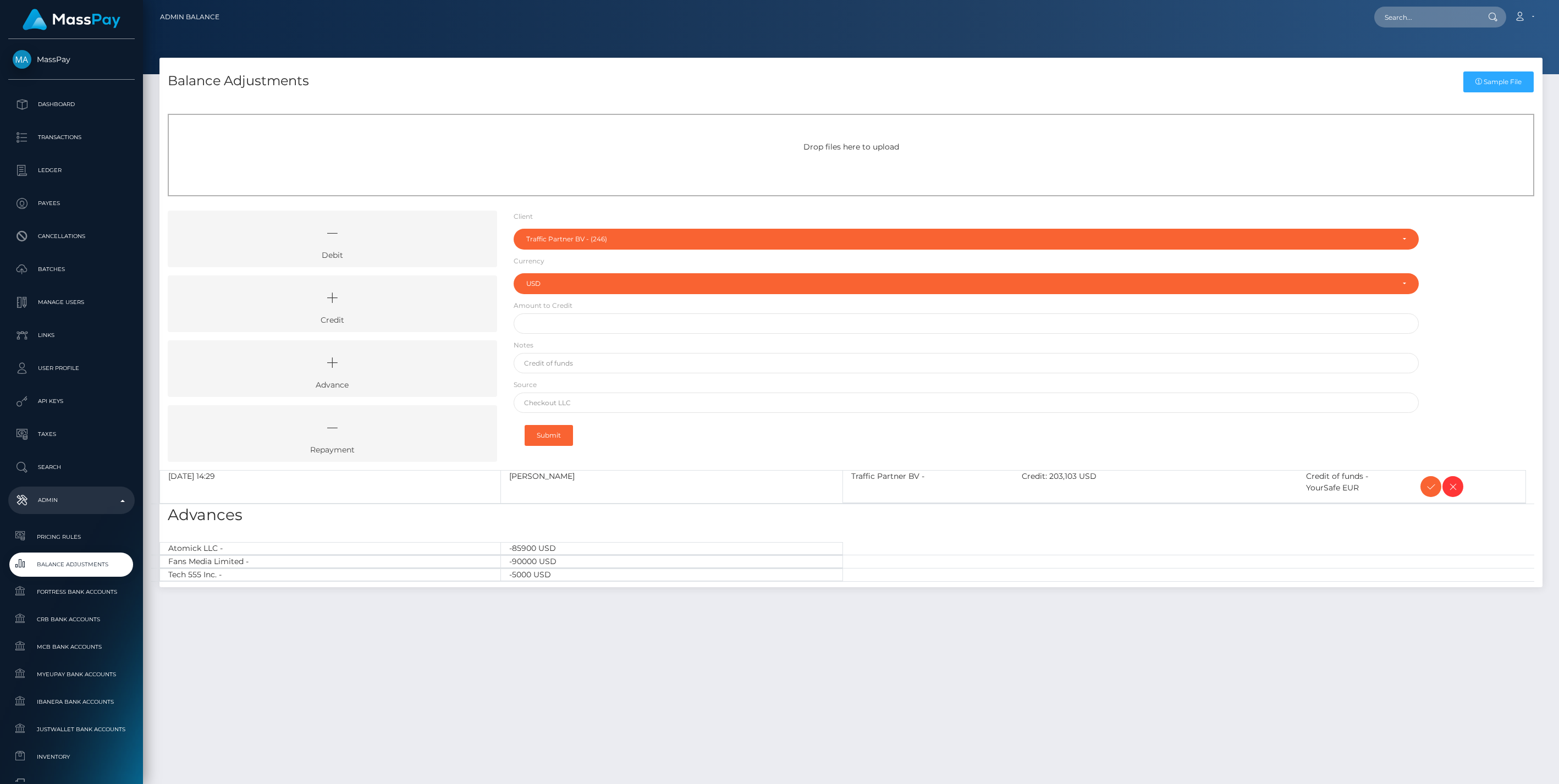
select select "246"
select select "USD"
click at [1430, 488] on icon at bounding box center [1430, 487] width 13 height 14
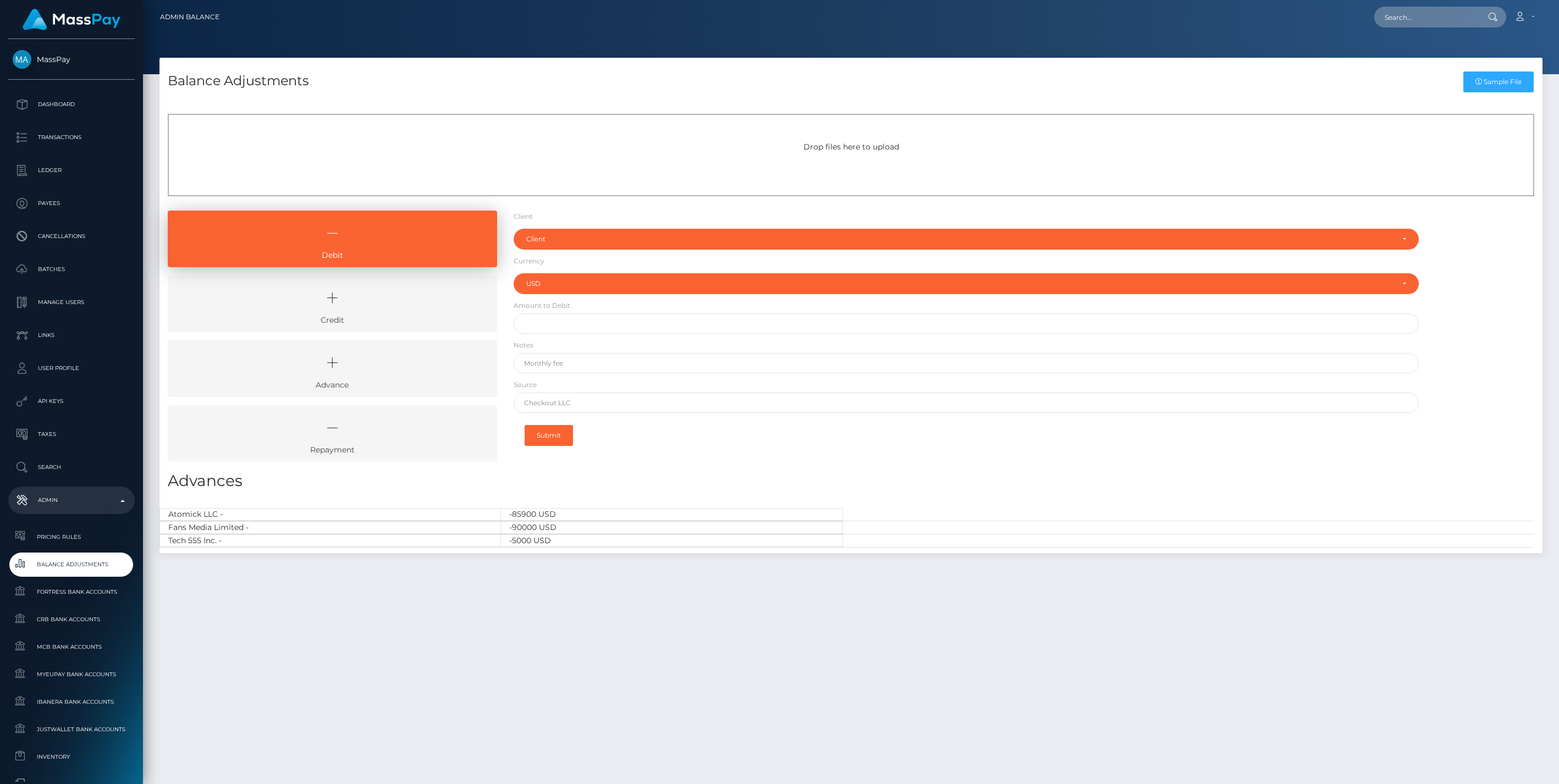
select select "USD"
click at [391, 305] on icon at bounding box center [332, 297] width 304 height 33
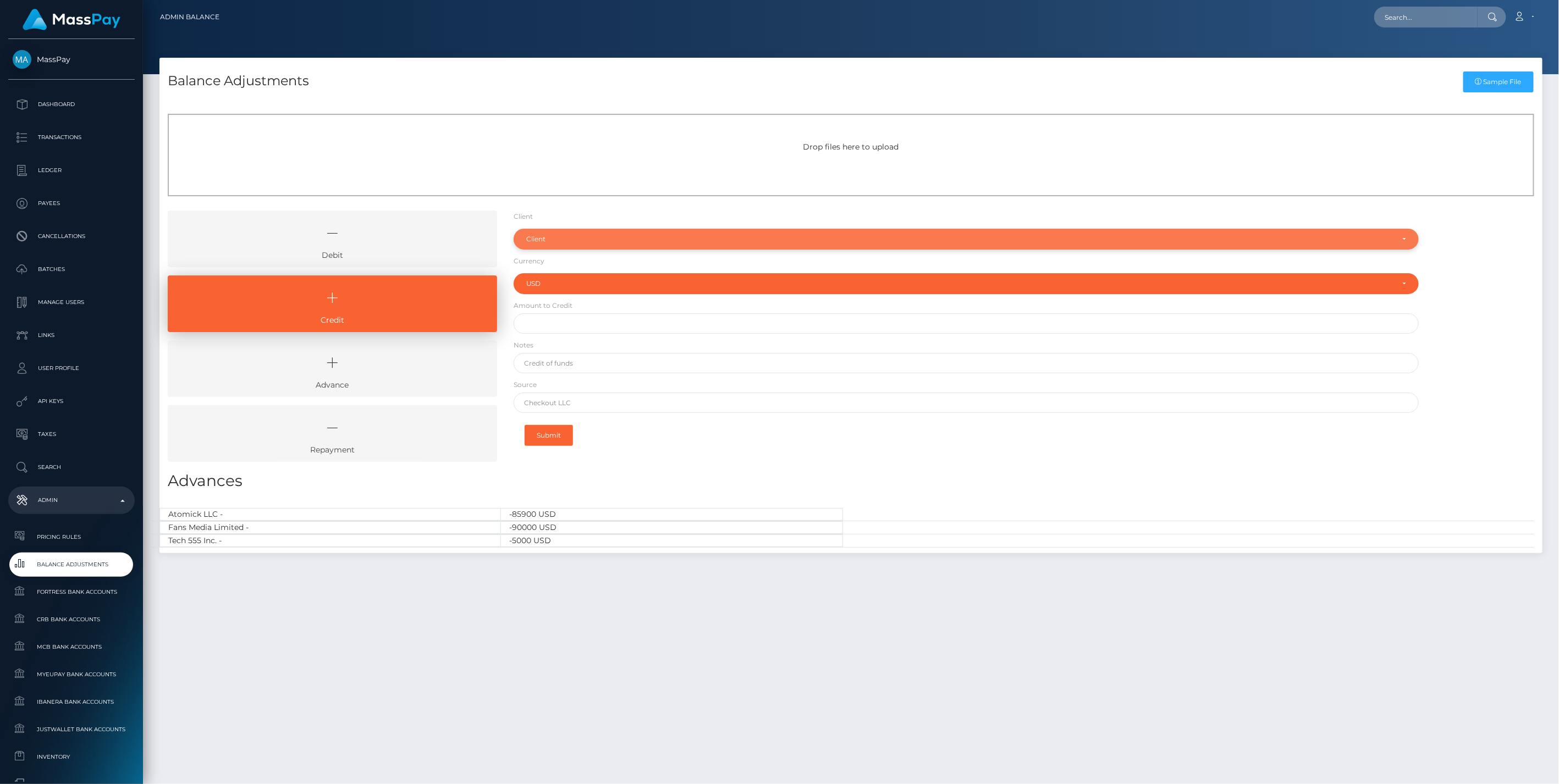
click at [613, 238] on div "Client" at bounding box center [960, 239] width 867 height 9
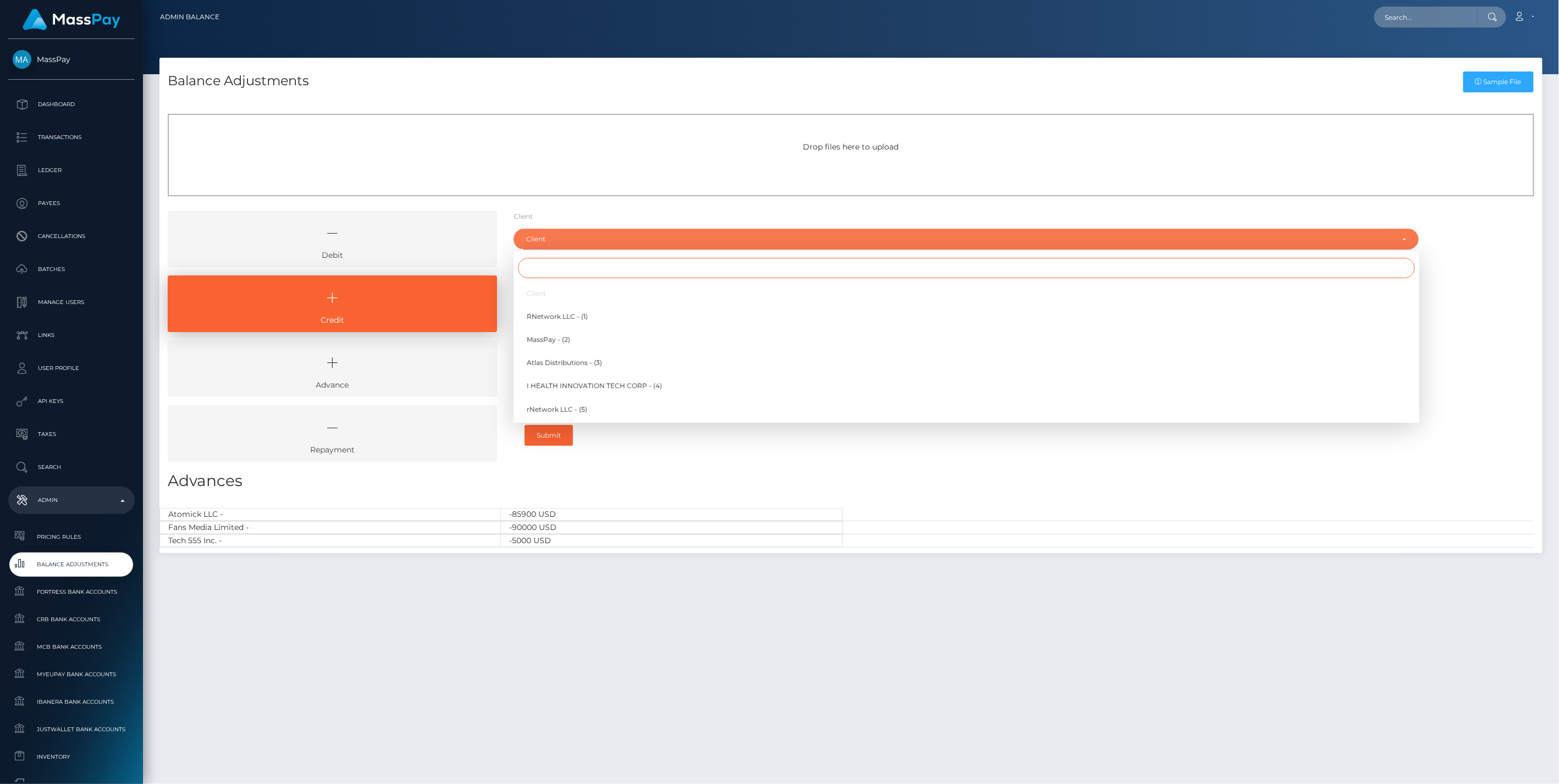
click at [555, 268] on input "Search" at bounding box center [966, 268] width 897 height 20
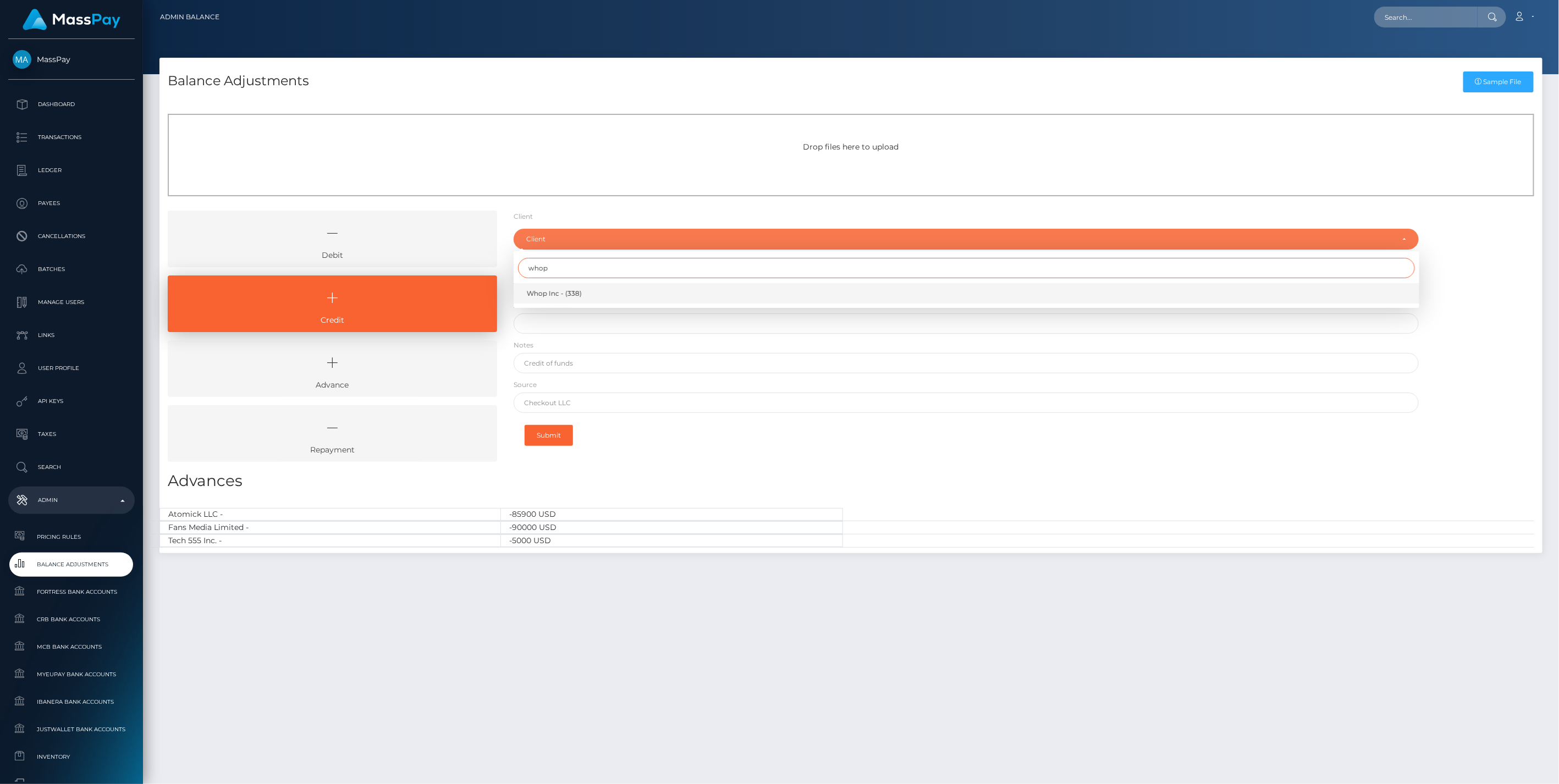
type input "whop"
click at [562, 294] on span "Whop Inc - (338)" at bounding box center [554, 294] width 55 height 10
select select "338"
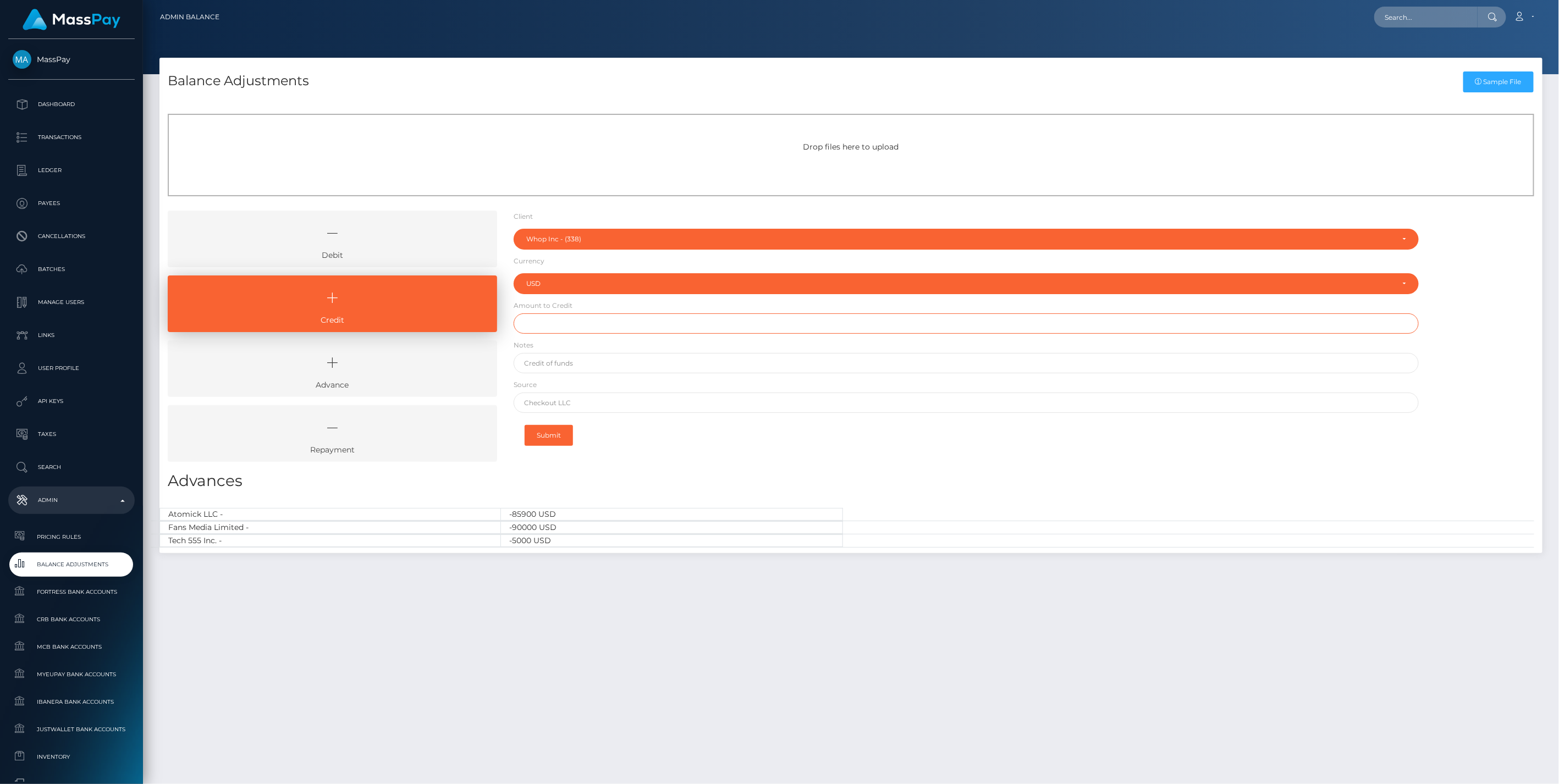
click at [540, 333] on input "text" at bounding box center [966, 323] width 906 height 20
type input "$80,686.08"
click at [595, 367] on input "text" at bounding box center [966, 363] width 906 height 20
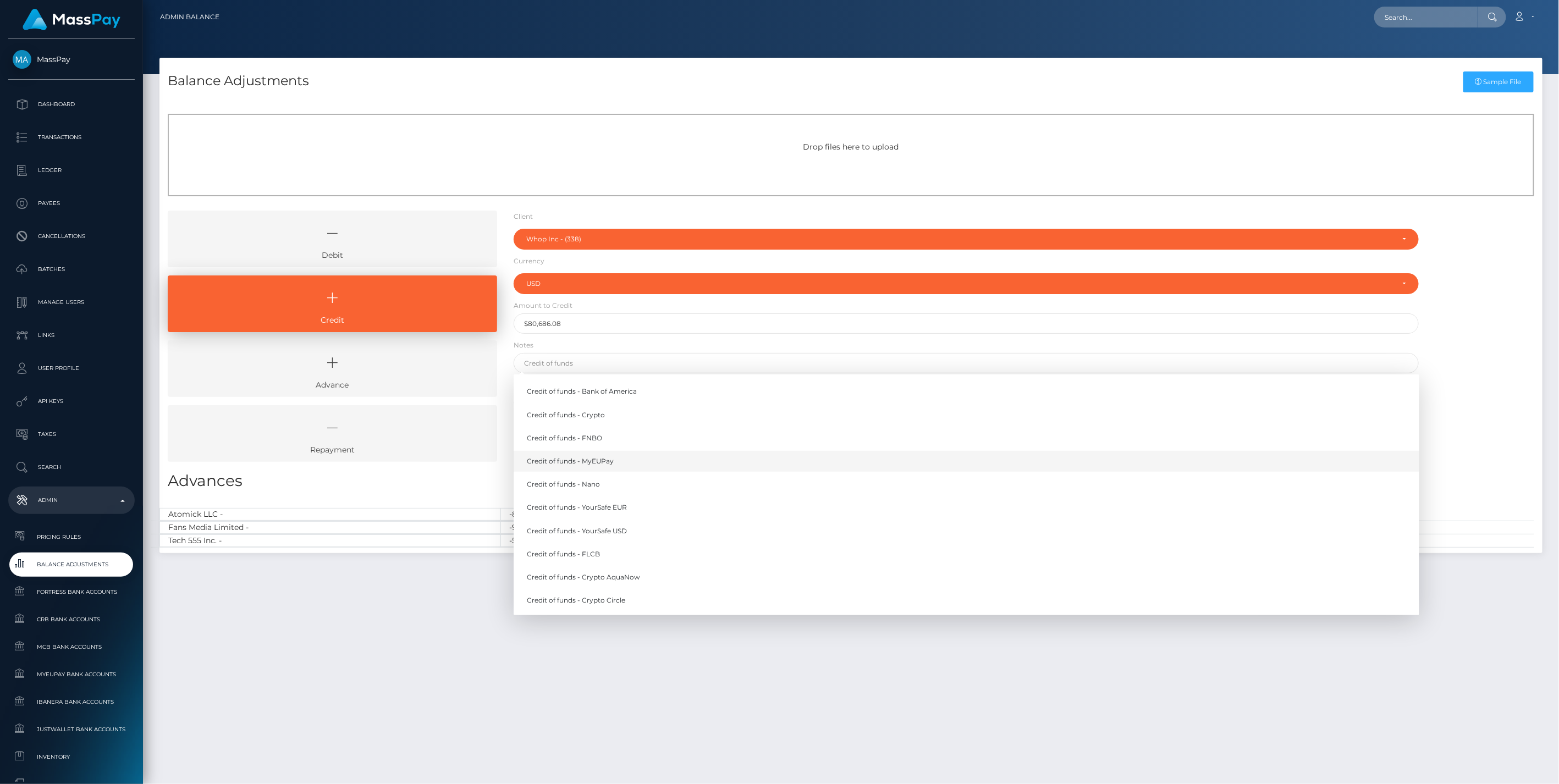
click at [623, 464] on link "Credit of funds - MyEUPay" at bounding box center [966, 461] width 906 height 20
type input "Credit of funds - MyEUPay"
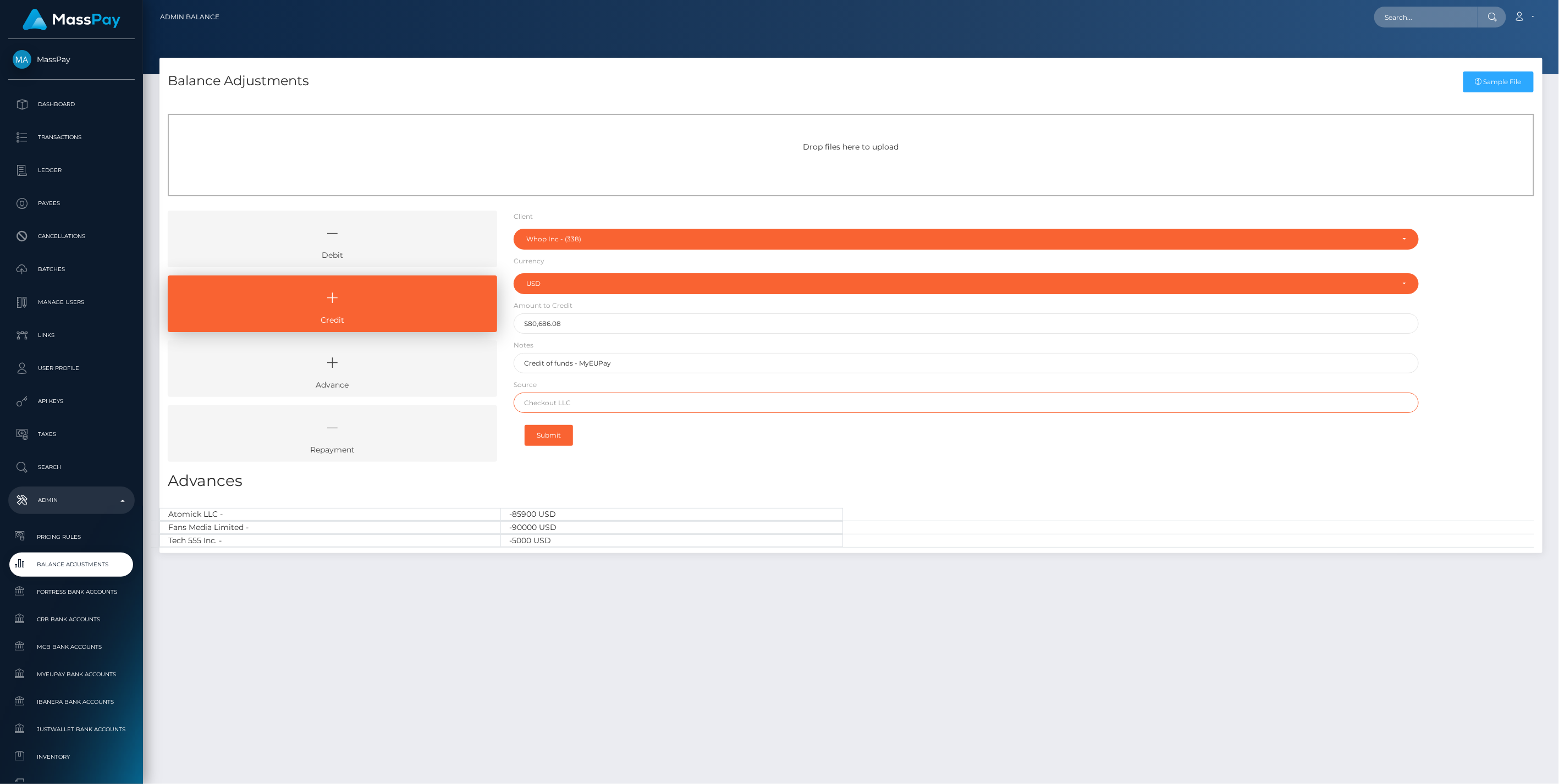
click at [555, 402] on input "text" at bounding box center [966, 402] width 906 height 20
paste input "CHECKOUT SAS"
type input "CHECKOUT SAS"
click at [561, 441] on button "Submit" at bounding box center [548, 436] width 48 height 21
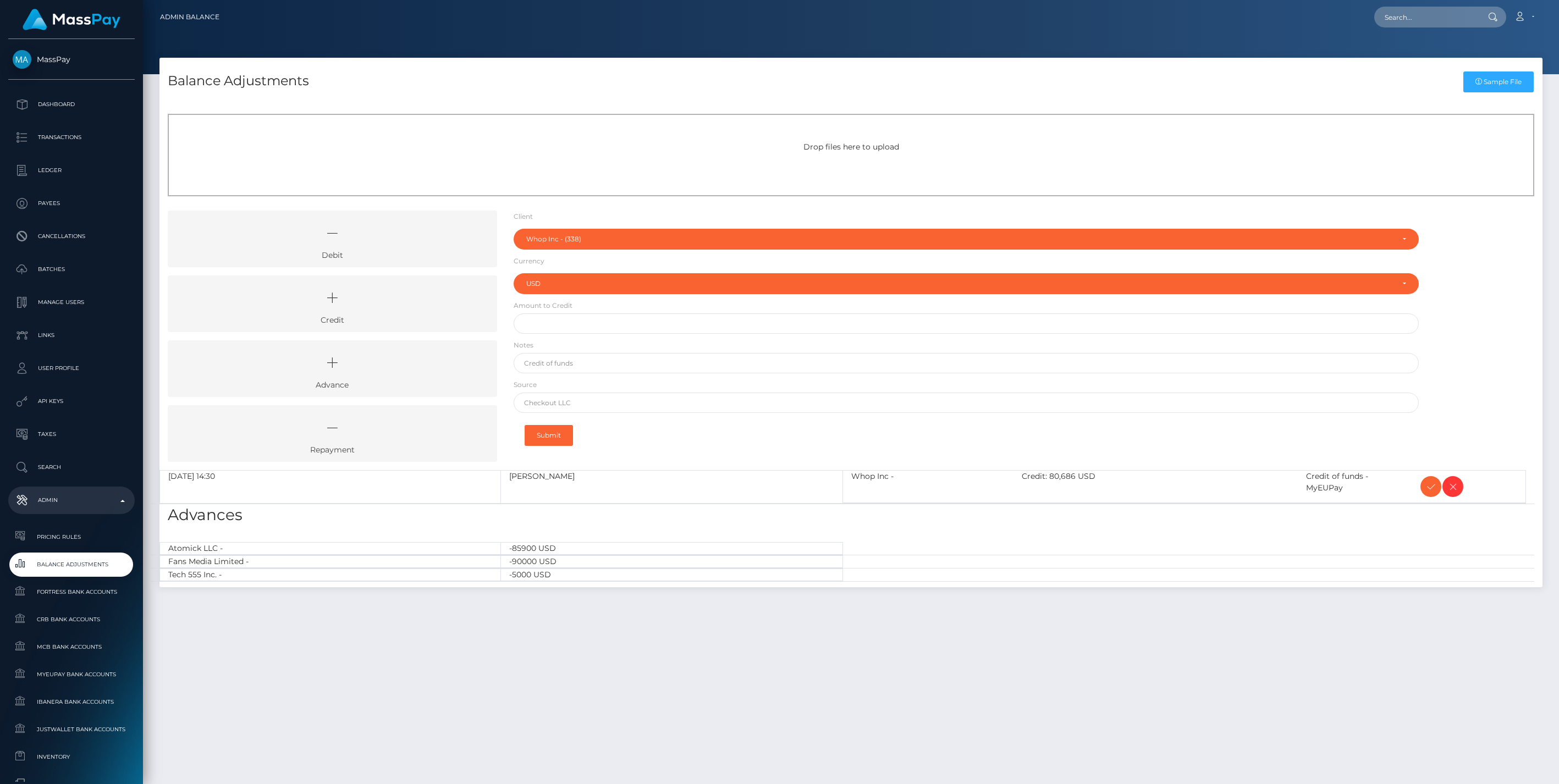
select select "338"
select select "USD"
click at [1430, 485] on icon at bounding box center [1430, 487] width 13 height 14
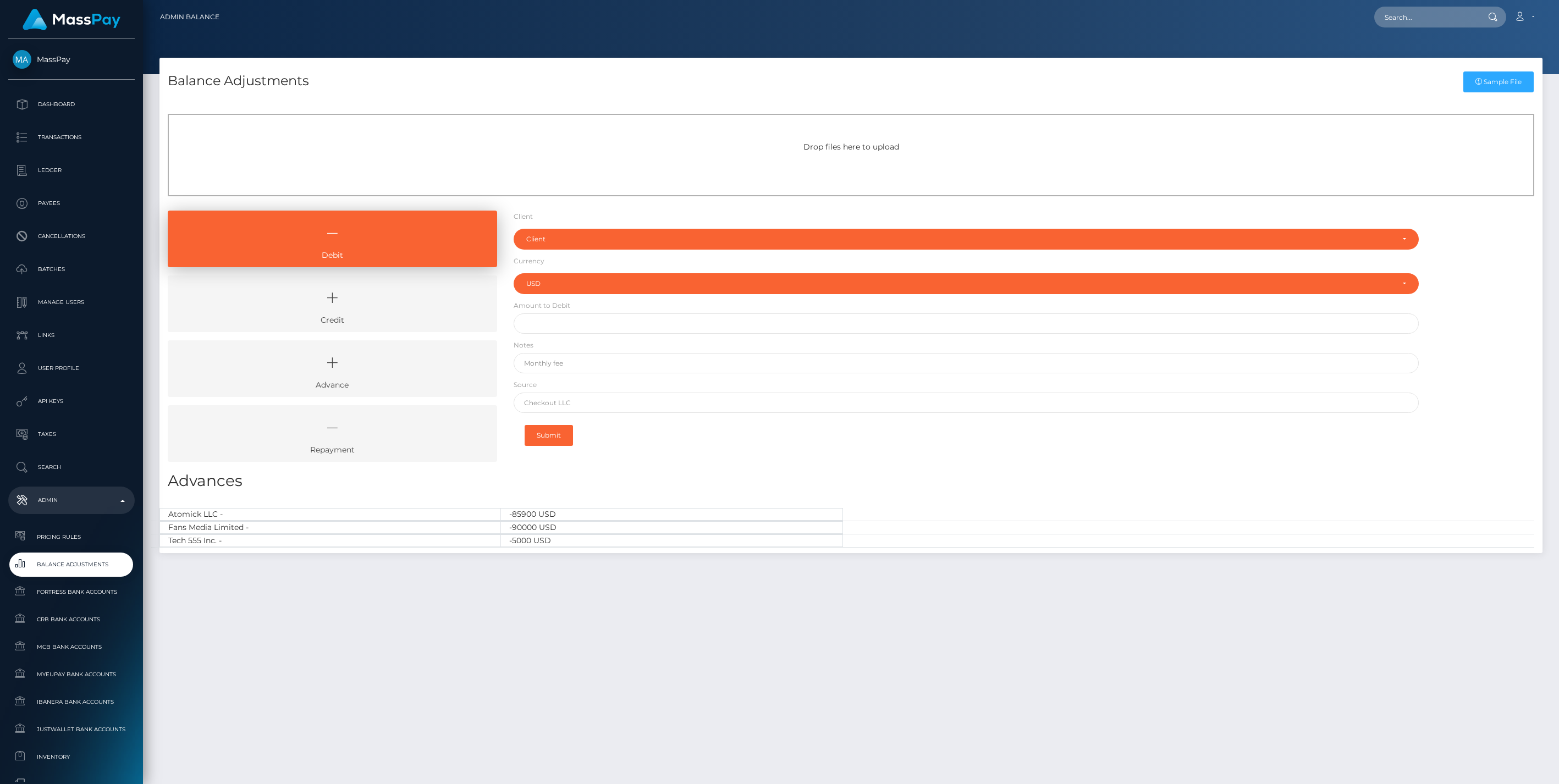
select select "USD"
click at [393, 303] on icon at bounding box center [332, 297] width 304 height 33
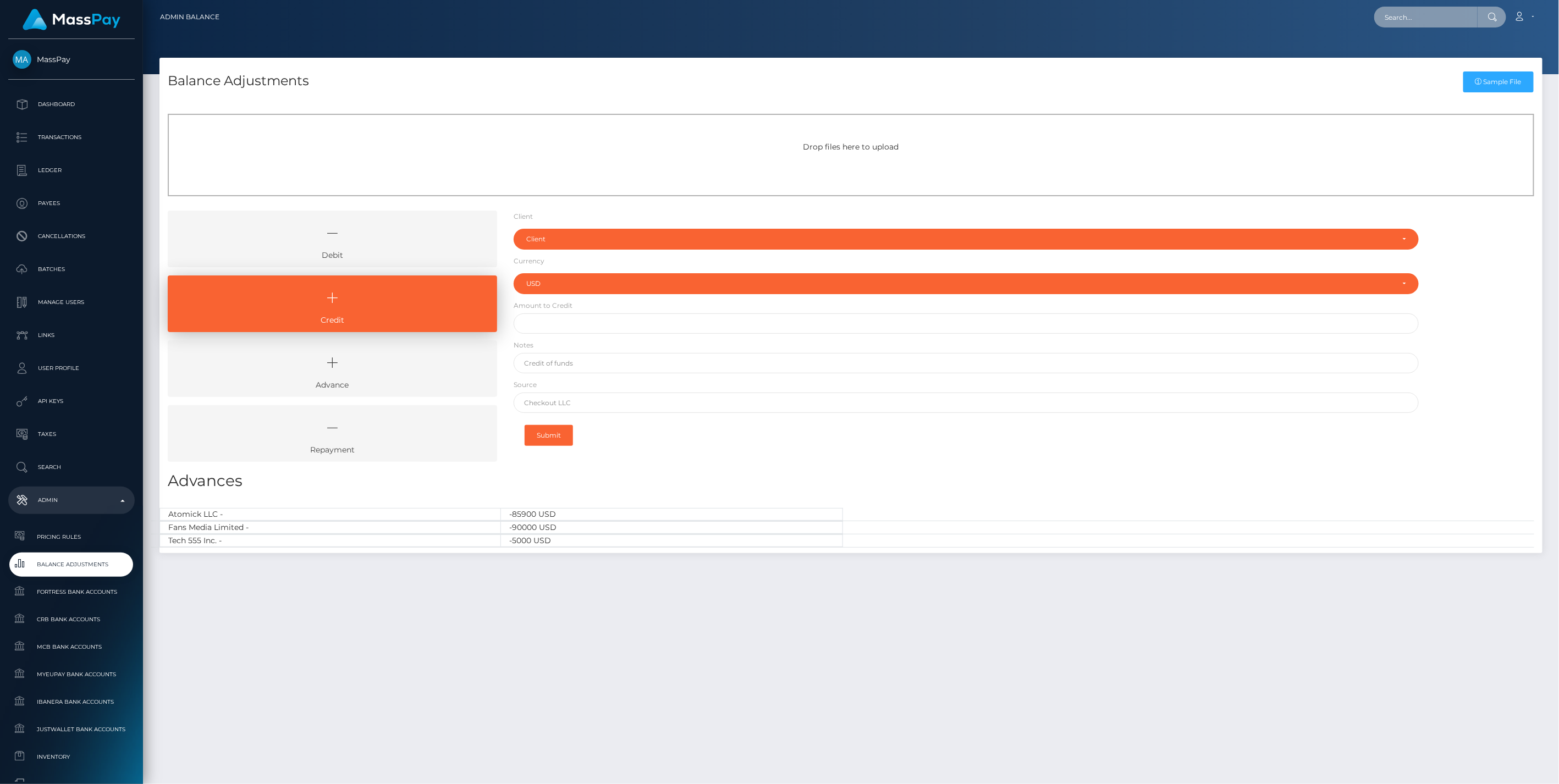
click at [1409, 17] on input "text" at bounding box center [1425, 17] width 104 height 21
paste input "b59cc493-85c7-11f0-8023-0266f44cc279"
type input "b59cc493-85c7-11f0-8023-0266f44cc279"
click at [1398, 55] on link "ADRIANO STELWAGEN (Unlockt.me - )" at bounding box center [1451, 57] width 155 height 20
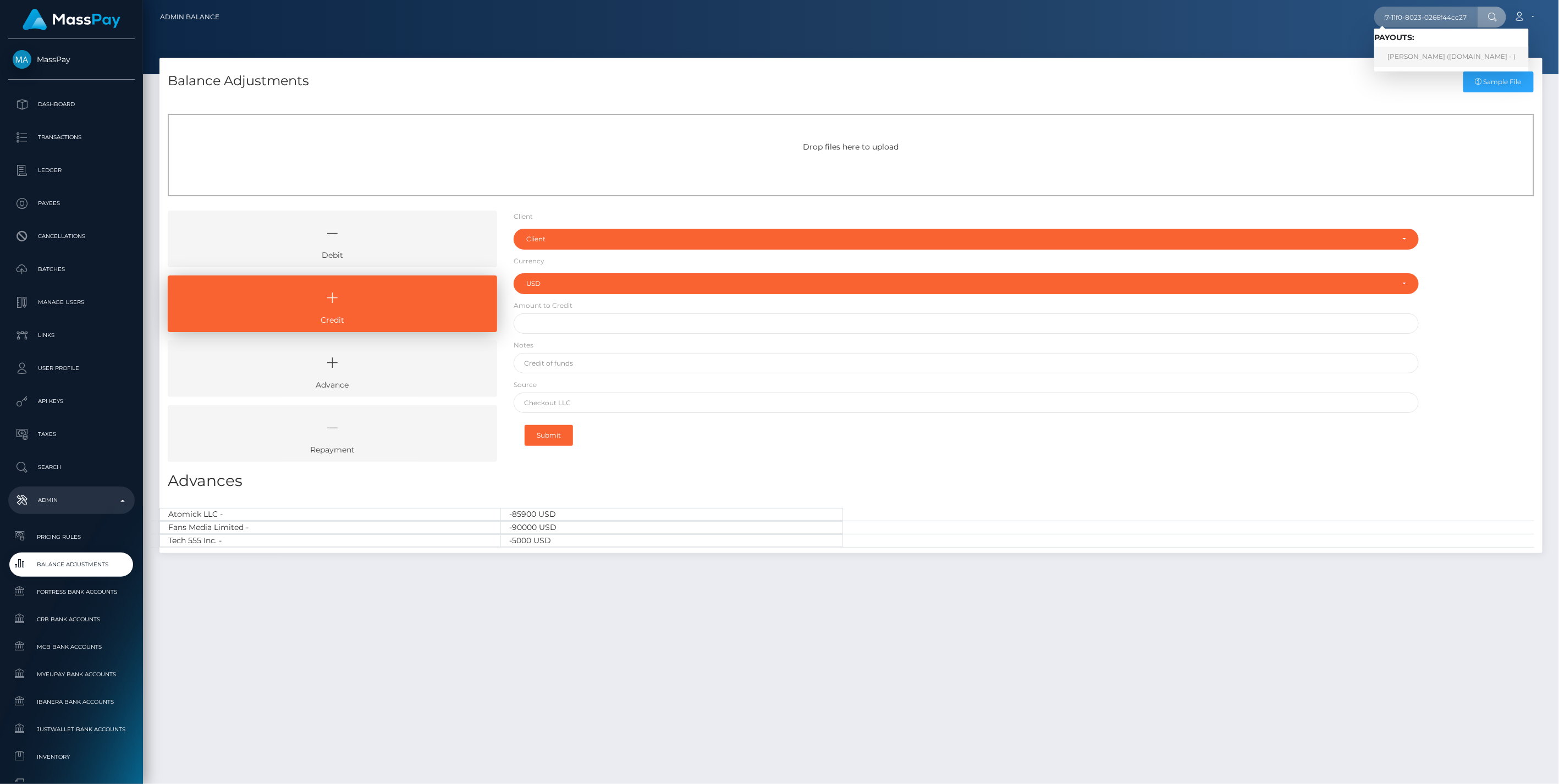
scroll to position [0, 0]
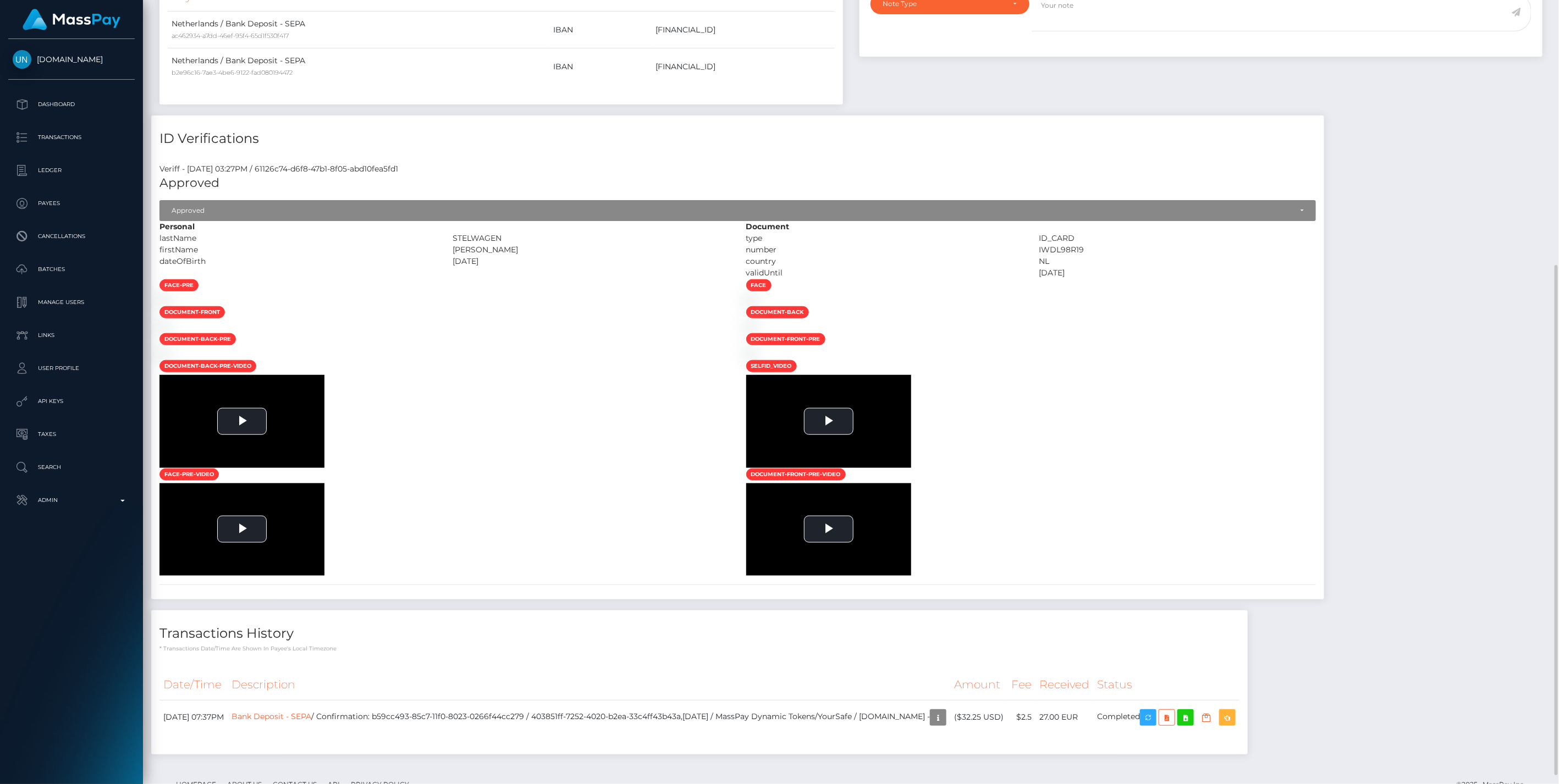
scroll to position [1287, 0]
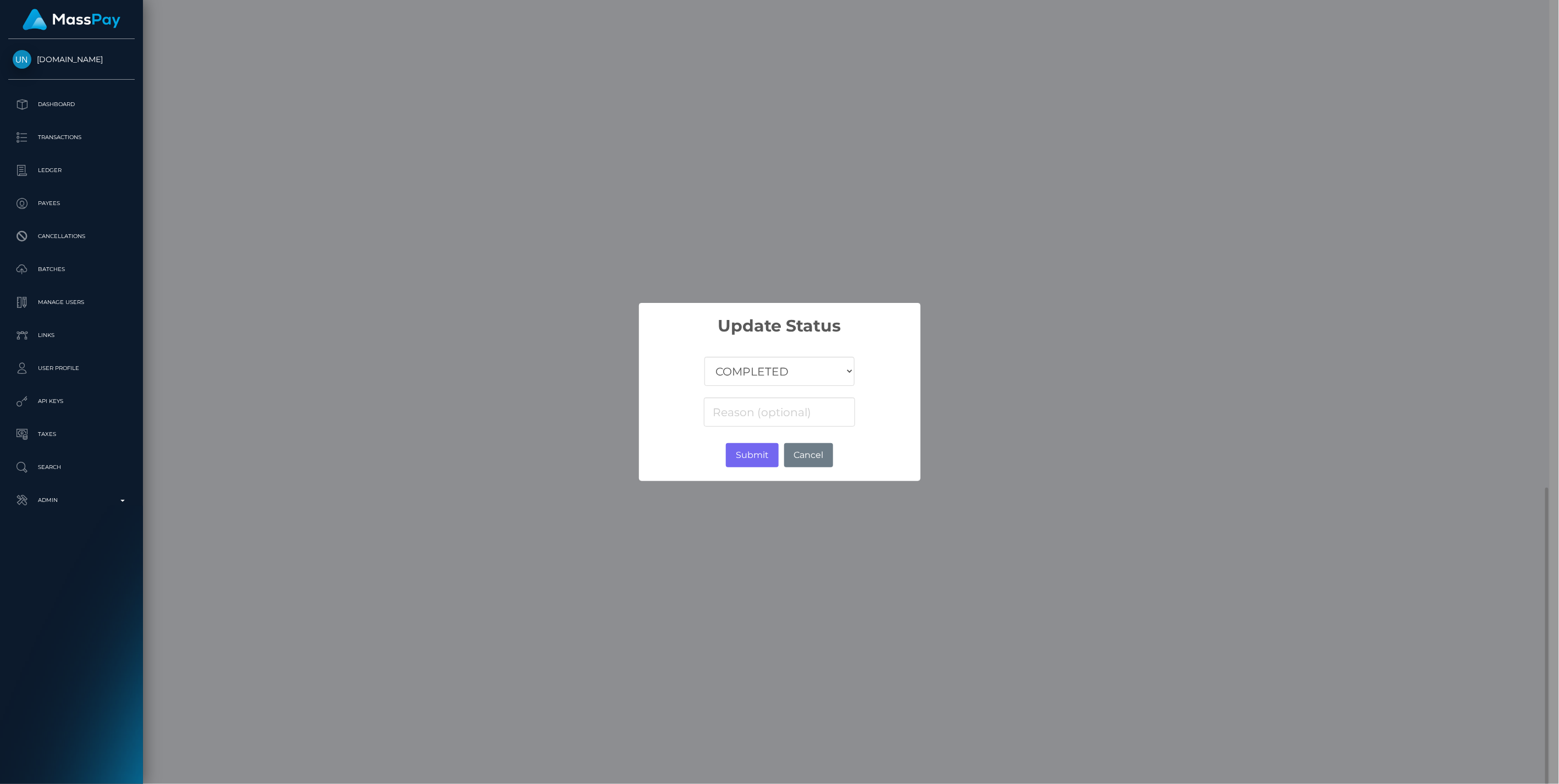
scroll to position [549637, 549354]
click at [762, 365] on select "COMPLETED CANCELLED READY_FOR_PICKUP PROCESSING" at bounding box center [779, 371] width 150 height 29
select select "CANCELLED"
click at [705, 357] on select "COMPLETED CANCELLED READY_FOR_PICKUP PROCESSING" at bounding box center [779, 371] width 150 height 29
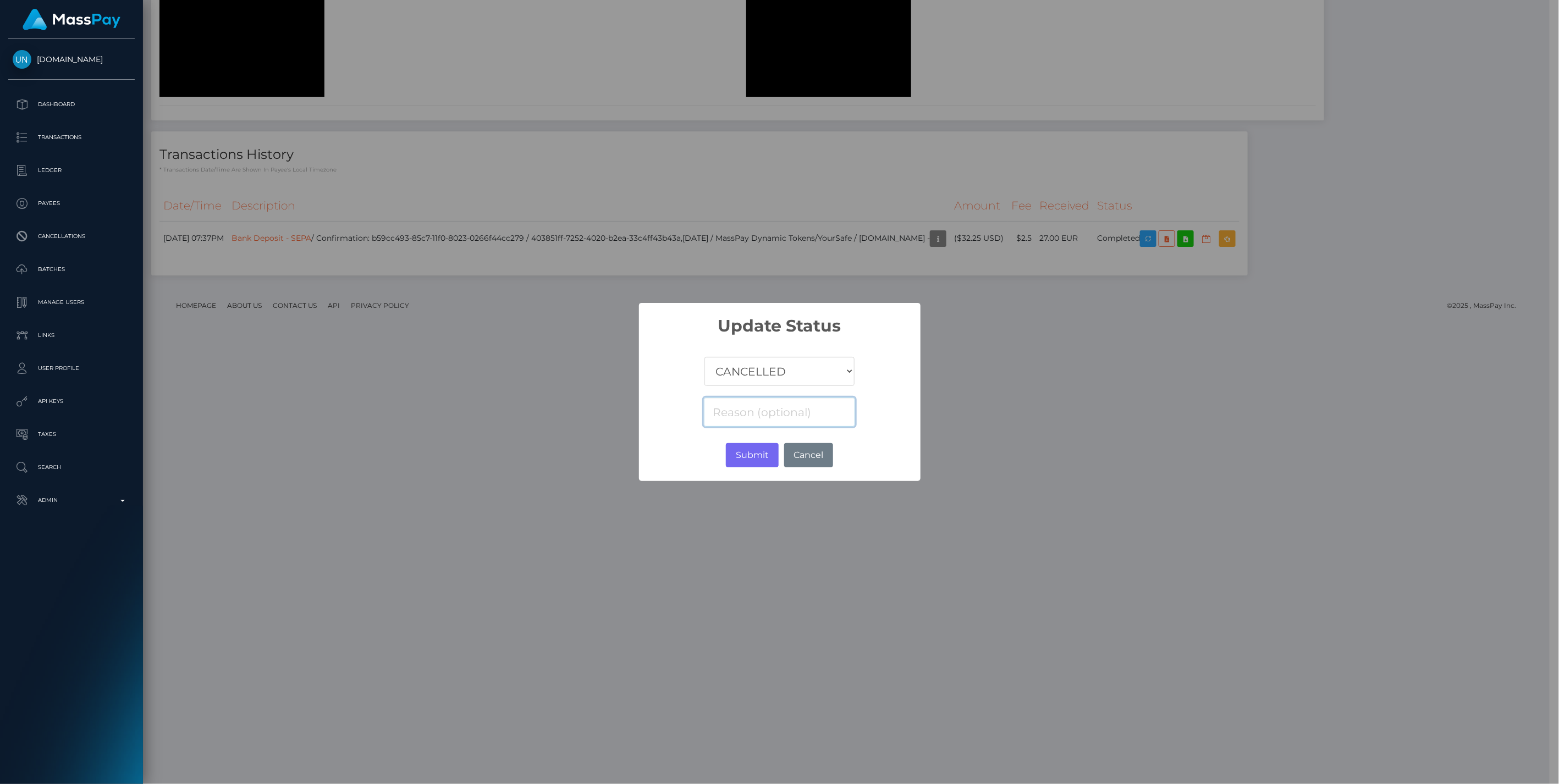
click at [742, 413] on input at bounding box center [778, 412] width 150 height 29
paste input "Return of transaction #J761WAIF, Transaction not accepted, please contact benef…"
type input "Return of transaction #J761WAIF, Transaction not accepted, please contact benef…"
click at [748, 457] on button "Submit" at bounding box center [752, 455] width 52 height 24
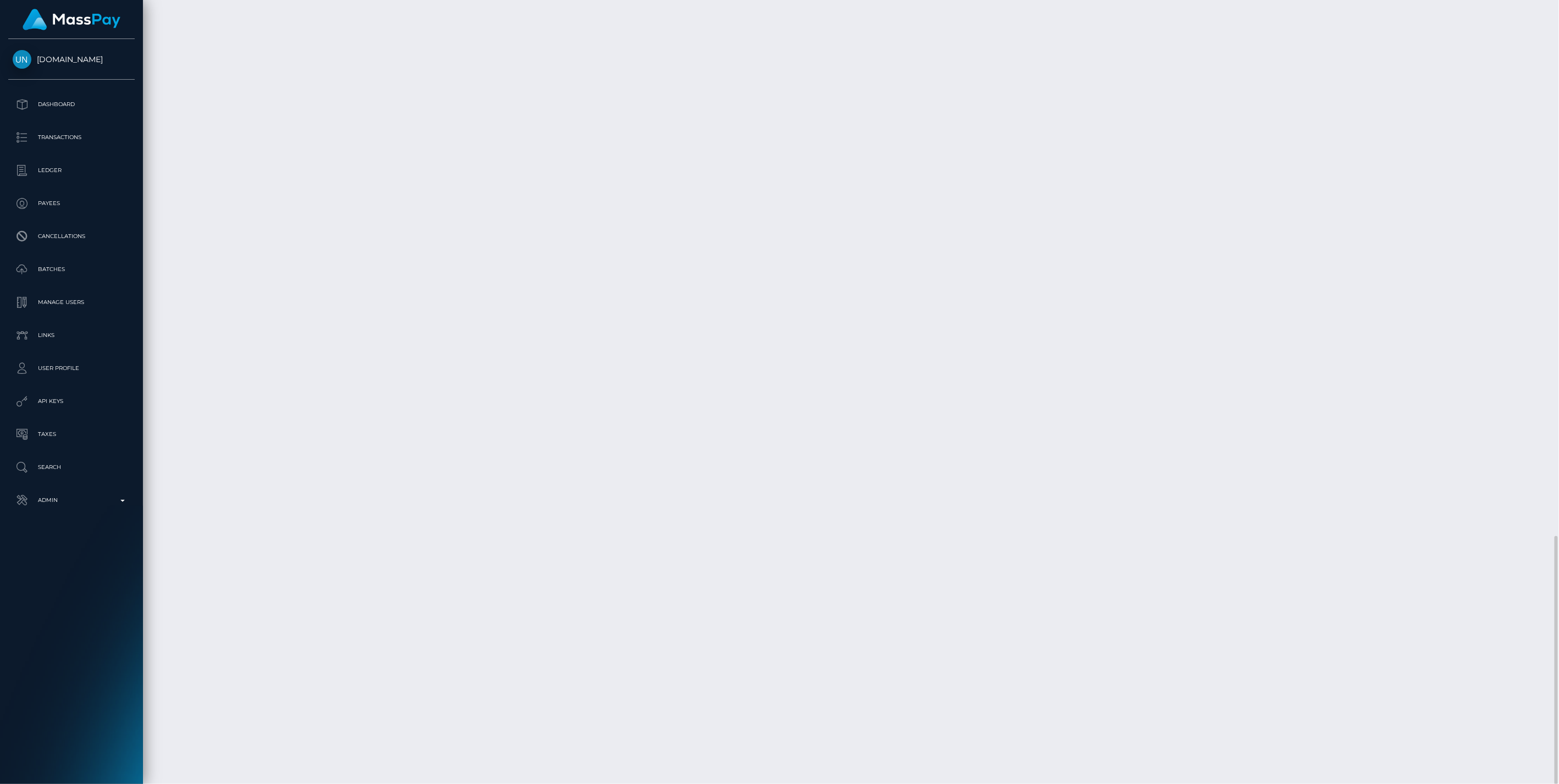
scroll to position [132, 449]
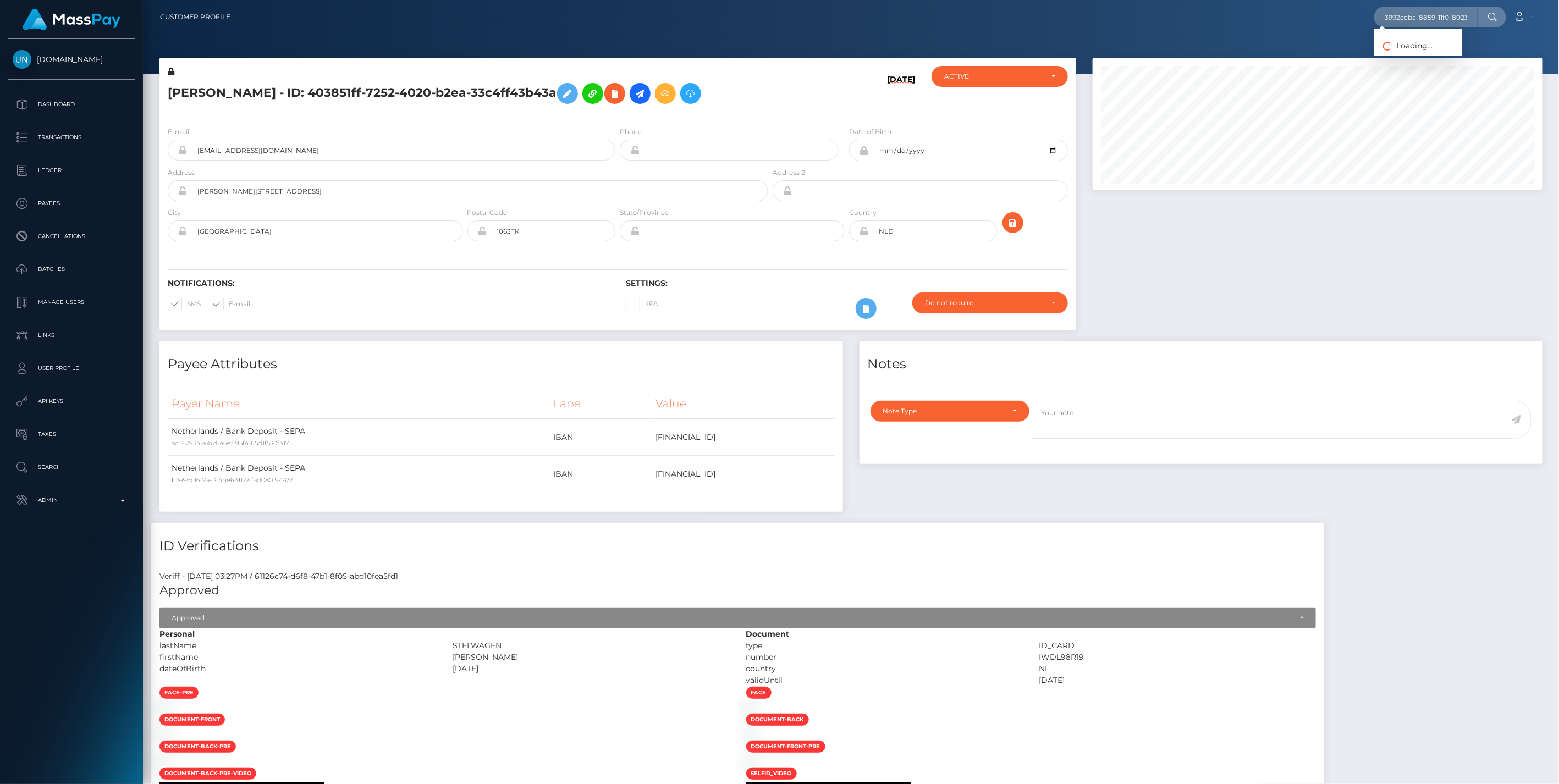
scroll to position [132, 449]
type input "3992ecba-8859-11f0-8023-0266f44cc279"
click at [1415, 55] on link "AURELIE LEA MARIE CHANTAL JEANINE UBACH (Unlockt.me - )" at bounding box center [1525, 57] width 304 height 20
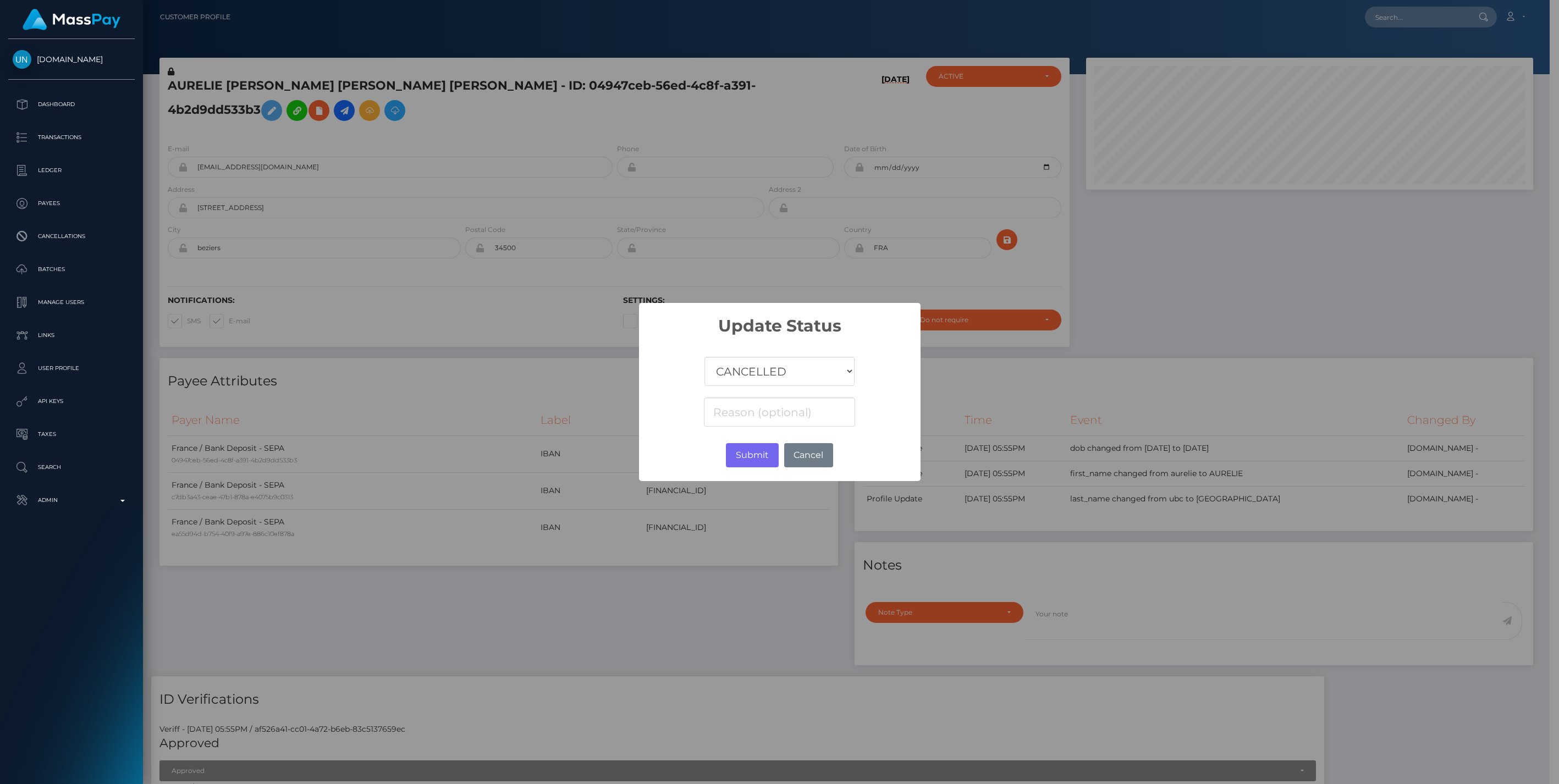
select select "CANCELLED"
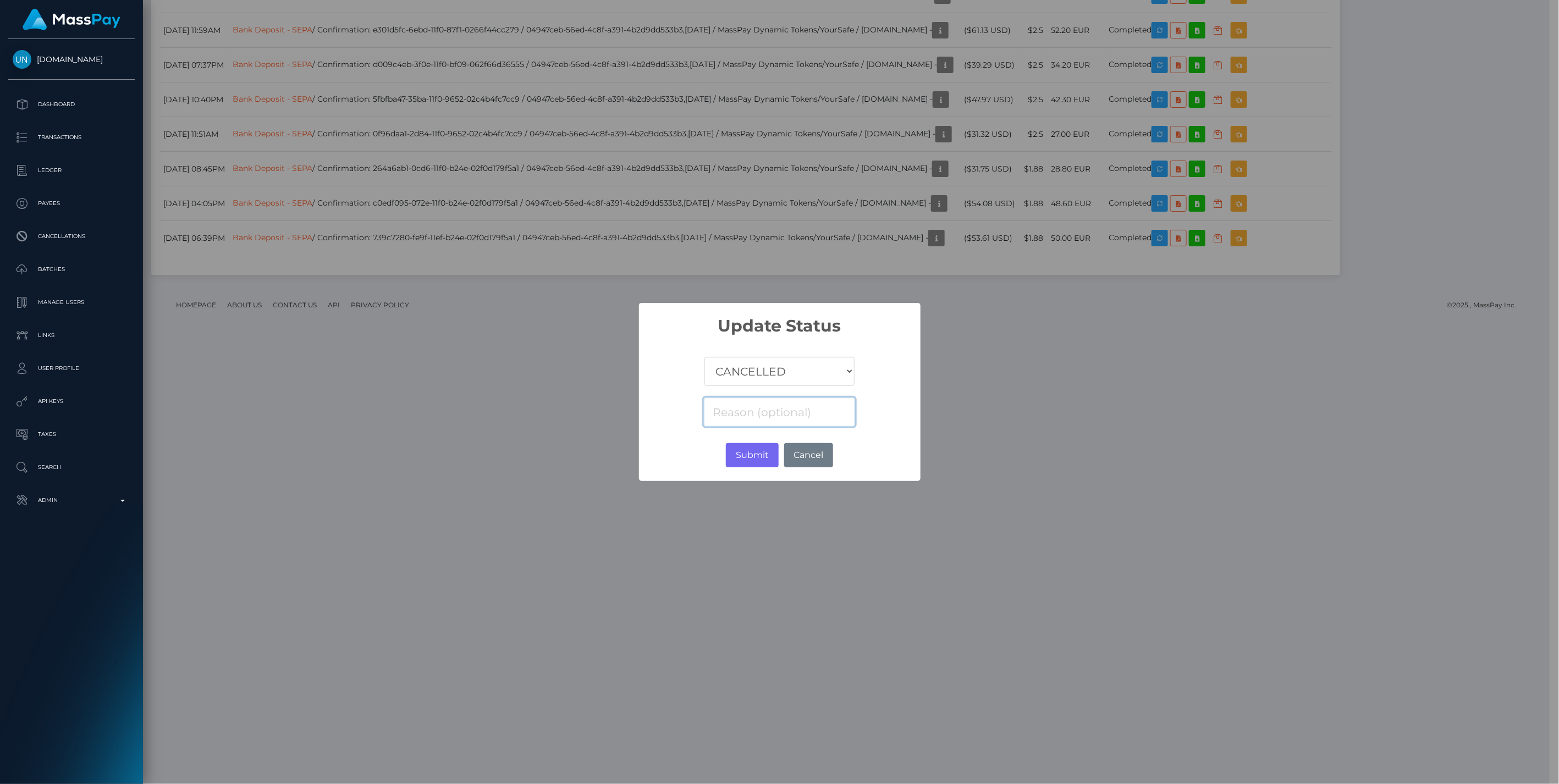
click at [718, 414] on input at bounding box center [778, 412] width 150 height 29
paste input "Return of transaction #B2ACYCLQ, Transaction not accepted, please contact benef…"
type input "Return of transaction #B2ACYCLQ, Transaction not accepted, please contact benef…"
click at [757, 458] on button "Submit" at bounding box center [752, 455] width 52 height 24
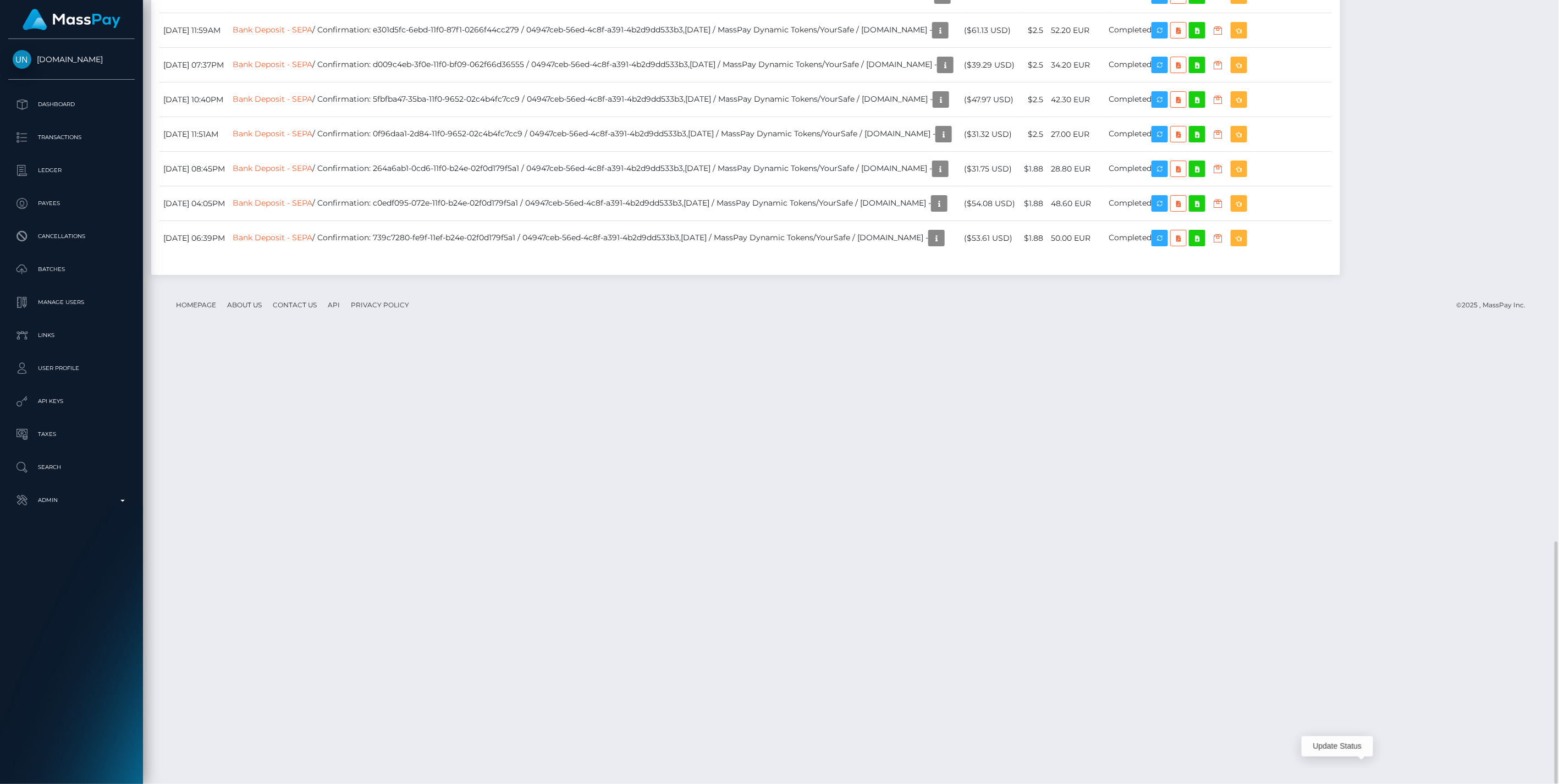
scroll to position [132, 449]
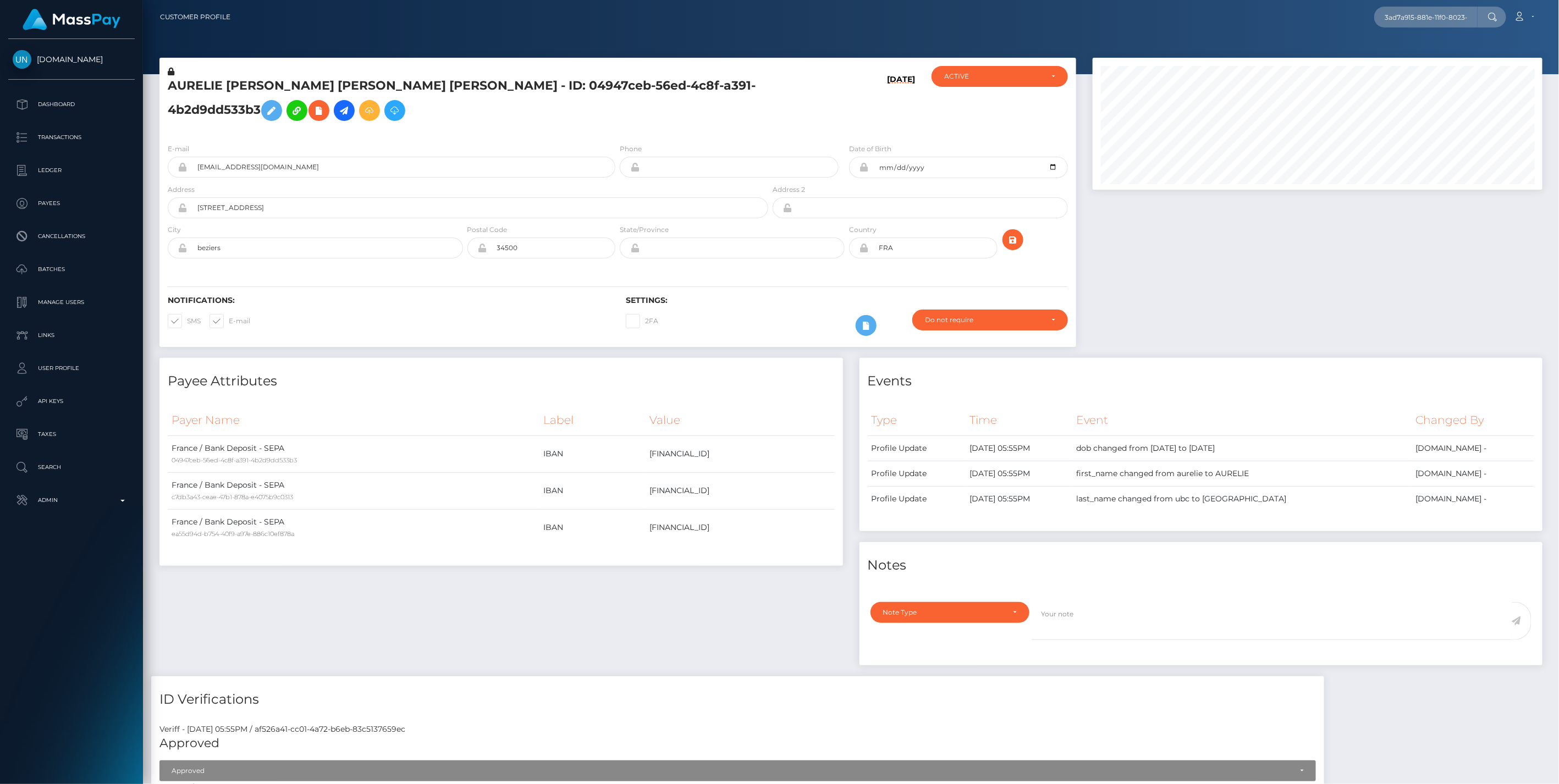
scroll to position [0, 44]
type input "3ad7a915-881e-11f0-8023-0266f44cc279"
click at [1410, 56] on link "[PERSON_NAME] ([DOMAIN_NAME] - )" at bounding box center [1451, 57] width 155 height 20
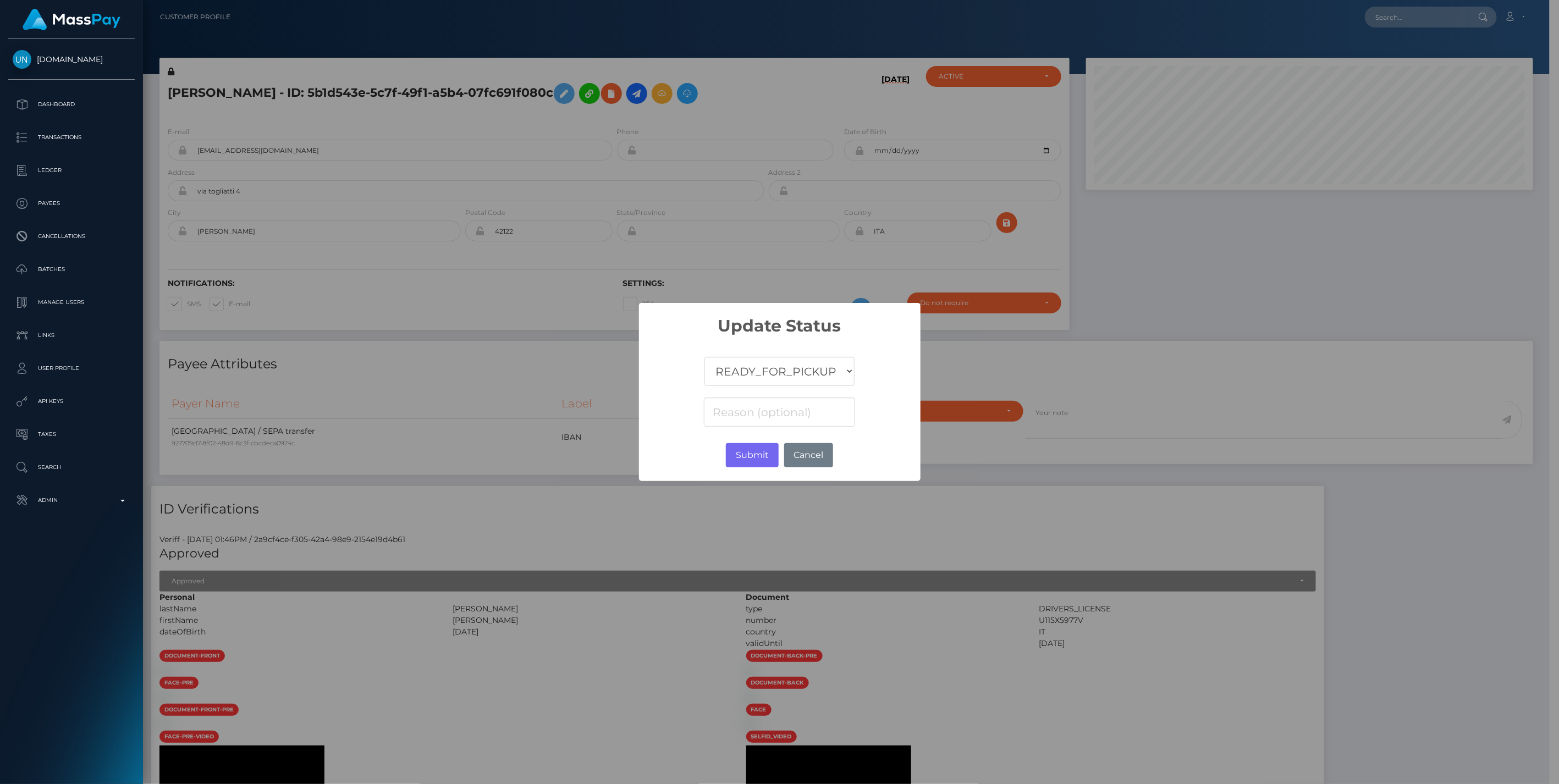
scroll to position [132, 446]
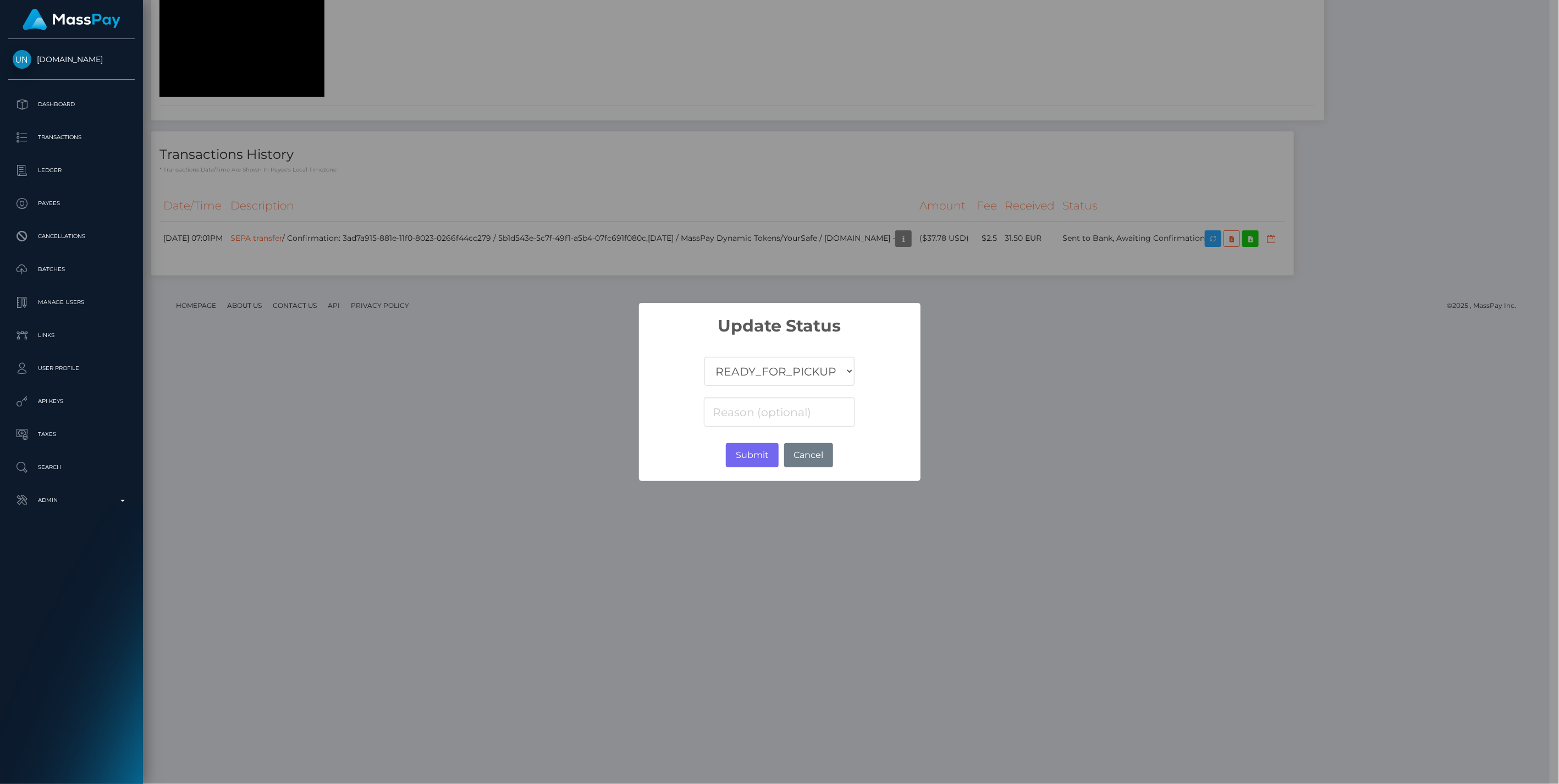
click at [793, 375] on select "COMPLETED CANCELLED READY_FOR_PICKUP PROCESSING" at bounding box center [779, 371] width 150 height 29
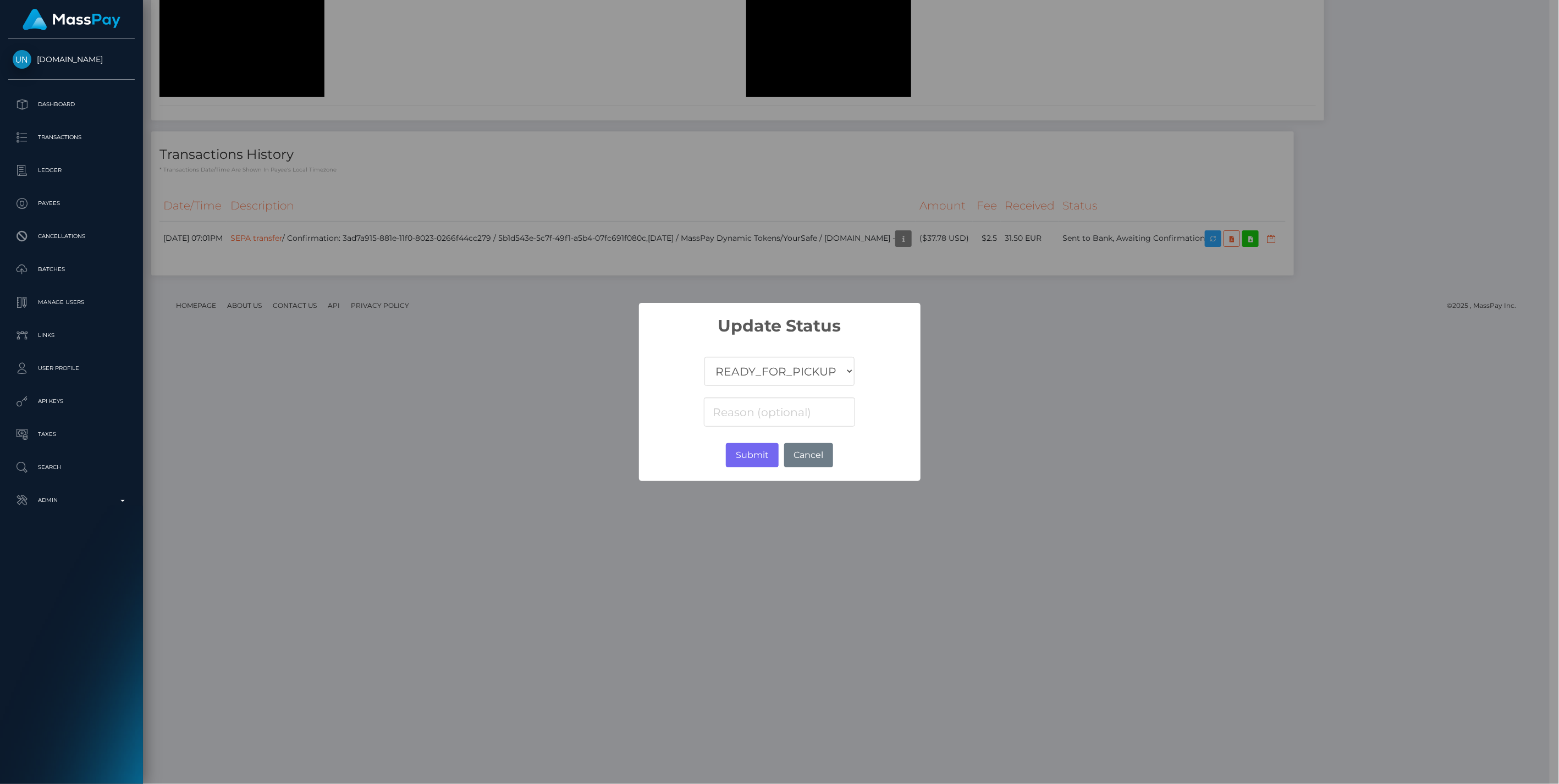
select select "CANCELLED"
click at [705, 357] on select "COMPLETED CANCELLED READY_FOR_PICKUP PROCESSING" at bounding box center [779, 371] width 150 height 29
click at [790, 413] on input at bounding box center [778, 412] width 150 height 29
paste input "Return of transaction #JRF258H2, Incorrect Account Number, please check account…"
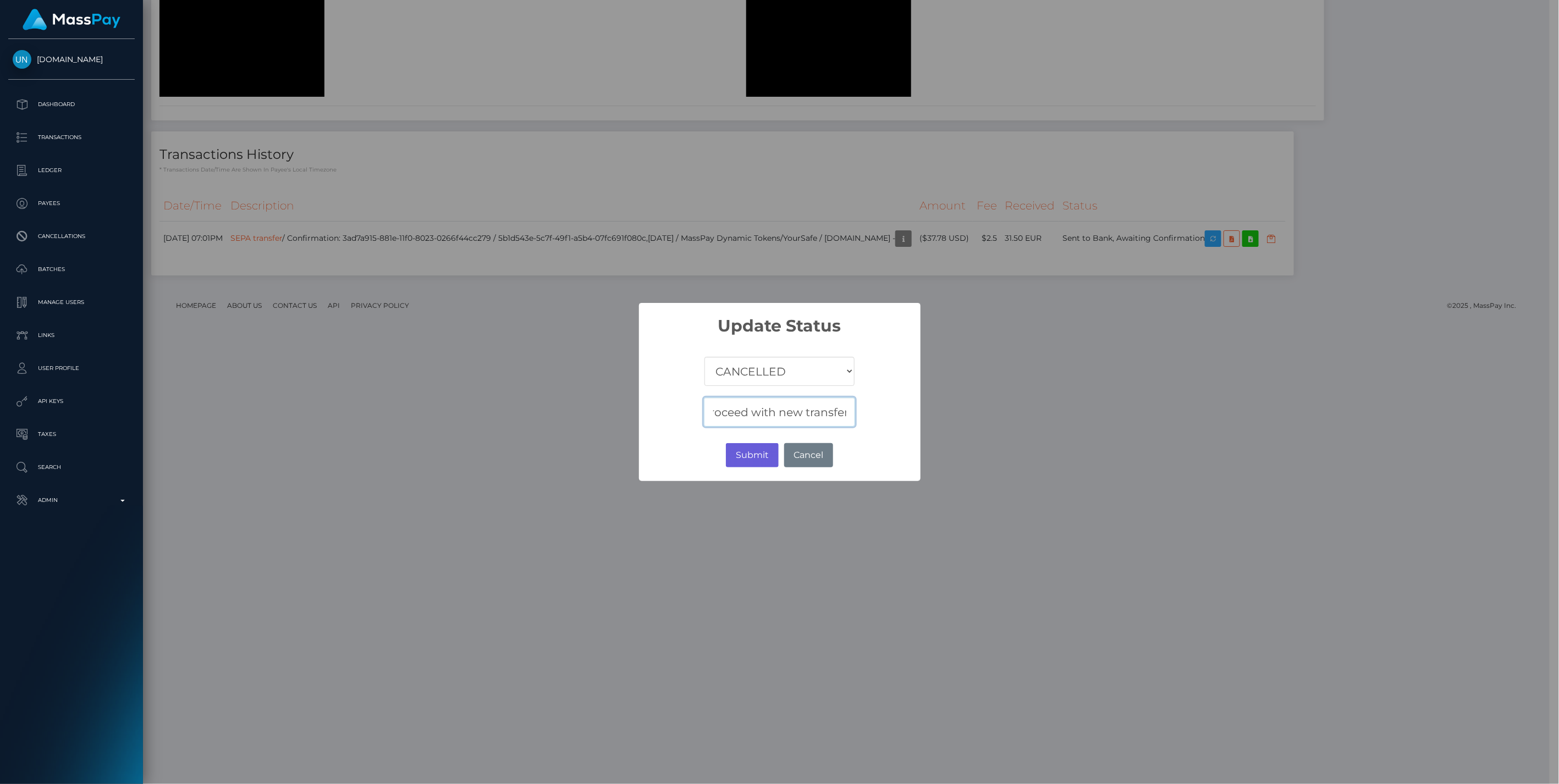
type input "Return of transaction #JRF258H2, Incorrect Account Number, please check account…"
click at [746, 450] on button "Submit" at bounding box center [752, 455] width 52 height 24
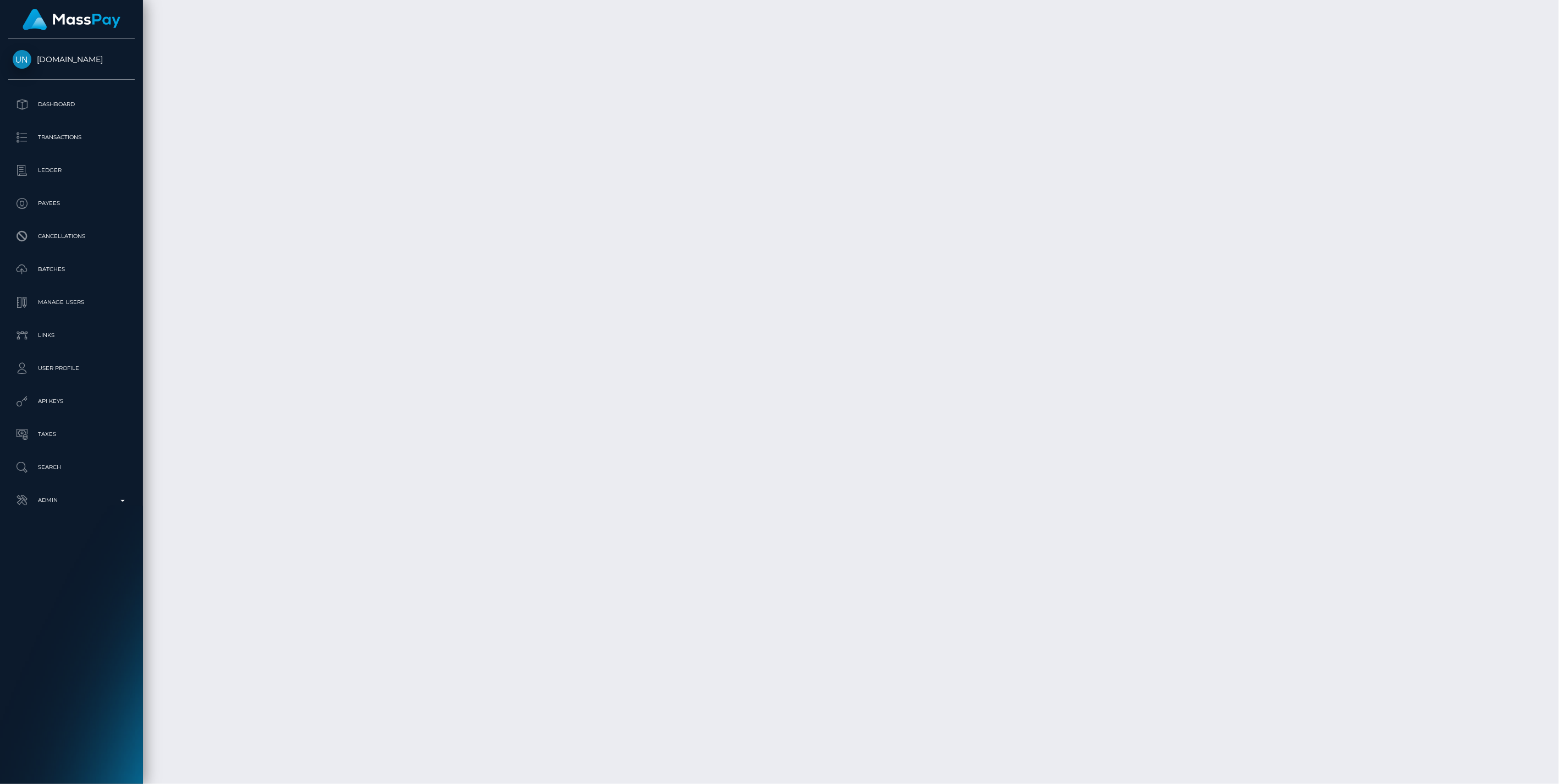
scroll to position [132, 449]
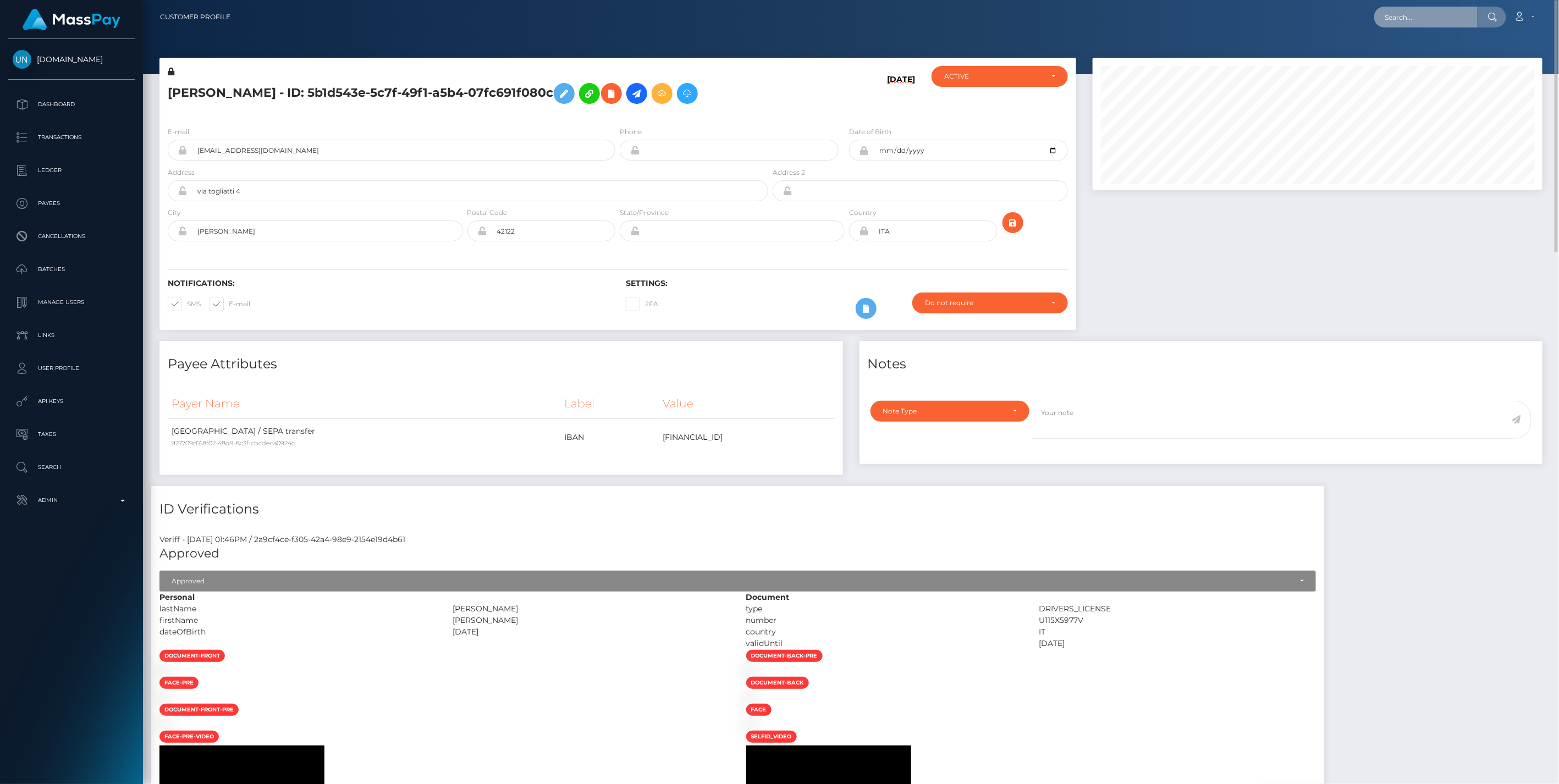
click at [1413, 19] on input "text" at bounding box center [1425, 17] width 104 height 21
paste input "22978cbb-81db-11f0-8023-0266f44cc279"
type input "22978cbb-81db-11f0-8023-0266f44cc279"
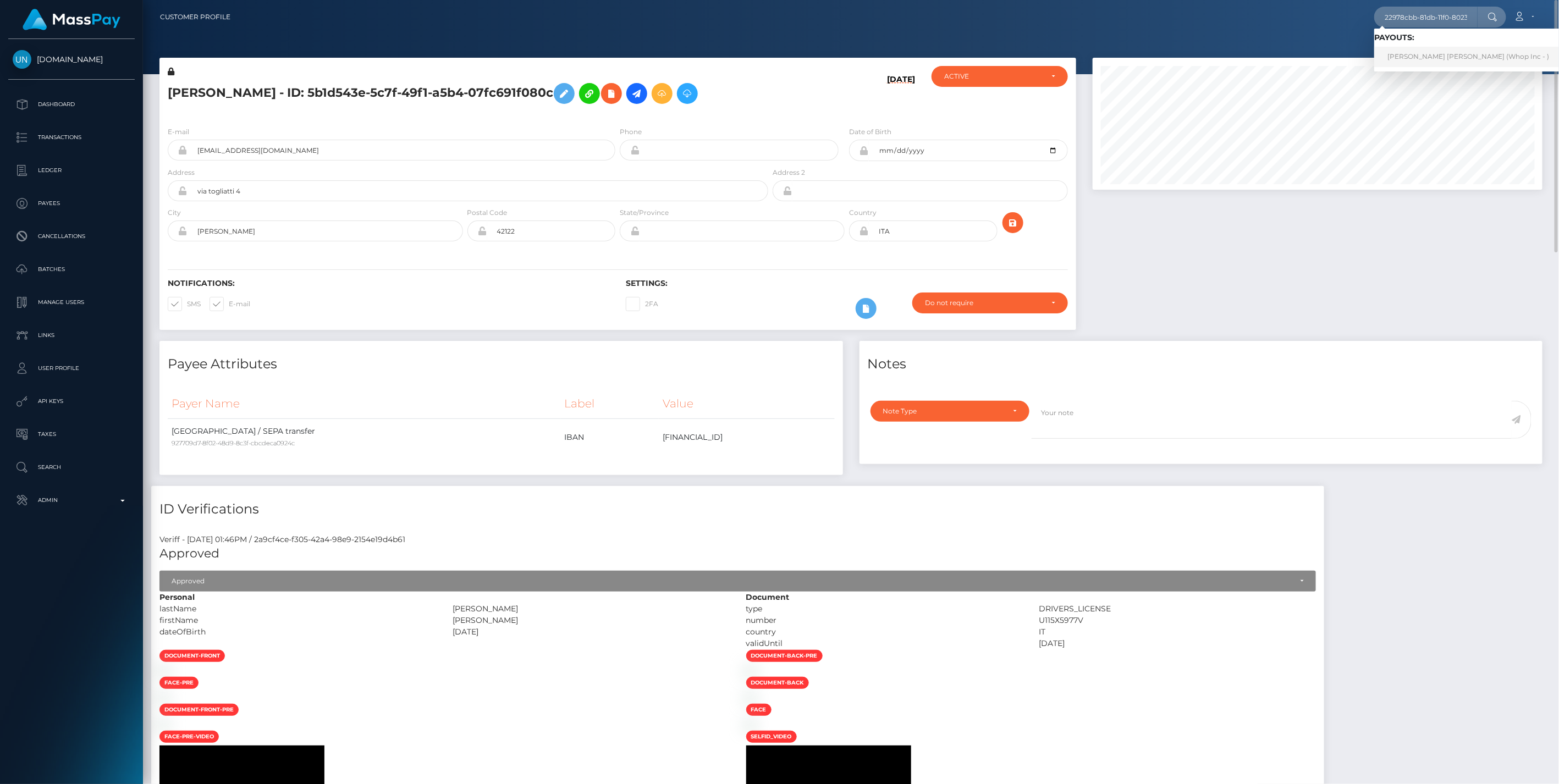
click at [1425, 55] on link "CARL OLOF FREDRIK JONSSON (Whop Inc - )" at bounding box center [1467, 57] width 188 height 20
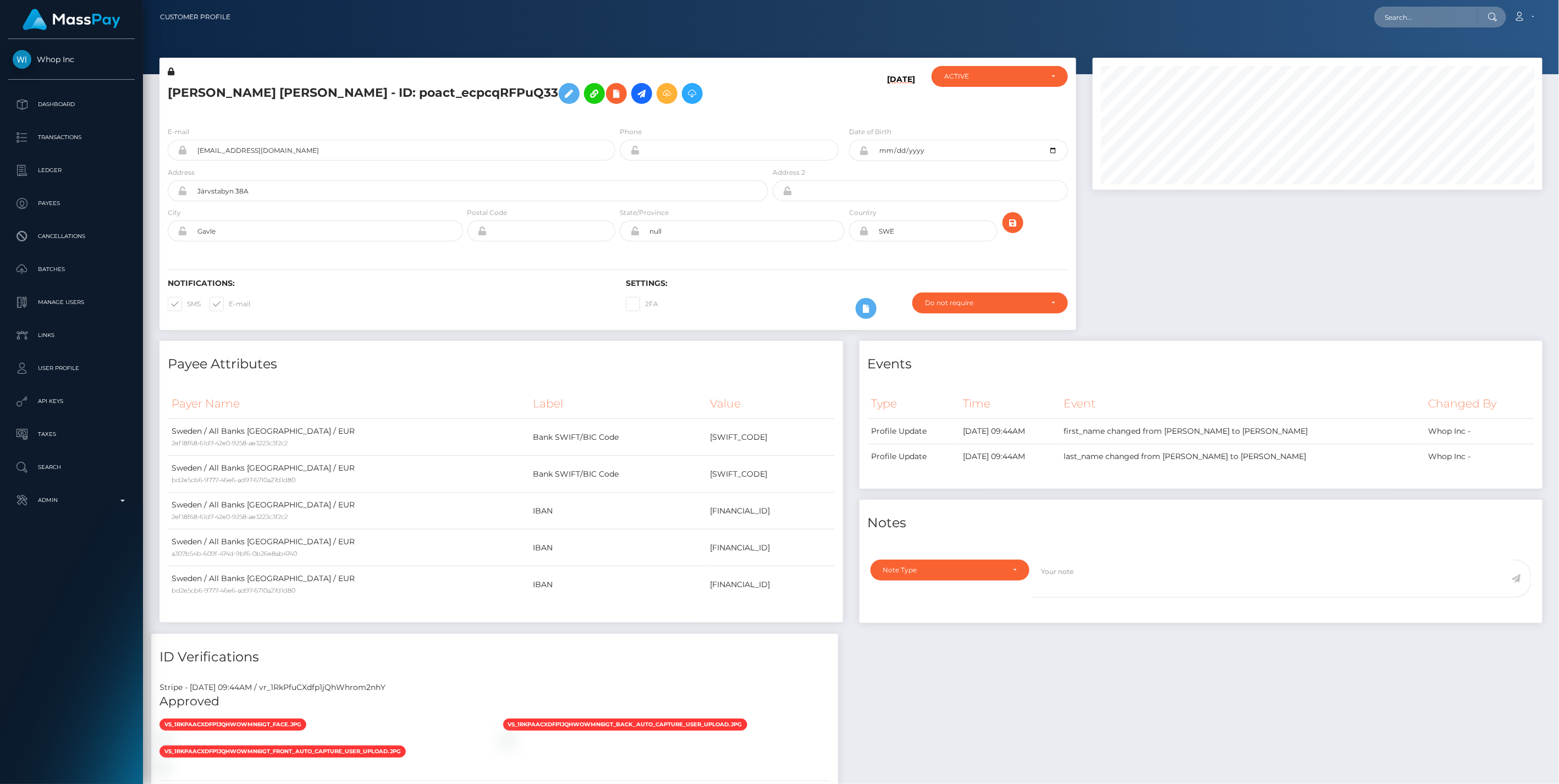
scroll to position [132, 449]
drag, startPoint x: 171, startPoint y: 94, endPoint x: 366, endPoint y: 86, distance: 195.2
click at [366, 86] on h5 "[PERSON_NAME] [PERSON_NAME] - ID: poact_ecpcqRFPuQ33" at bounding box center [465, 94] width 595 height 32
copy h5 "[PERSON_NAME] [PERSON_NAME]"
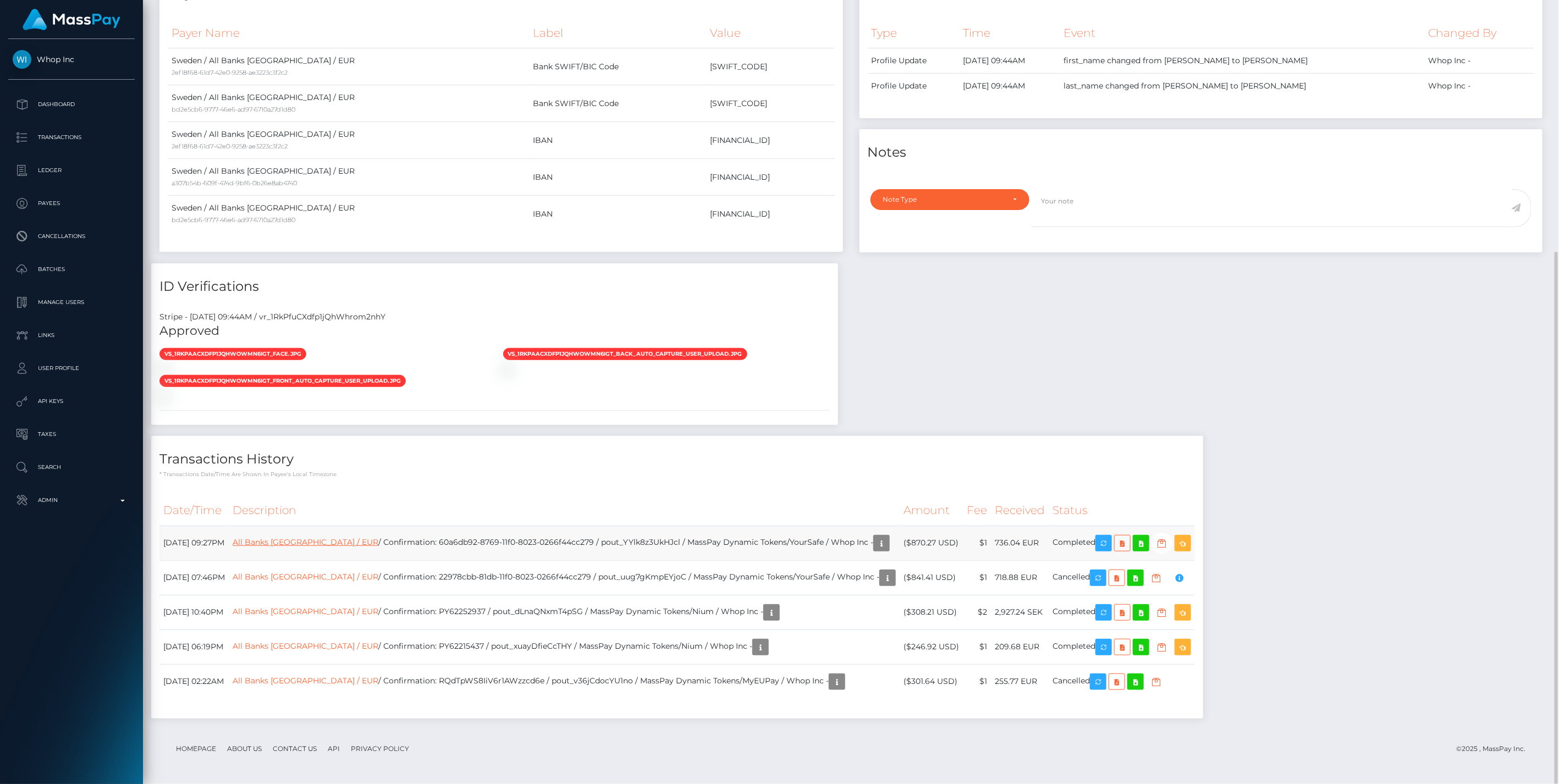
click at [316, 541] on link "All Banks [GEOGRAPHIC_DATA] / EUR" at bounding box center [306, 542] width 145 height 10
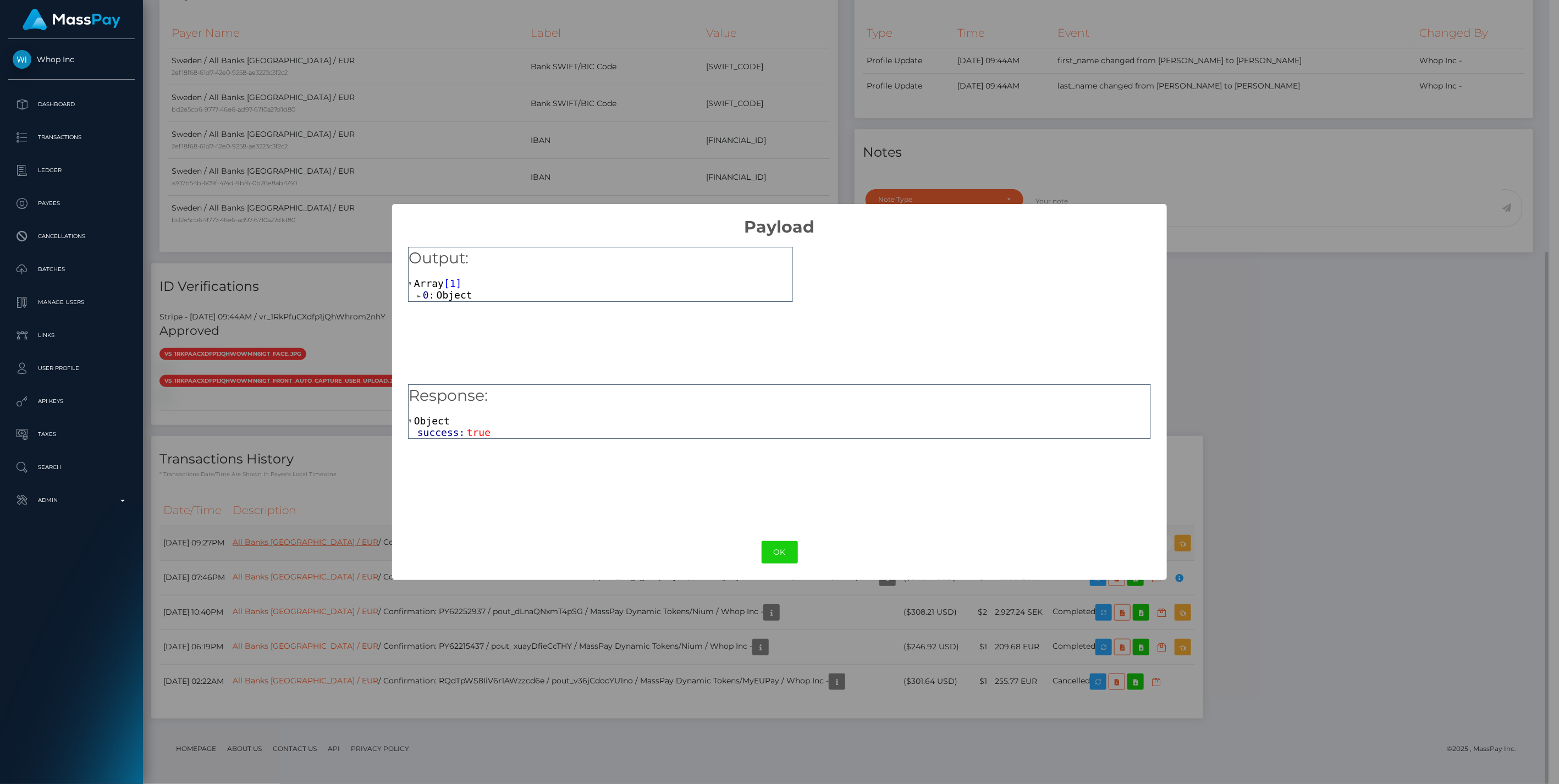
scroll to position [549637, 549354]
click at [419, 296] on span at bounding box center [420, 296] width 6 height 7
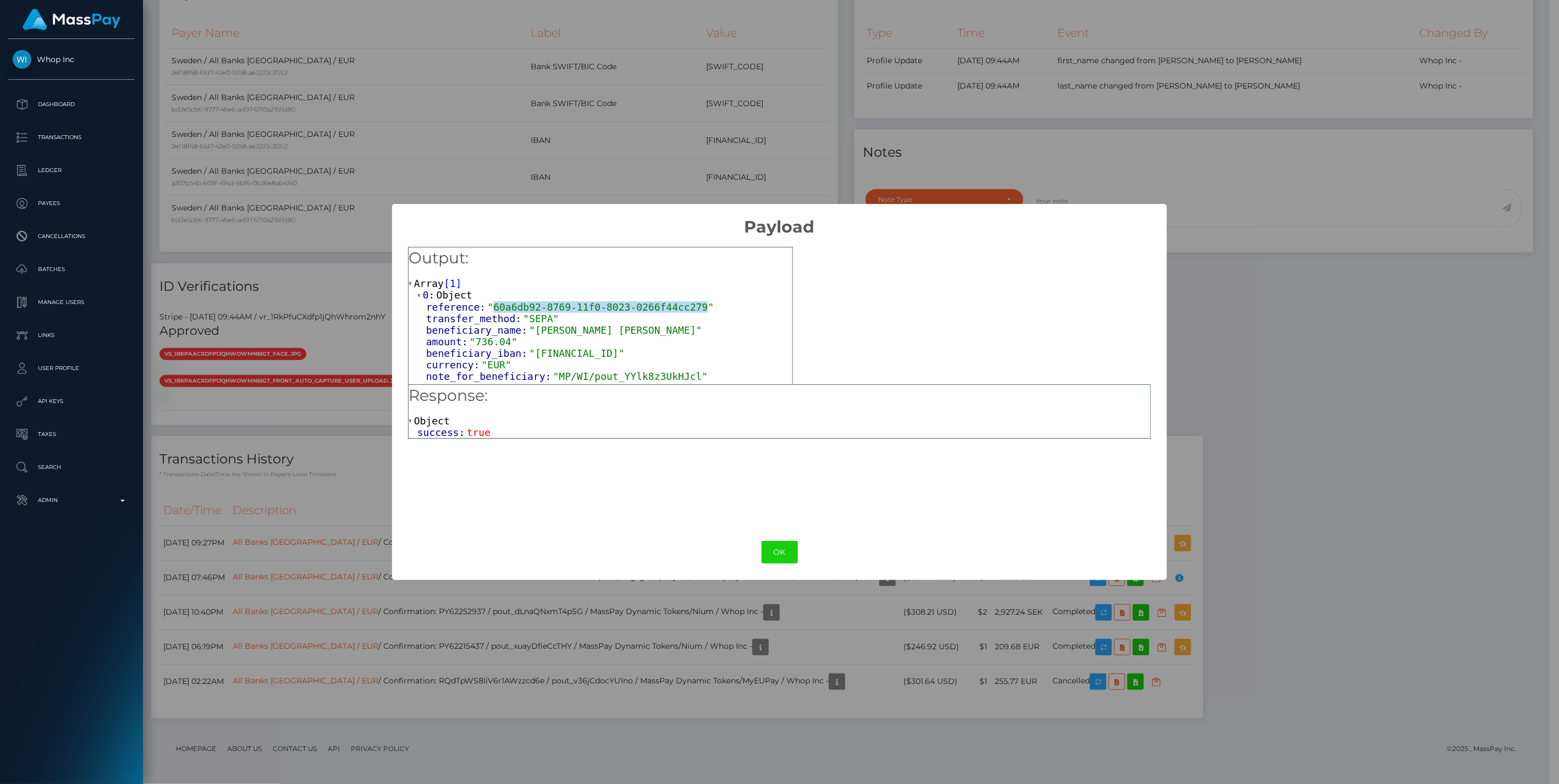
drag, startPoint x: 490, startPoint y: 306, endPoint x: 683, endPoint y: 309, distance: 193.0
click at [683, 309] on span ""60a6db92-8769-11f0-8023-0266f44cc279"" at bounding box center [600, 307] width 227 height 12
copy span "60a6db92-8769-11f0-8023-0266f44cc279"
click at [776, 545] on button "OK" at bounding box center [780, 553] width 36 height 22
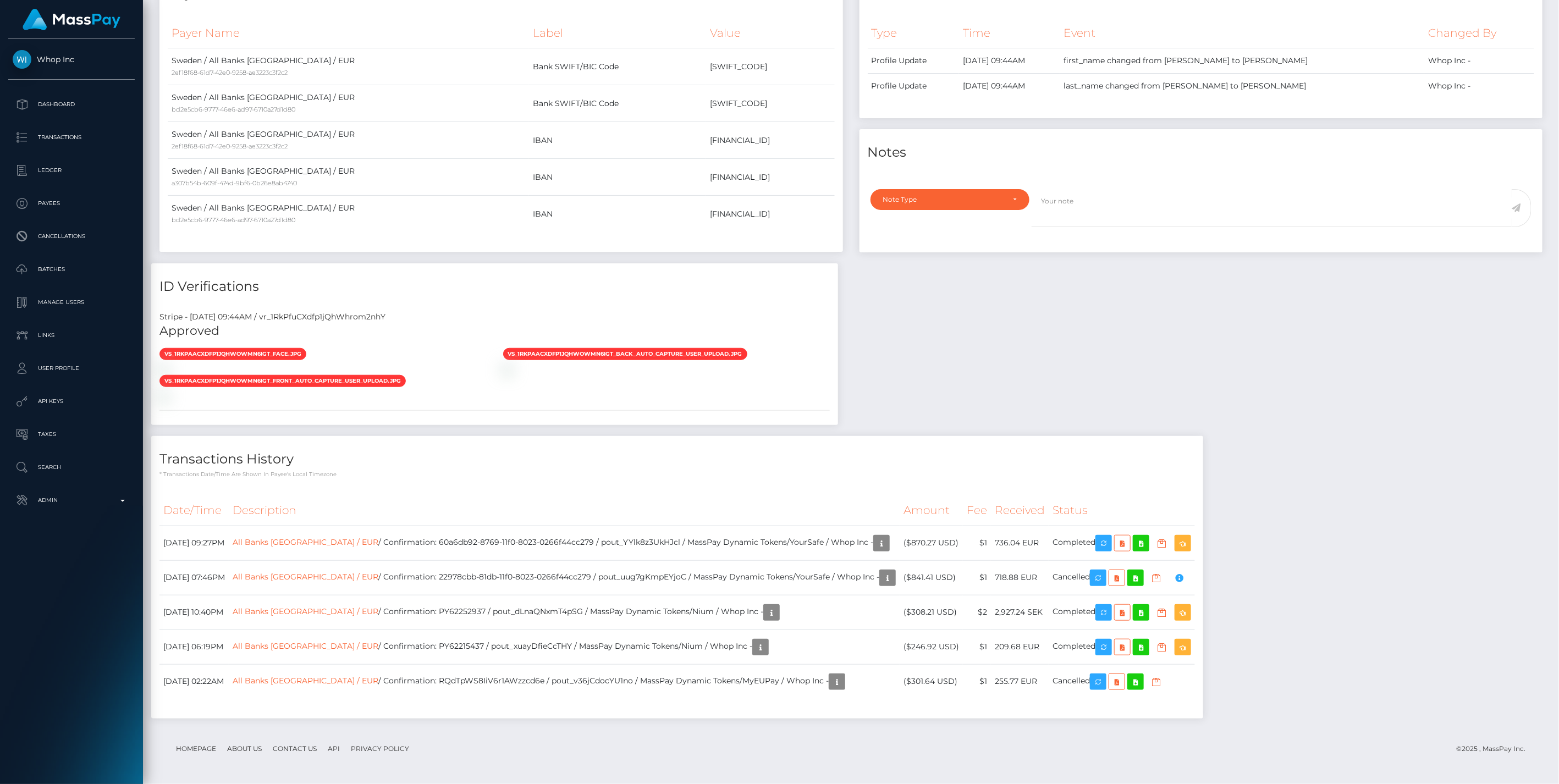
scroll to position [549637, 549351]
click at [1155, 542] on icon "button" at bounding box center [1162, 543] width 13 height 14
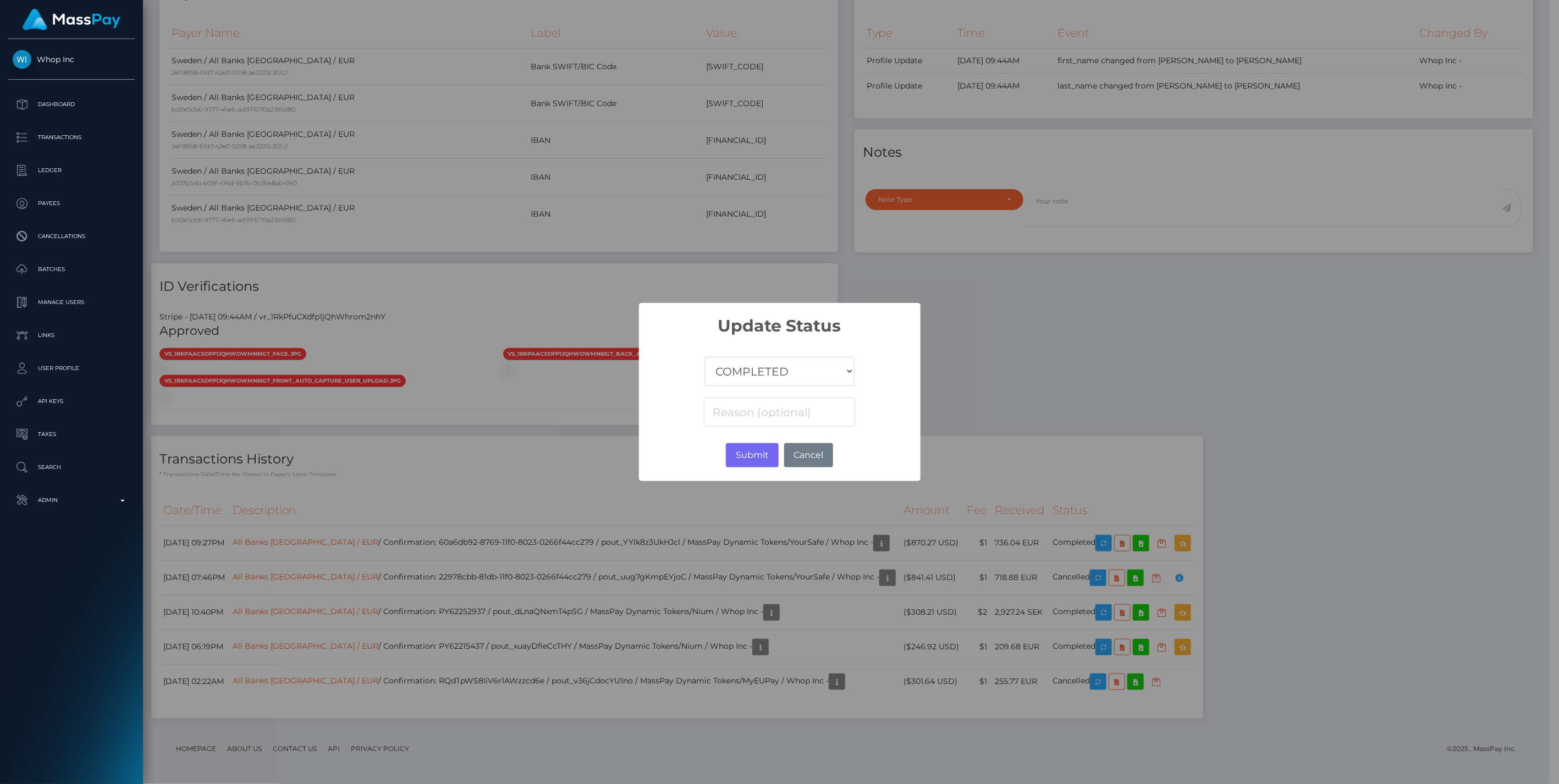
click at [770, 372] on select "COMPLETED CANCELLED READY_FOR_PICKUP PROCESSING" at bounding box center [779, 371] width 150 height 29
select select "CANCELLED"
click at [705, 357] on select "COMPLETED CANCELLED READY_FOR_PICKUP PROCESSING" at bounding box center [779, 371] width 150 height 29
click at [746, 411] on input at bounding box center [778, 412] width 150 height 29
paste input "RTN OF EUR 736,04 F/O CARL OLOF FREDRIK JONSSON FALT DUE TO WRONG BENEFICIARY N…"
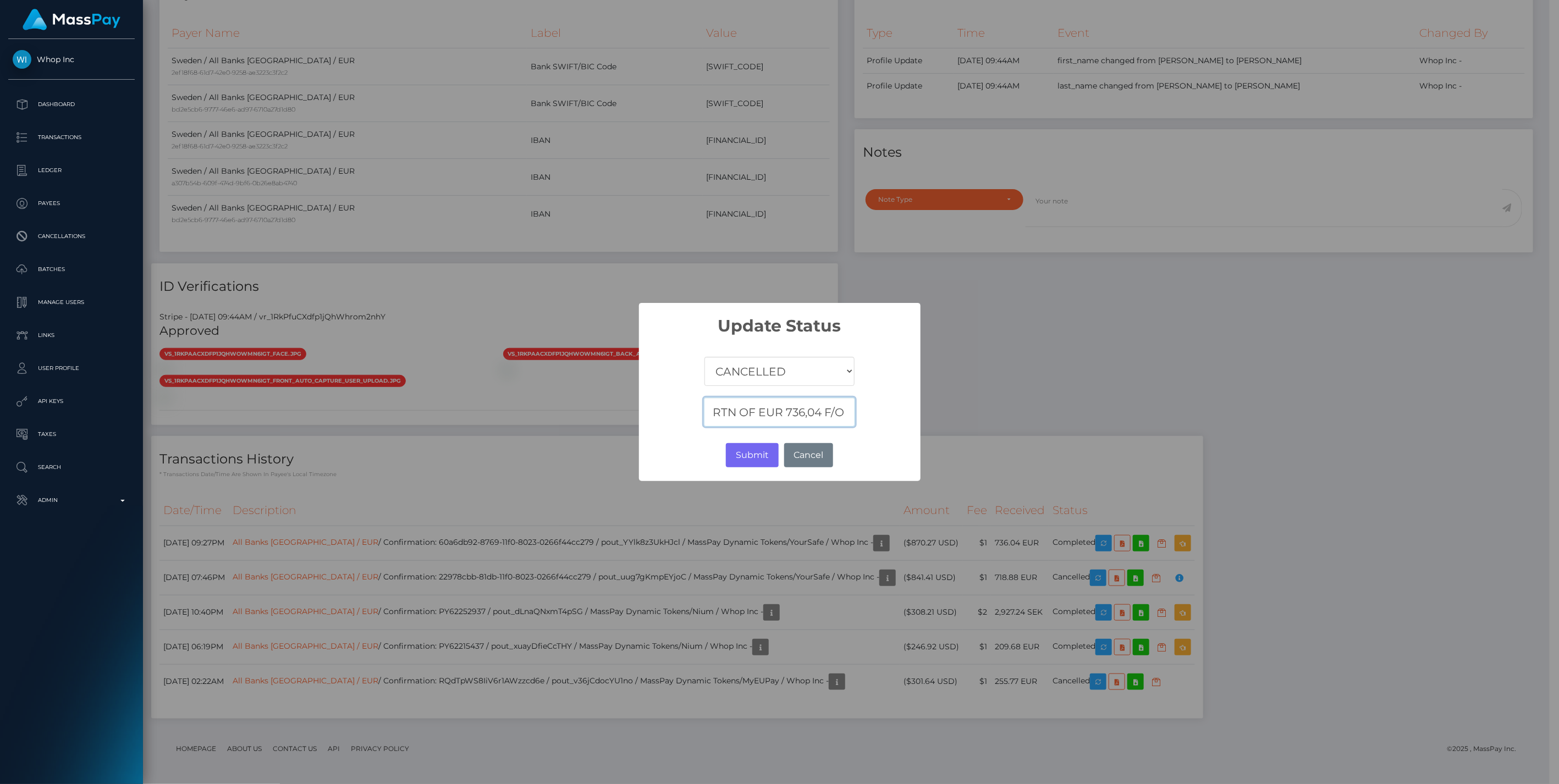
scroll to position [0, 420]
type input "RTN OF EUR 736,04 F/O CARL OLOF FREDRIK JONSSON FALT DUE TO WRONG BENEFICIARY N…"
click at [746, 454] on button "Submit" at bounding box center [752, 455] width 52 height 24
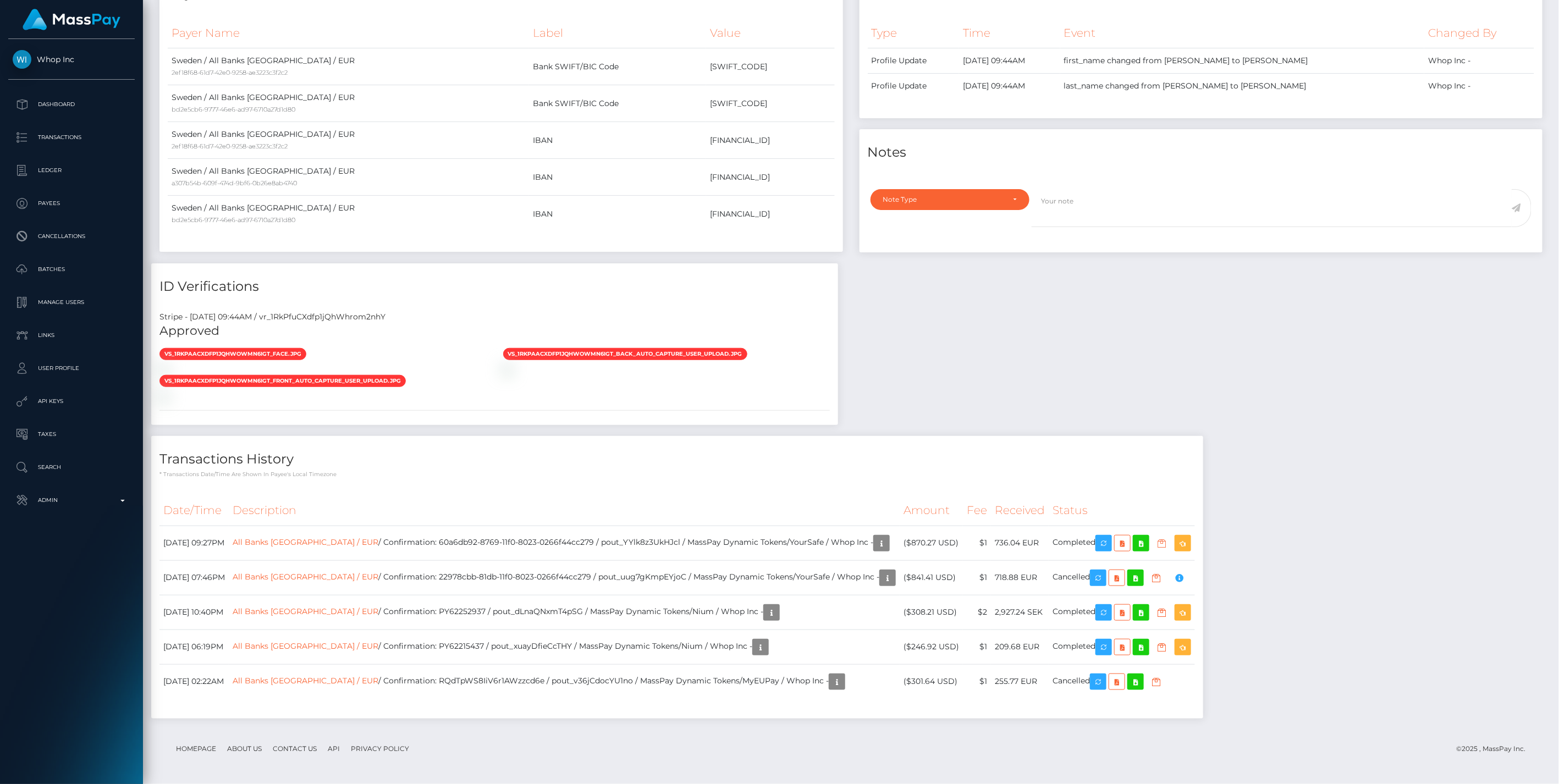
scroll to position [132, 449]
click at [1420, 373] on div "Payee Attributes Payer Name Label Value Sweden / All Banks Sweden / EUR 2ef18f6…" at bounding box center [850, 350] width 1400 height 760
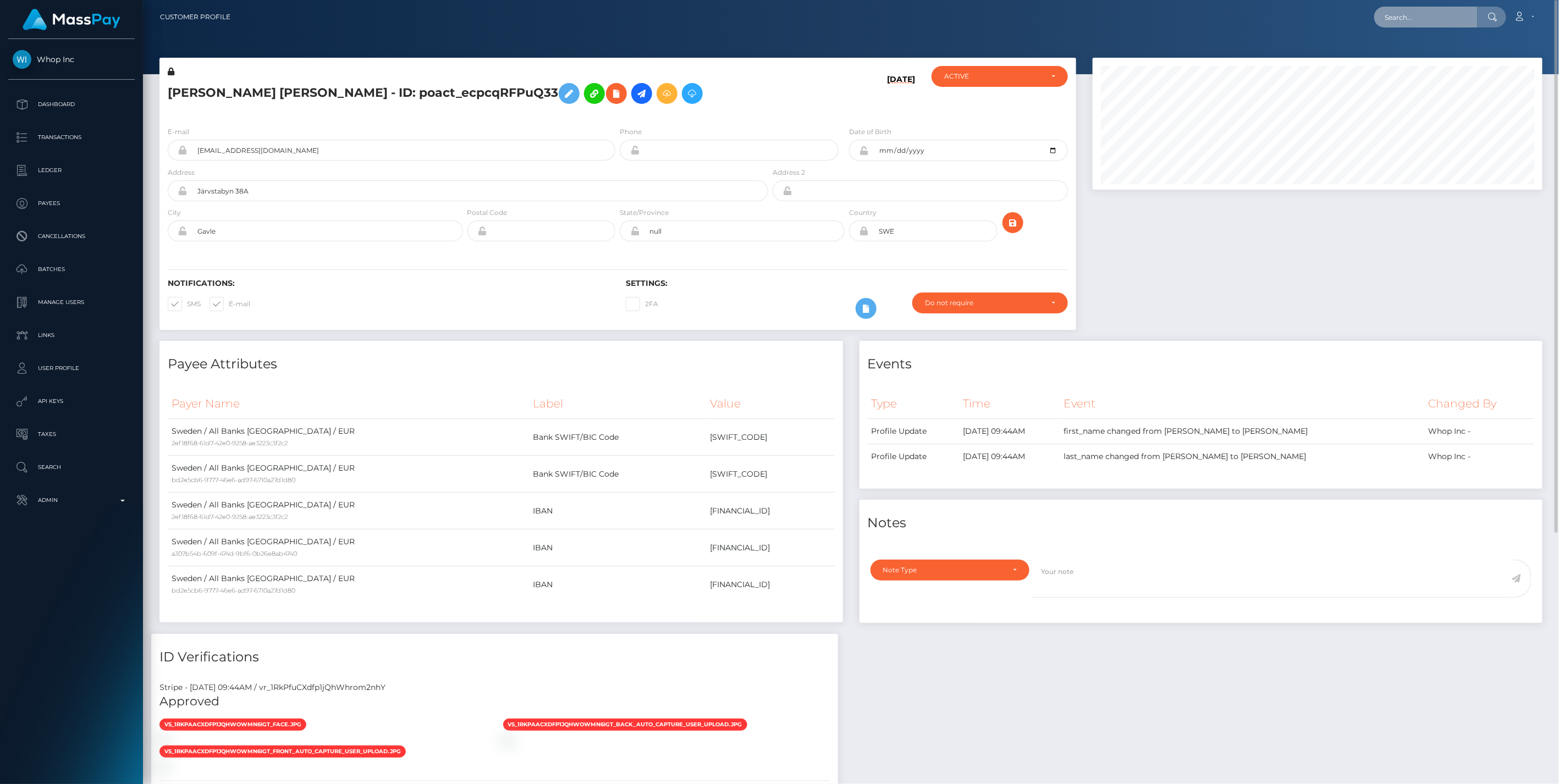
click at [1395, 20] on input "text" at bounding box center [1425, 17] width 104 height 21
paste input "Bianka Auger-Breton"
type input "Bianka Auger-Breton"
click at [1395, 57] on link "Bianka Auger-Breton" at bounding box center [1418, 57] width 88 height 20
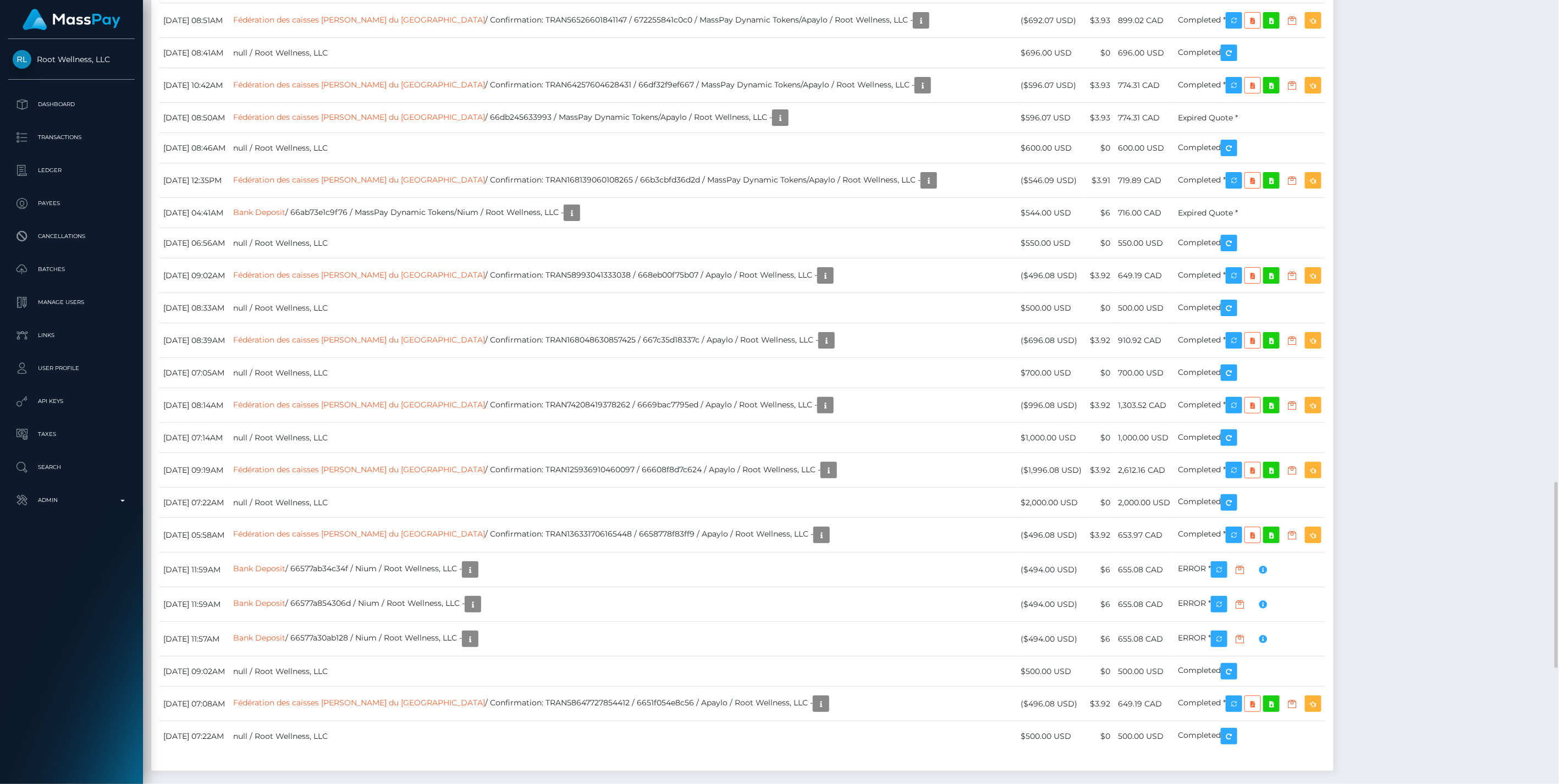
scroll to position [132, 449]
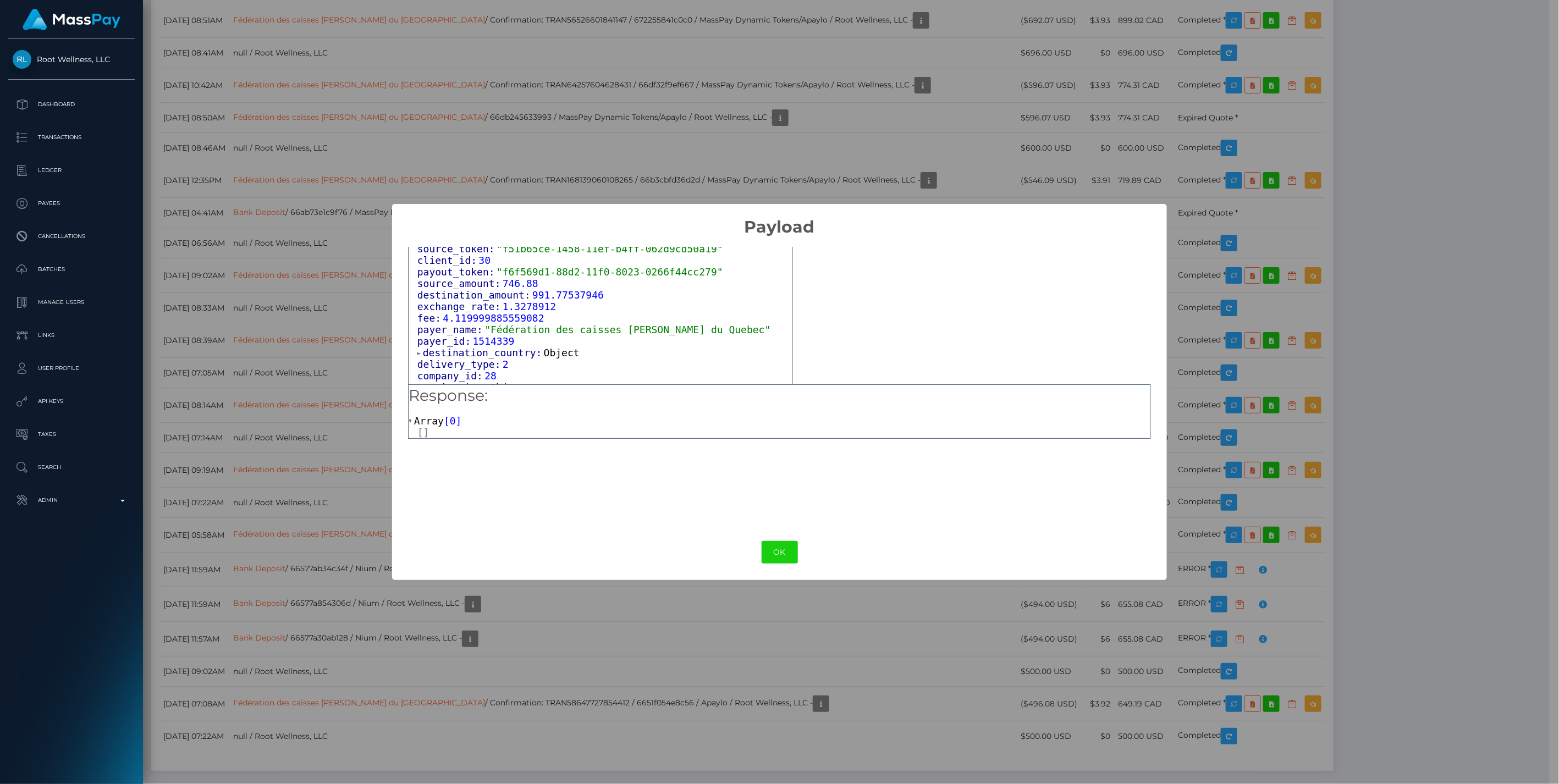
scroll to position [452, 0]
drag, startPoint x: 495, startPoint y: 287, endPoint x: 691, endPoint y: 289, distance: 196.0
click at [691, 289] on span ""f6f569d1-88d2-11f0-8023-0266f44cc279"" at bounding box center [610, 283] width 227 height 12
copy span "f6f569d1-88d2-11f0-8023-0266f44cc279"
click at [782, 553] on button "OK" at bounding box center [780, 553] width 36 height 22
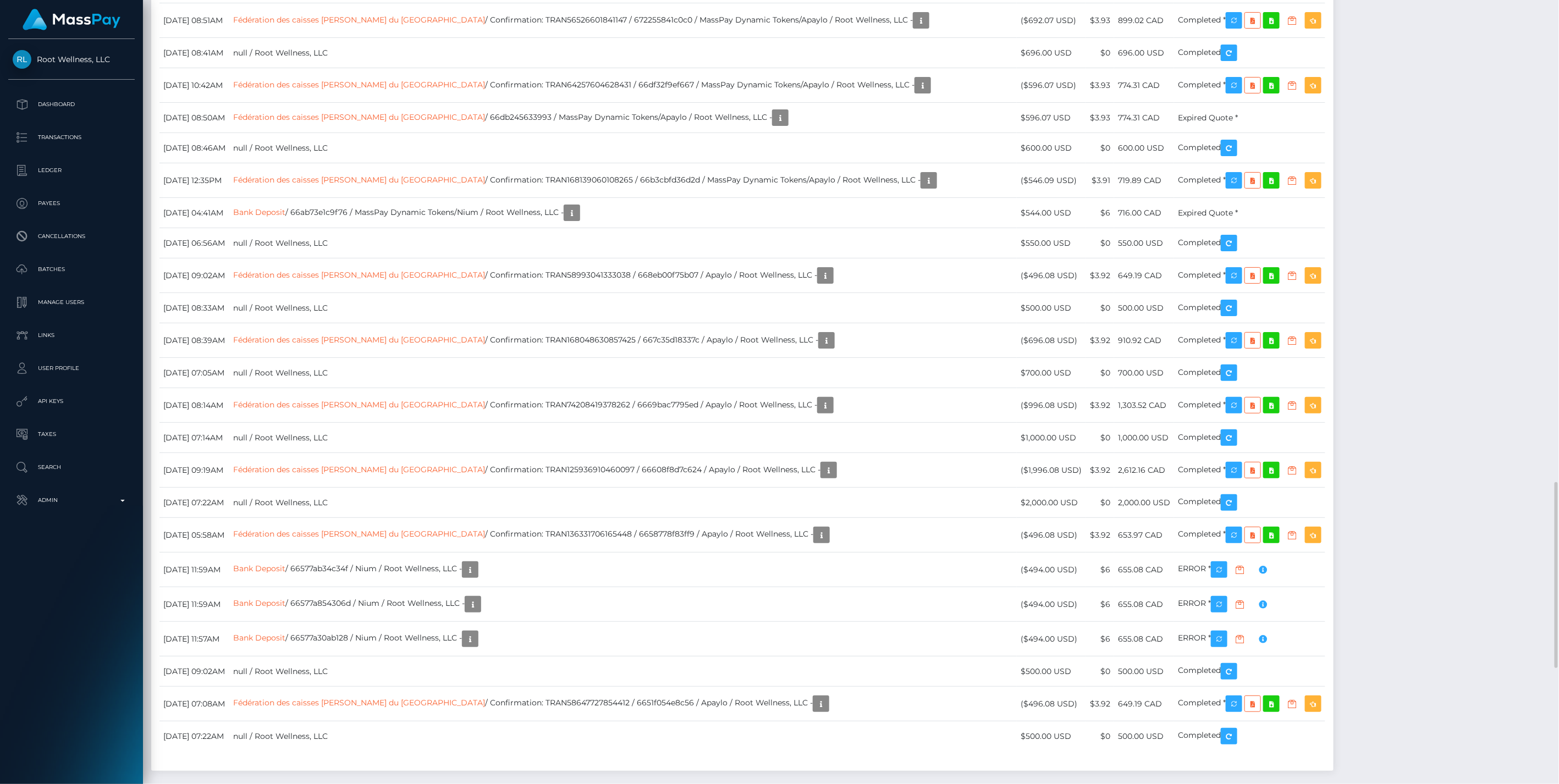
scroll to position [549637, 549351]
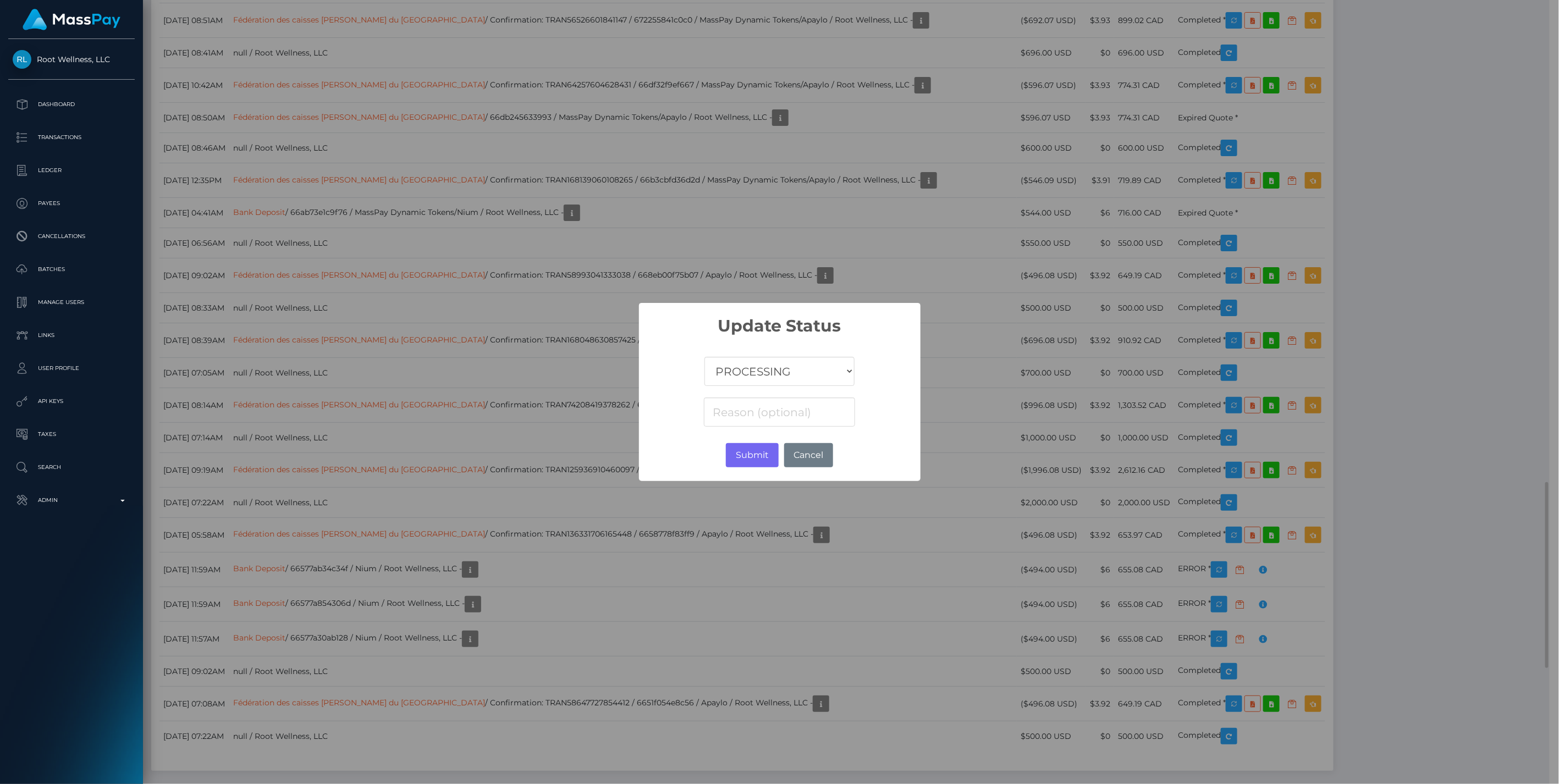
scroll to position [549637, 549354]
click at [769, 371] on select "COMPLETED CANCELLED READY_FOR_PICKUP PROCESSING" at bounding box center [779, 371] width 150 height 29
select select "CANCELLED"
click at [705, 357] on select "COMPLETED CANCELLED READY_FOR_PICKUP PROCESSING" at bounding box center [779, 371] width 150 height 29
click at [723, 415] on input at bounding box center [778, 412] width 150 height 29
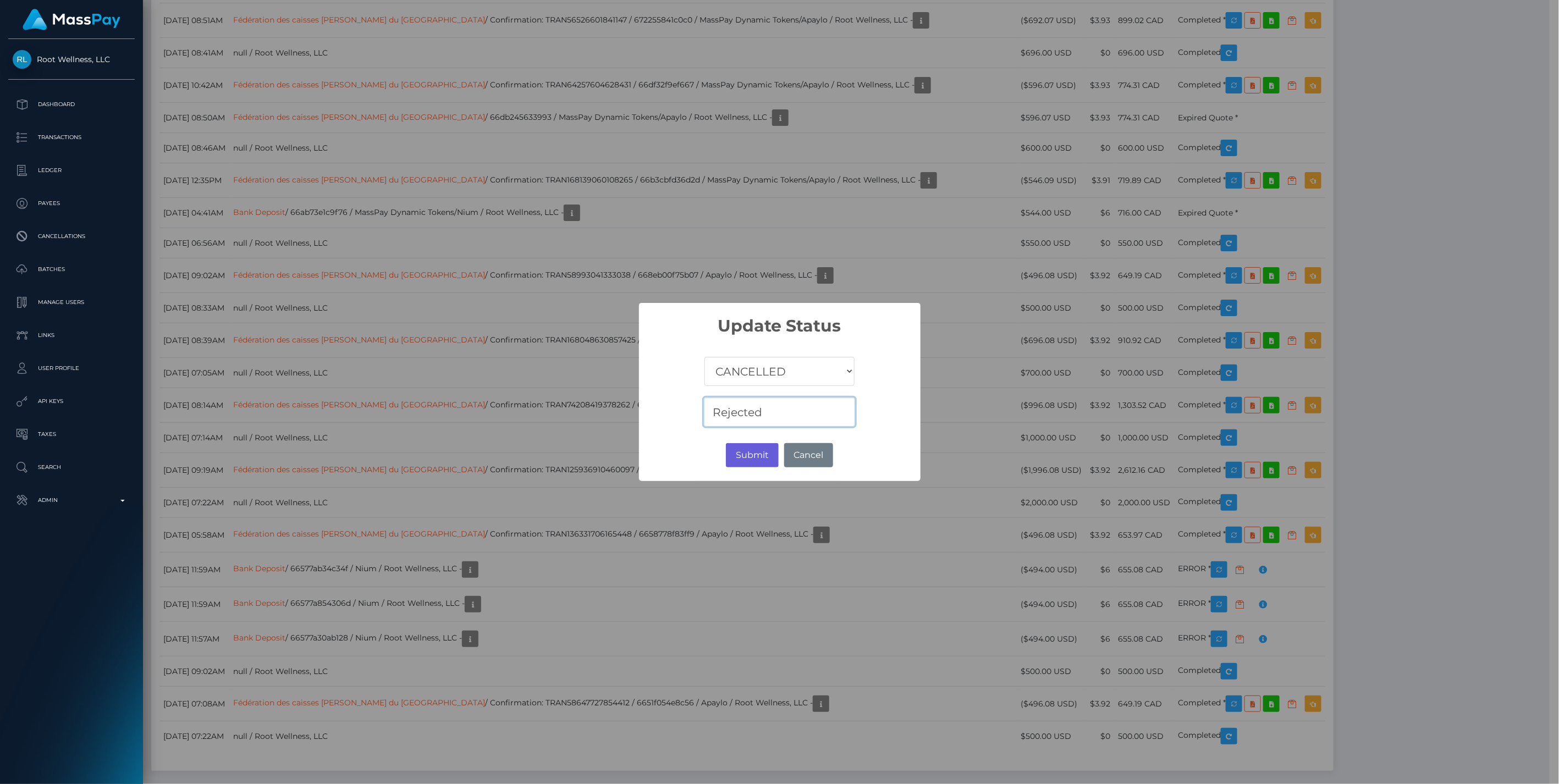
type input "Rejected"
click at [750, 459] on button "Submit" at bounding box center [752, 455] width 52 height 24
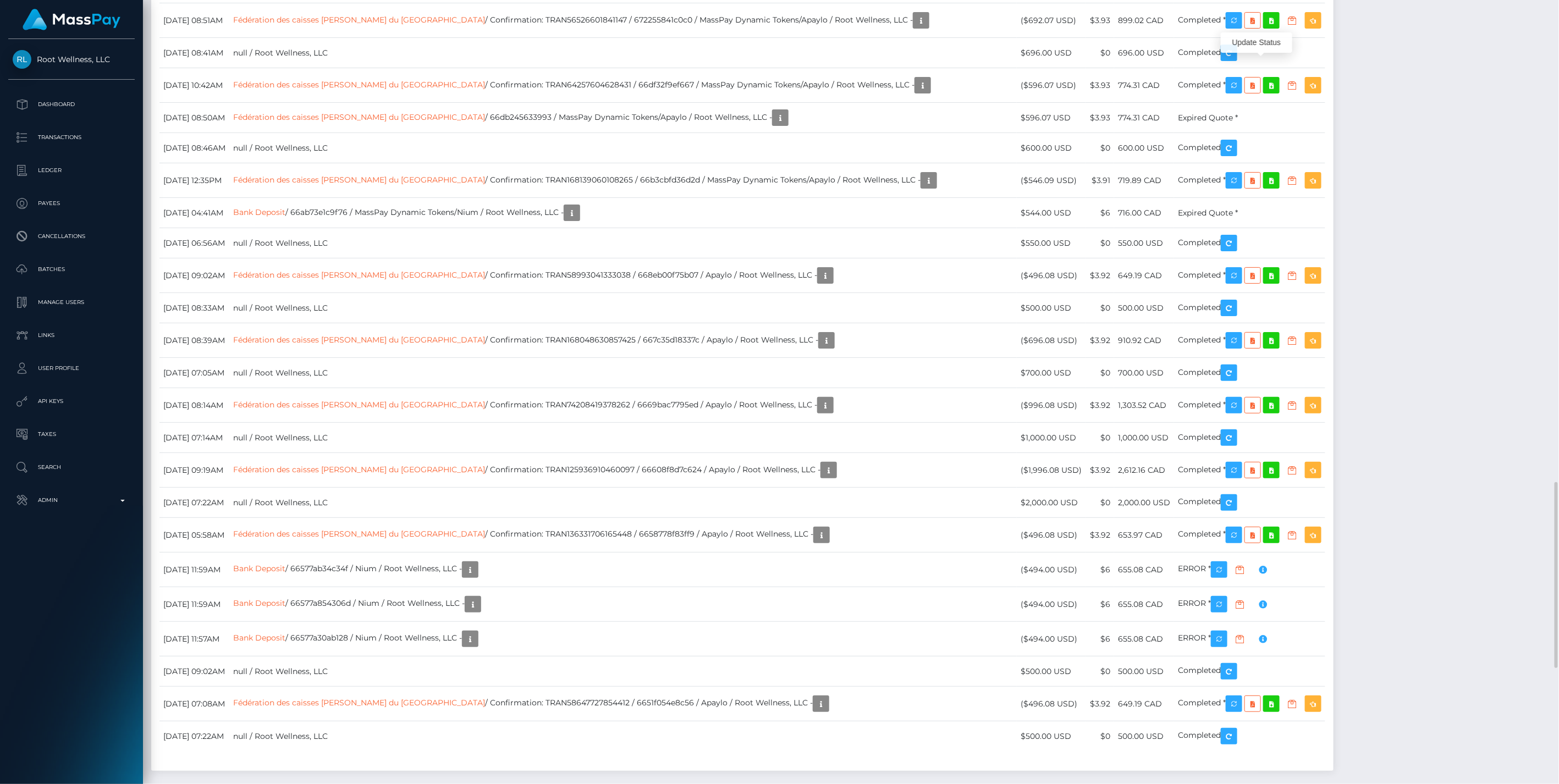
scroll to position [132, 449]
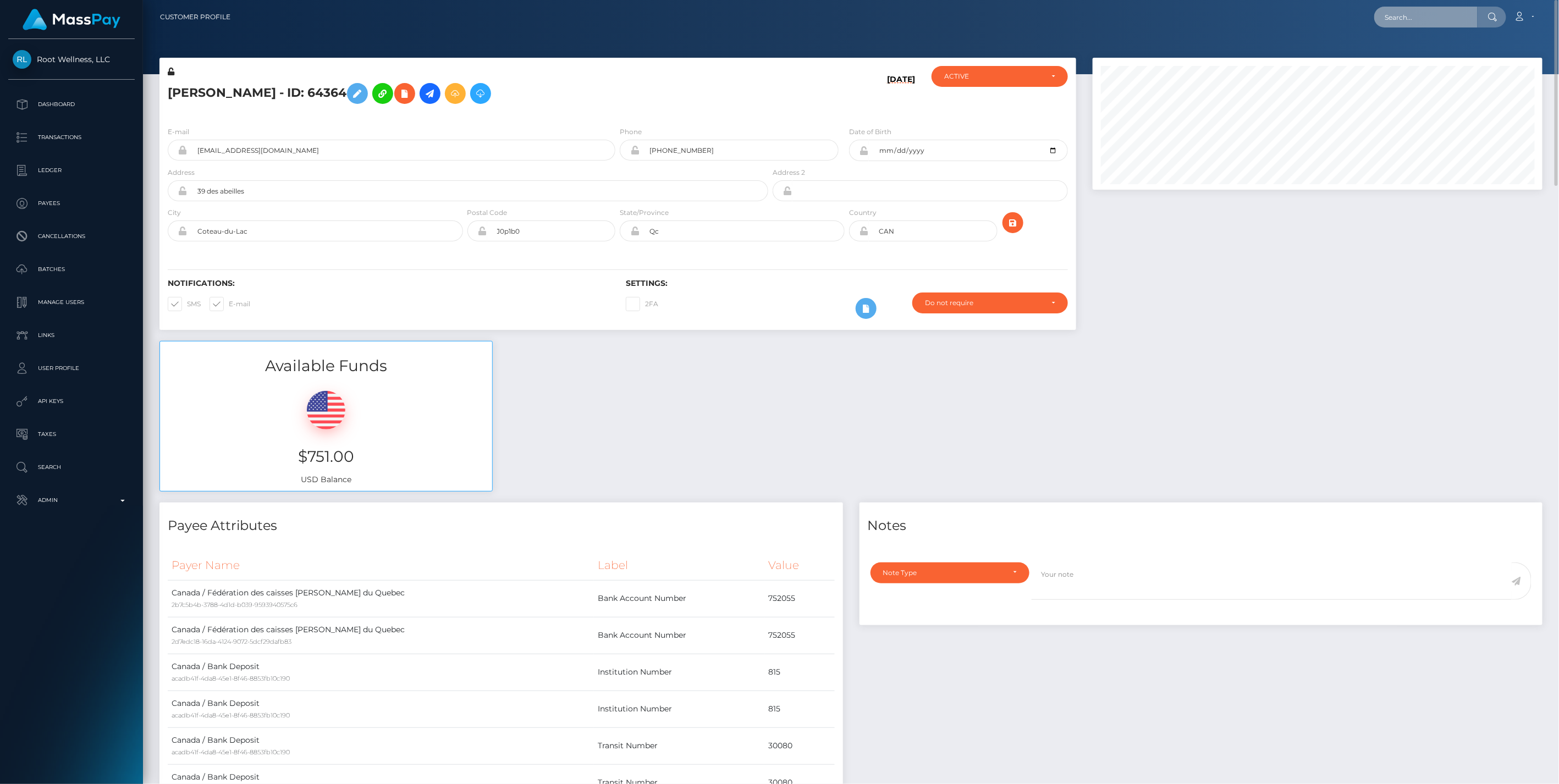
click at [1402, 22] on input "text" at bounding box center [1425, 17] width 104 height 21
paste input "4c84dc7b-20d5-4187-8920-4667"
type input "4c84dc7b-20d5-4187-8920-4667"
drag, startPoint x: 1472, startPoint y: 14, endPoint x: 1009, endPoint y: 44, distance: 464.0
click at [1009, 44] on div "Customer Profile 4c84dc7b-20d5-4187-8920-4667 Loading... Loading..." at bounding box center [850, 392] width 1416 height 784
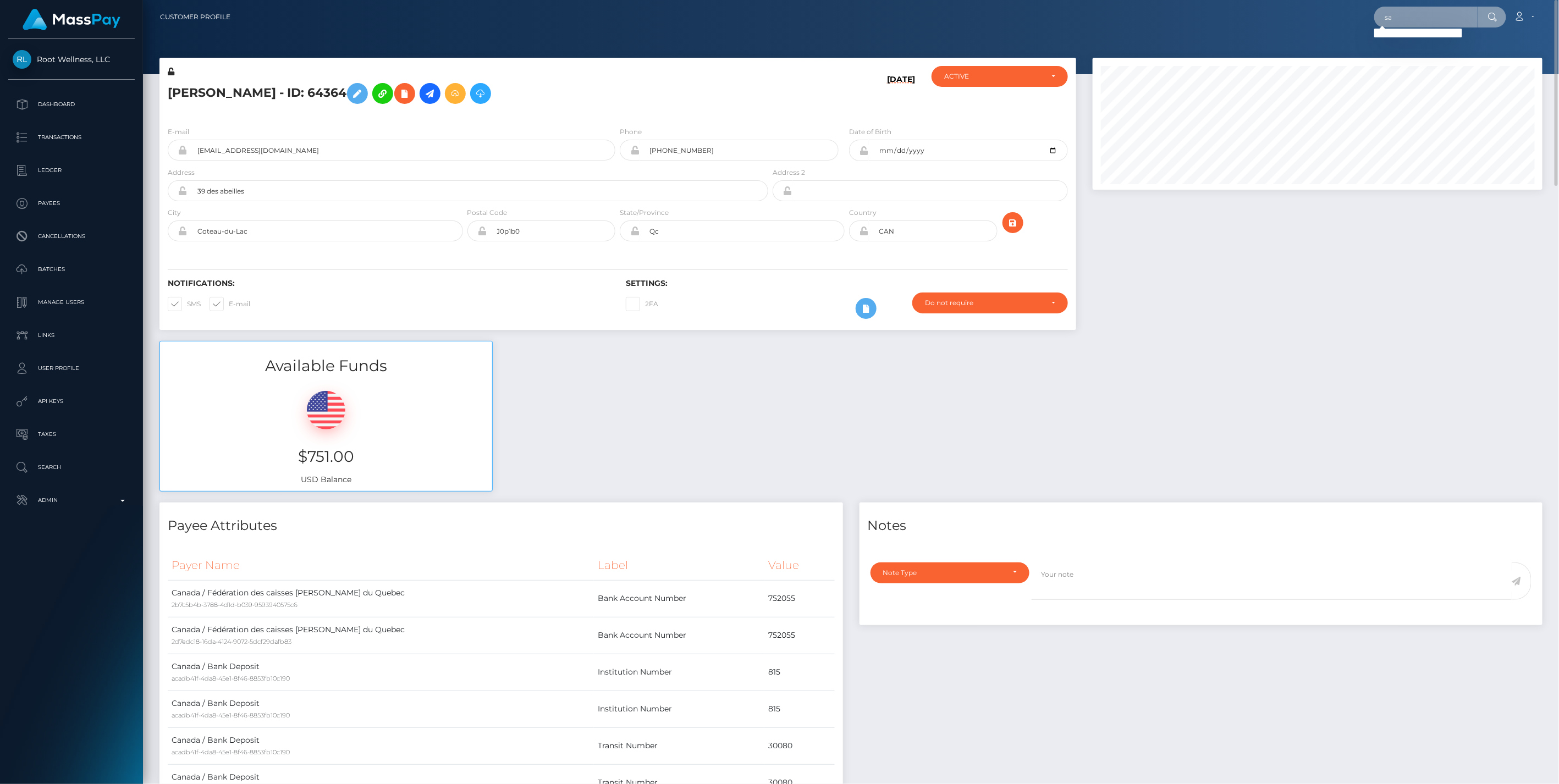
type input "s"
click at [1383, 17] on input "text" at bounding box center [1425, 17] width 104 height 21
paste input "cfdbb6e7-85a9-11f0-8023-0266f44cc279"
type input "cfdbb6e7-85a9-11f0-8023-0266f44cc279"
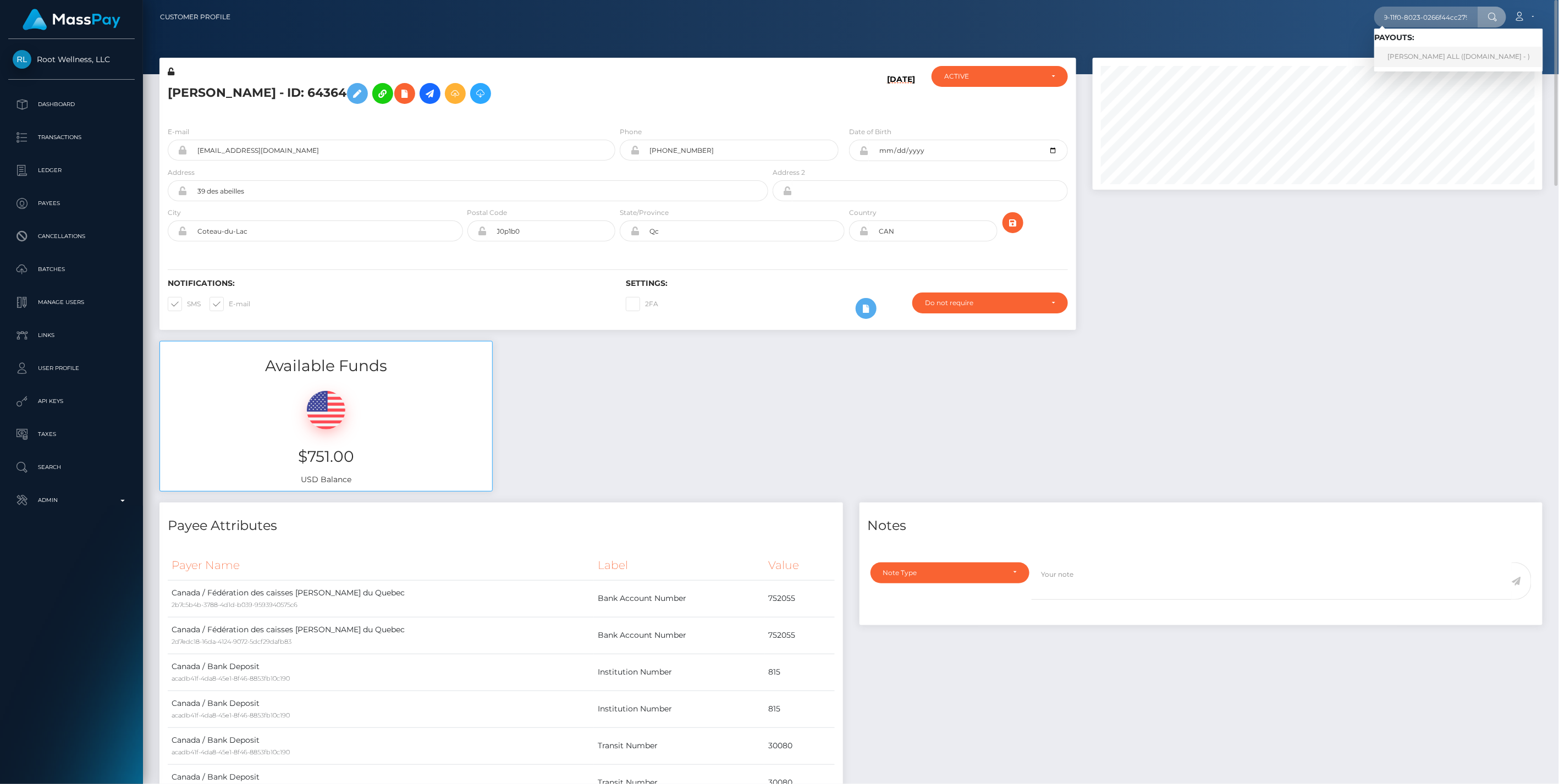
click at [1417, 60] on link "SASHA BEN ALL (Unlockt.me - )" at bounding box center [1458, 57] width 169 height 20
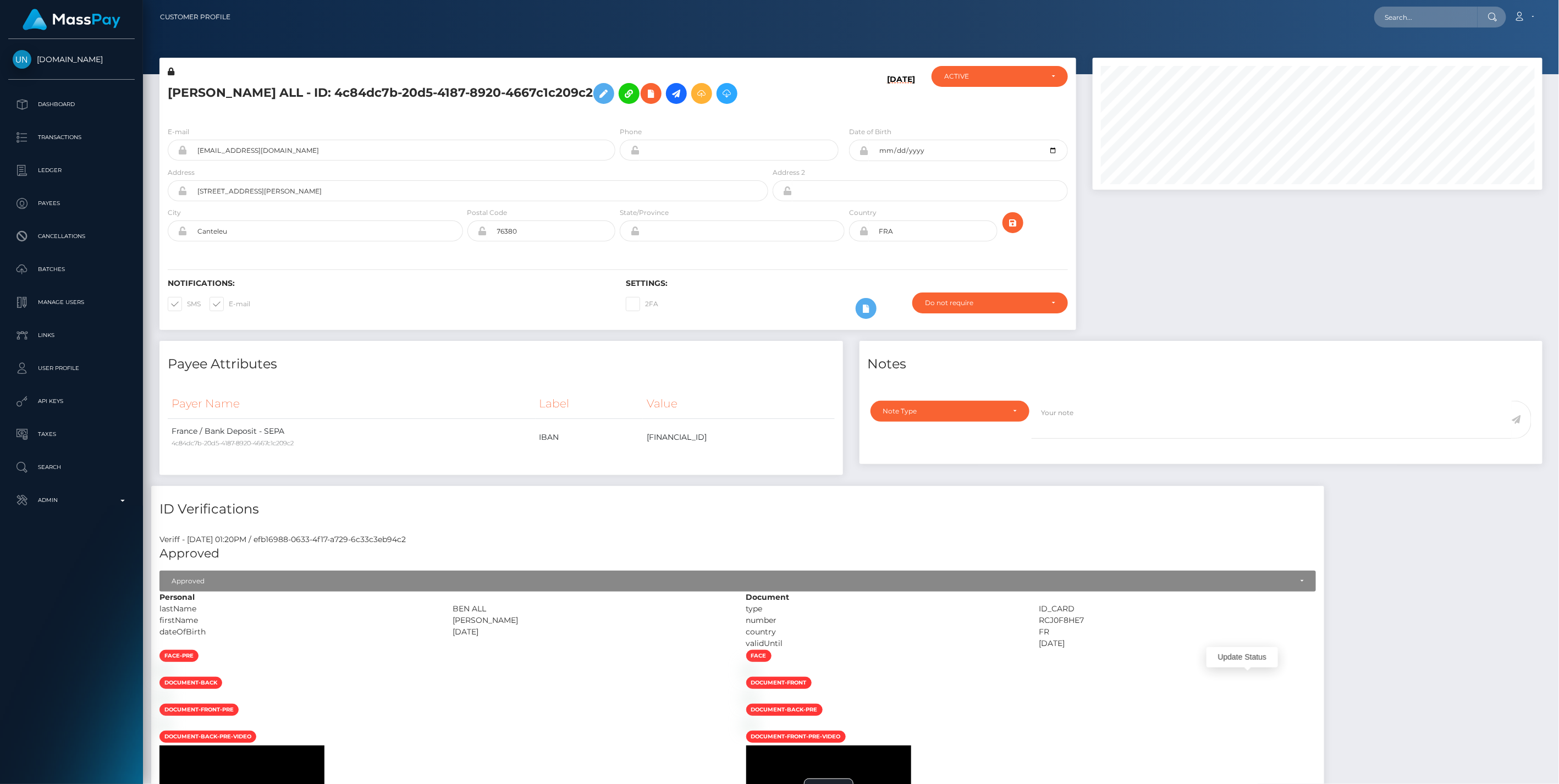
scroll to position [132, 449]
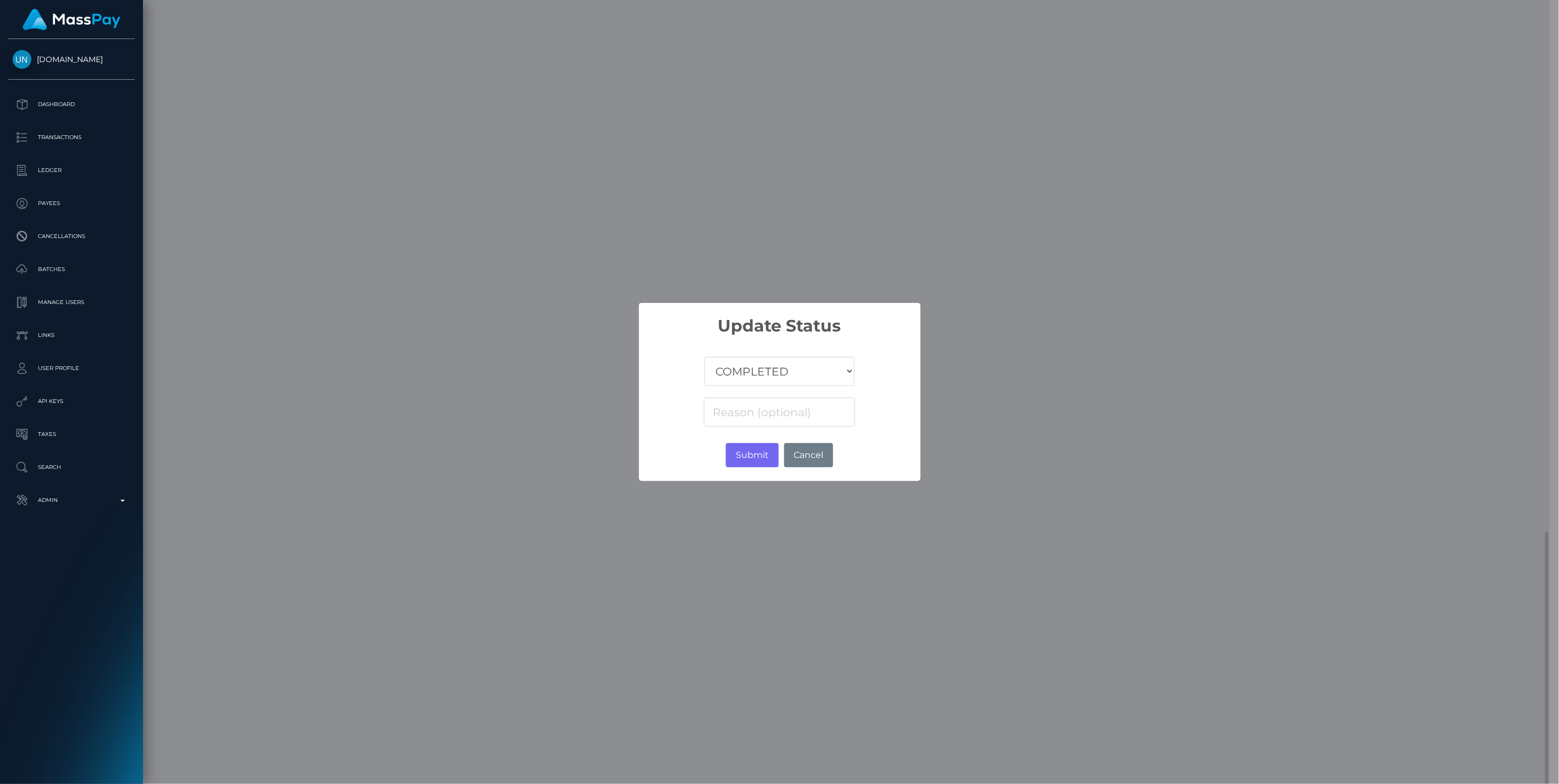
scroll to position [549637, 549354]
click at [750, 369] on select "COMPLETED CANCELLED READY_FOR_PICKUP PROCESSING" at bounding box center [779, 371] width 150 height 29
select select "CANCELLED"
click at [705, 357] on select "COMPLETED CANCELLED READY_FOR_PICKUP PROCESSING" at bounding box center [779, 371] width 150 height 29
click at [759, 455] on button "Submit" at bounding box center [752, 455] width 52 height 24
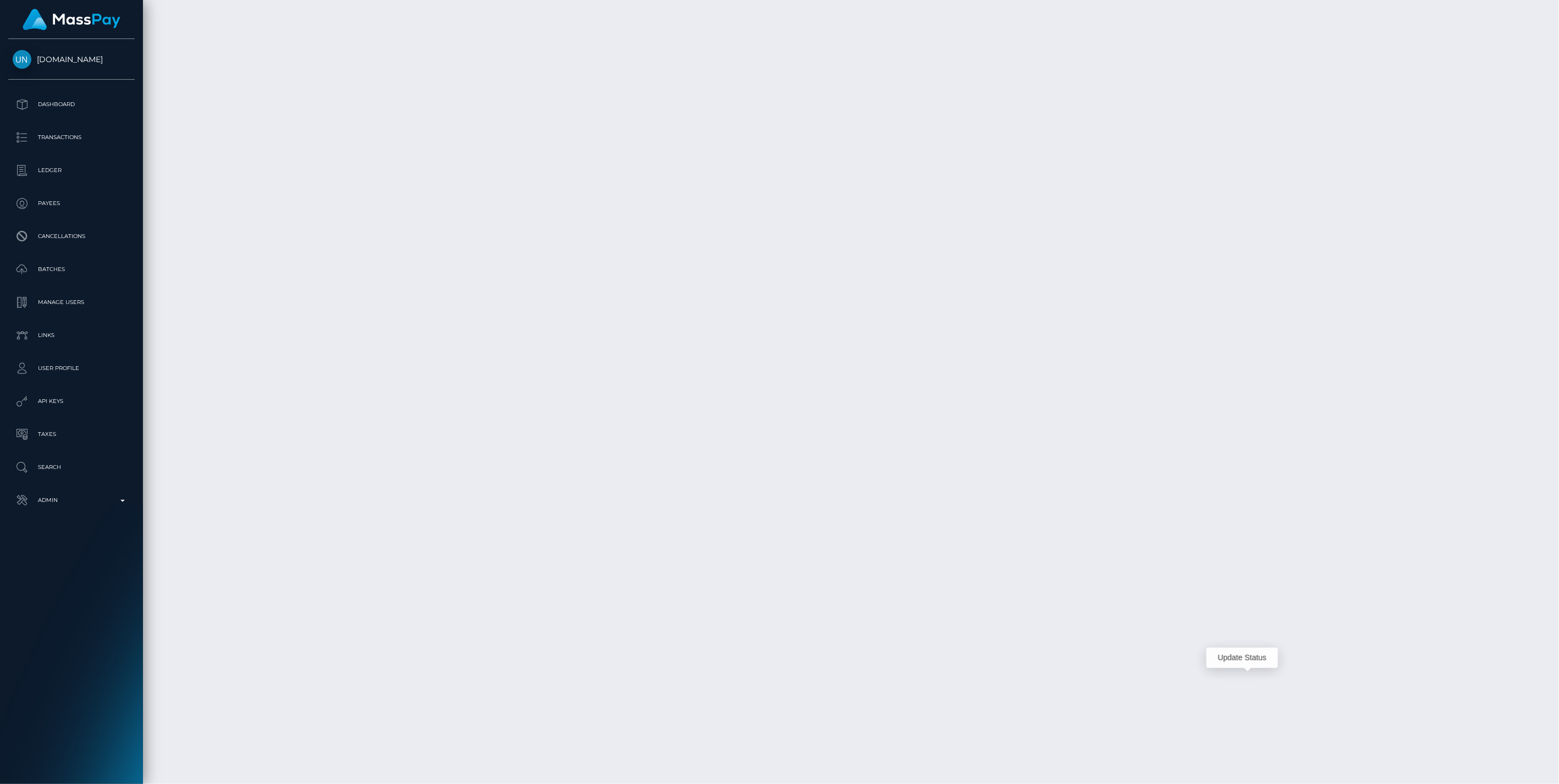
scroll to position [132, 449]
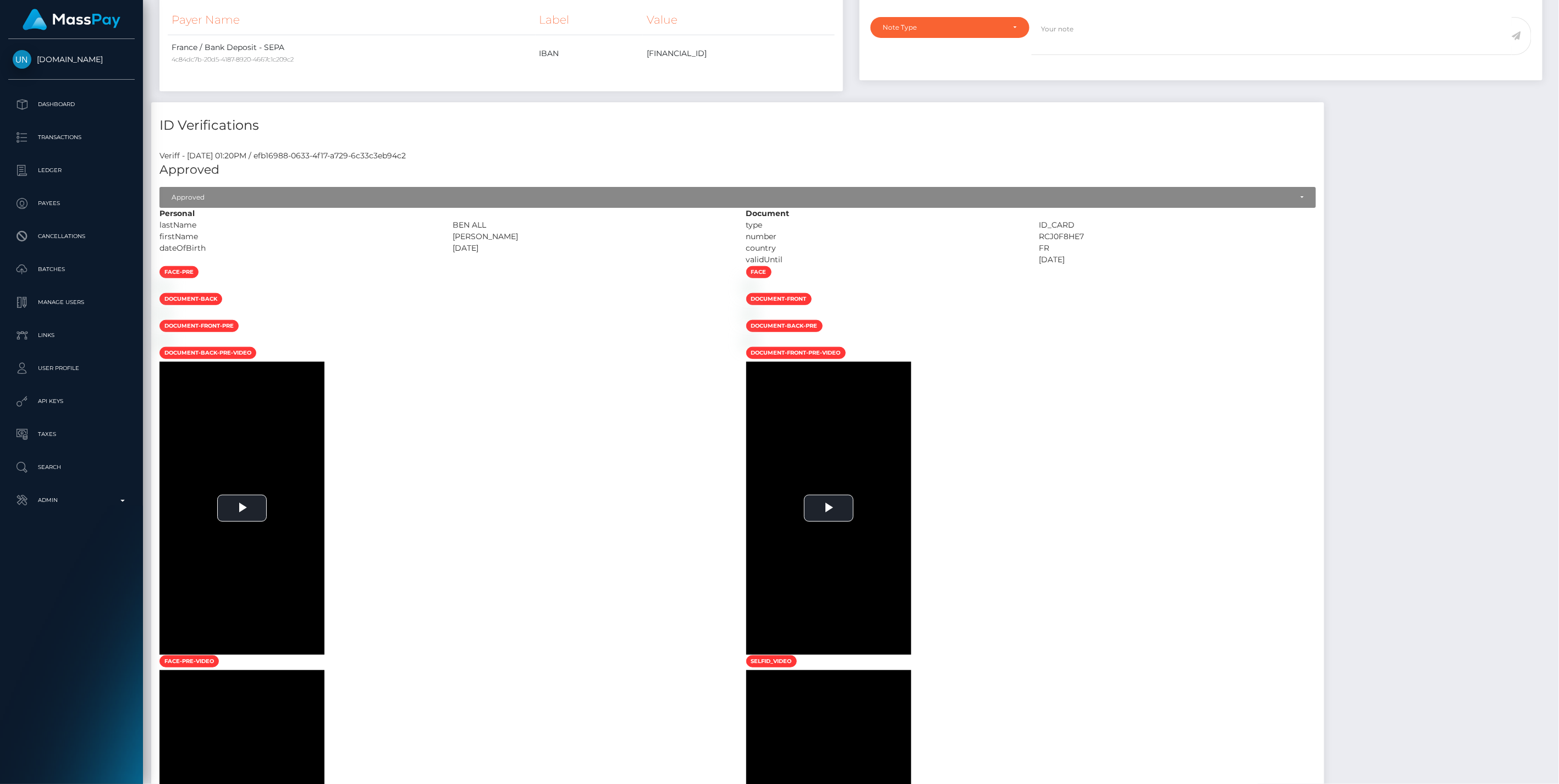
scroll to position [1606, 0]
